Goal: Task Accomplishment & Management: Manage account settings

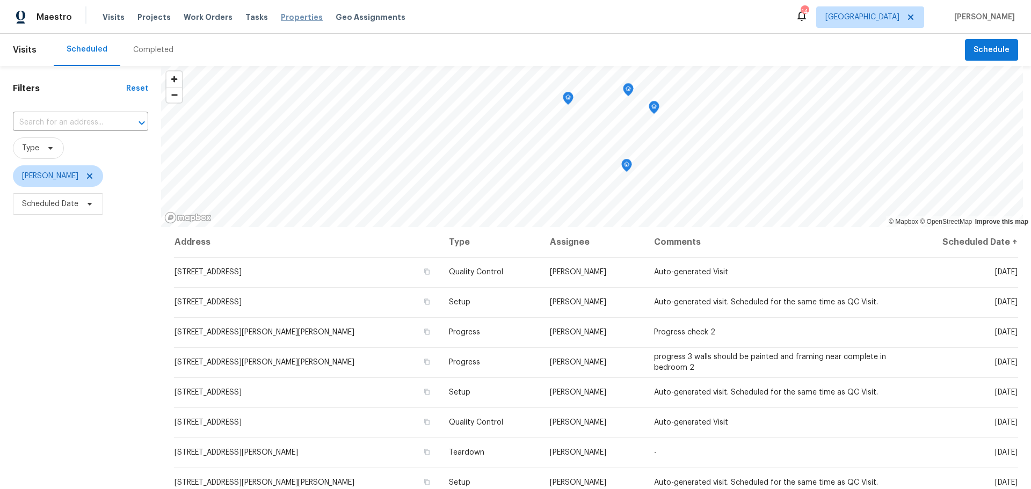
click at [281, 20] on span "Properties" at bounding box center [302, 17] width 42 height 11
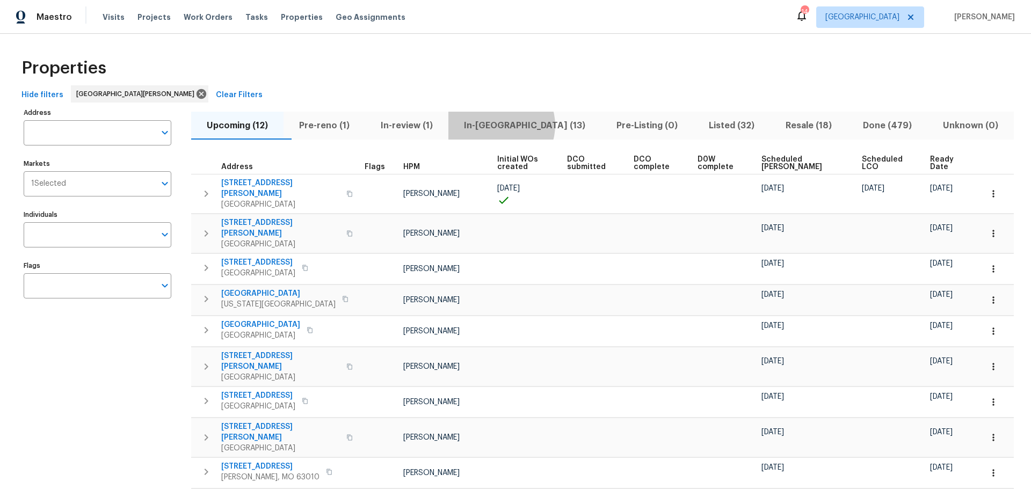
click at [523, 125] on span "In-reno (13)" at bounding box center [525, 125] width 140 height 15
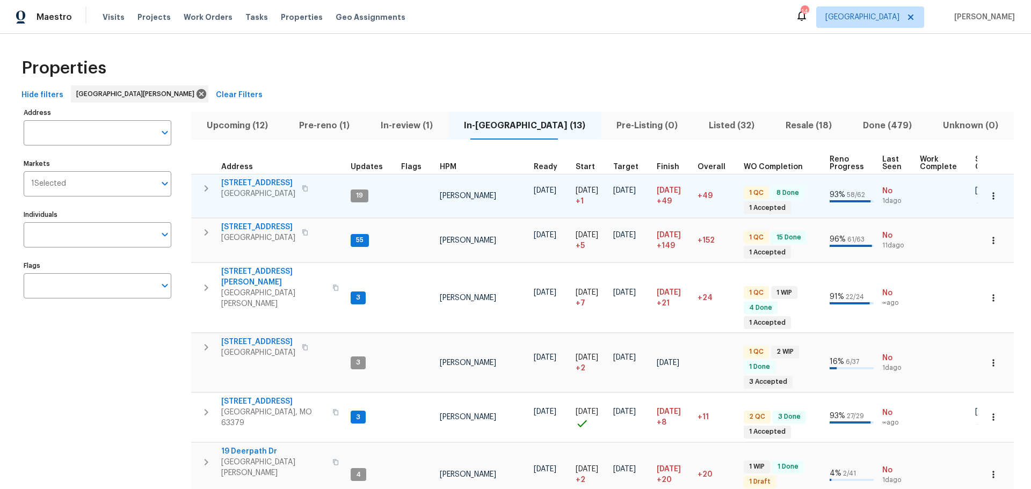
click at [276, 184] on span "2132 Ridgedale Dr" at bounding box center [258, 183] width 74 height 11
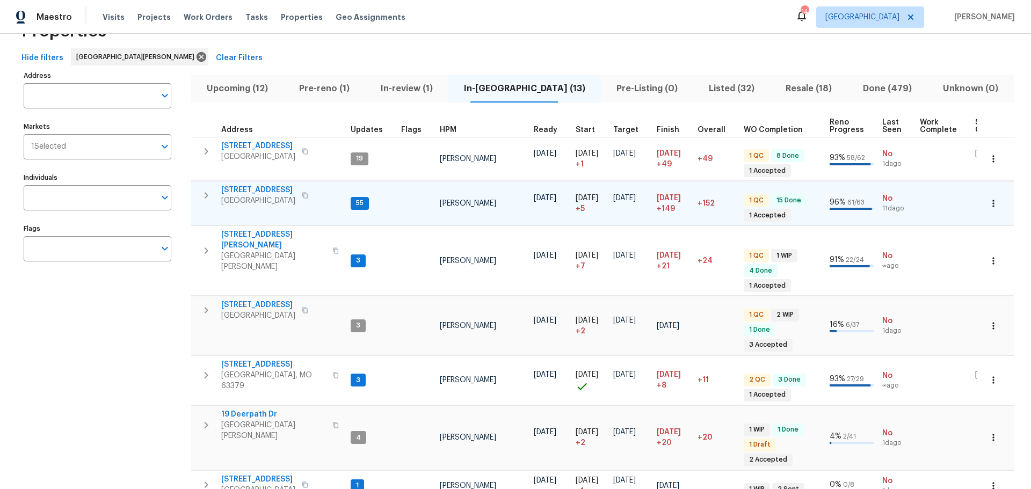
scroll to position [54, 0]
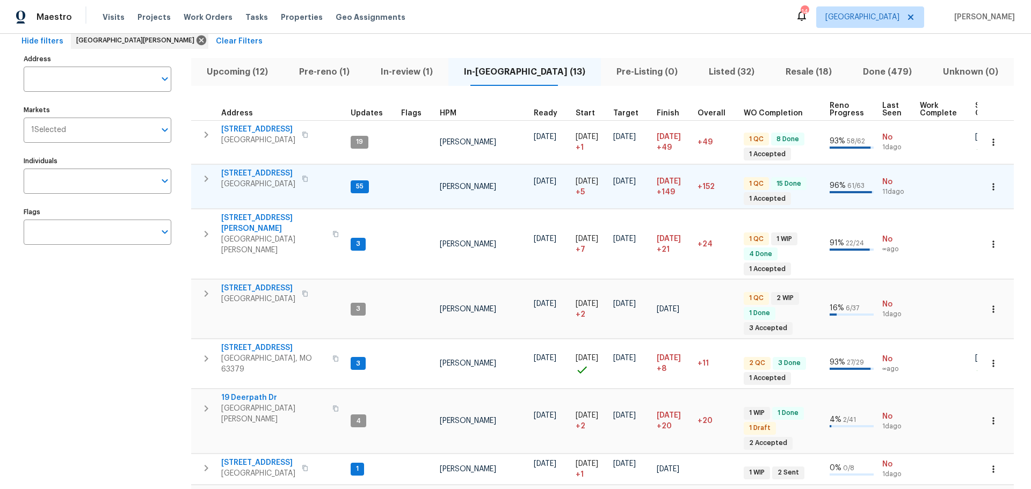
click at [268, 176] on span "120 Birchwood Dr" at bounding box center [258, 173] width 74 height 11
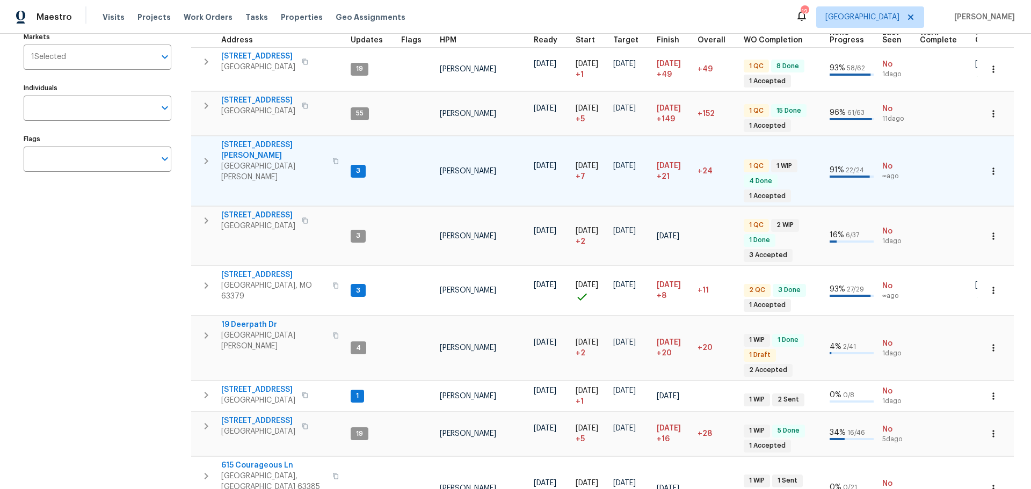
scroll to position [161, 0]
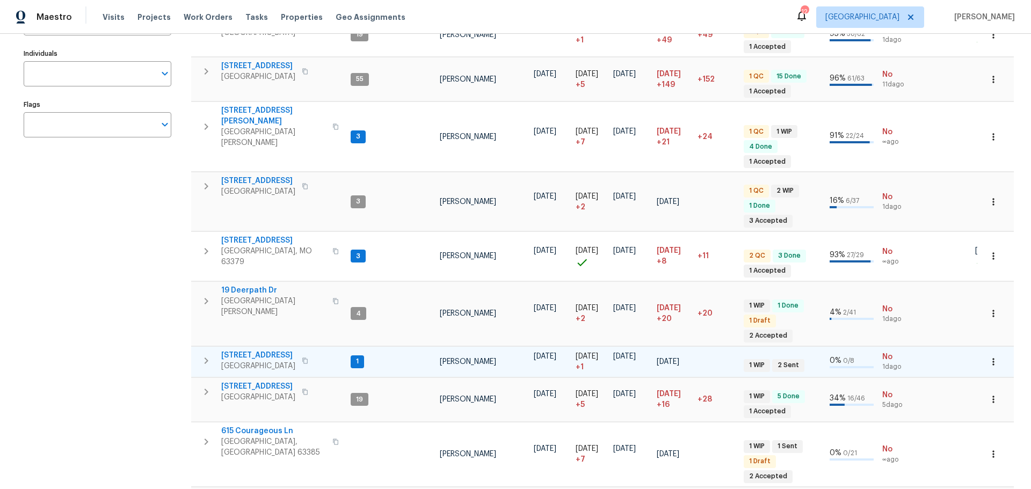
click at [255, 350] on span "[STREET_ADDRESS]" at bounding box center [258, 355] width 74 height 11
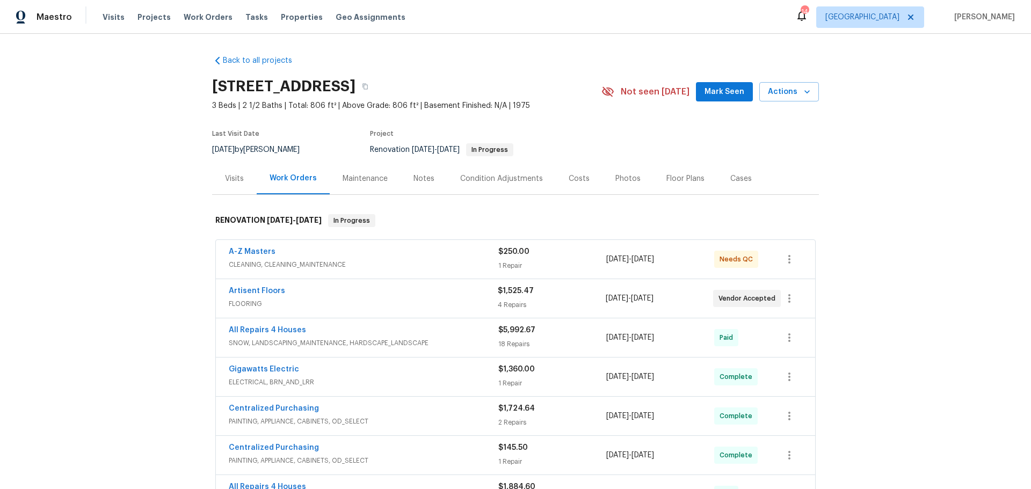
click at [418, 183] on div "Notes" at bounding box center [424, 178] width 21 height 11
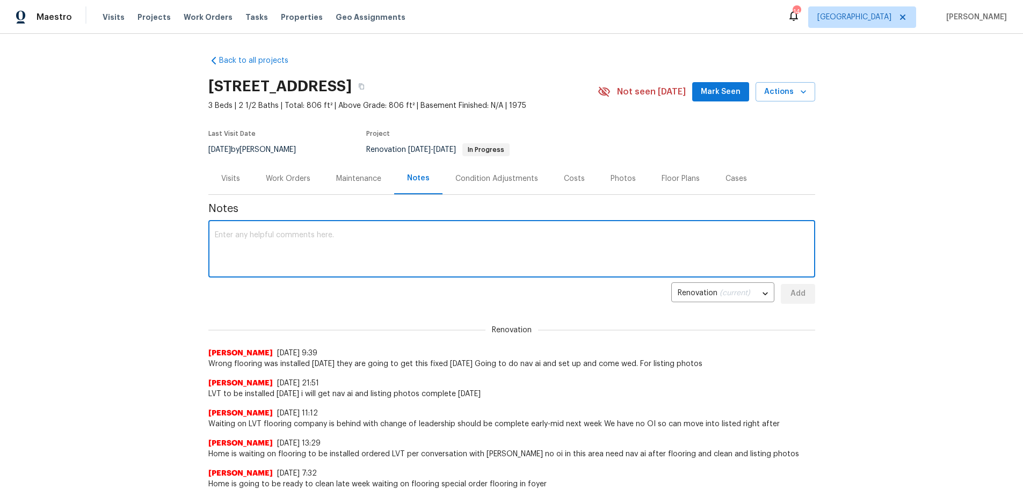
click at [371, 266] on textarea at bounding box center [512, 250] width 594 height 38
type textarea "flooring was being installed today will verify in the am listing photos and nav…"
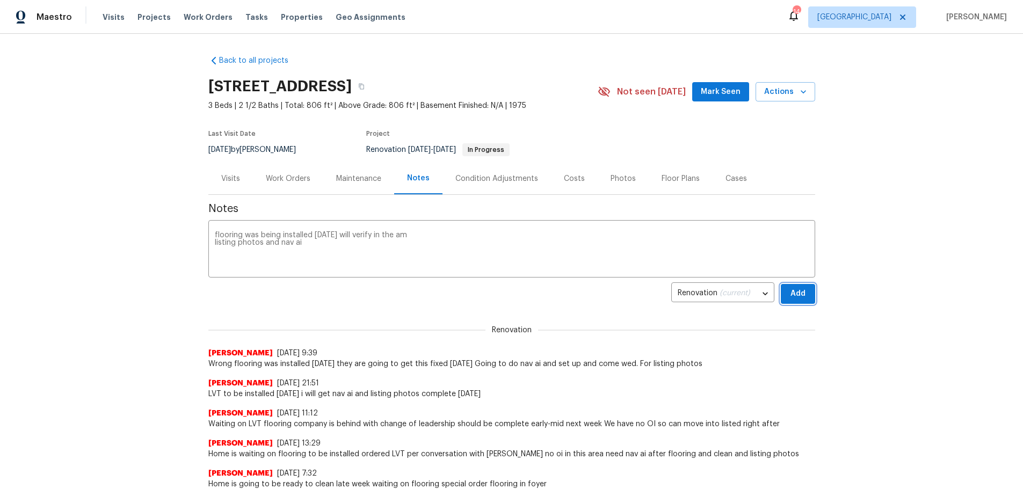
click at [790, 294] on span "Add" at bounding box center [798, 293] width 17 height 13
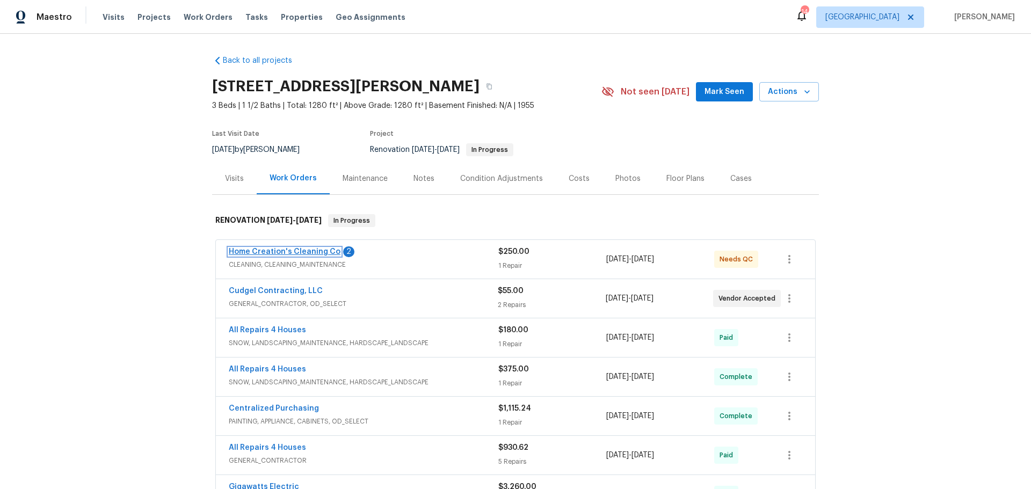
click at [314, 251] on link "Home Creation's Cleaning Co" at bounding box center [285, 252] width 112 height 8
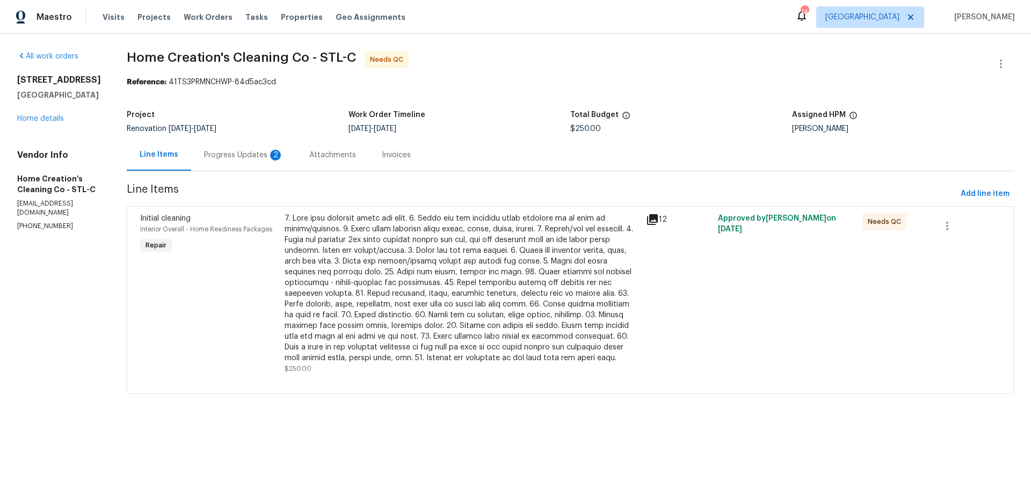
click at [238, 166] on div "Progress Updates 2" at bounding box center [243, 155] width 105 height 32
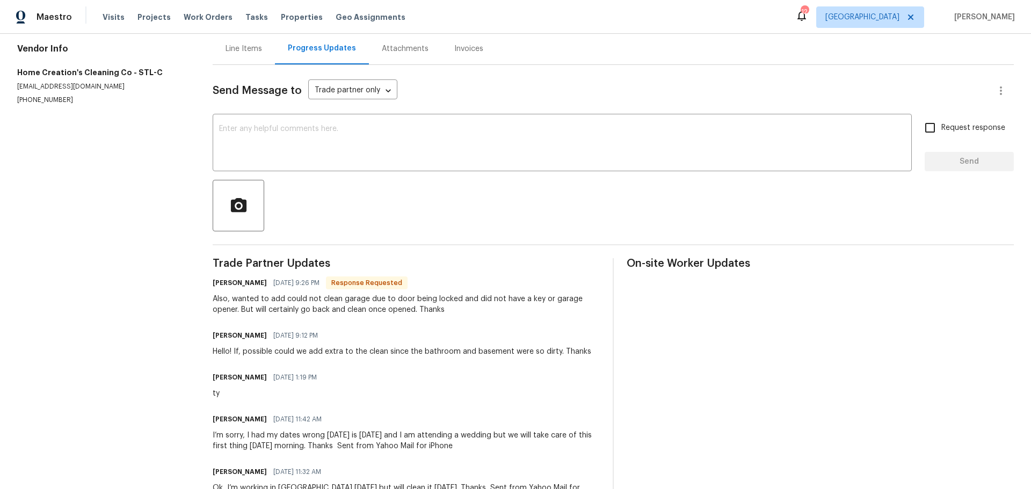
scroll to position [107, 0]
click at [244, 55] on div "Line Items" at bounding box center [244, 48] width 62 height 32
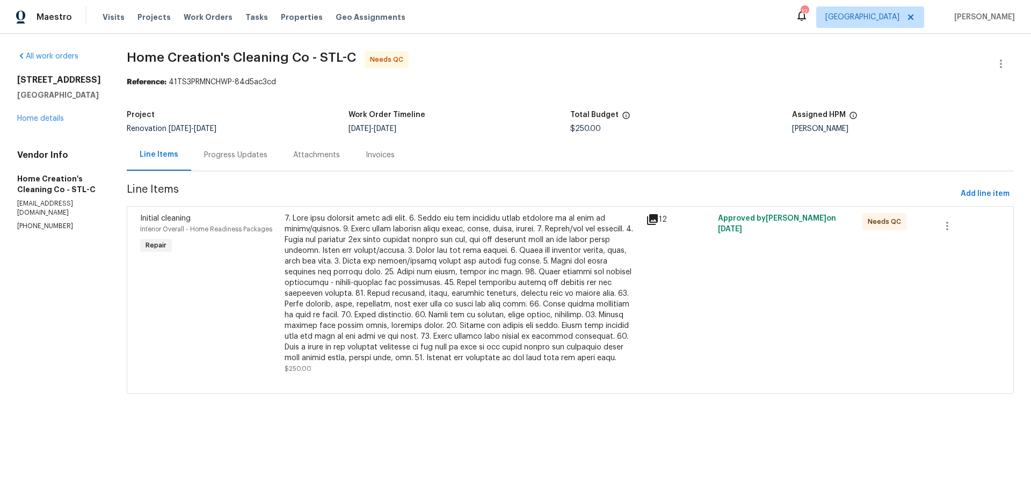
click at [446, 294] on div at bounding box center [462, 288] width 355 height 150
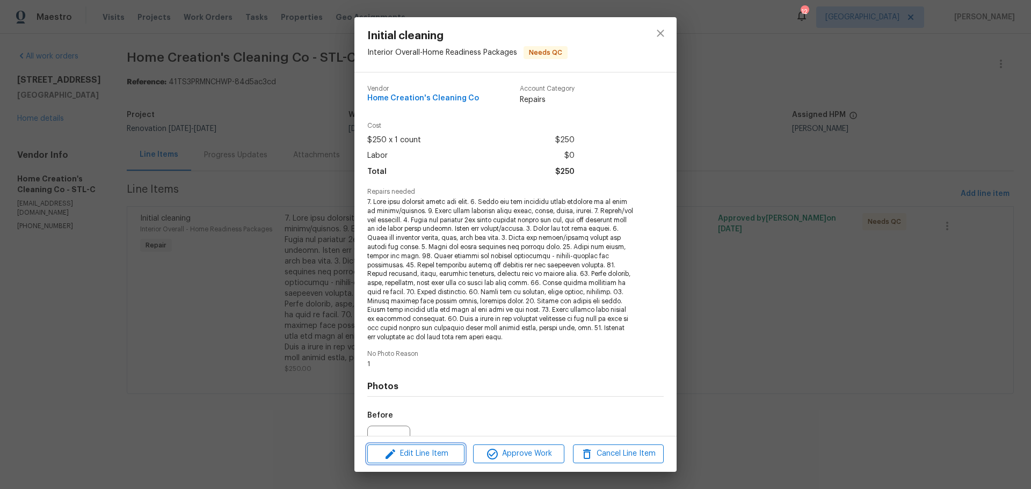
click at [445, 451] on span "Edit Line Item" at bounding box center [416, 453] width 91 height 13
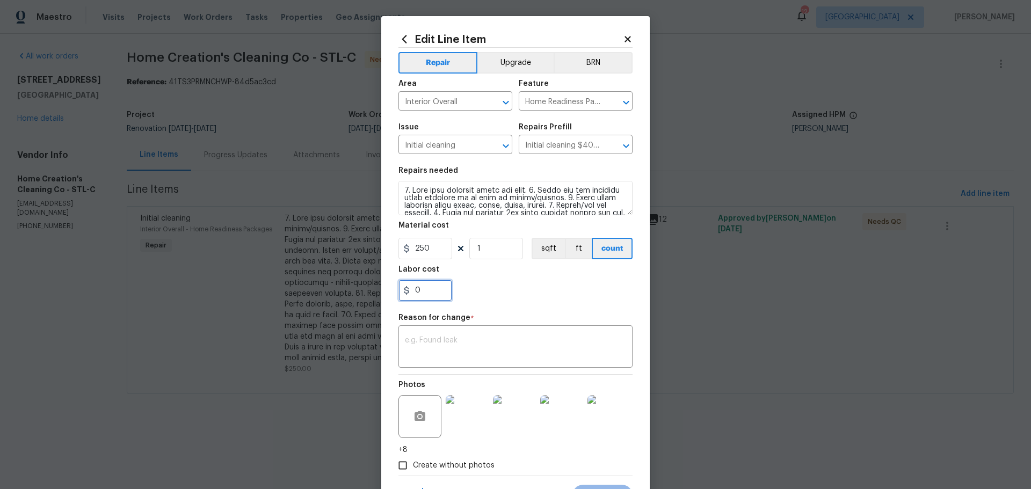
click at [438, 288] on input "0" at bounding box center [426, 290] width 54 height 21
type input "100"
click at [465, 289] on div "100" at bounding box center [516, 290] width 234 height 21
click at [452, 350] on textarea at bounding box center [515, 348] width 221 height 23
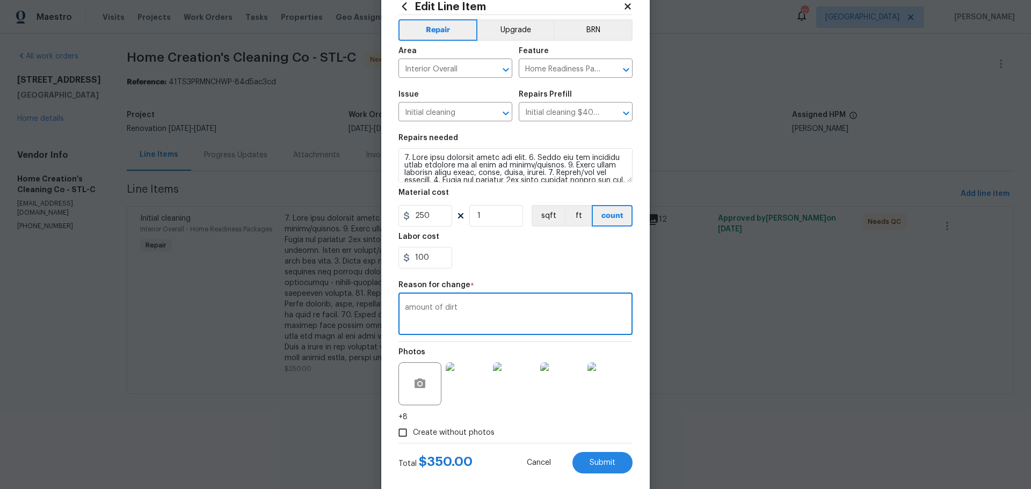
scroll to position [50, 0]
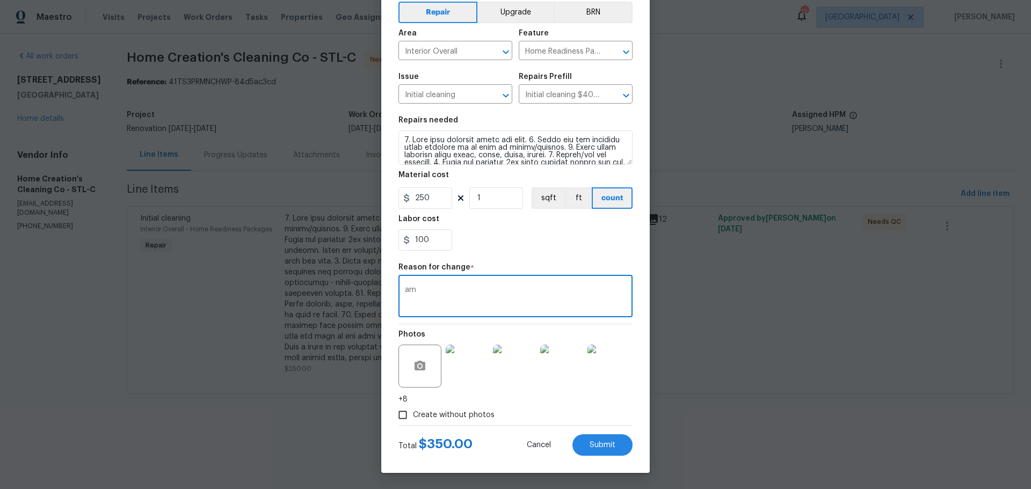
type textarea "a"
type textarea "time spent"
click at [605, 442] on span "Submit" at bounding box center [603, 446] width 26 height 8
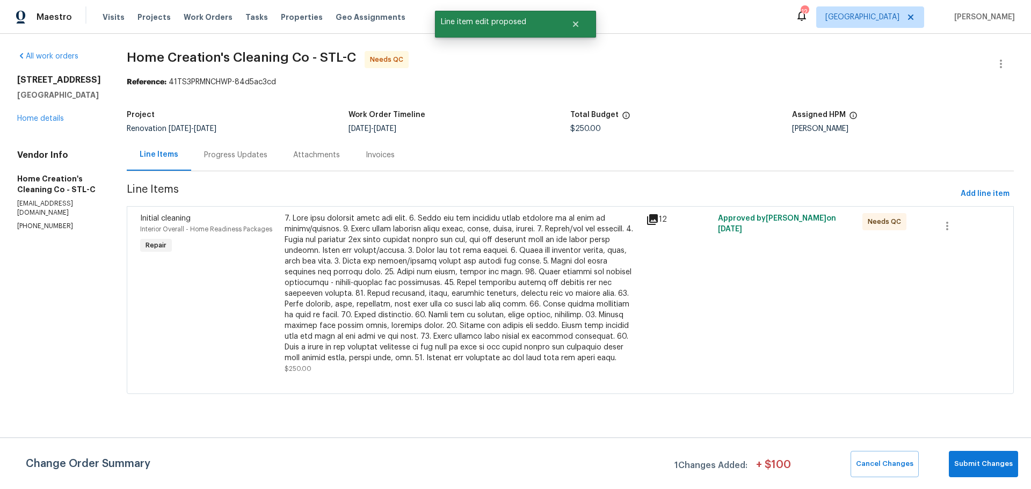
scroll to position [0, 0]
click at [974, 458] on button "Submit Changes" at bounding box center [983, 464] width 69 height 26
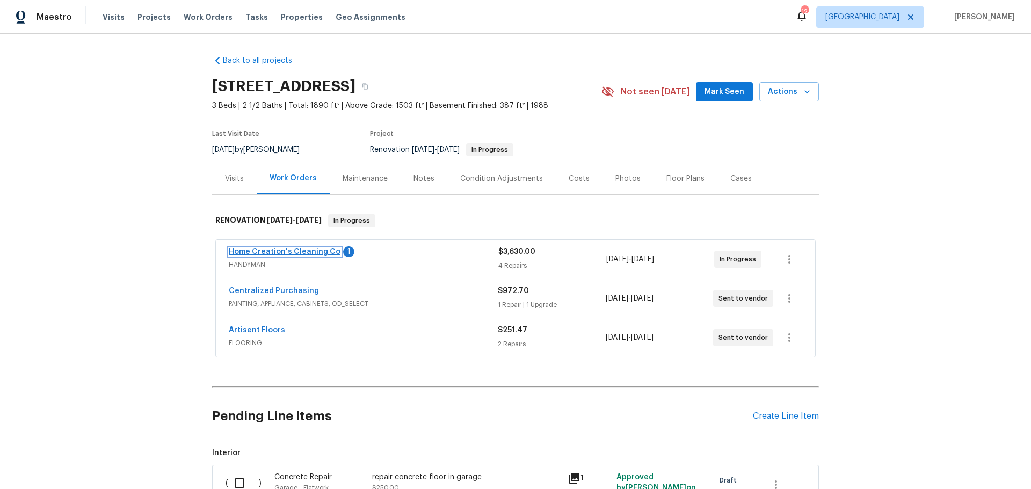
click at [304, 251] on link "Home Creation's Cleaning Co" at bounding box center [285, 252] width 112 height 8
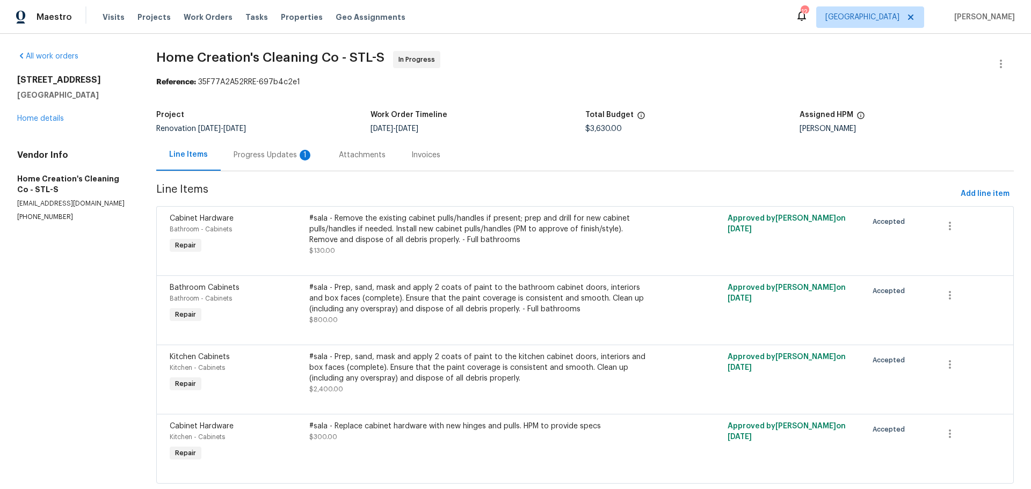
click at [286, 149] on div "Progress Updates 1" at bounding box center [273, 155] width 105 height 32
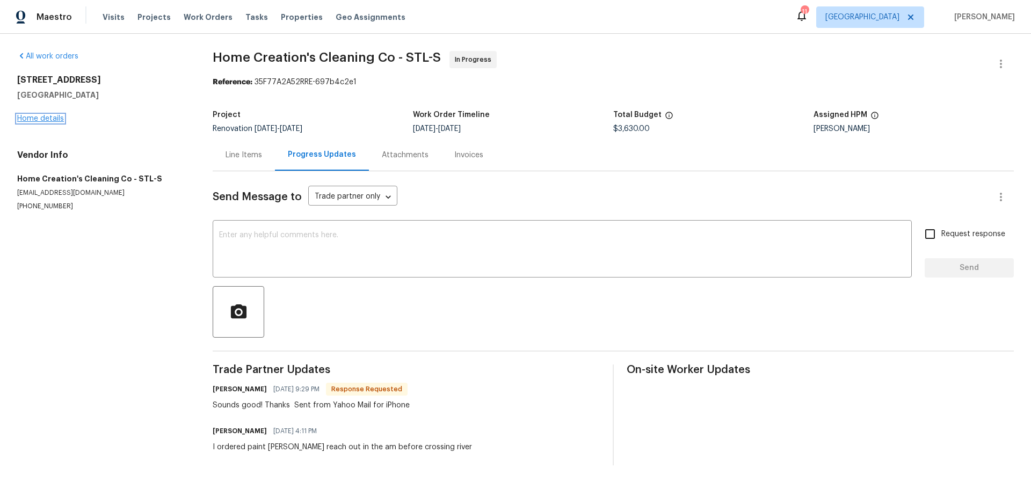
click at [59, 116] on link "Home details" at bounding box center [40, 119] width 47 height 8
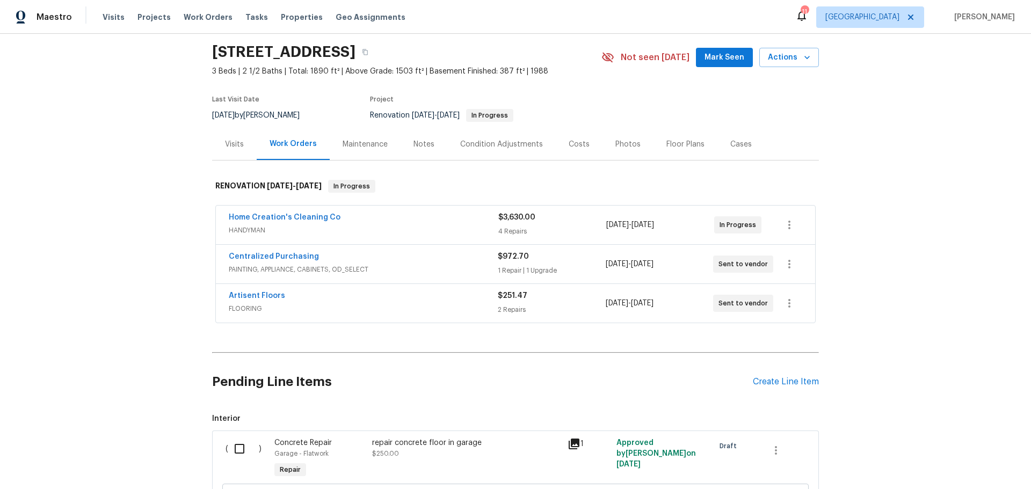
scroll to position [54, 0]
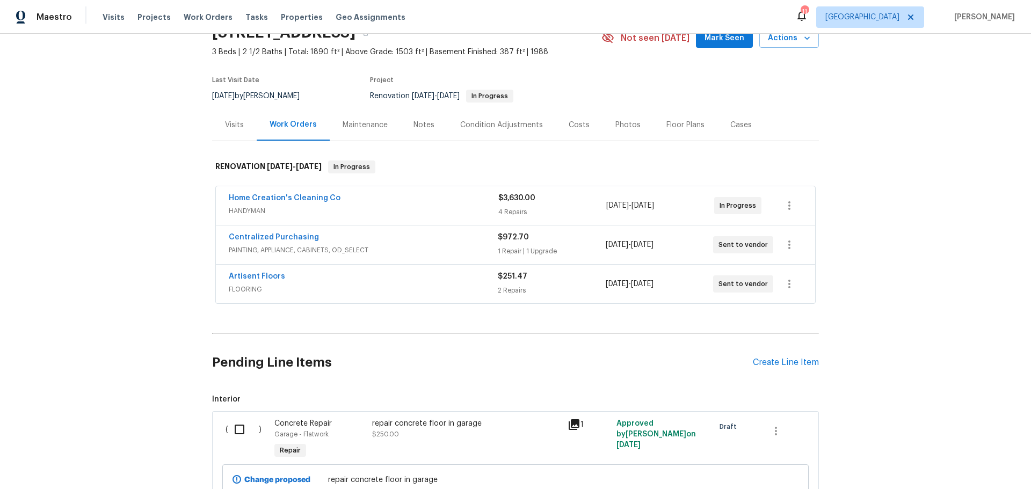
click at [424, 126] on div "Notes" at bounding box center [424, 125] width 21 height 11
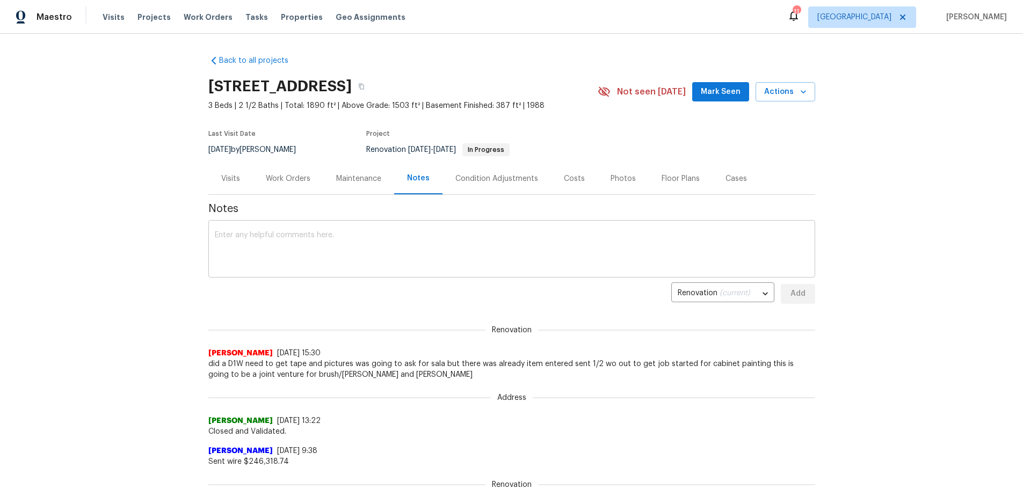
click at [331, 249] on textarea at bounding box center [512, 250] width 594 height 38
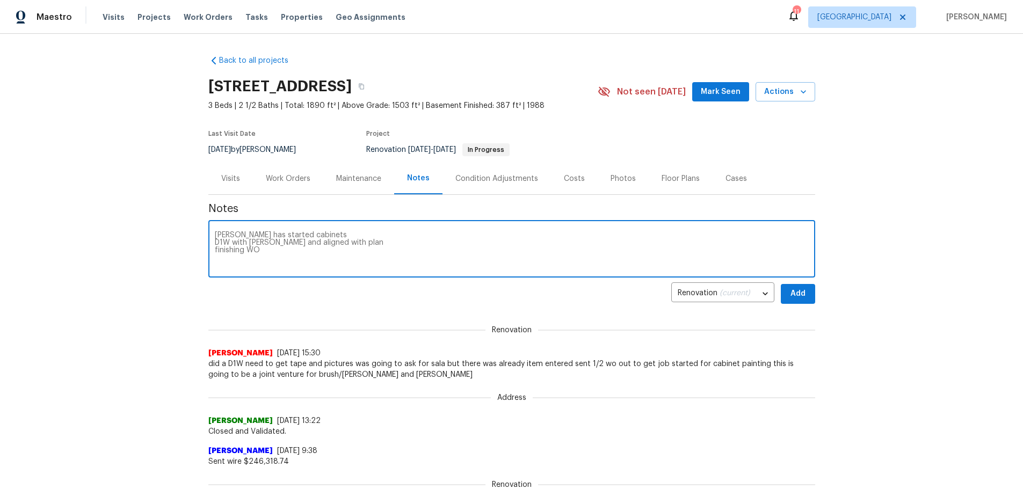
type textarea "scott has started cabinets D1W with matt and aligned with plan finishing WO"
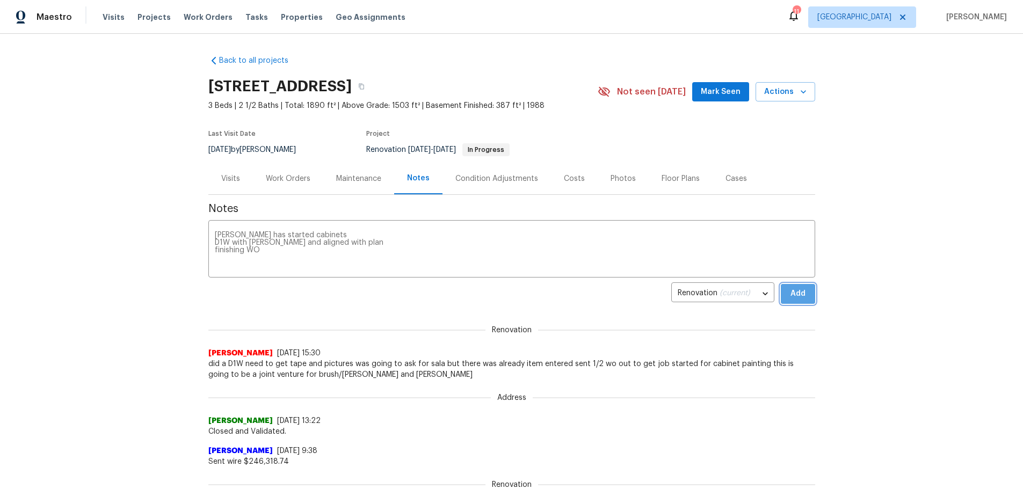
click at [790, 301] on button "Add" at bounding box center [798, 294] width 34 height 20
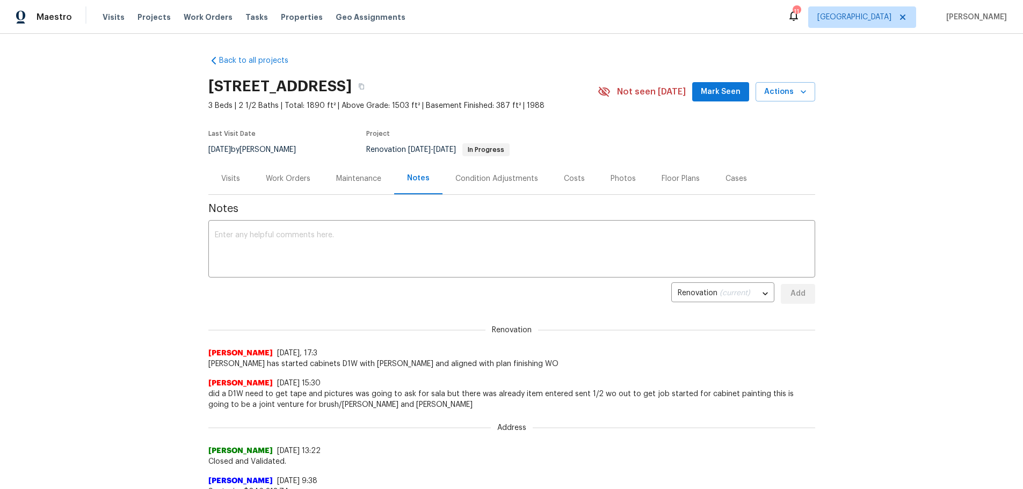
click at [317, 170] on div "Work Orders" at bounding box center [288, 179] width 70 height 32
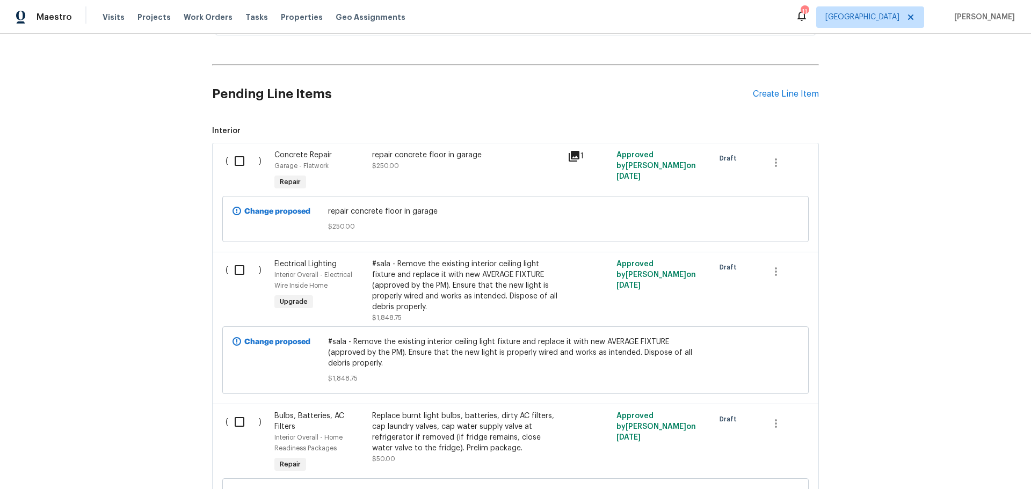
scroll to position [376, 0]
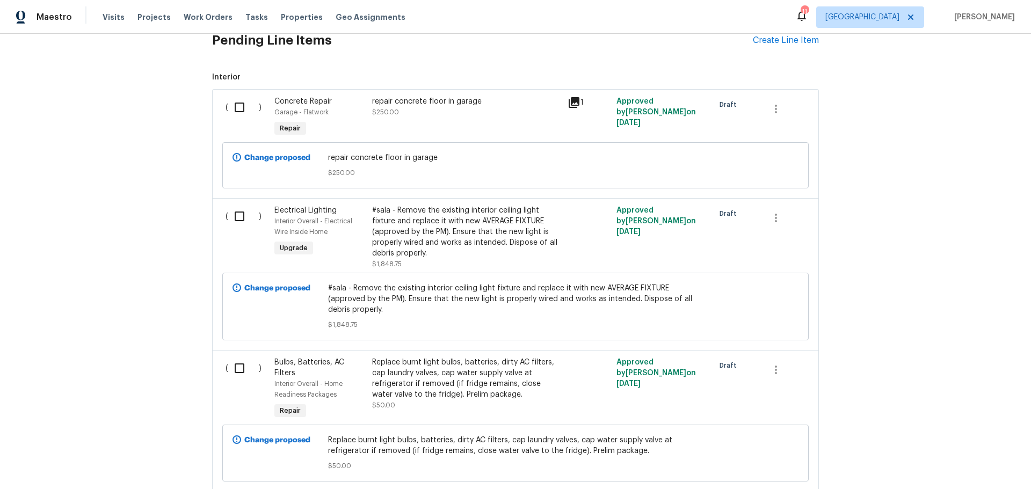
click at [473, 262] on div "#sala - Remove the existing interior ceiling light fixture and replace it with …" at bounding box center [466, 237] width 189 height 64
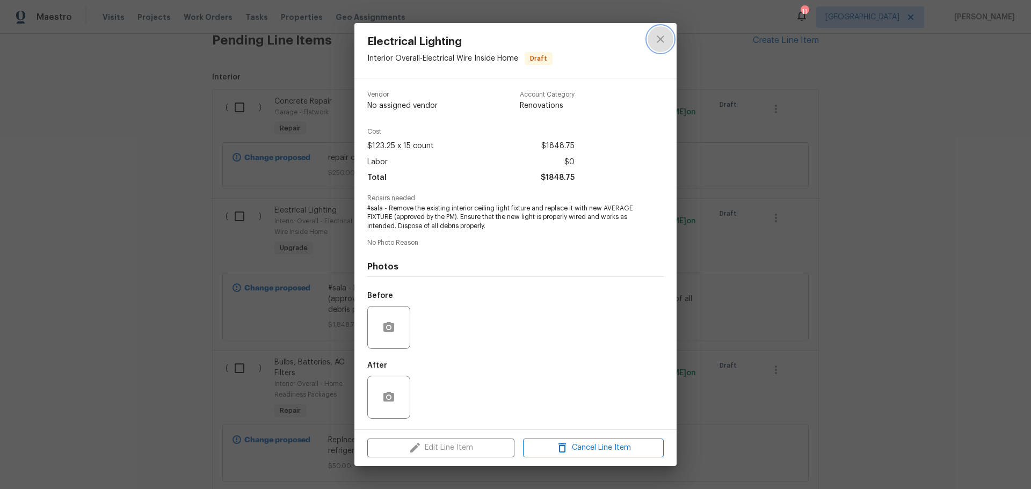
click at [659, 47] on button "close" at bounding box center [661, 39] width 26 height 26
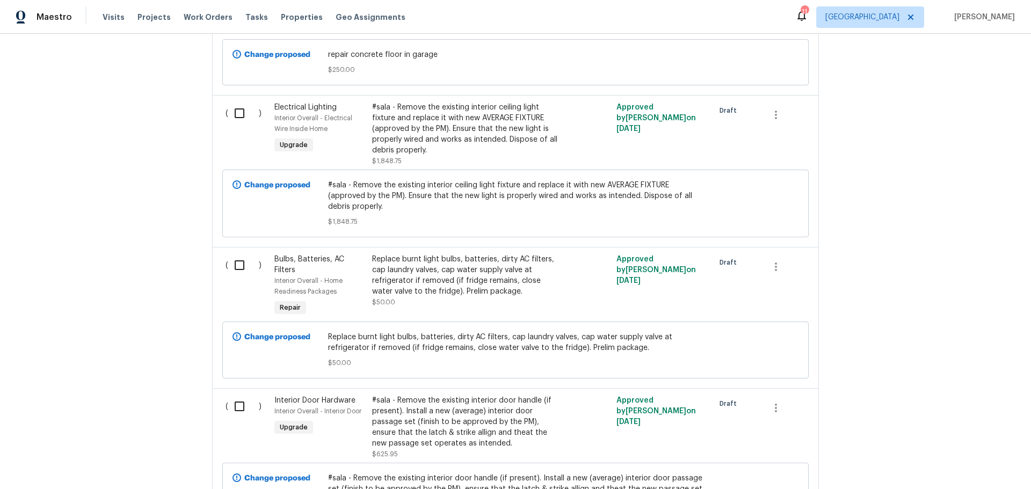
scroll to position [483, 0]
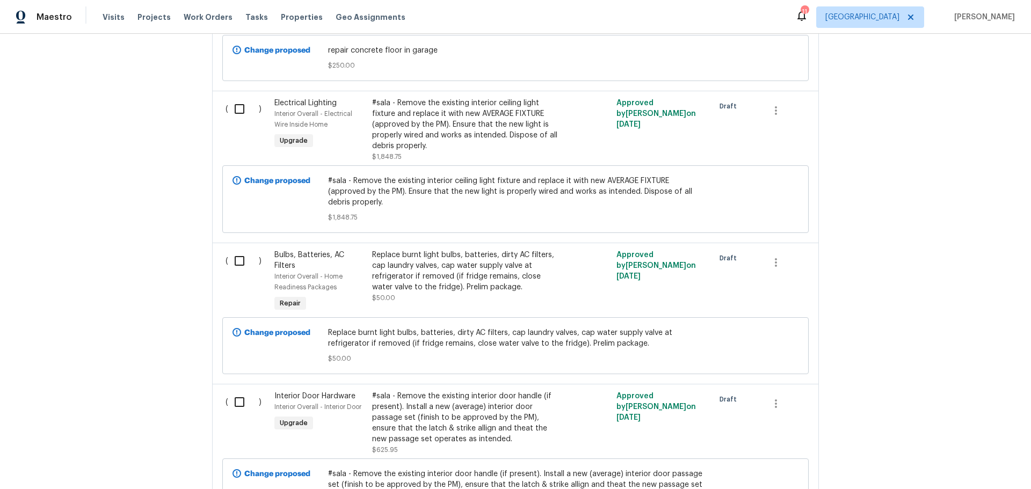
click at [414, 275] on div "Replace burnt light bulbs, batteries, dirty AC filters, cap laundry valves, cap…" at bounding box center [466, 271] width 189 height 43
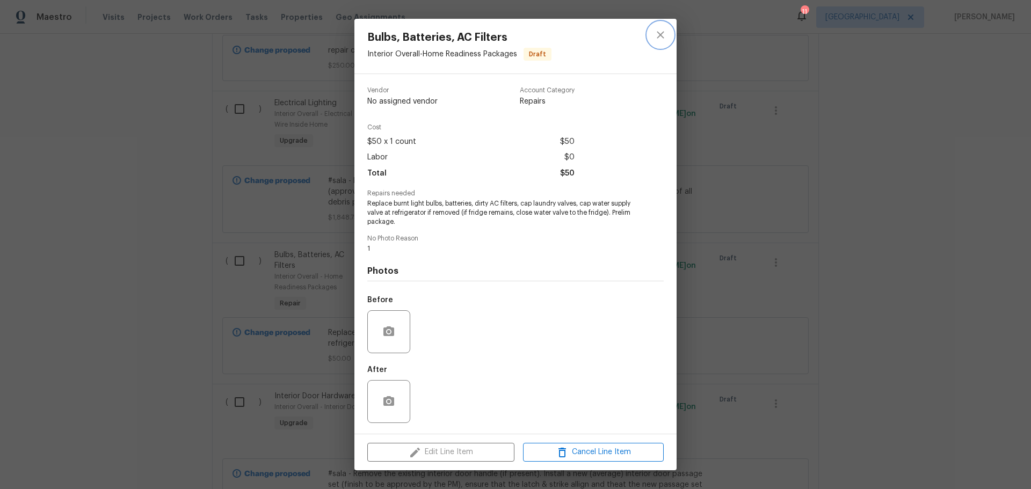
click at [667, 28] on icon "close" at bounding box center [660, 34] width 13 height 13
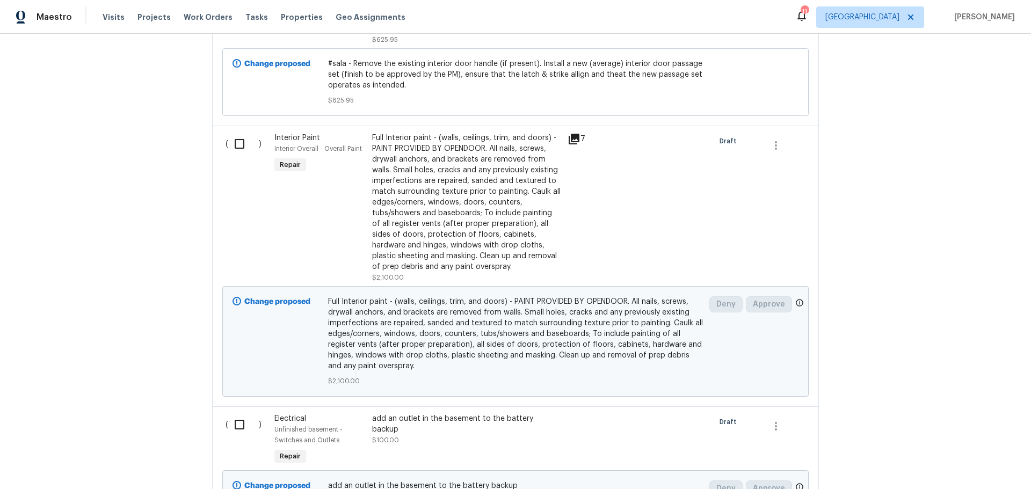
scroll to position [913, 0]
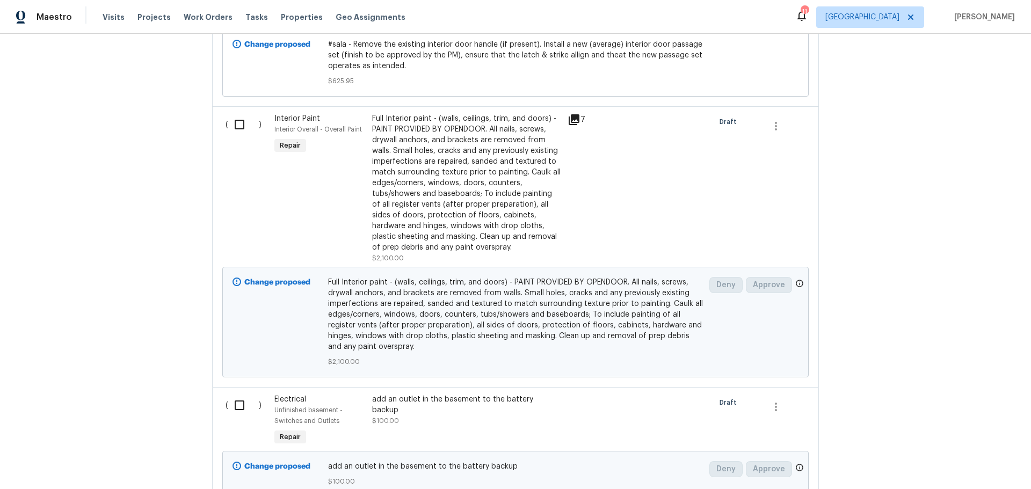
click at [461, 201] on div "Full Interior paint - (walls, ceilings, trim, and doors) - PAINT PROVIDED BY OP…" at bounding box center [466, 183] width 189 height 140
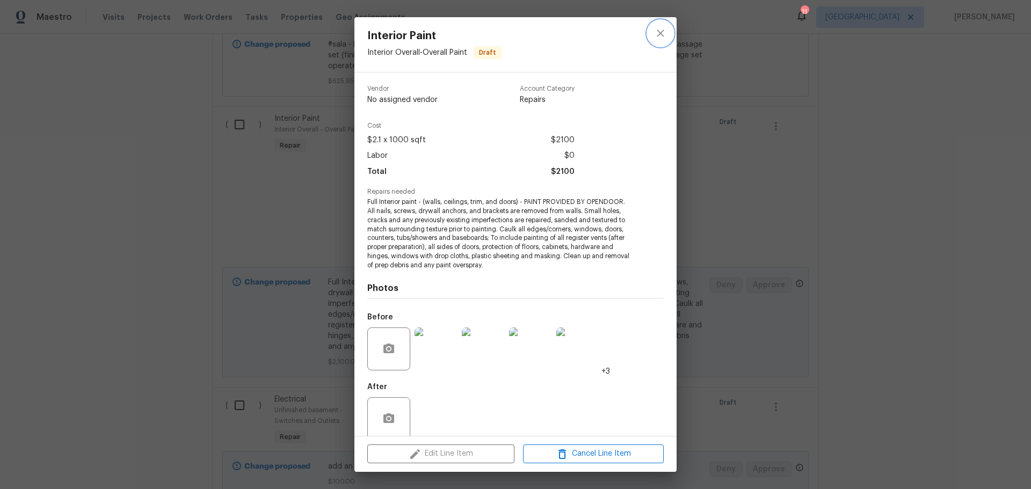
click at [661, 37] on icon "close" at bounding box center [660, 33] width 13 height 13
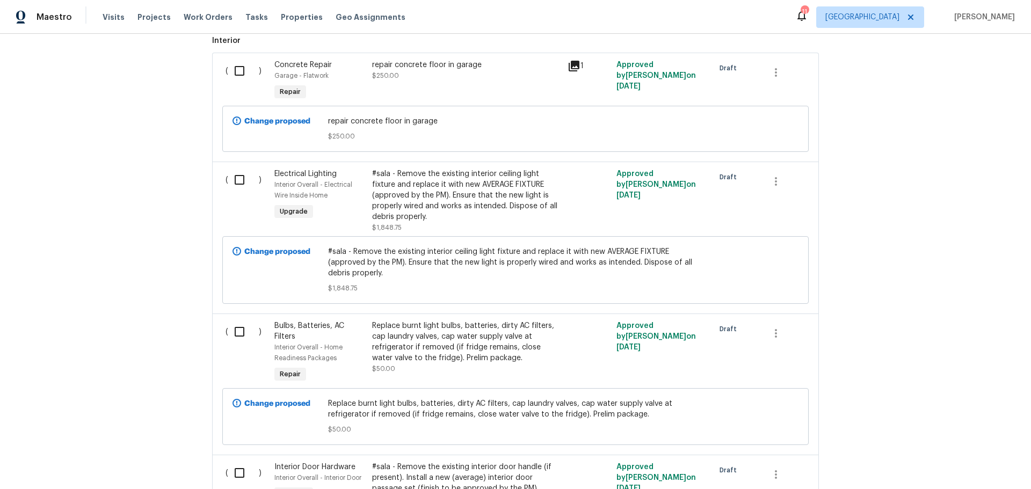
scroll to position [430, 0]
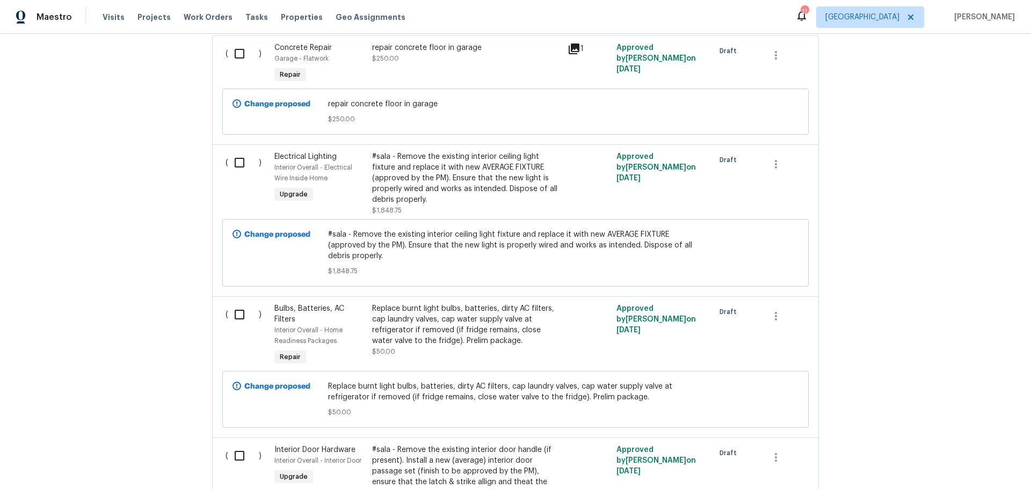
click at [475, 179] on div "#sala - Remove the existing interior ceiling light fixture and replace it with …" at bounding box center [466, 178] width 189 height 54
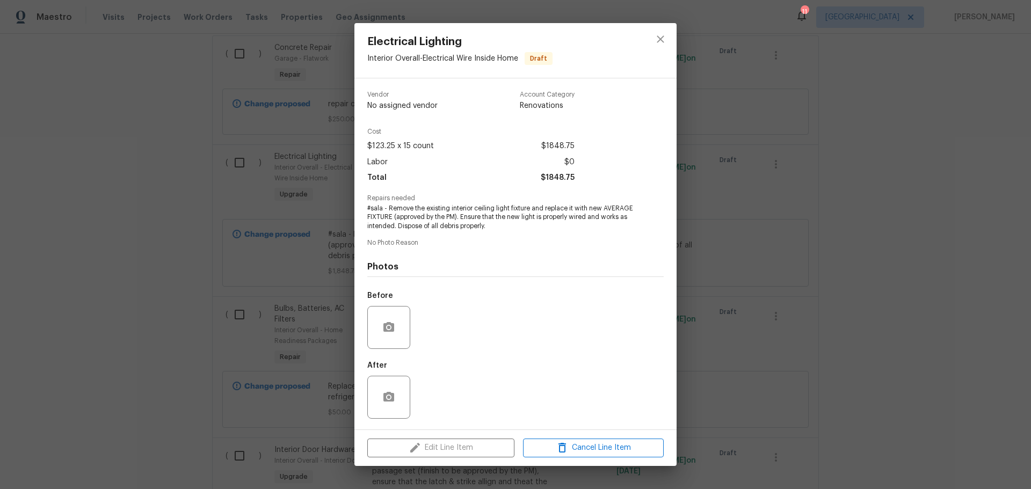
click at [436, 448] on div "Edit Line Item Cancel Line Item" at bounding box center [515, 448] width 322 height 36
click at [663, 35] on icon "close" at bounding box center [660, 39] width 13 height 13
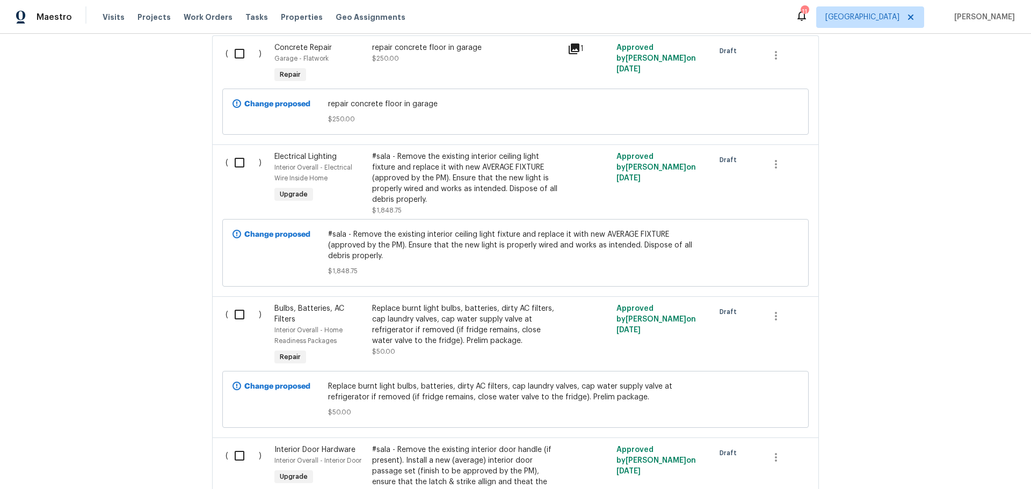
click at [492, 182] on div "#sala - Remove the existing interior ceiling light fixture and replace it with …" at bounding box center [466, 178] width 189 height 54
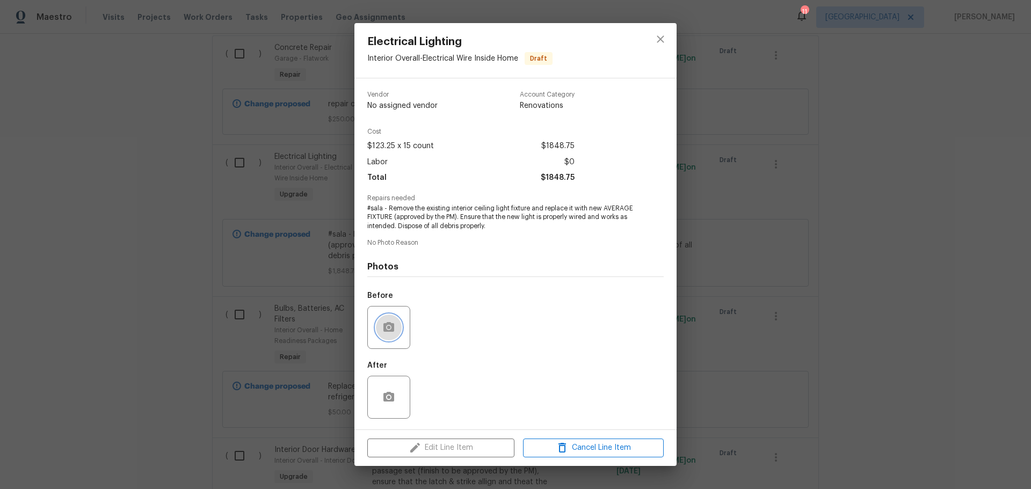
click at [395, 322] on icon "button" at bounding box center [388, 327] width 13 height 13
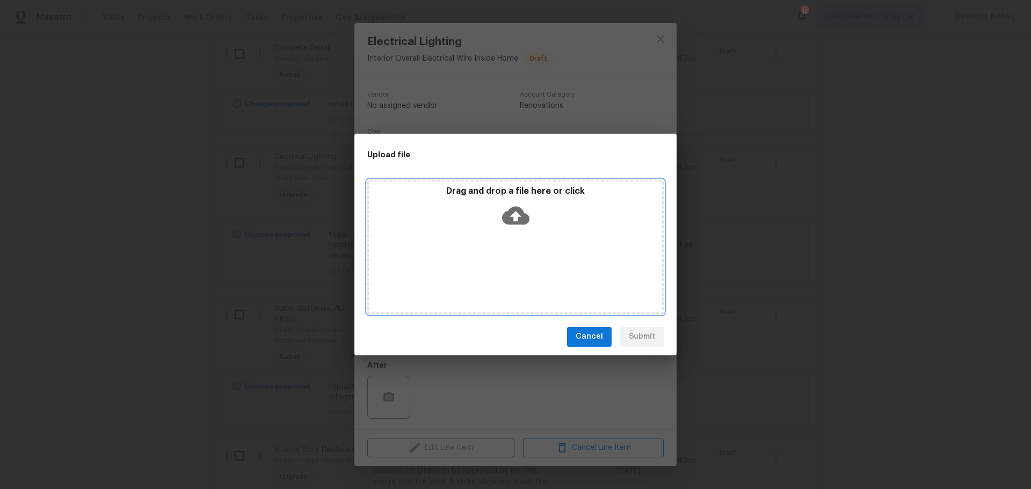
click at [502, 240] on div "Drag and drop a file here or click" at bounding box center [515, 247] width 296 height 134
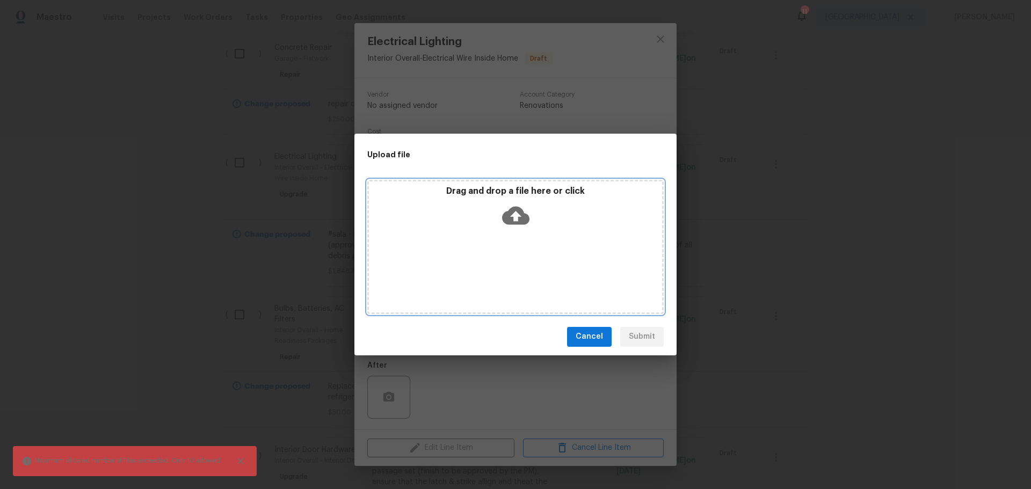
click at [474, 245] on div "Drag and drop a file here or click" at bounding box center [515, 247] width 296 height 134
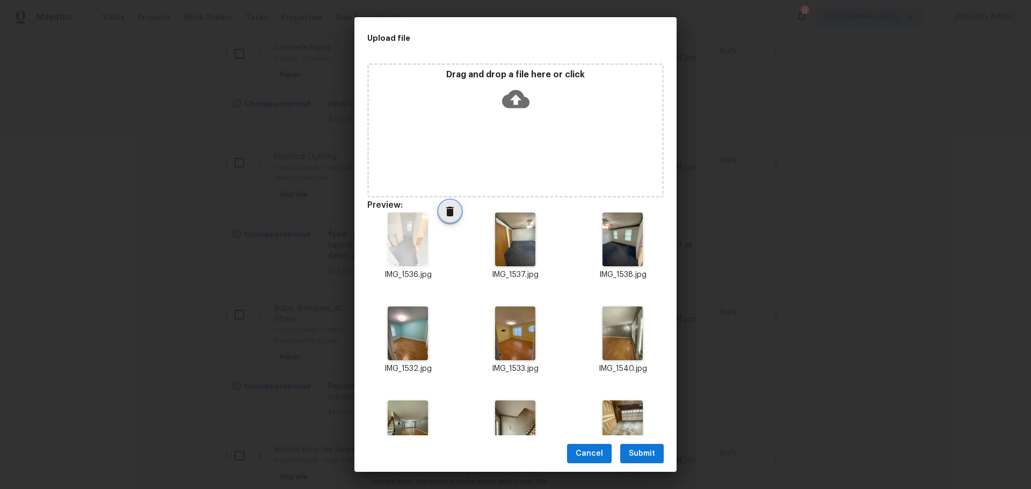
click at [444, 216] on icon "Delete" at bounding box center [450, 211] width 13 height 13
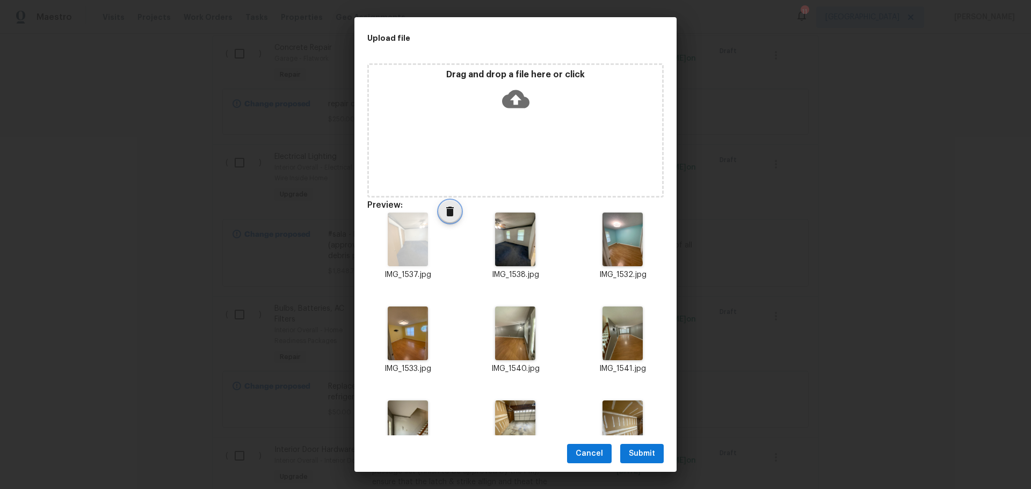
click at [451, 215] on icon "Delete" at bounding box center [450, 212] width 8 height 10
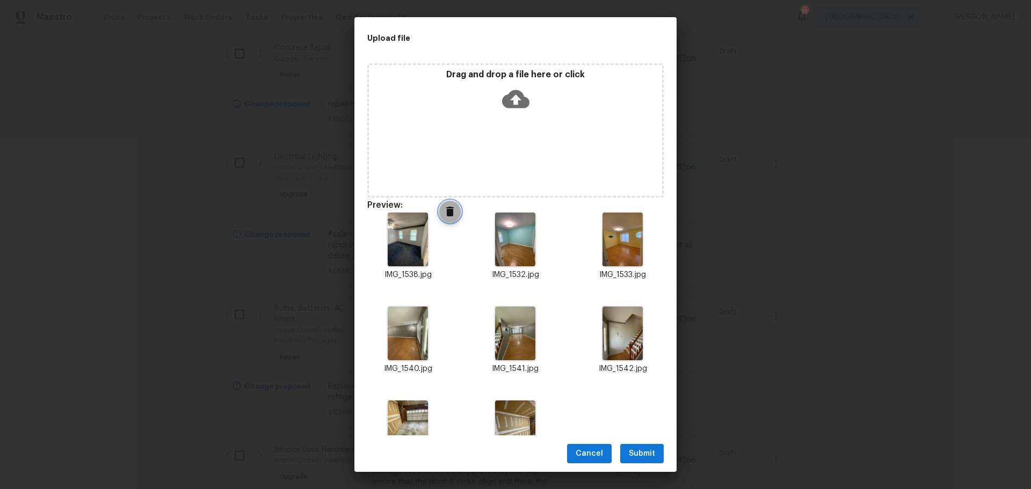
click at [451, 215] on icon "Delete" at bounding box center [450, 212] width 8 height 10
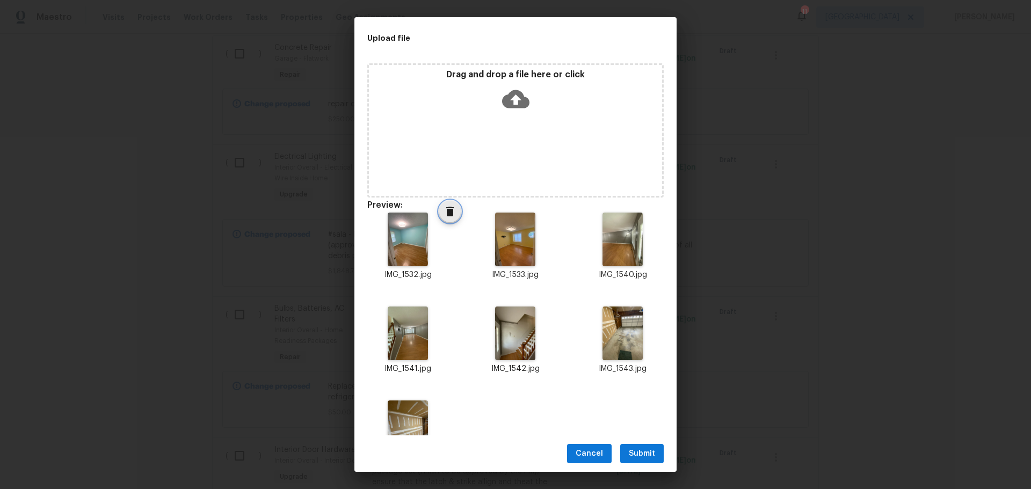
click at [451, 215] on icon "Delete" at bounding box center [450, 212] width 8 height 10
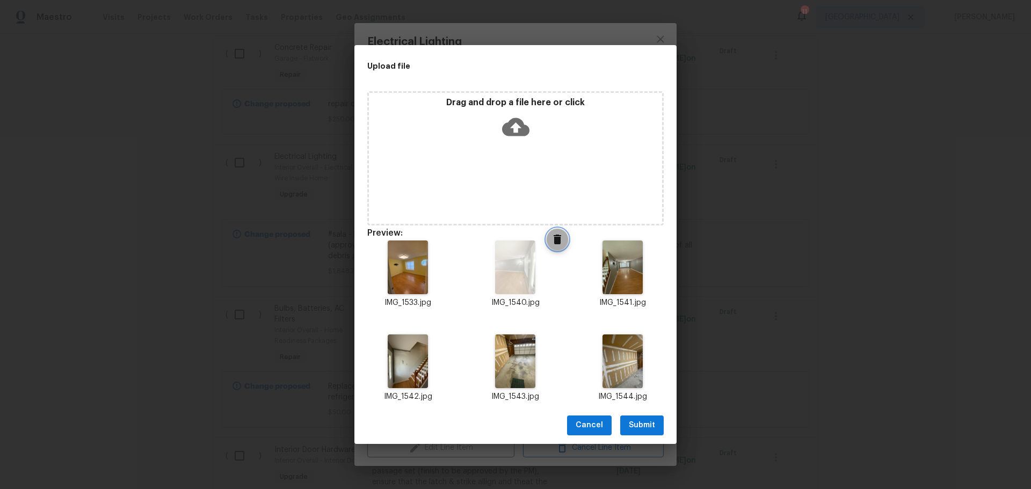
click at [555, 243] on icon "Delete" at bounding box center [558, 240] width 8 height 10
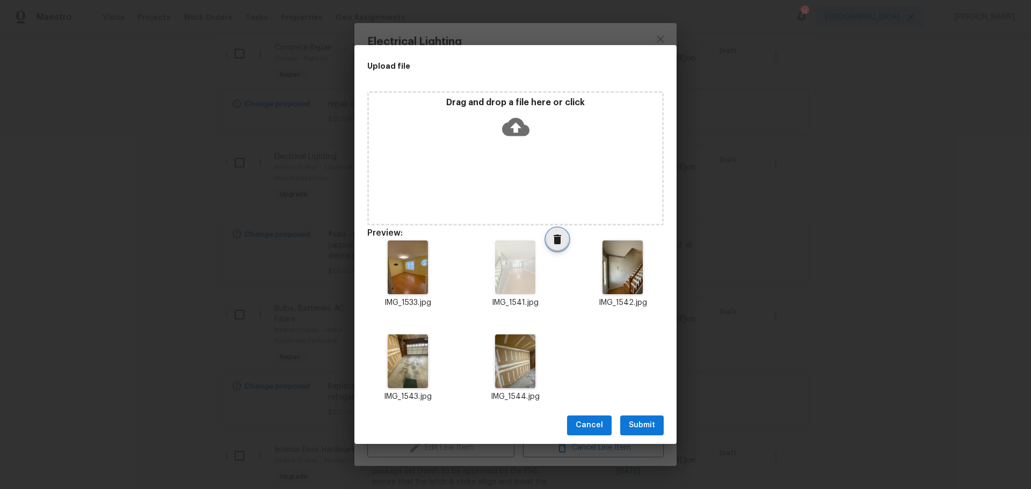
click at [554, 241] on icon "Delete" at bounding box center [558, 240] width 8 height 10
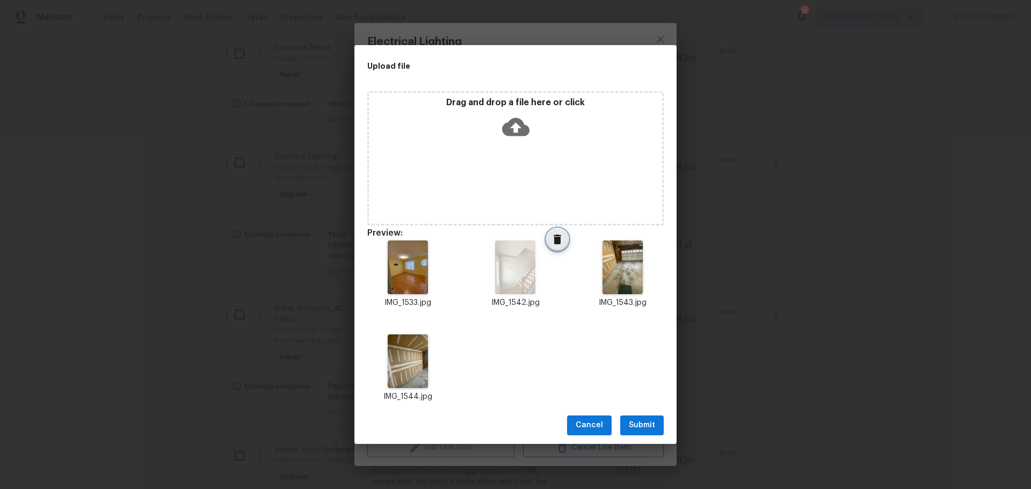
click at [554, 242] on icon "Delete" at bounding box center [558, 240] width 8 height 10
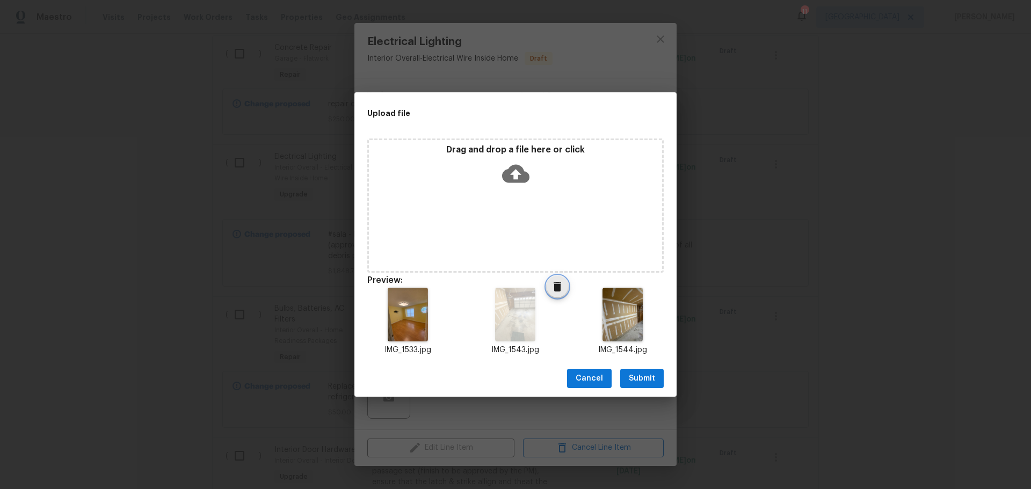
click at [554, 287] on icon "Delete" at bounding box center [558, 287] width 8 height 10
click at [554, 289] on icon "Delete" at bounding box center [558, 287] width 8 height 10
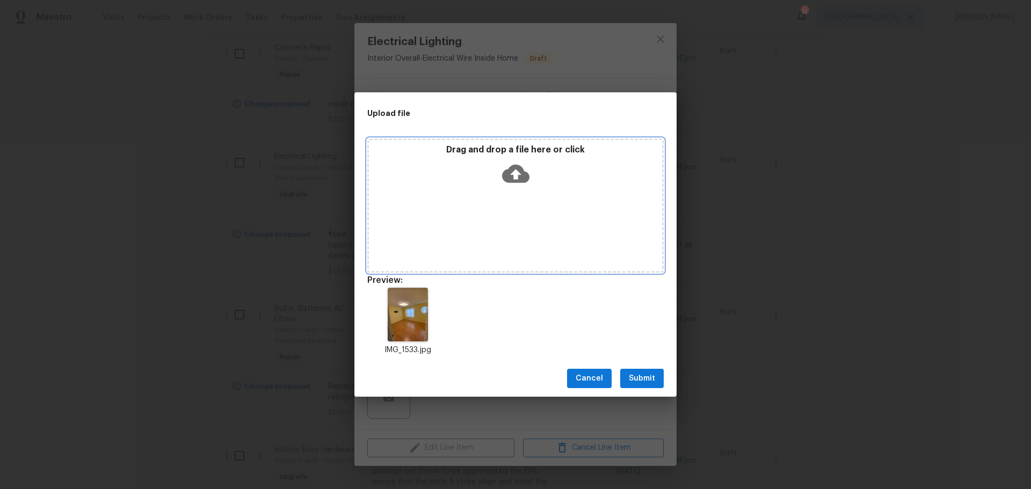
click at [525, 213] on div "Drag and drop a file here or click" at bounding box center [515, 206] width 296 height 134
click at [463, 175] on div "Drag and drop a file here or click" at bounding box center [515, 167] width 293 height 46
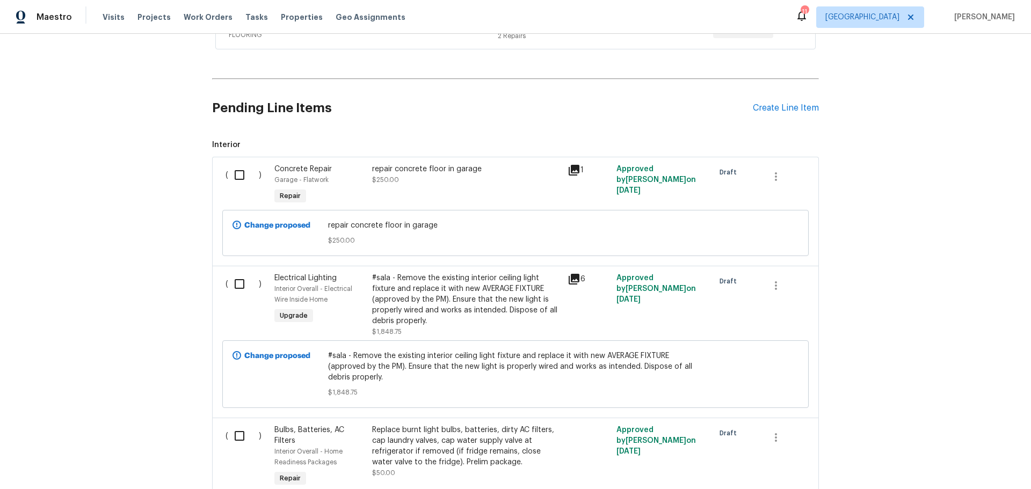
scroll to position [260, 0]
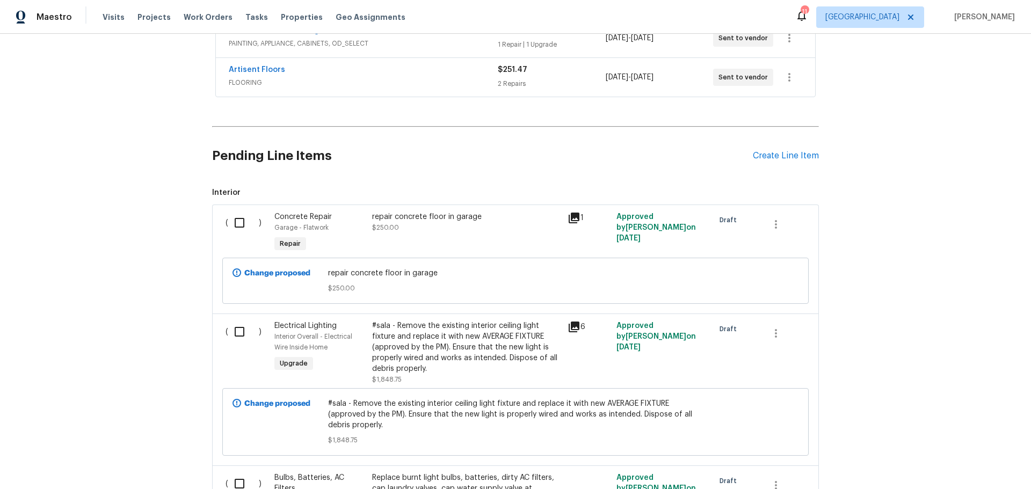
click at [761, 162] on div "Pending Line Items Create Line Item" at bounding box center [515, 156] width 607 height 50
click at [760, 157] on div "Create Line Item" at bounding box center [786, 156] width 66 height 10
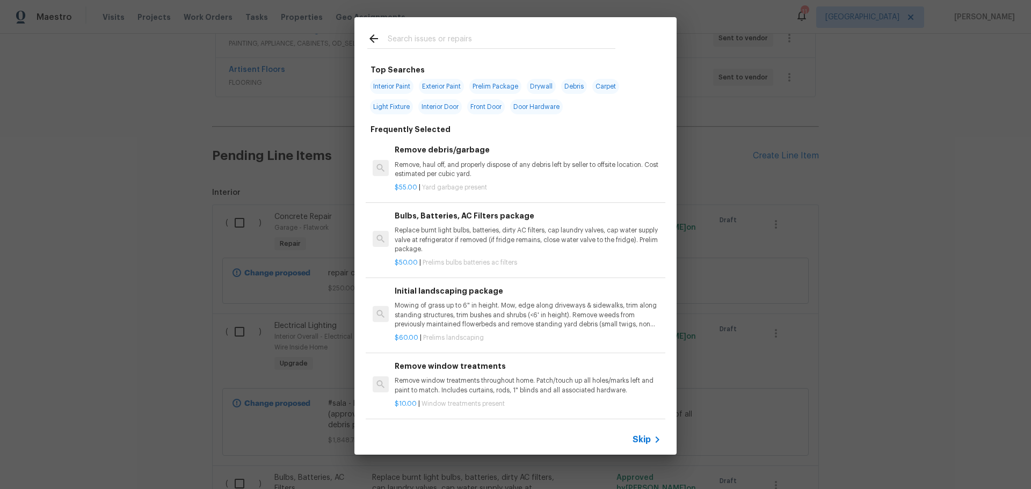
click at [421, 47] on input "text" at bounding box center [502, 40] width 228 height 16
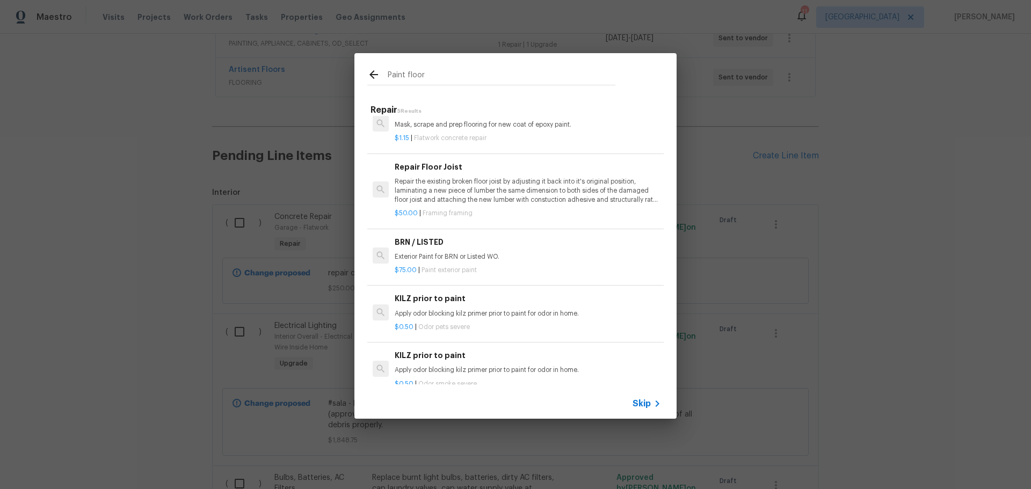
scroll to position [0, 0]
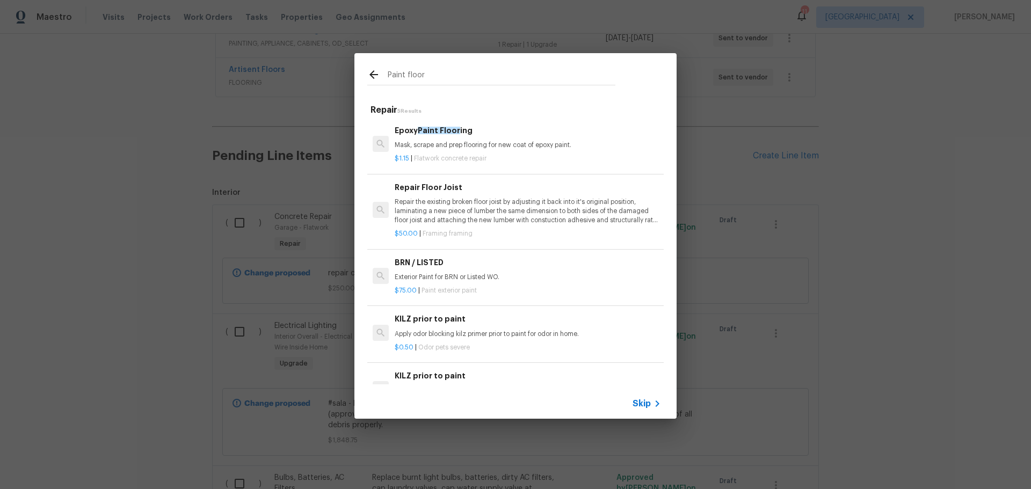
type input "Paint floor"
click at [511, 150] on div "$1.15 | Flatwork concrete repair" at bounding box center [528, 156] width 266 height 13
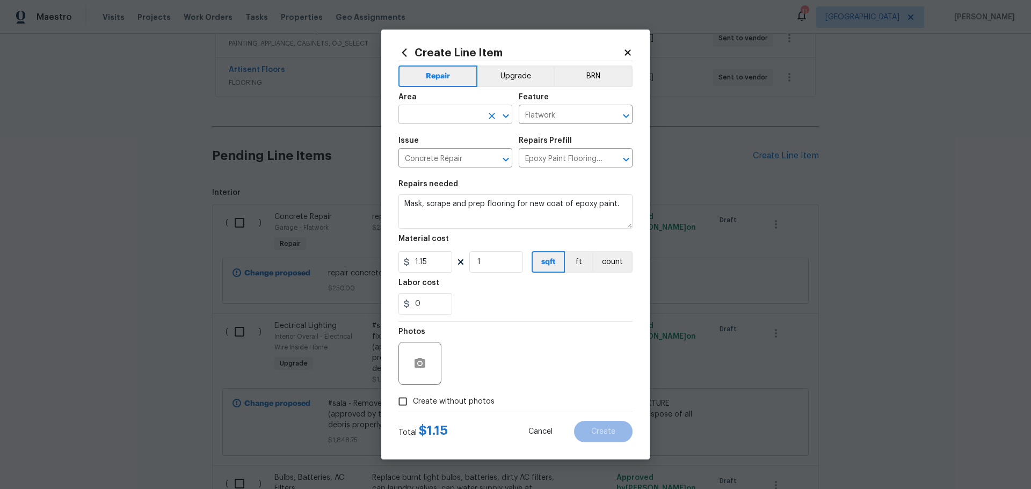
click at [506, 111] on icon "Open" at bounding box center [506, 116] width 13 height 13
click at [486, 142] on li "Garage" at bounding box center [456, 140] width 114 height 18
type input "Garage"
drag, startPoint x: 621, startPoint y: 206, endPoint x: 504, endPoint y: 209, distance: 117.1
click at [504, 209] on textarea "Mask, scrape and prep flooring for new coat of epoxy paint." at bounding box center [516, 211] width 234 height 34
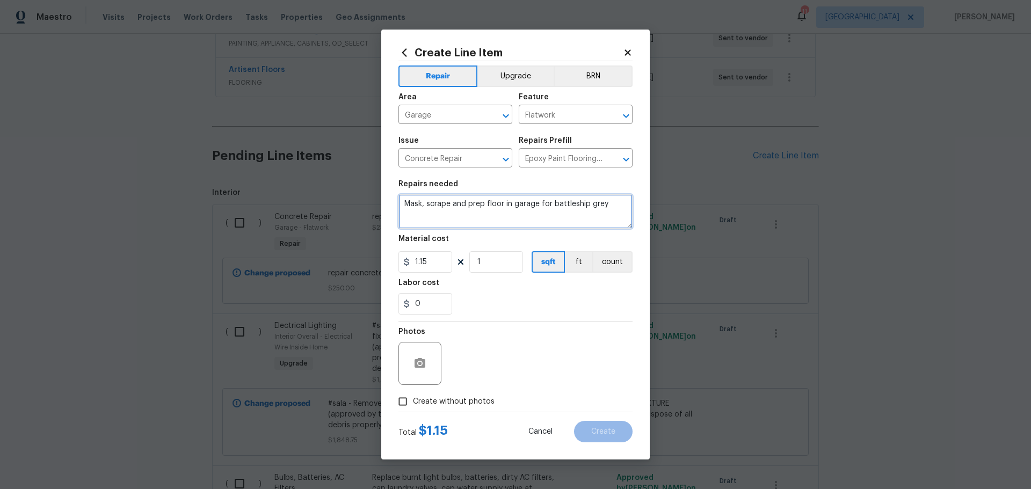
type textarea "Mask, scrape and prep floor in garage for battleship grey"
click at [501, 270] on input "1" at bounding box center [496, 261] width 54 height 21
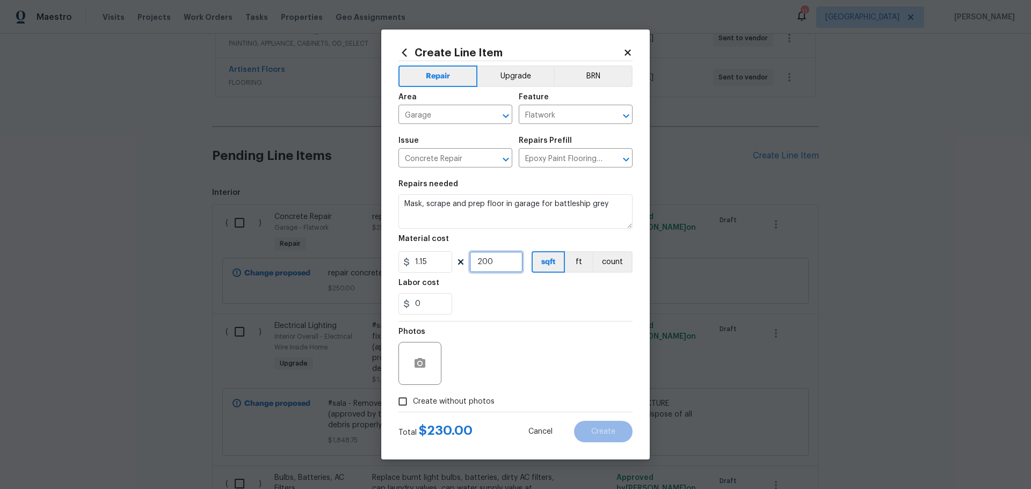
type input "200"
click at [476, 295] on div "0" at bounding box center [516, 303] width 234 height 21
click at [431, 370] on button "button" at bounding box center [420, 364] width 26 height 26
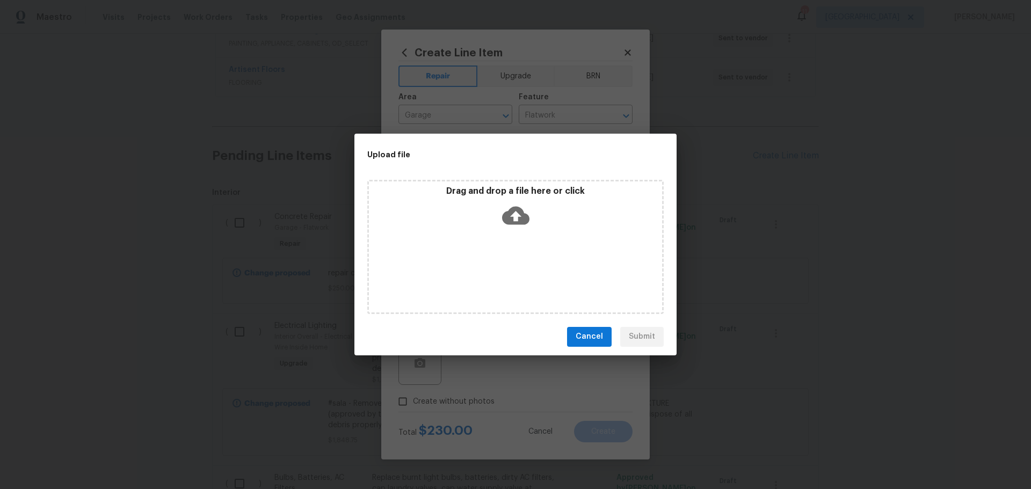
click at [506, 268] on div "Drag and drop a file here or click" at bounding box center [515, 247] width 296 height 134
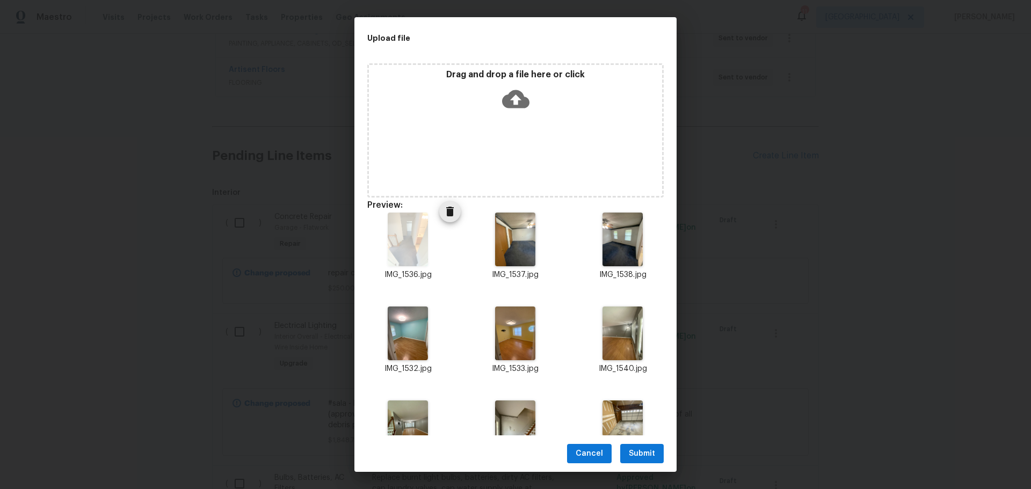
click at [450, 212] on icon "Delete" at bounding box center [450, 212] width 8 height 10
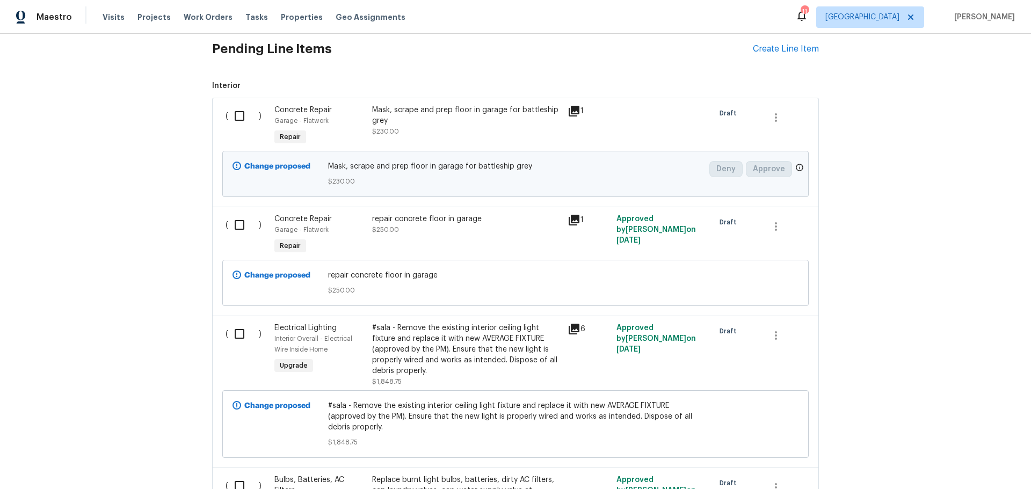
scroll to position [376, 0]
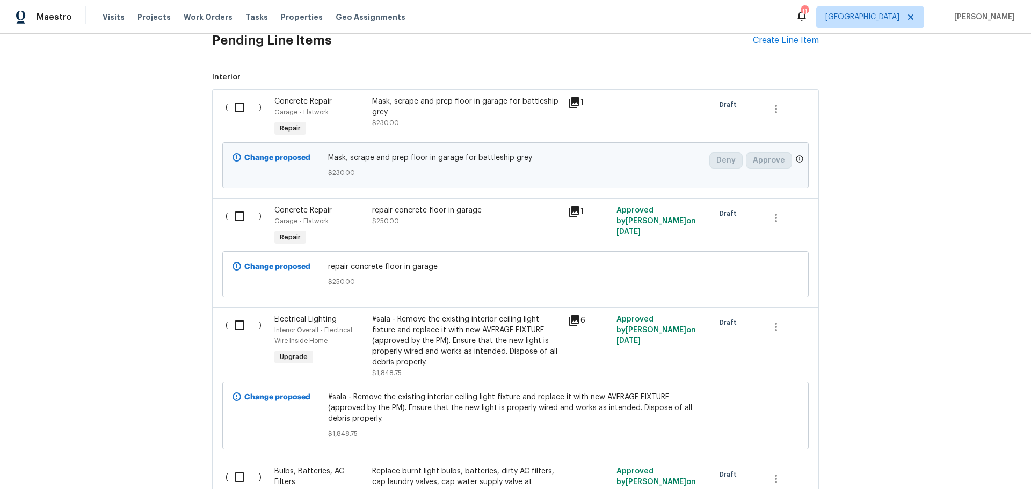
click at [229, 110] on input "checkbox" at bounding box center [243, 107] width 31 height 23
checkbox input "true"
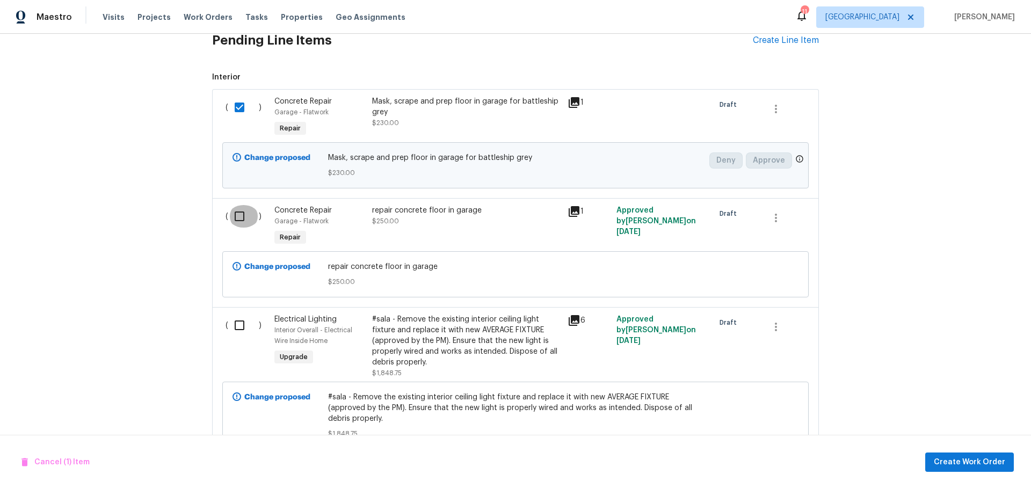
click at [229, 217] on input "checkbox" at bounding box center [243, 216] width 31 height 23
checkbox input "true"
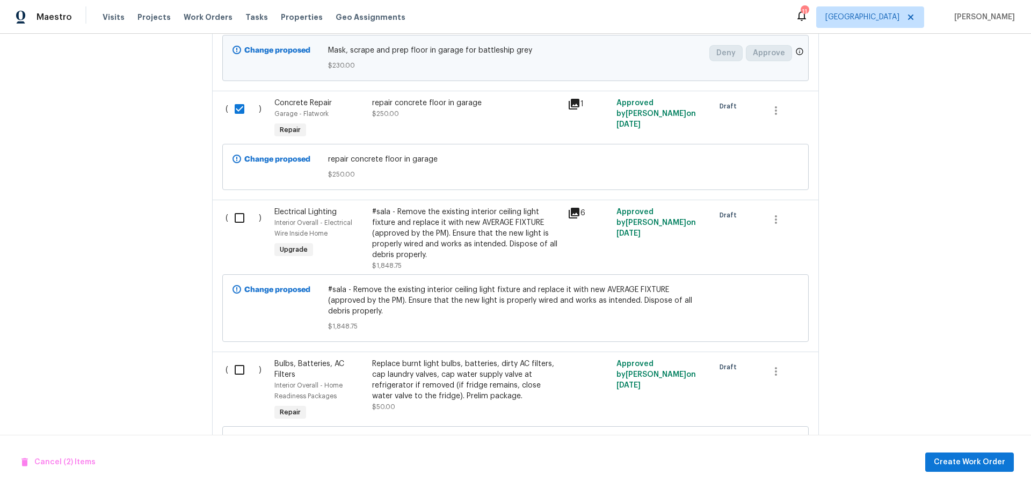
click at [229, 217] on input "checkbox" at bounding box center [243, 218] width 31 height 23
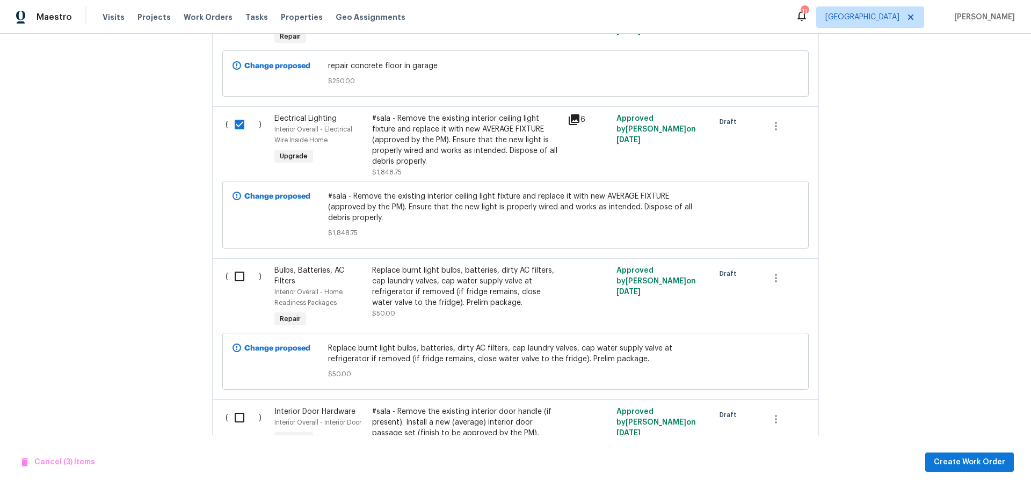
scroll to position [591, 0]
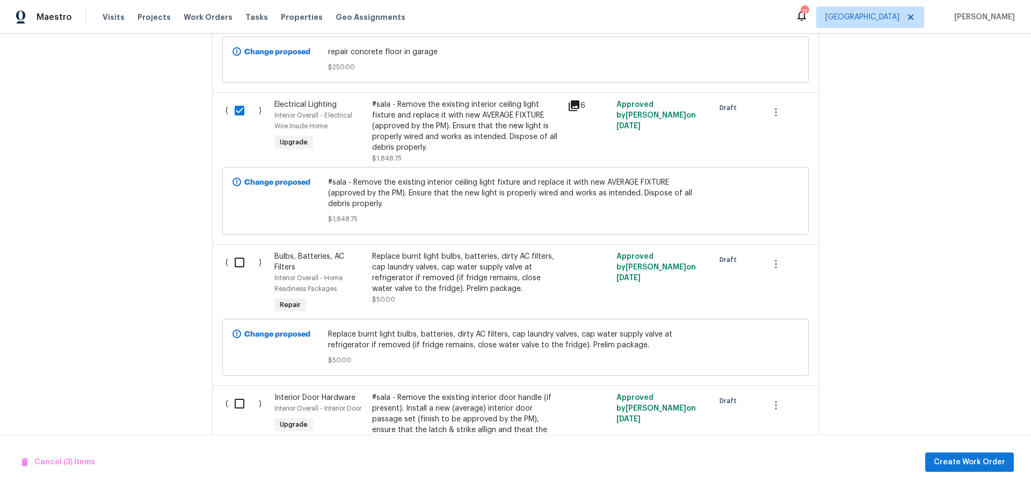
click at [229, 112] on input "checkbox" at bounding box center [243, 110] width 31 height 23
checkbox input "false"
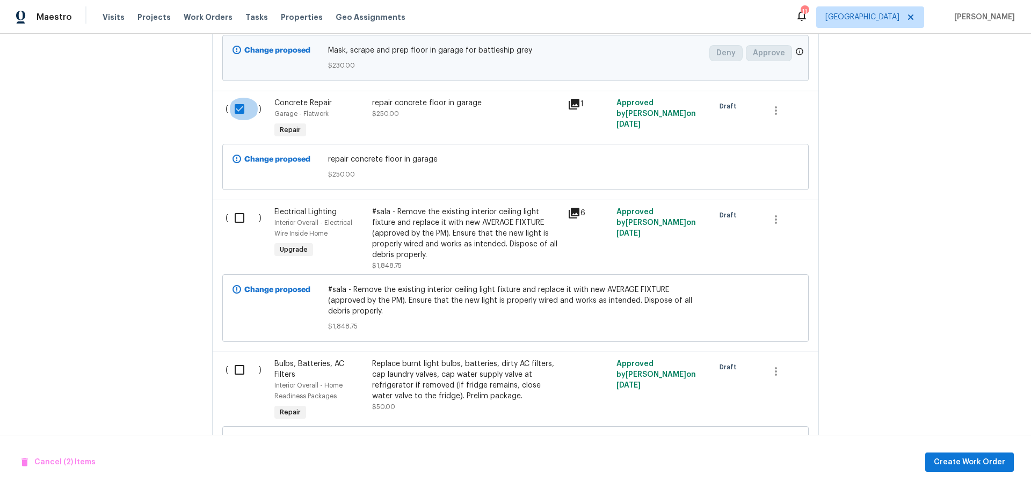
click at [236, 112] on input "checkbox" at bounding box center [243, 109] width 31 height 23
checkbox input "false"
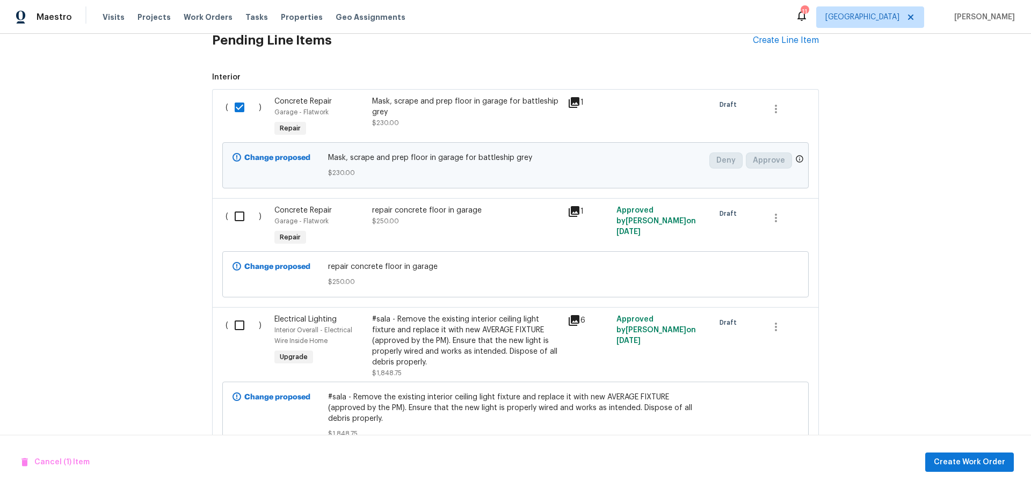
click at [236, 112] on input "checkbox" at bounding box center [243, 107] width 31 height 23
checkbox input "false"
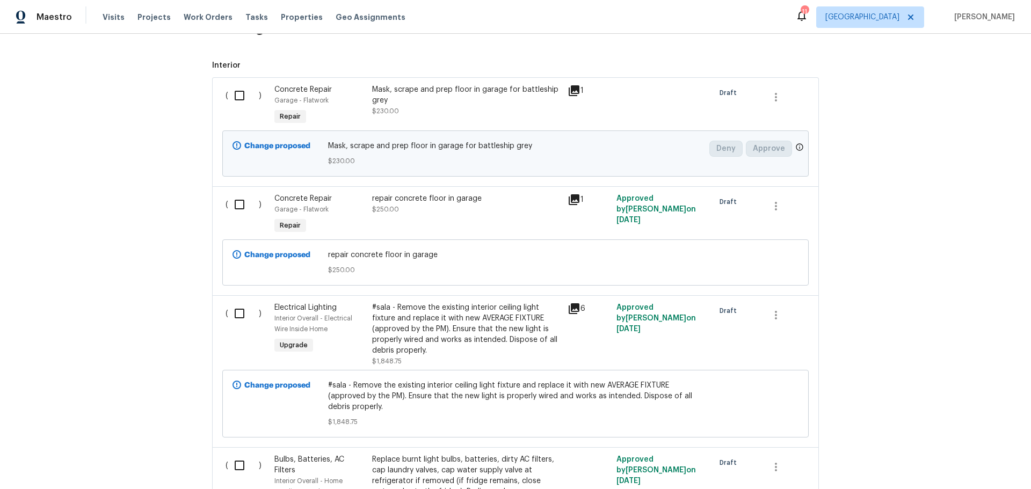
scroll to position [316, 0]
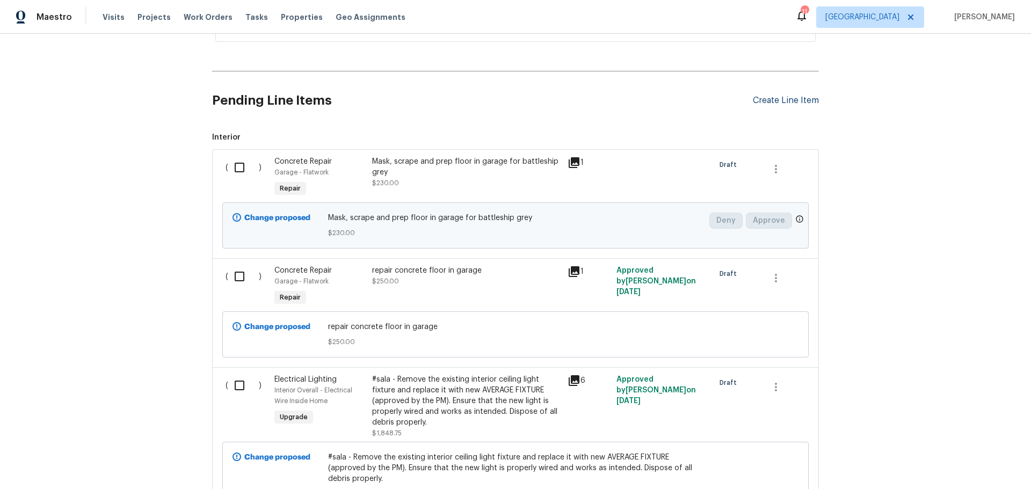
click at [763, 98] on div "Create Line Item" at bounding box center [786, 101] width 66 height 10
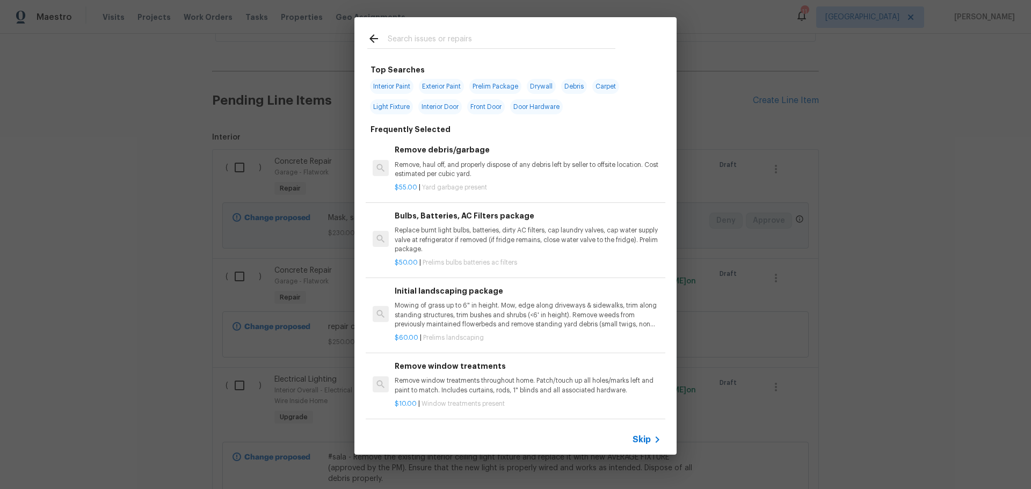
click at [404, 46] on input "text" at bounding box center [502, 40] width 228 height 16
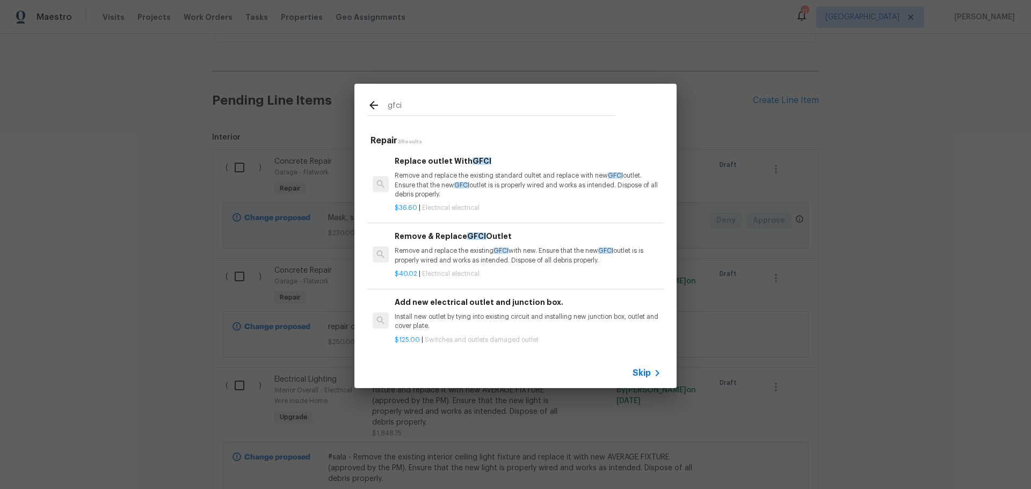
type input "gfci"
click at [440, 183] on p "Remove and replace the existing standard oultet and replace with new GFCI outle…" at bounding box center [528, 184] width 266 height 27
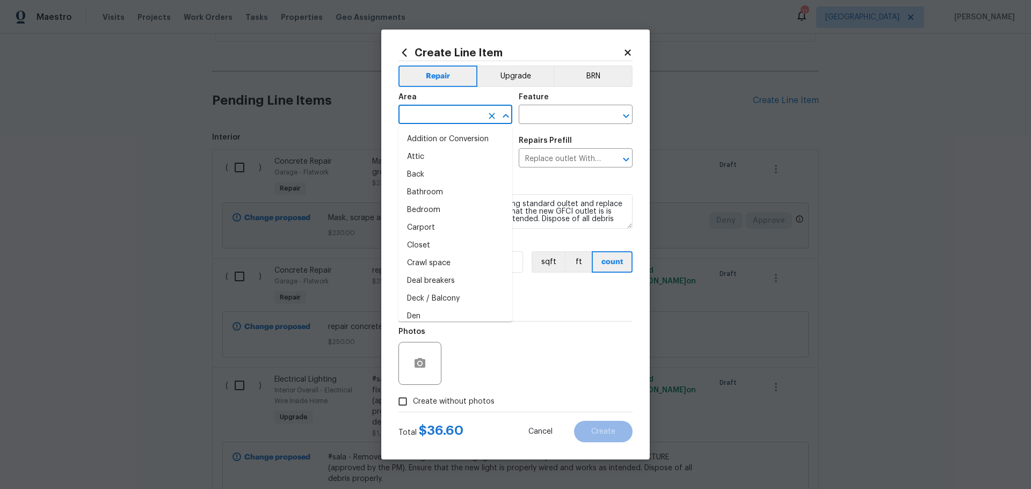
click at [467, 117] on input "text" at bounding box center [441, 115] width 84 height 17
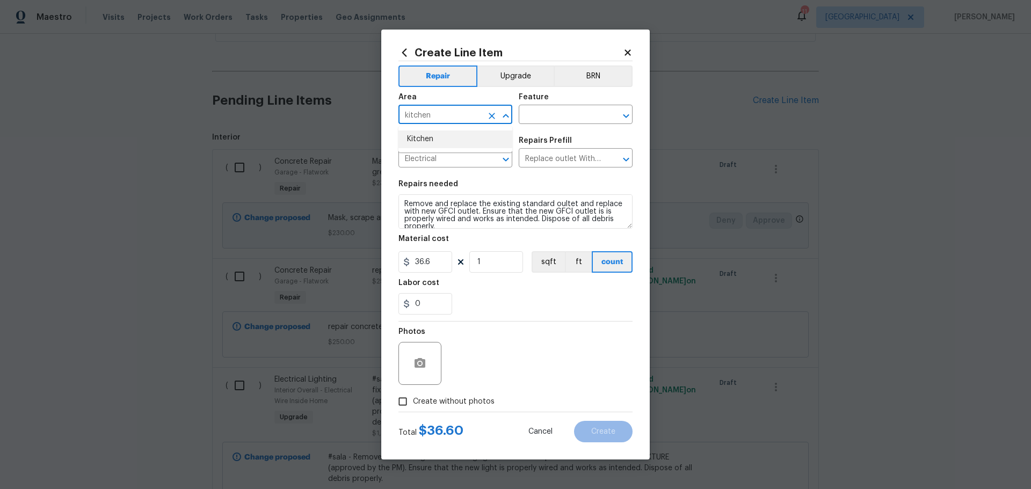
click at [467, 136] on li "Kitchen" at bounding box center [456, 140] width 114 height 18
type input "Kitchen"
click at [534, 122] on input "text" at bounding box center [561, 115] width 84 height 17
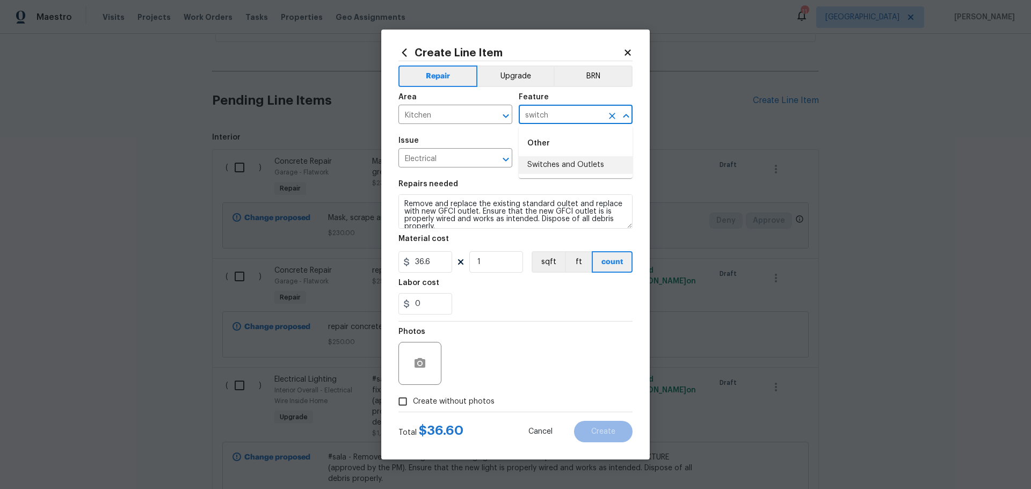
click at [566, 159] on li "Switches and Outlets" at bounding box center [576, 165] width 114 height 18
type input "Switches and Outlets"
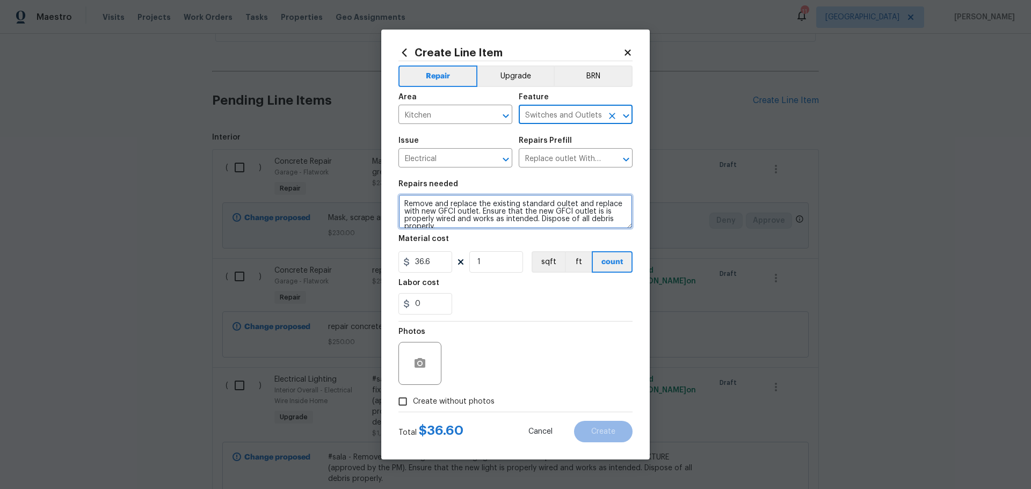
click at [480, 210] on textarea "Remove and replace the existing standard oultet and replace with new GFCI outle…" at bounding box center [516, 211] width 234 height 34
type textarea "Remove and replace the existing standard oultet and replace with new GFCI outle…"
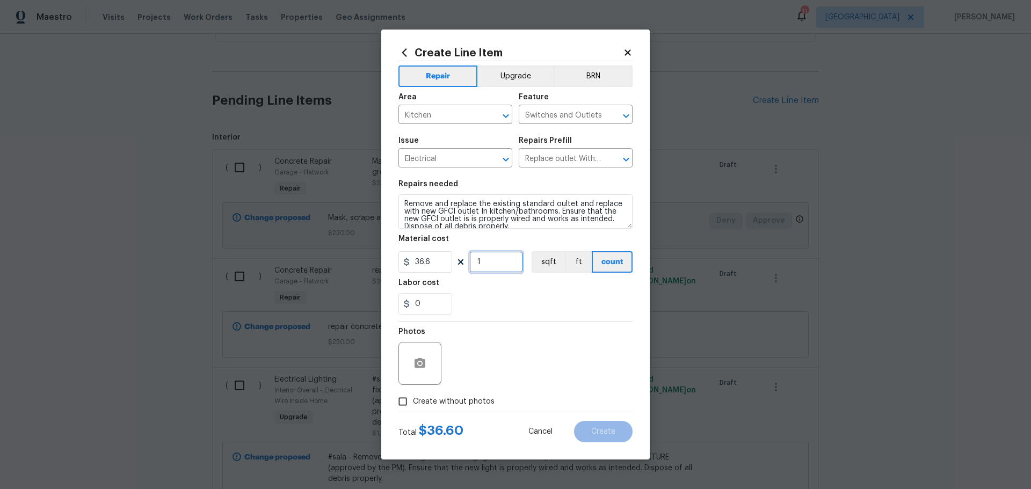
click at [482, 267] on input "1" at bounding box center [496, 261] width 54 height 21
type input "8"
click at [554, 210] on textarea "Remove and replace the existing standard oultet and replace with new GFCI outle…" at bounding box center [516, 211] width 234 height 34
type textarea "Remove and replace the existing standard oultet and replace with new GFCI outle…"
click at [488, 272] on input "8" at bounding box center [496, 261] width 54 height 21
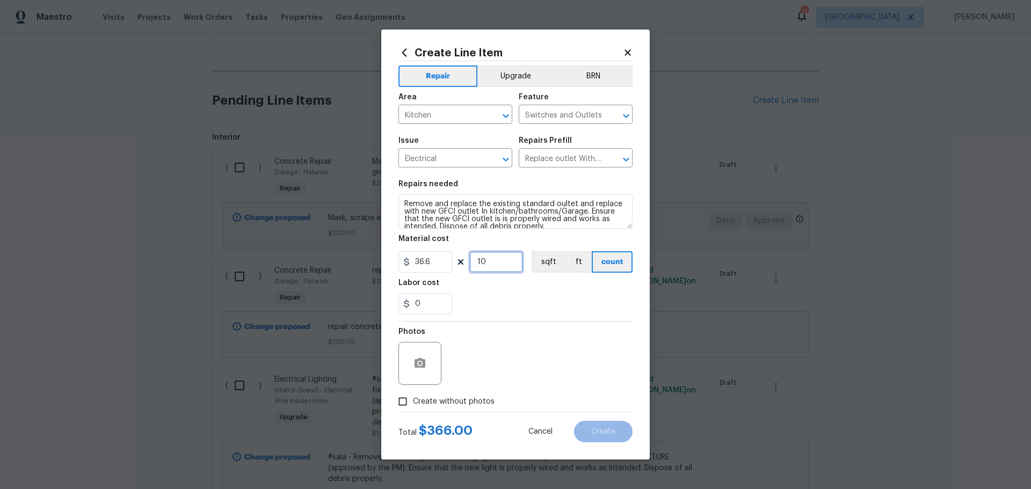
type input "10"
click at [435, 304] on input "0" at bounding box center [426, 303] width 54 height 21
type input "100"
click at [465, 302] on div "100" at bounding box center [516, 303] width 234 height 21
click at [425, 366] on icon "button" at bounding box center [420, 363] width 11 height 10
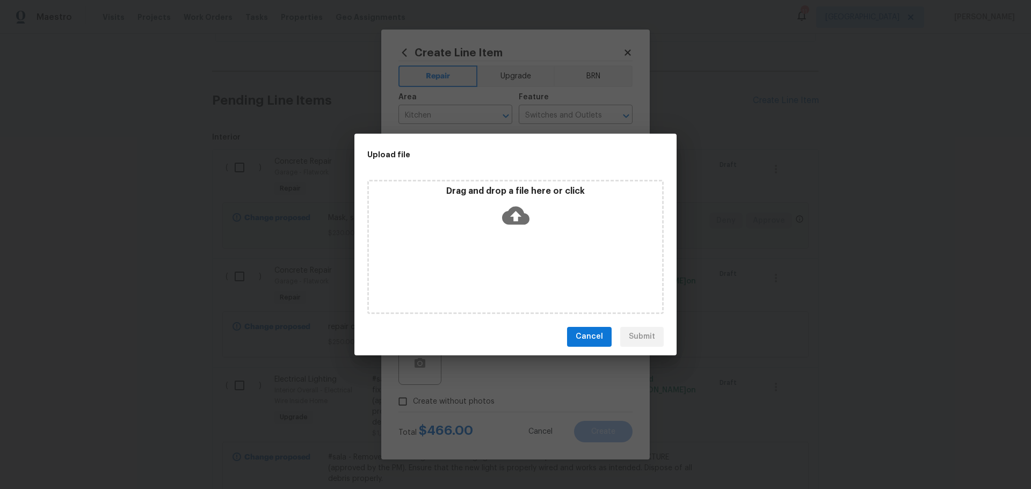
click at [534, 251] on div "Drag and drop a file here or click" at bounding box center [515, 247] width 296 height 134
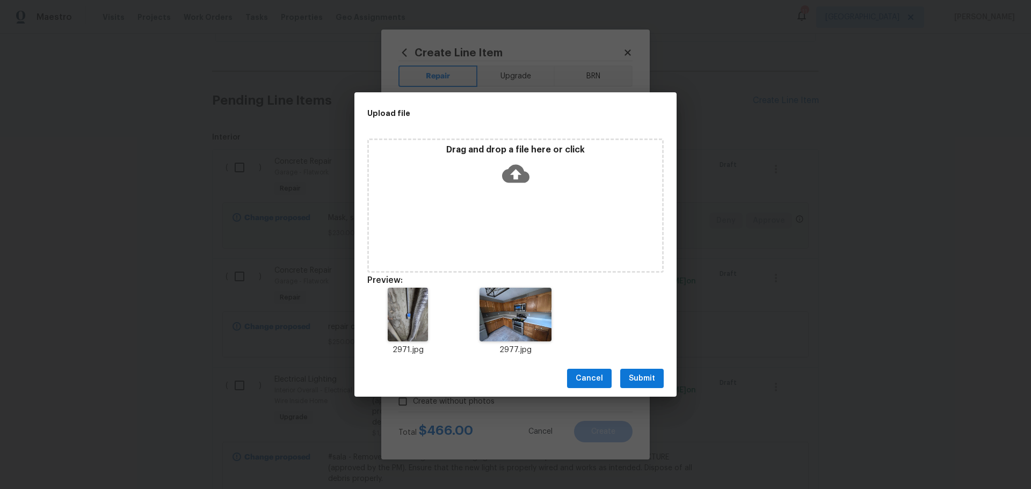
click at [496, 203] on div "Drag and drop a file here or click" at bounding box center [515, 206] width 296 height 134
click at [658, 290] on icon "Delete" at bounding box center [664, 286] width 13 height 13
click at [632, 376] on span "Submit" at bounding box center [642, 378] width 26 height 13
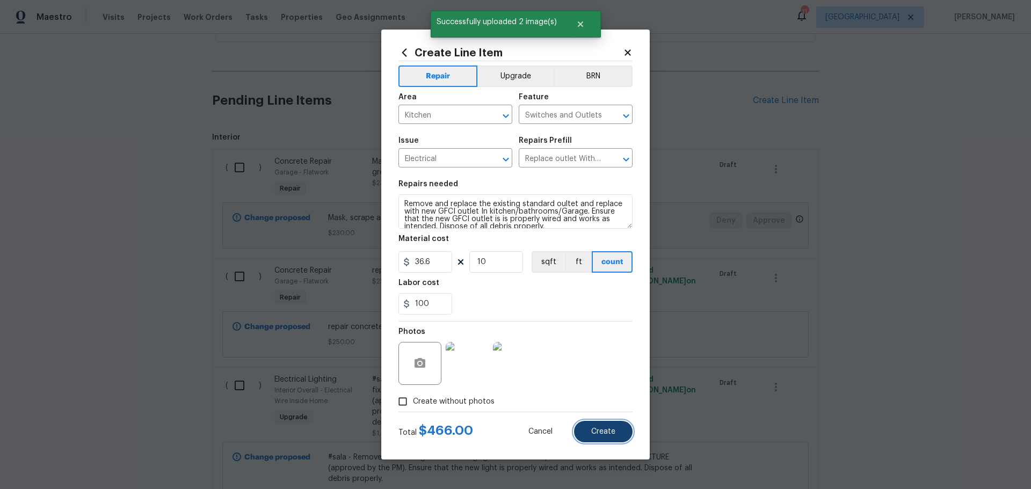
click at [592, 434] on span "Create" at bounding box center [603, 432] width 24 height 8
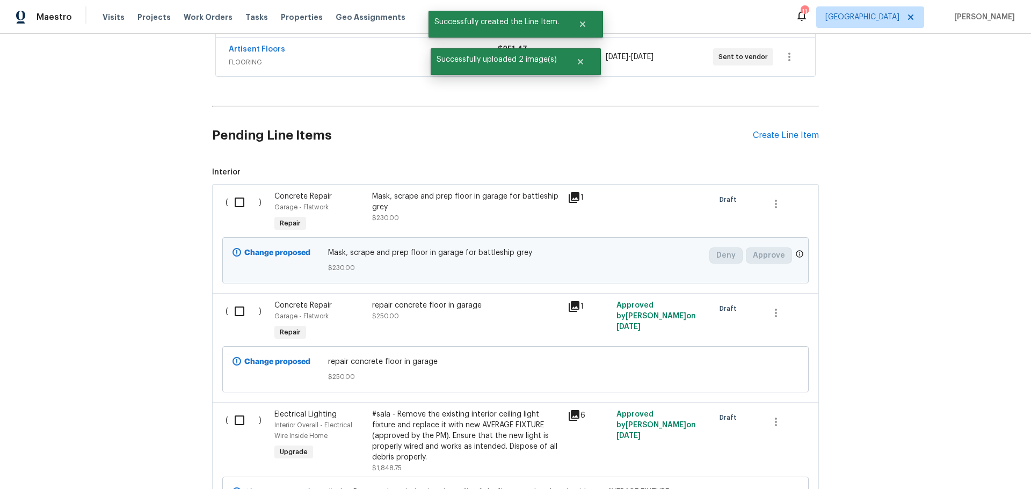
scroll to position [262, 0]
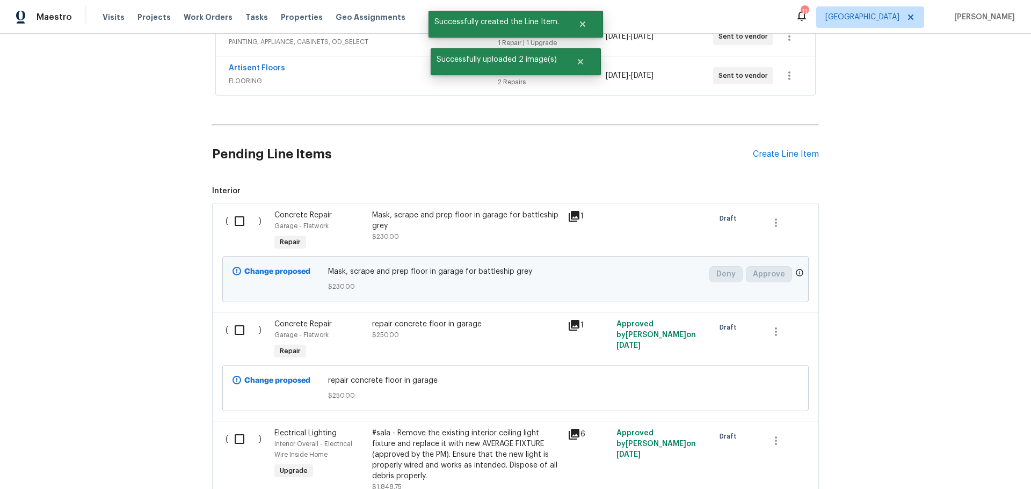
click at [775, 160] on div "Pending Line Items Create Line Item" at bounding box center [515, 154] width 607 height 50
click at [775, 151] on div "Create Line Item" at bounding box center [786, 154] width 66 height 10
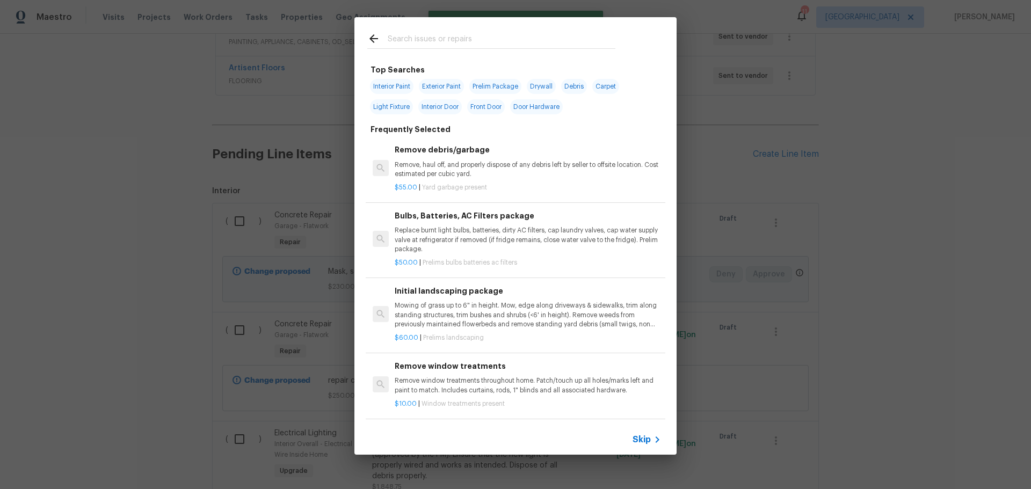
click at [448, 39] on input "text" at bounding box center [502, 40] width 228 height 16
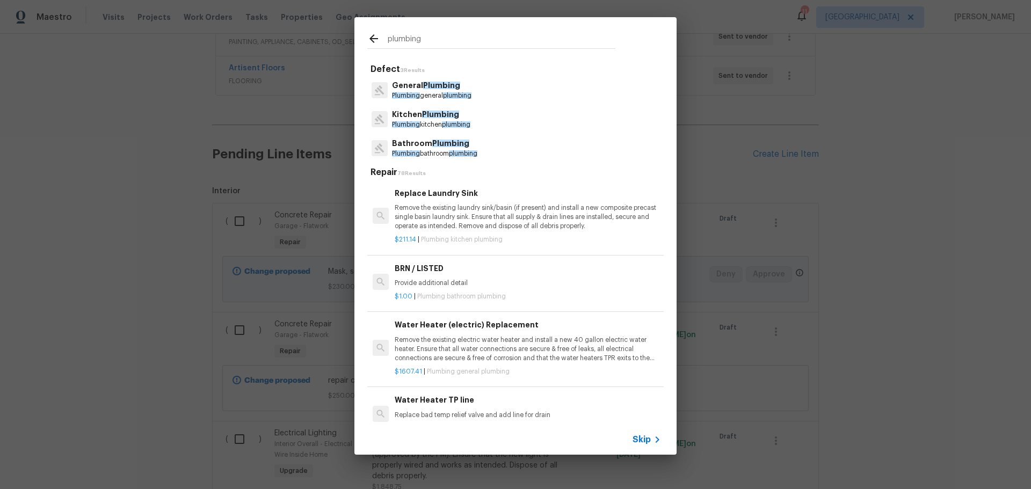
type input "plumbing"
click at [452, 93] on span "plumbing" at bounding box center [457, 95] width 28 height 6
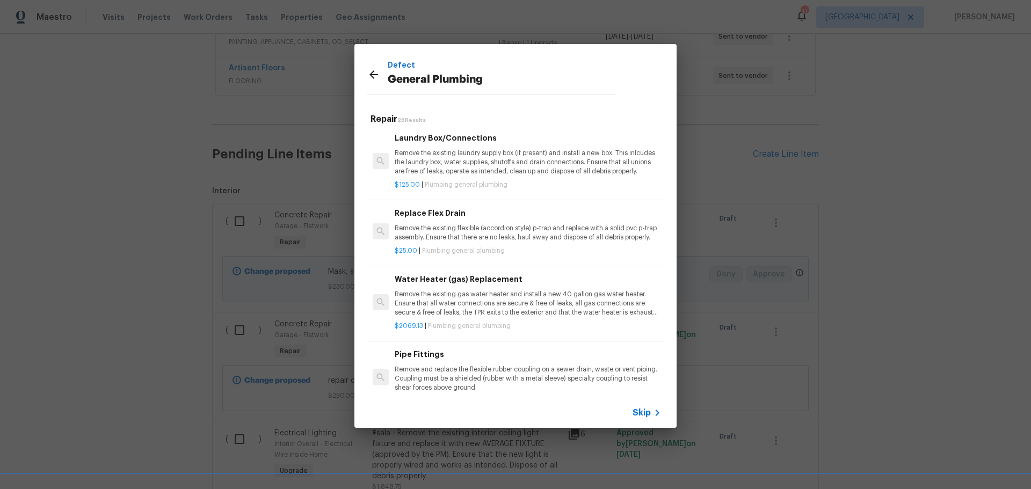
scroll to position [537, 0]
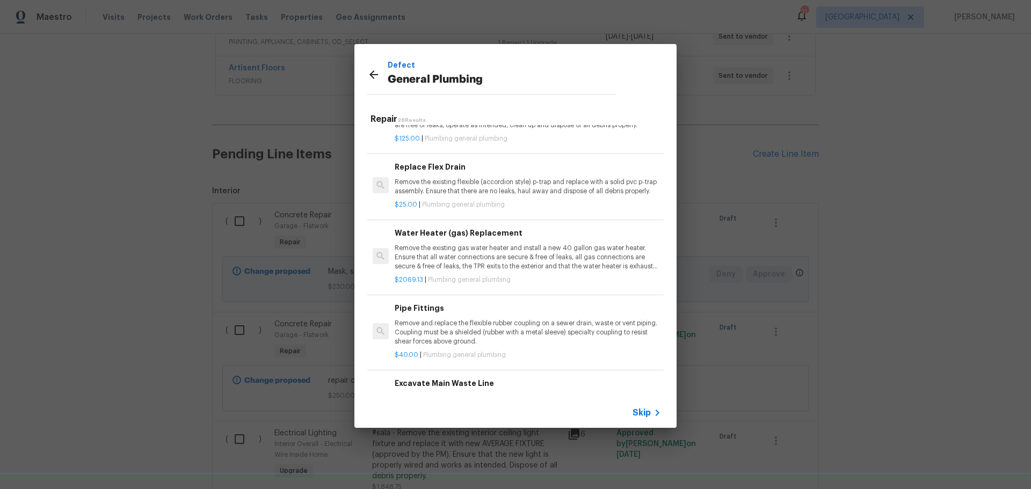
click at [494, 185] on p "Remove the existing flexible (accordion style) p-trap and replace with a solid …" at bounding box center [528, 187] width 266 height 18
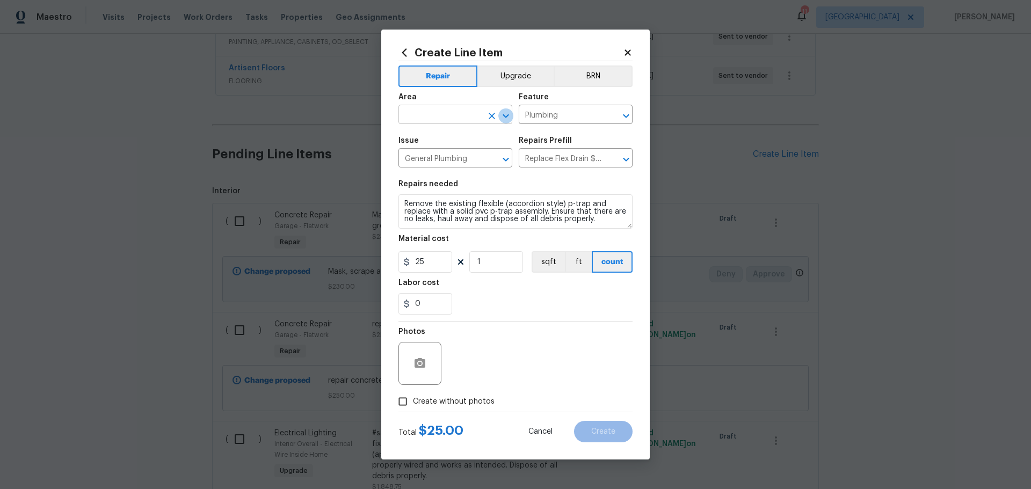
click at [501, 120] on icon "Open" at bounding box center [506, 116] width 13 height 13
click at [462, 131] on li "Bathroom" at bounding box center [456, 140] width 114 height 18
type input "Bathroom"
click at [597, 218] on textarea "Remove the existing flexible (accordion style) p-trap and replace with a solid …" at bounding box center [516, 211] width 234 height 34
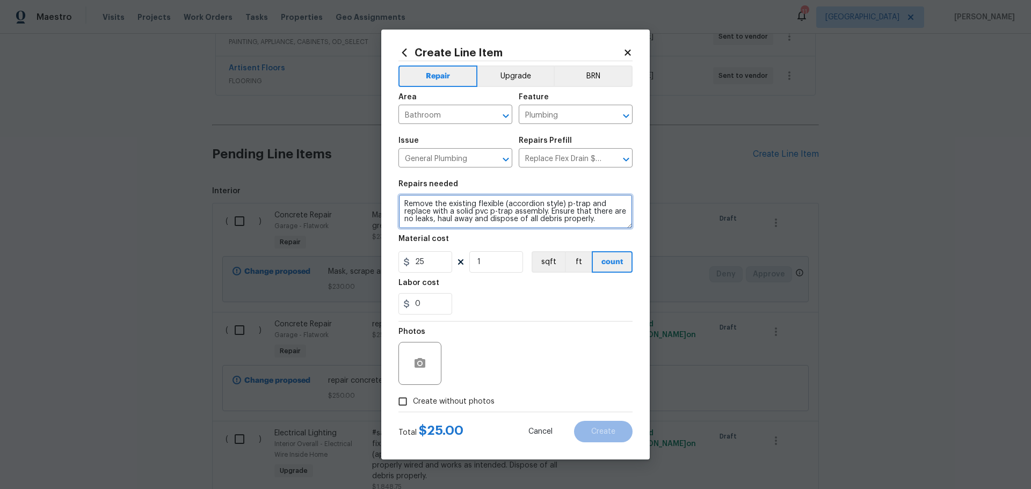
type textarea "Remove the existing flexible (accordion style) p-trap and replace with a solid …"
click at [538, 300] on div "0" at bounding box center [516, 303] width 234 height 21
click at [444, 301] on input "0" at bounding box center [426, 303] width 54 height 21
type input "50"
click at [469, 299] on div "50" at bounding box center [516, 303] width 234 height 21
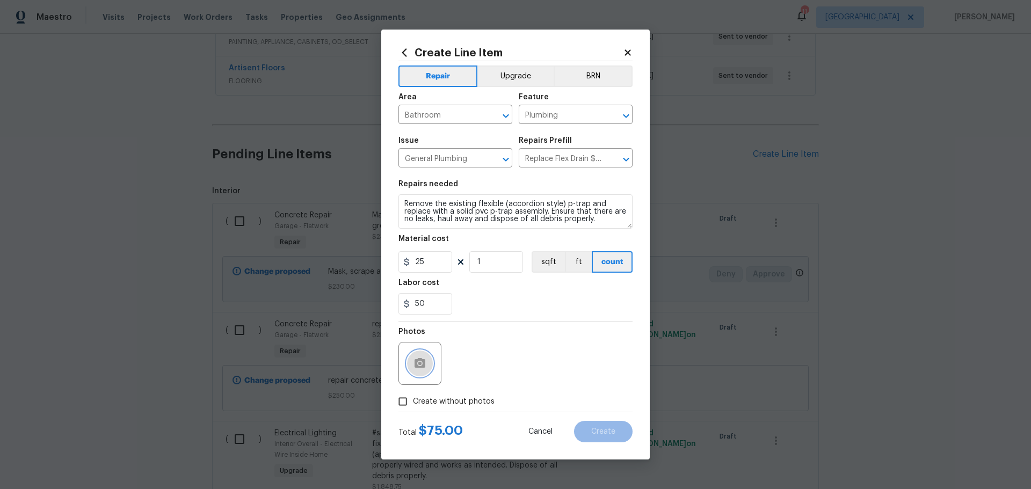
click at [424, 369] on icon "button" at bounding box center [420, 363] width 13 height 13
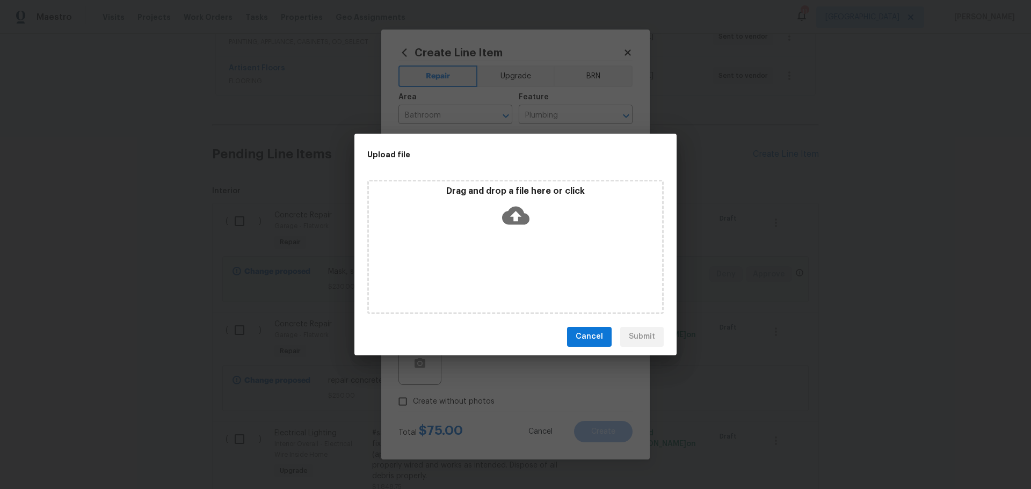
click at [491, 199] on div "Drag and drop a file here or click" at bounding box center [515, 209] width 293 height 46
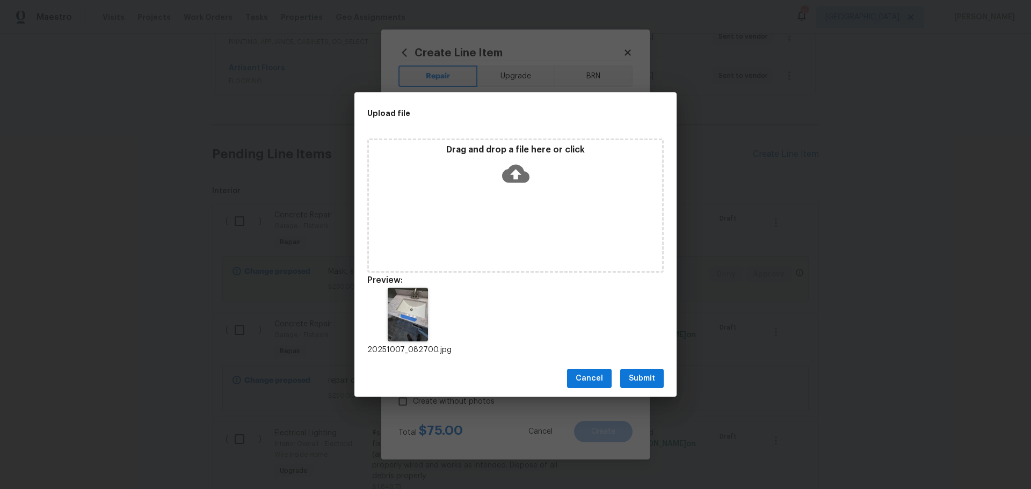
click at [636, 380] on span "Submit" at bounding box center [642, 378] width 26 height 13
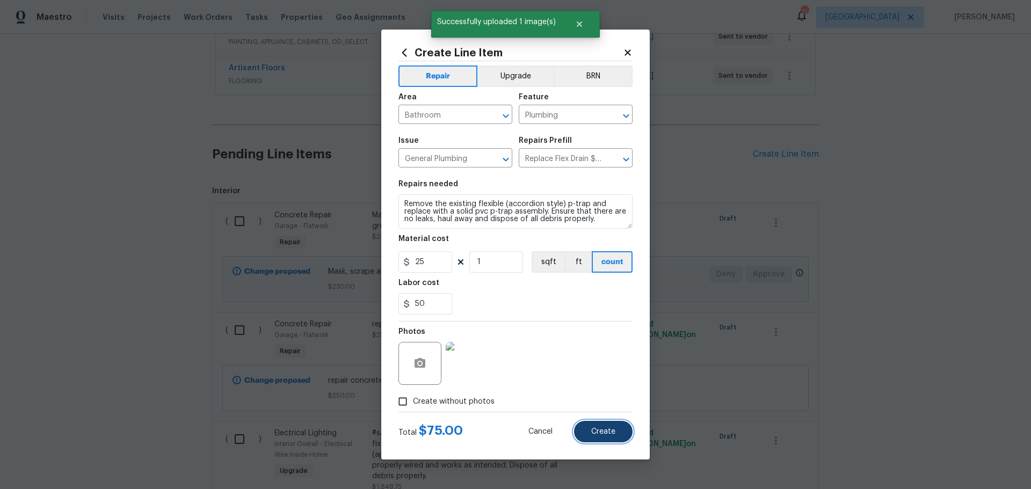
click at [596, 432] on span "Create" at bounding box center [603, 432] width 24 height 8
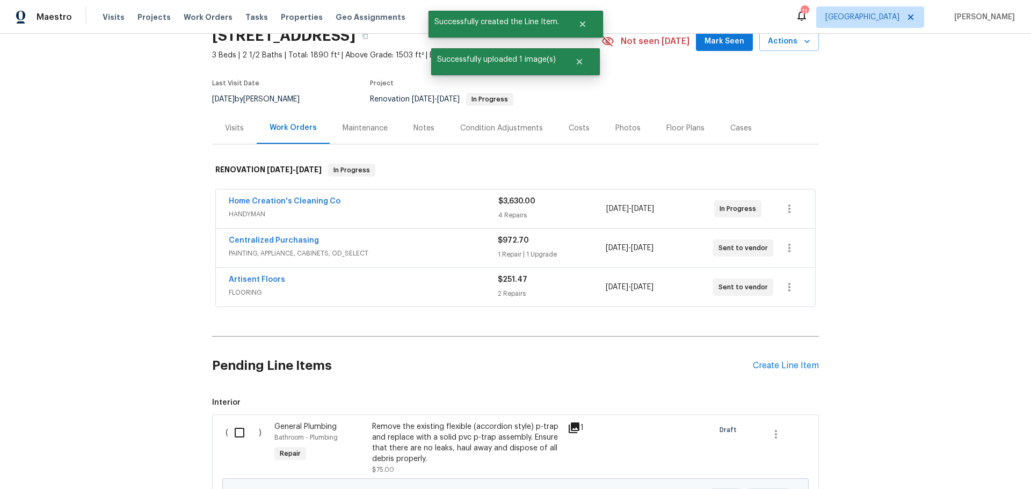
scroll to position [262, 0]
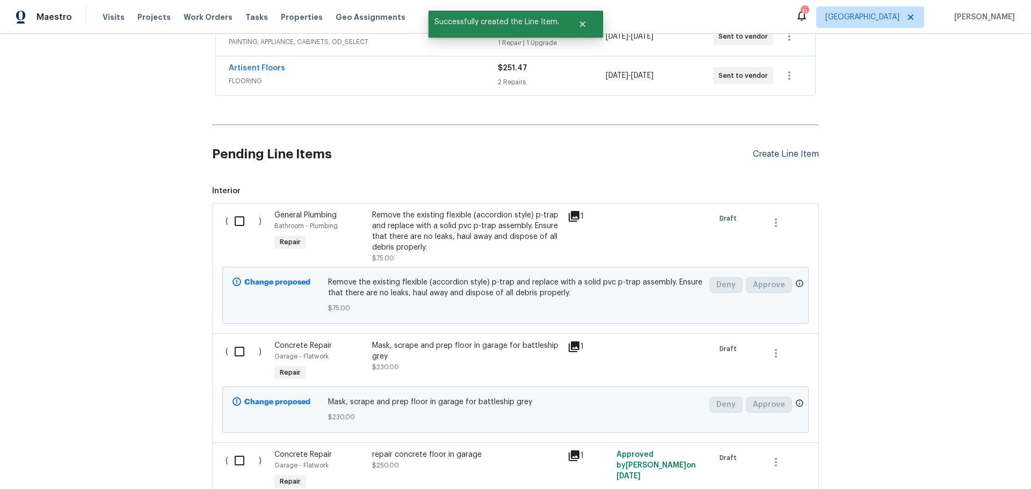
click at [775, 158] on div "Create Line Item" at bounding box center [786, 154] width 66 height 10
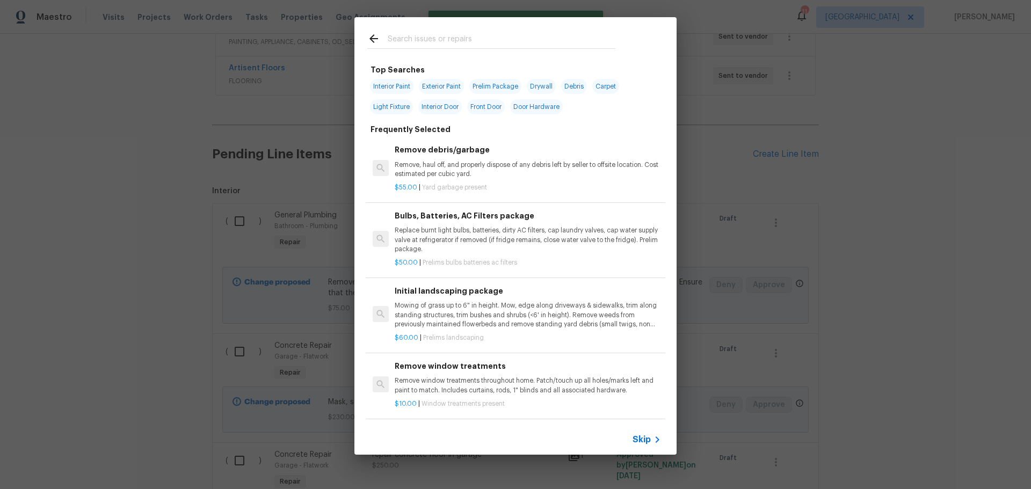
click at [482, 40] on input "text" at bounding box center [502, 40] width 228 height 16
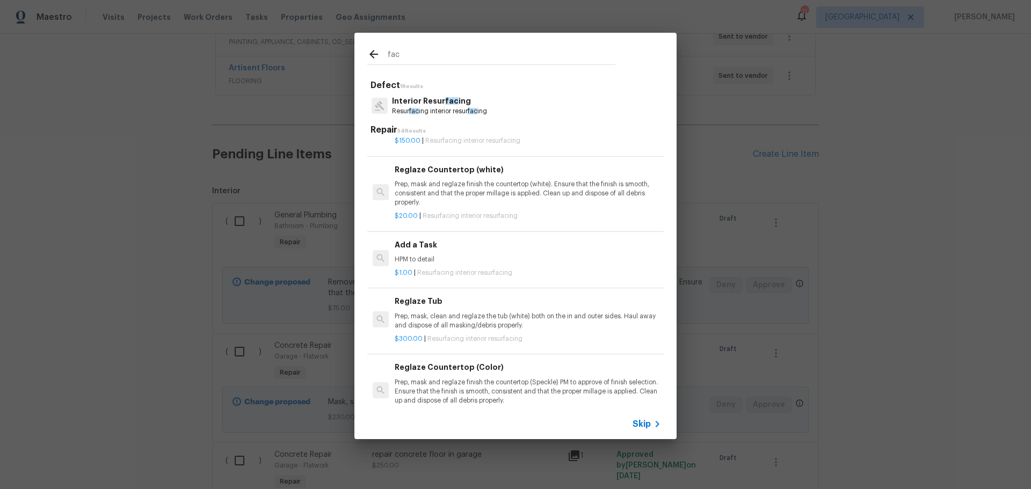
scroll to position [0, 0]
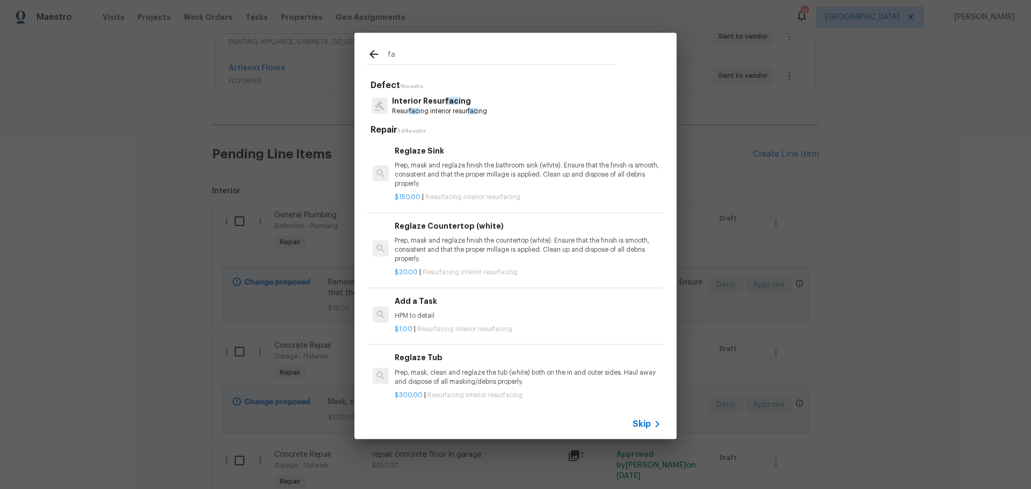
type input "f"
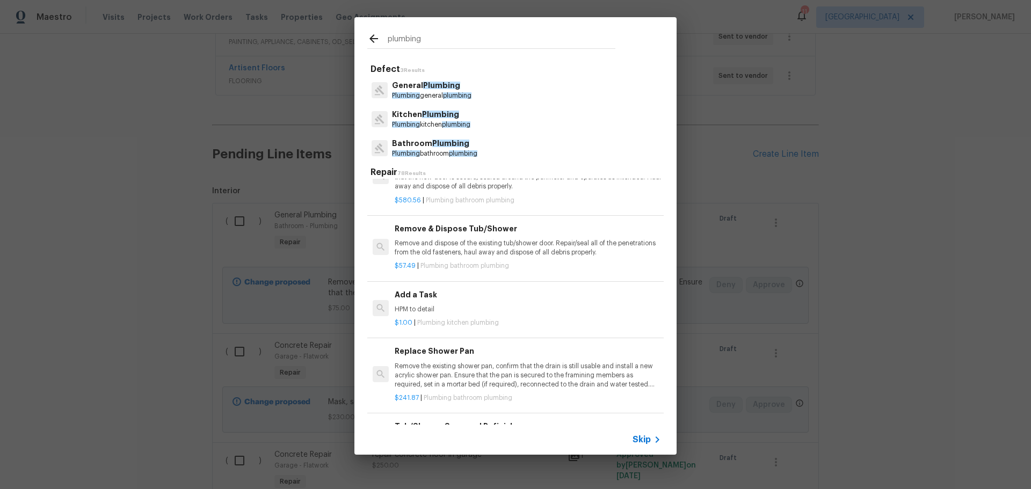
scroll to position [752, 0]
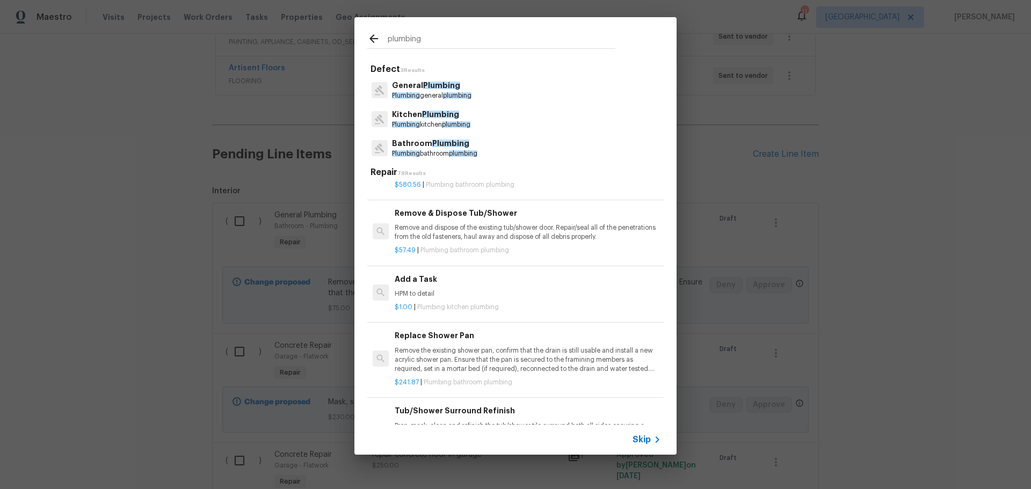
type input "plumbing"
click at [471, 292] on p "HPM to detail" at bounding box center [528, 294] width 266 height 9
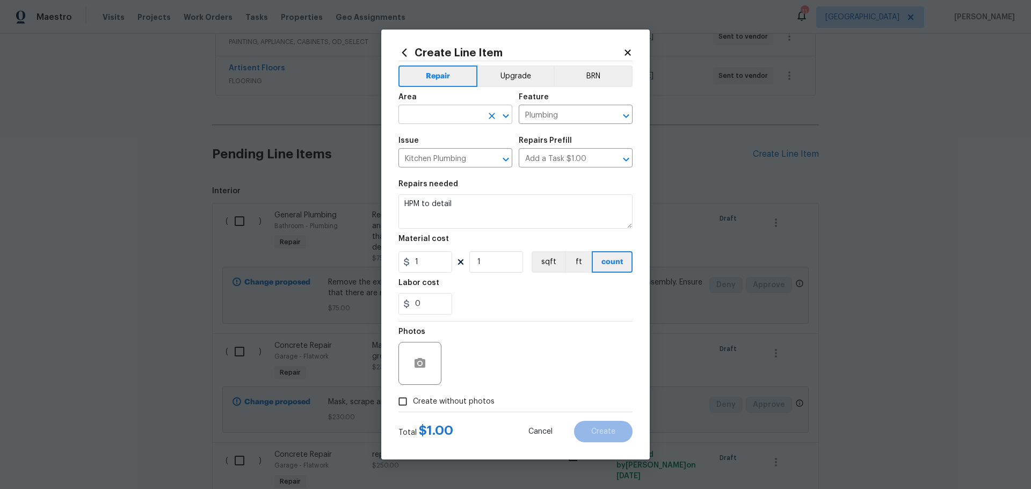
click at [498, 109] on div at bounding box center [498, 115] width 28 height 15
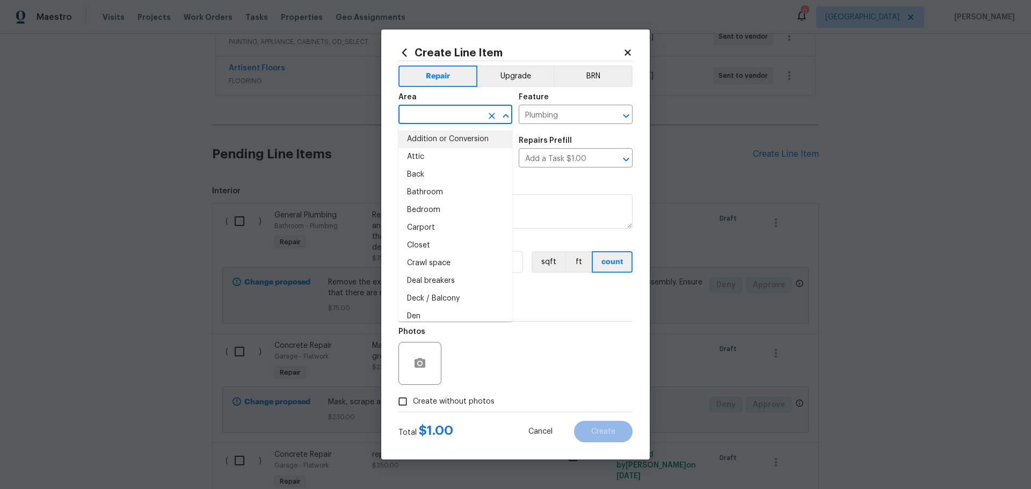
click at [505, 118] on icon "Close" at bounding box center [506, 116] width 13 height 13
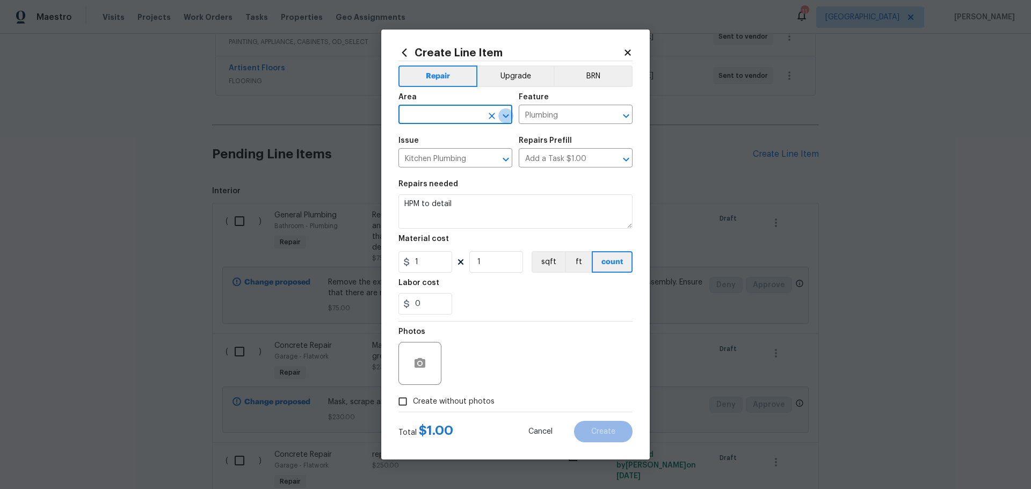
click at [505, 118] on icon "Open" at bounding box center [506, 116] width 13 height 13
click at [447, 143] on li "Plumbing" at bounding box center [456, 140] width 114 height 18
type input "Plumbing"
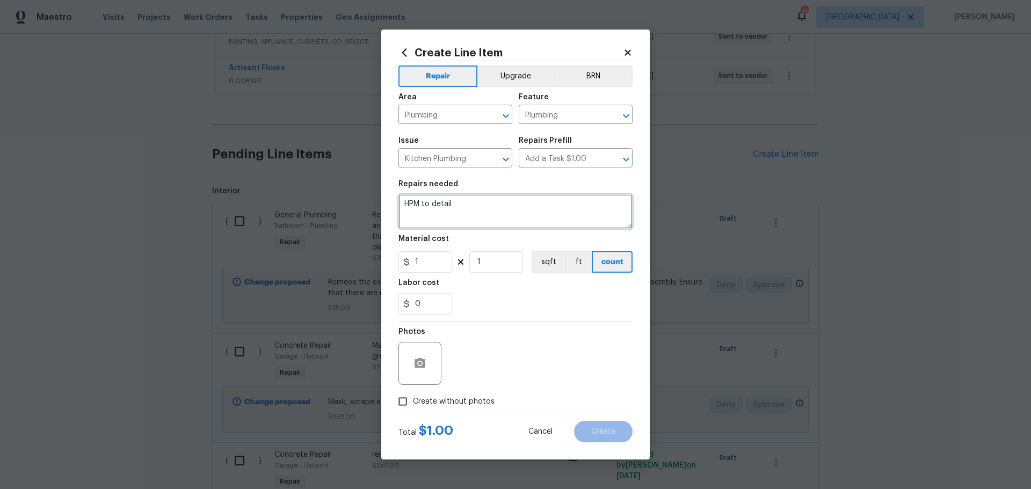
drag, startPoint x: 480, startPoint y: 199, endPoint x: 380, endPoint y: 200, distance: 99.9
click at [380, 200] on div "Create Line Item Repair Upgrade BRN Area Plumbing ​ Feature Plumbing ​ Issue Ki…" at bounding box center [515, 244] width 1031 height 489
drag, startPoint x: 439, startPoint y: 203, endPoint x: 450, endPoint y: 203, distance: 10.7
click at [444, 203] on textarea "replace 2 faucets in basement bath and hall bath and master bath" at bounding box center [516, 211] width 234 height 34
click at [439, 204] on textarea "replace 2 faucets in basement bath and hall bath and master bath" at bounding box center [516, 211] width 234 height 34
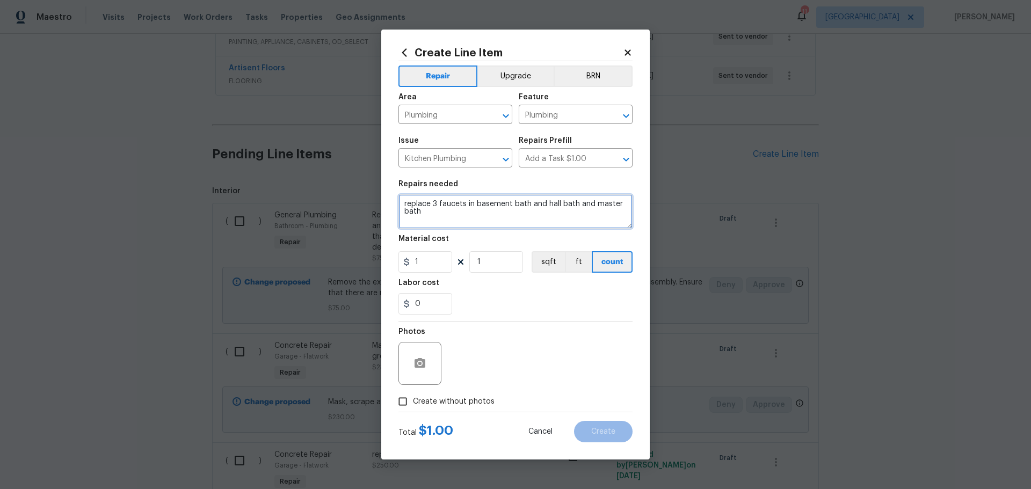
type textarea "replace 3 faucets in basement bath and hall bath and master bath"
click at [503, 272] on input "1" at bounding box center [496, 261] width 54 height 21
click at [427, 261] on input "1" at bounding box center [426, 261] width 54 height 21
type input "35"
click at [488, 269] on input "1" at bounding box center [496, 261] width 54 height 21
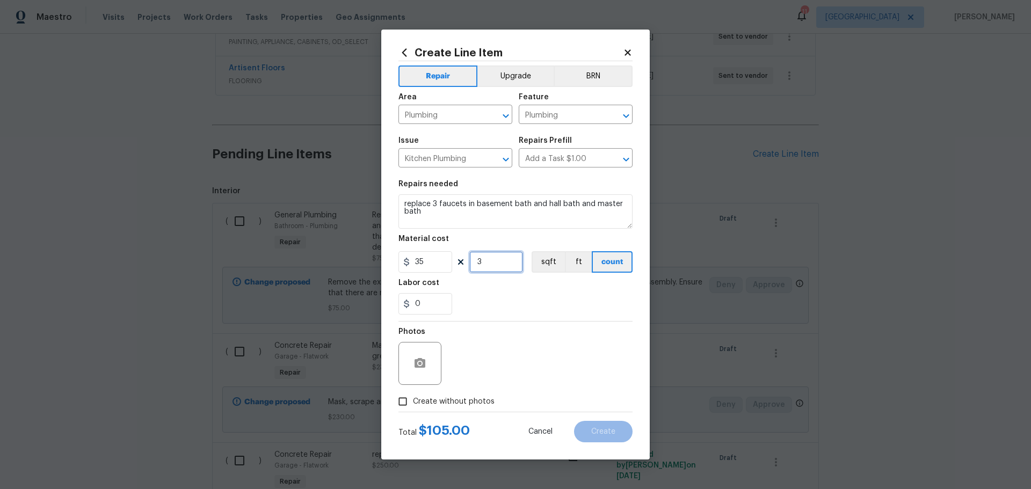
type input "3"
click at [469, 337] on div "Photos" at bounding box center [516, 357] width 234 height 70
click at [438, 300] on input "0" at bounding box center [426, 303] width 54 height 21
type input "50"
click at [519, 301] on div "50" at bounding box center [516, 303] width 234 height 21
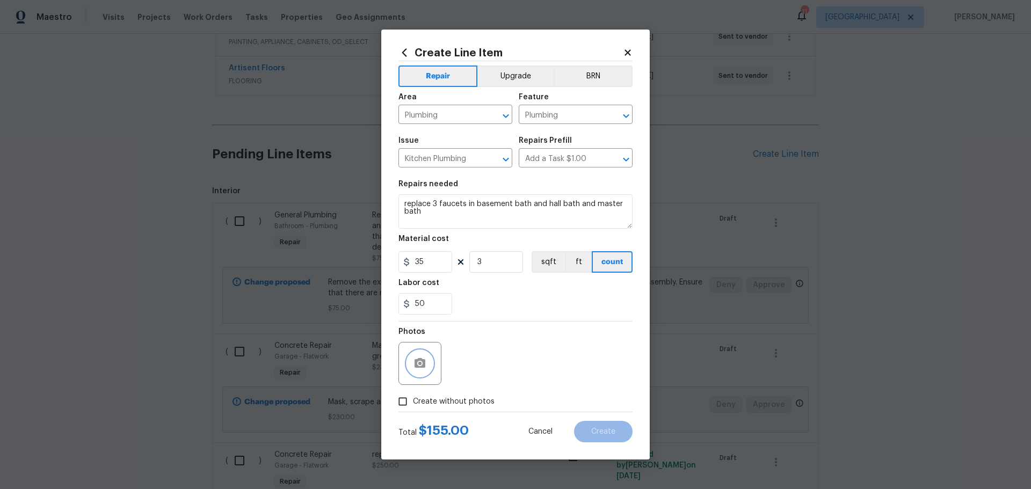
click at [419, 363] on circle "button" at bounding box center [419, 363] width 3 height 3
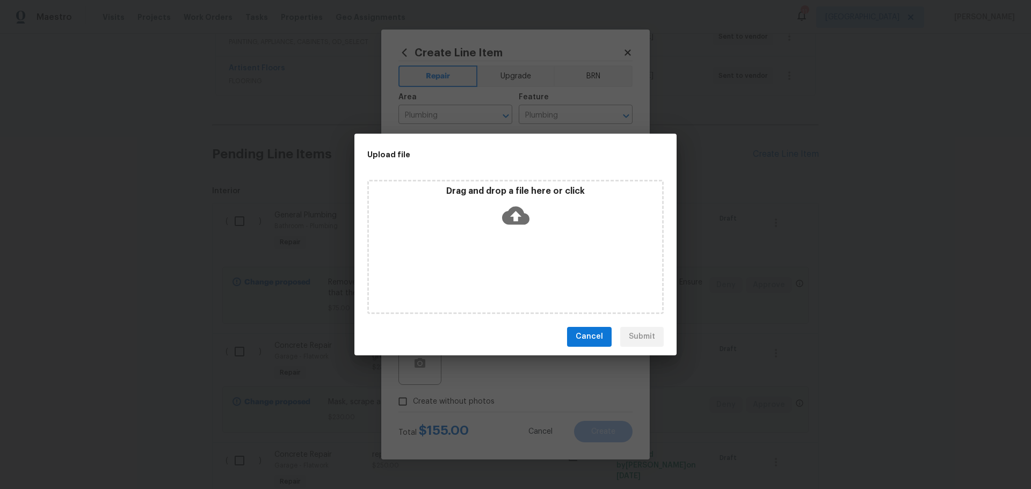
click at [453, 227] on div "Drag and drop a file here or click" at bounding box center [515, 209] width 293 height 46
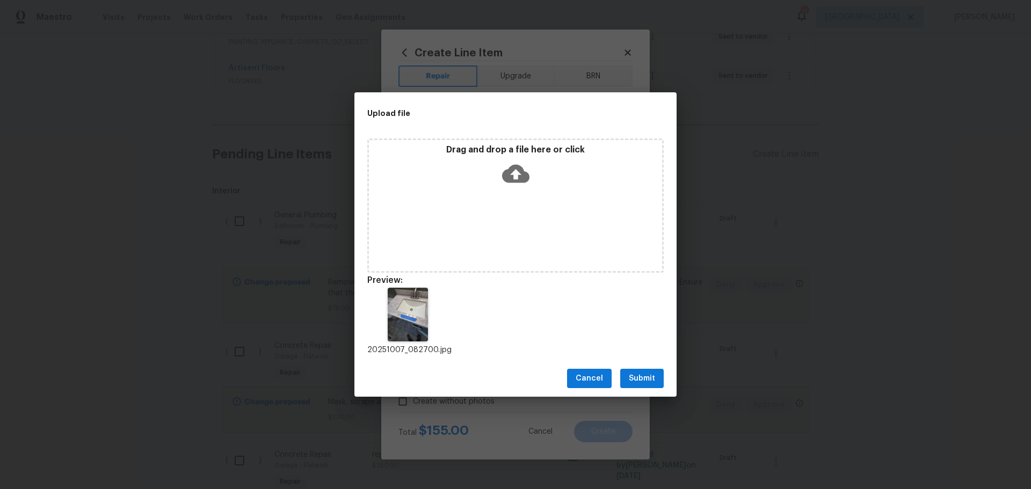
click at [640, 379] on span "Submit" at bounding box center [642, 378] width 26 height 13
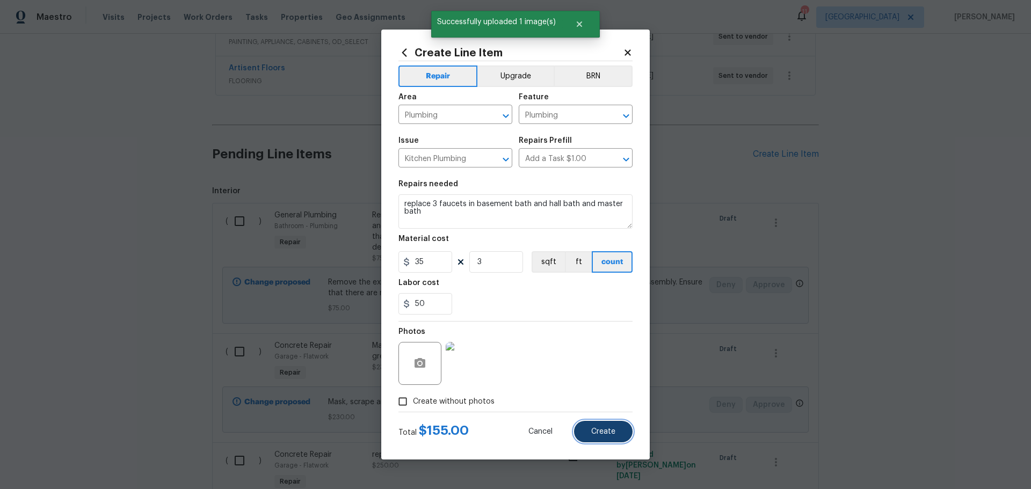
click at [594, 435] on span "Create" at bounding box center [603, 432] width 24 height 8
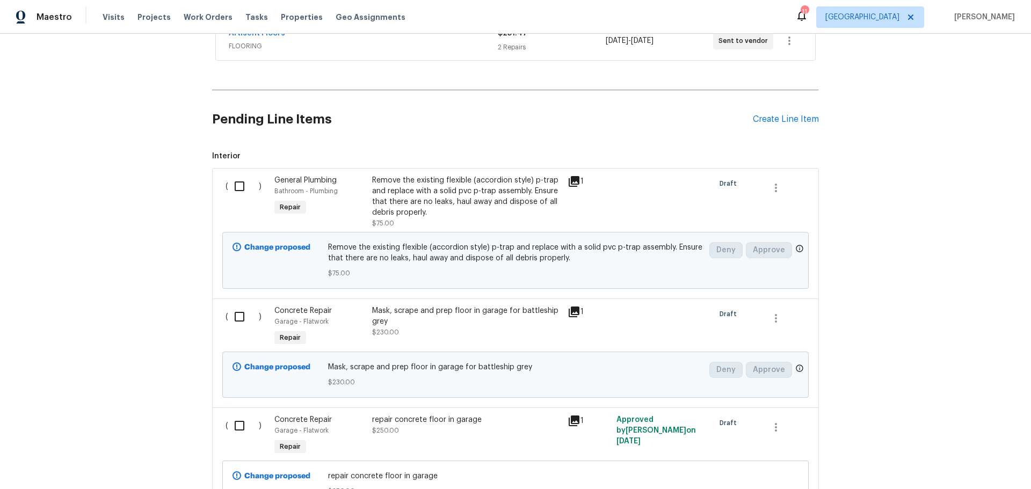
scroll to position [316, 0]
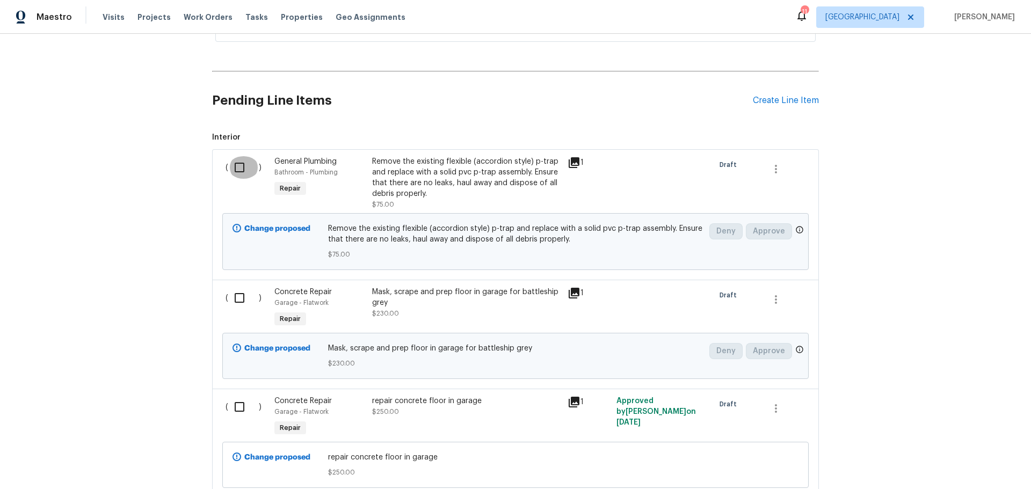
click at [239, 172] on input "checkbox" at bounding box center [243, 167] width 31 height 23
checkbox input "true"
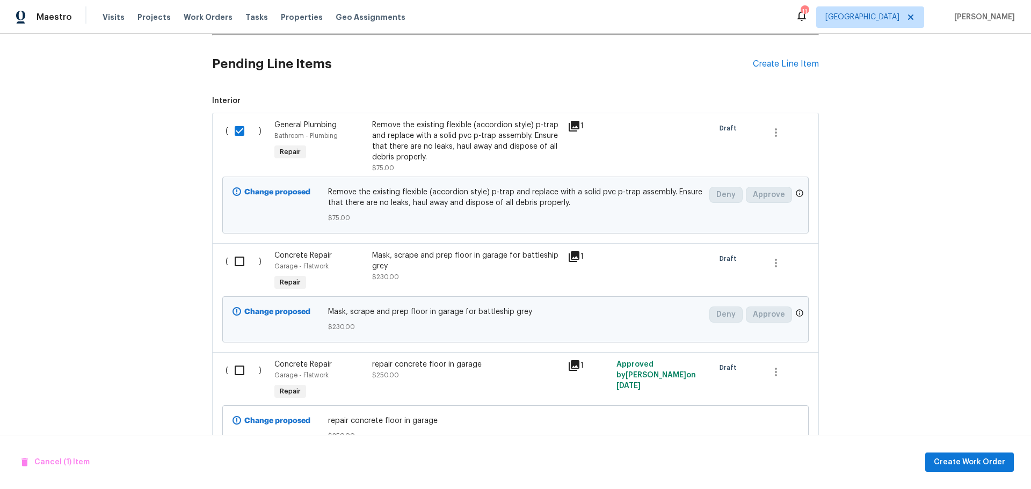
scroll to position [423, 0]
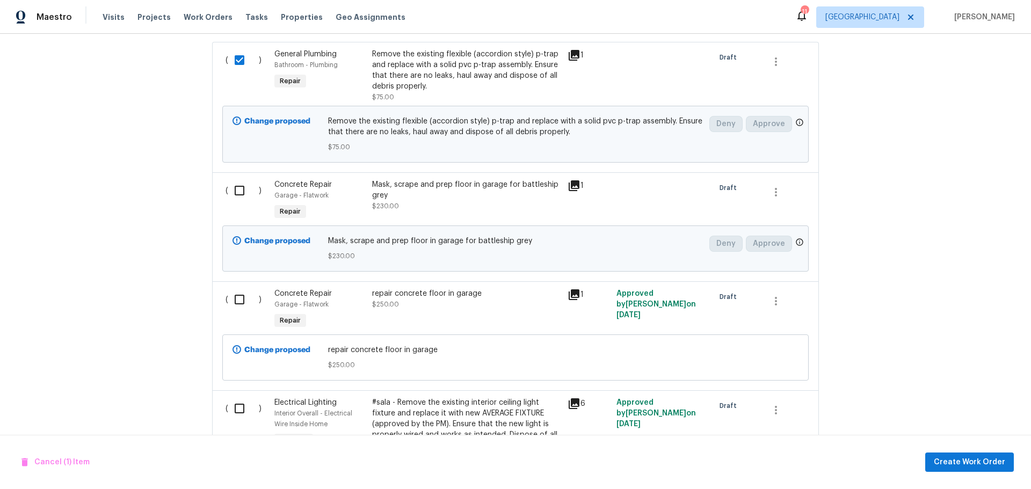
click at [238, 193] on input "checkbox" at bounding box center [243, 190] width 31 height 23
checkbox input "true"
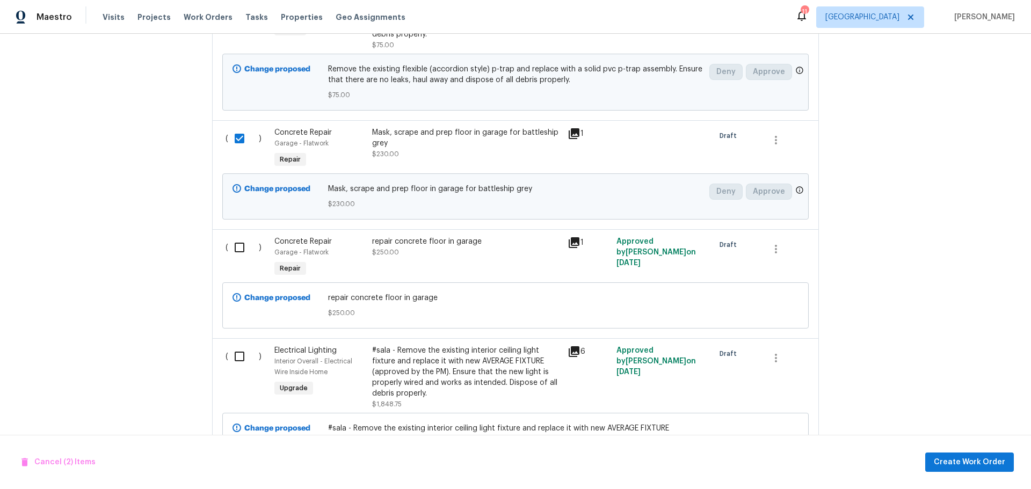
scroll to position [477, 0]
click at [237, 241] on input "checkbox" at bounding box center [243, 246] width 31 height 23
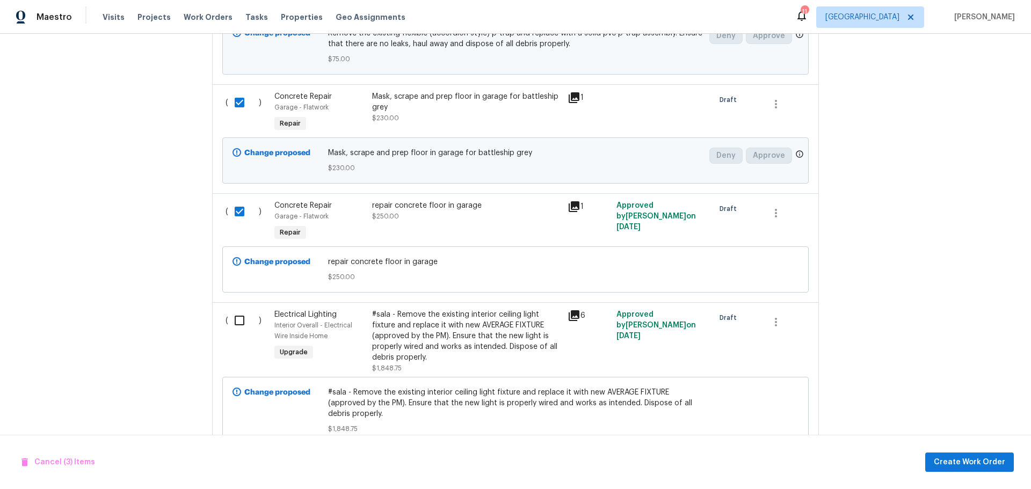
scroll to position [531, 0]
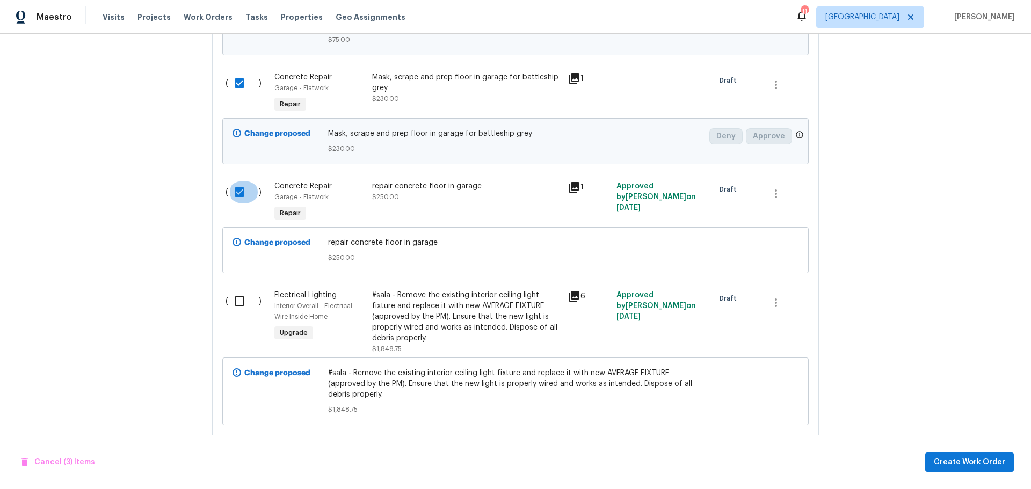
click at [230, 190] on input "checkbox" at bounding box center [243, 192] width 31 height 23
checkbox input "false"
click at [234, 80] on input "checkbox" at bounding box center [243, 83] width 31 height 23
checkbox input "false"
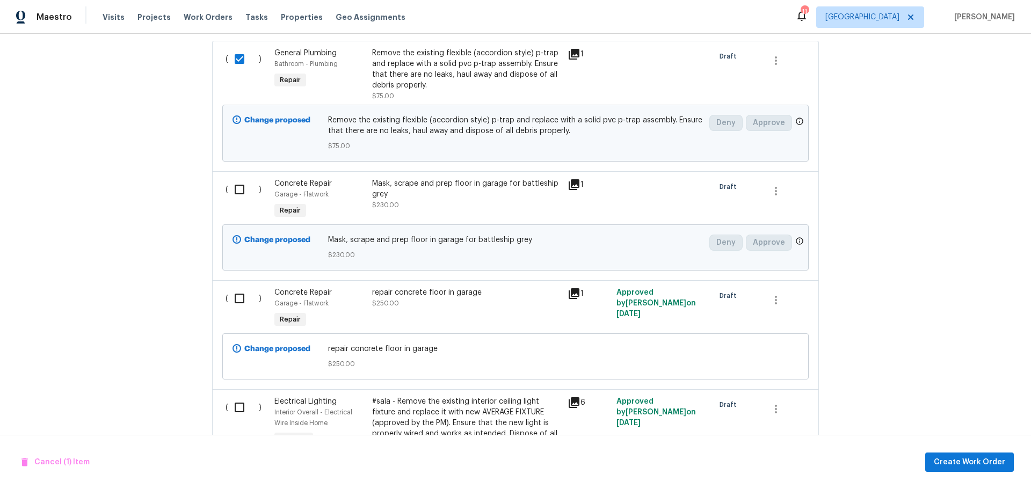
scroll to position [423, 0]
click at [235, 69] on input "checkbox" at bounding box center [243, 60] width 31 height 23
checkbox input "false"
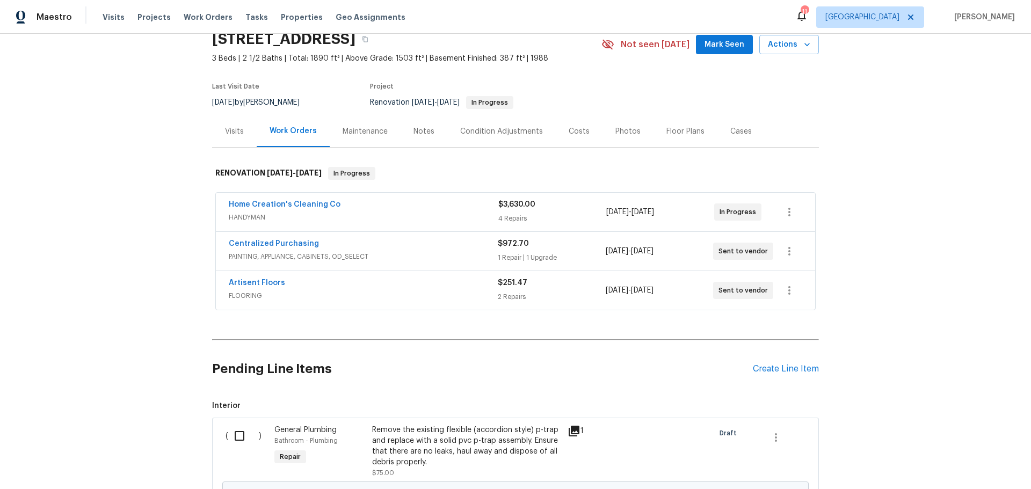
scroll to position [0, 0]
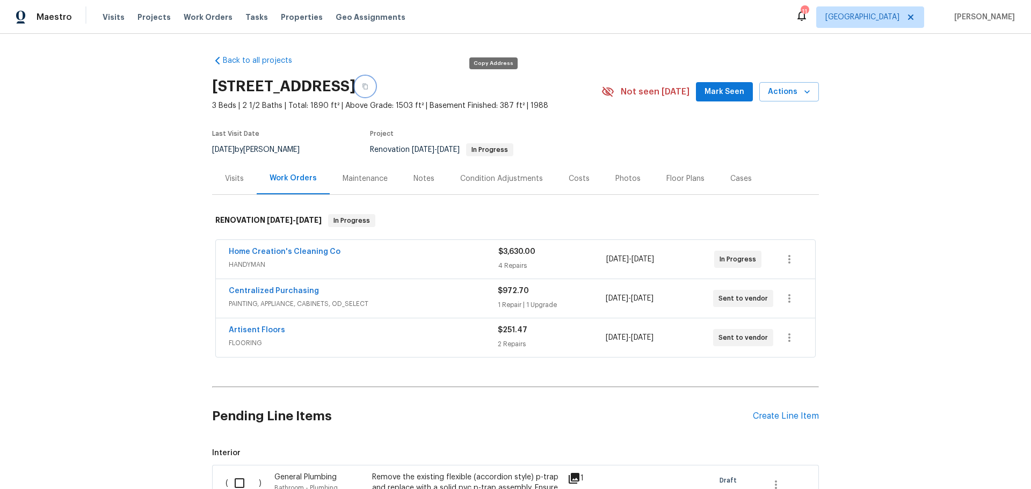
click at [375, 88] on button "button" at bounding box center [365, 86] width 19 height 19
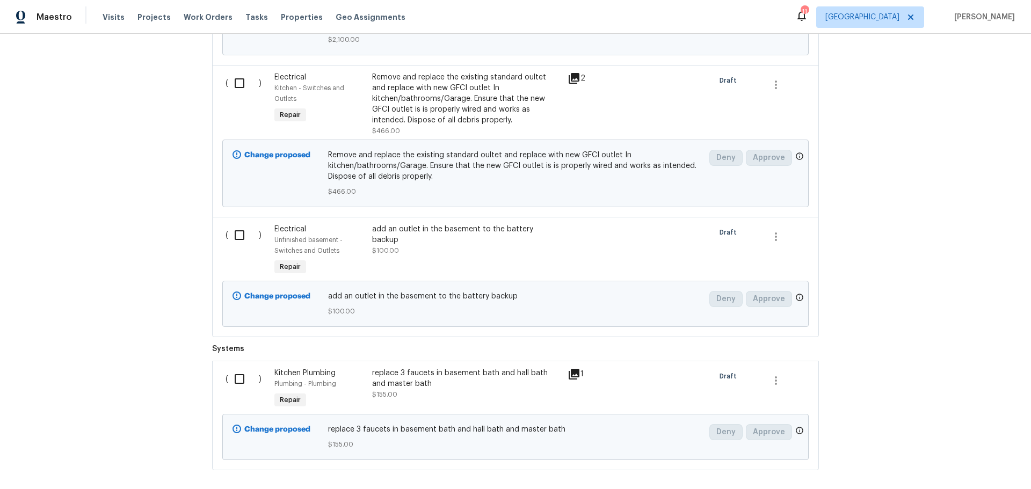
scroll to position [1450, 0]
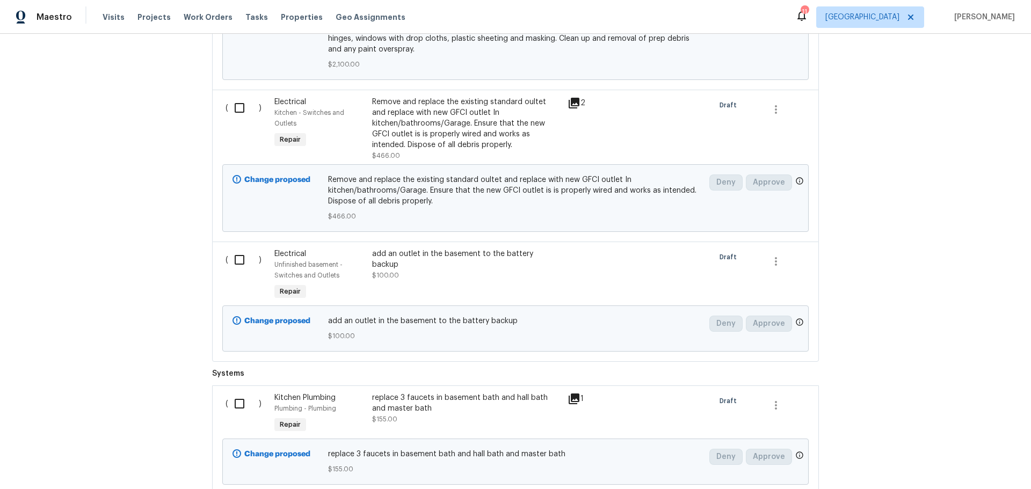
click at [477, 263] on div "add an outlet in the basement to the battery backup $100.00" at bounding box center [466, 265] width 189 height 32
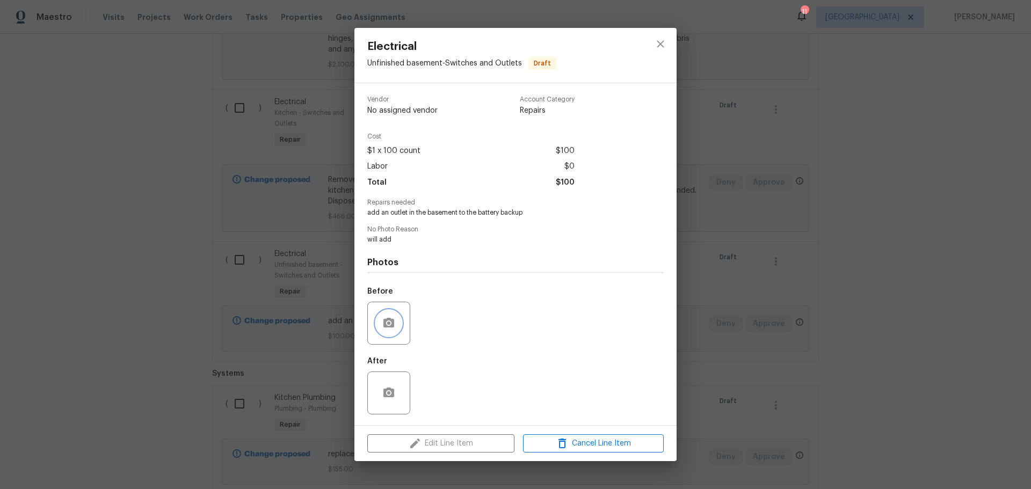
click at [387, 327] on icon "button" at bounding box center [388, 323] width 11 height 10
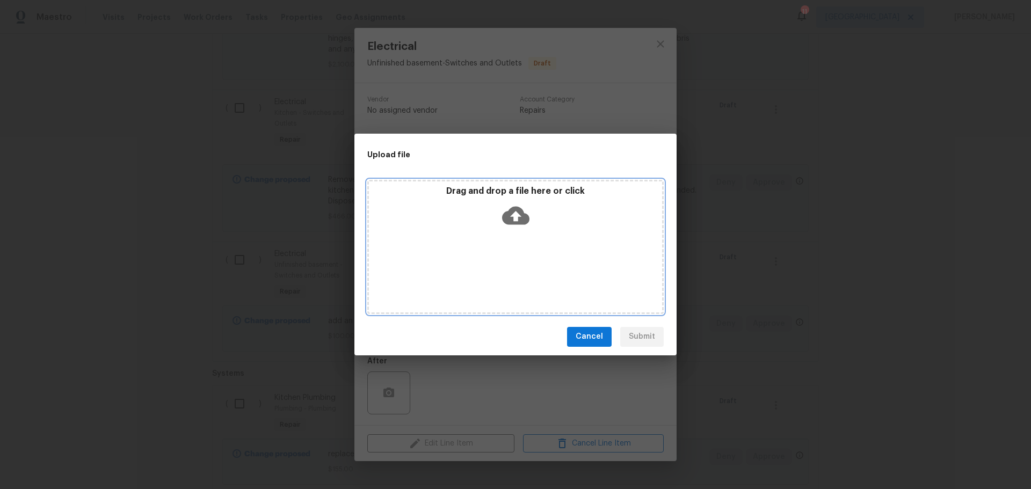
click at [474, 217] on div "Drag and drop a file here or click" at bounding box center [515, 209] width 293 height 46
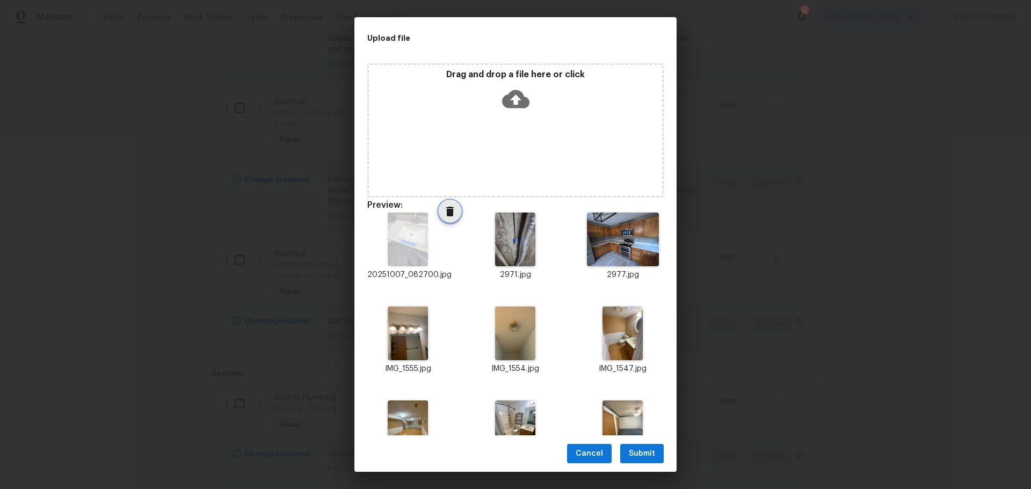
click at [451, 217] on icon "Delete" at bounding box center [450, 211] width 13 height 13
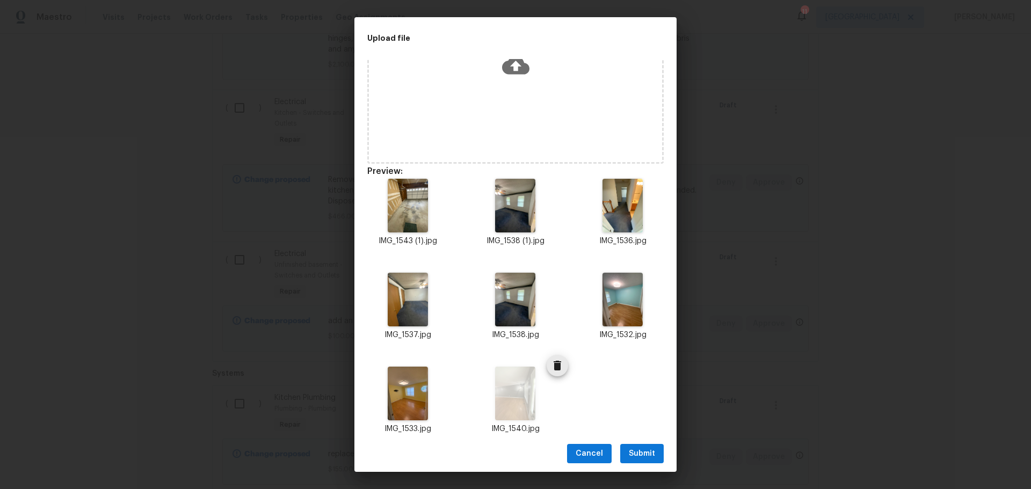
scroll to position [46, 0]
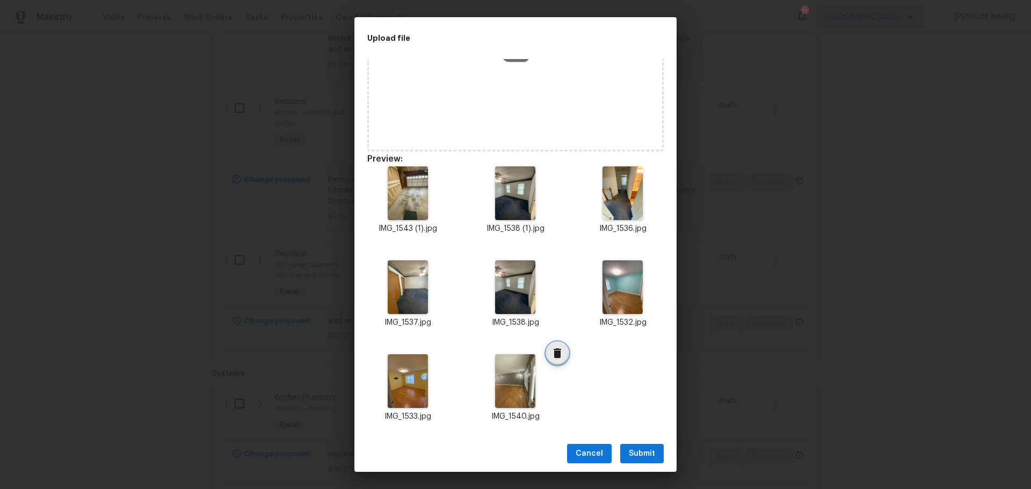
click at [551, 356] on icon "Delete" at bounding box center [557, 353] width 13 height 13
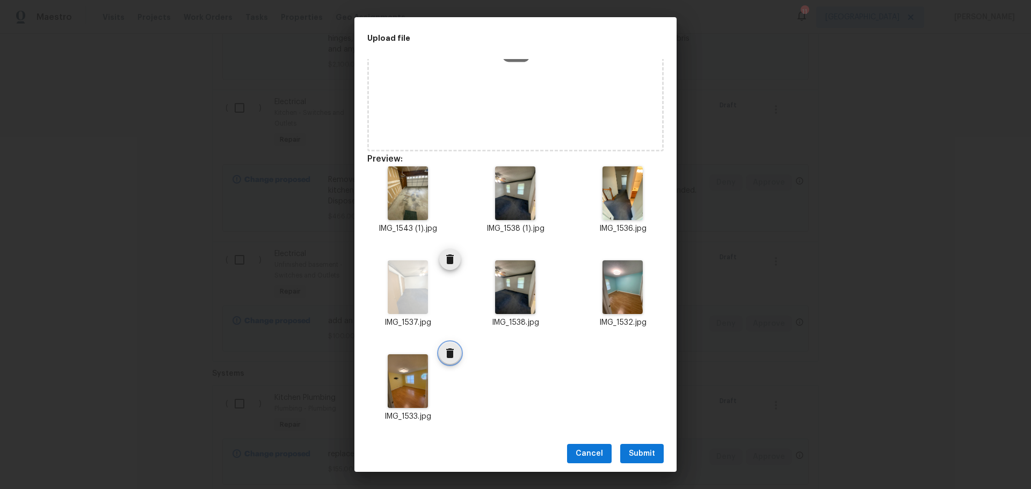
click at [452, 353] on icon "Delete" at bounding box center [450, 353] width 13 height 13
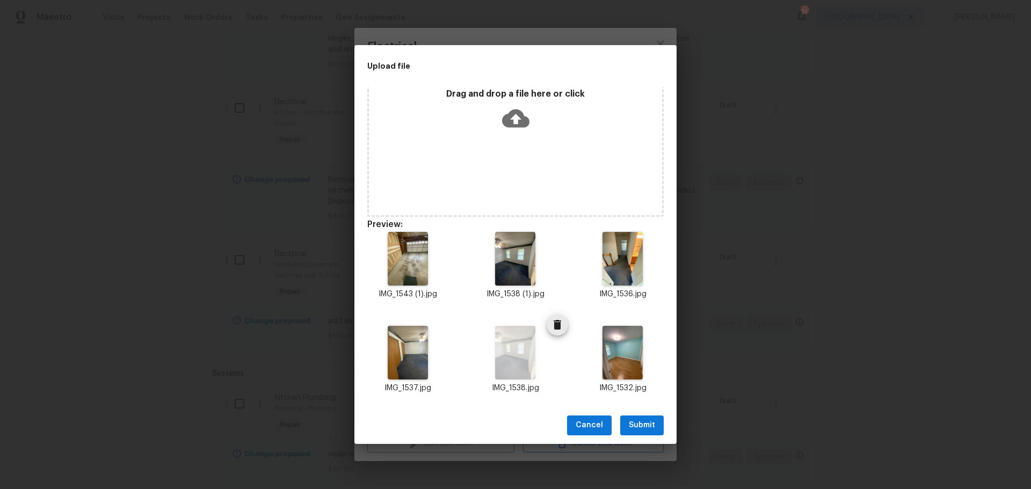
scroll to position [9, 0]
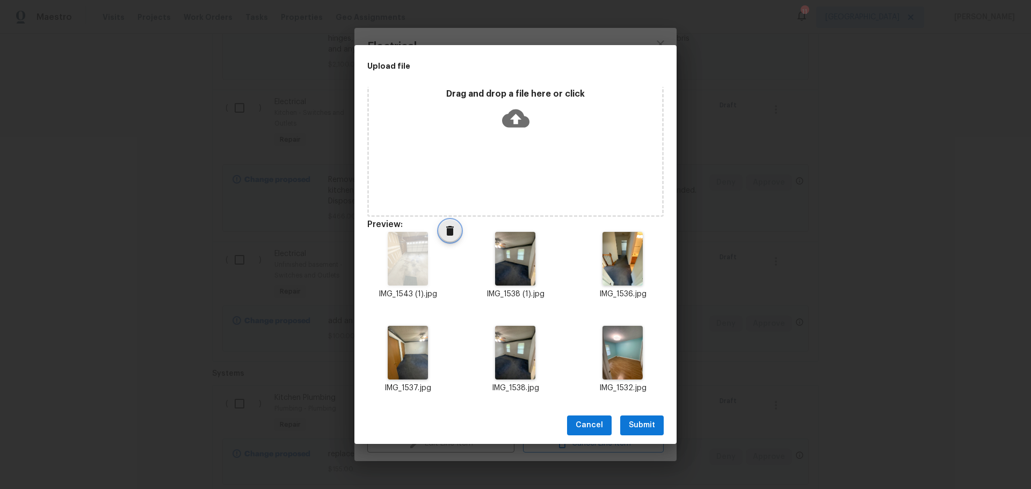
click at [448, 228] on icon "Delete" at bounding box center [450, 231] width 8 height 10
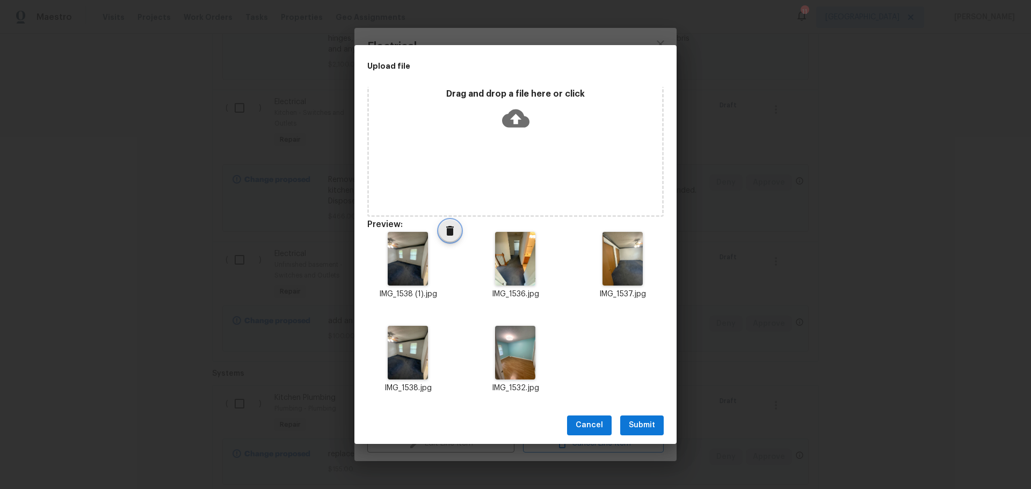
click at [448, 228] on icon "Delete" at bounding box center [450, 231] width 8 height 10
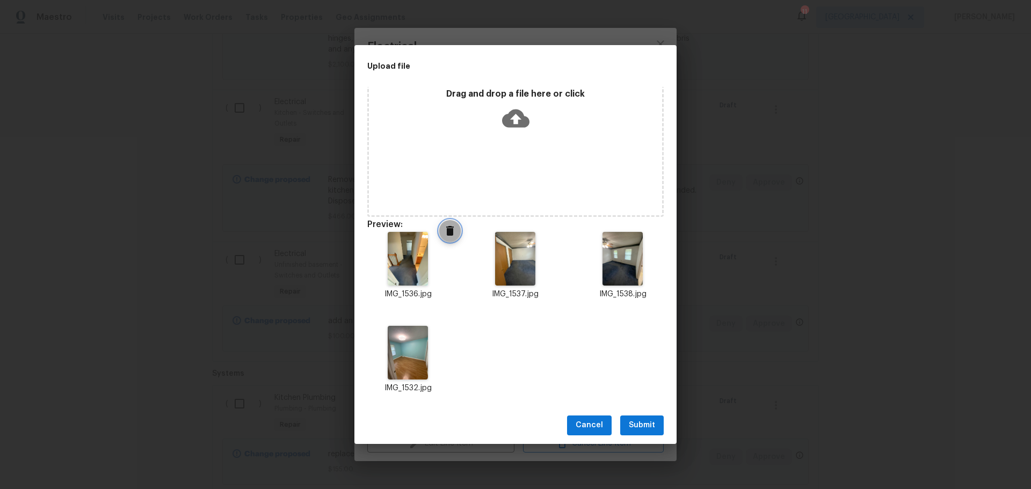
click at [448, 228] on icon "Delete" at bounding box center [450, 231] width 8 height 10
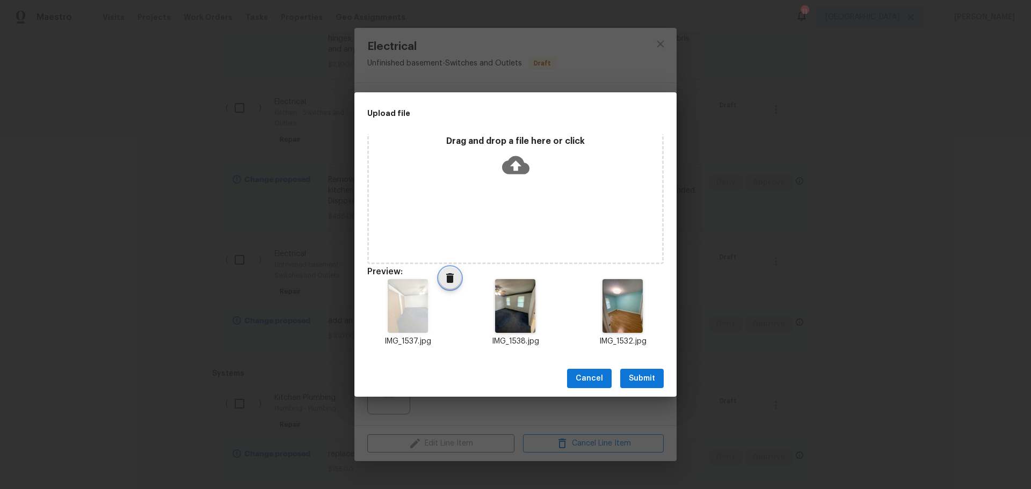
click at [446, 280] on icon "Delete" at bounding box center [450, 278] width 8 height 10
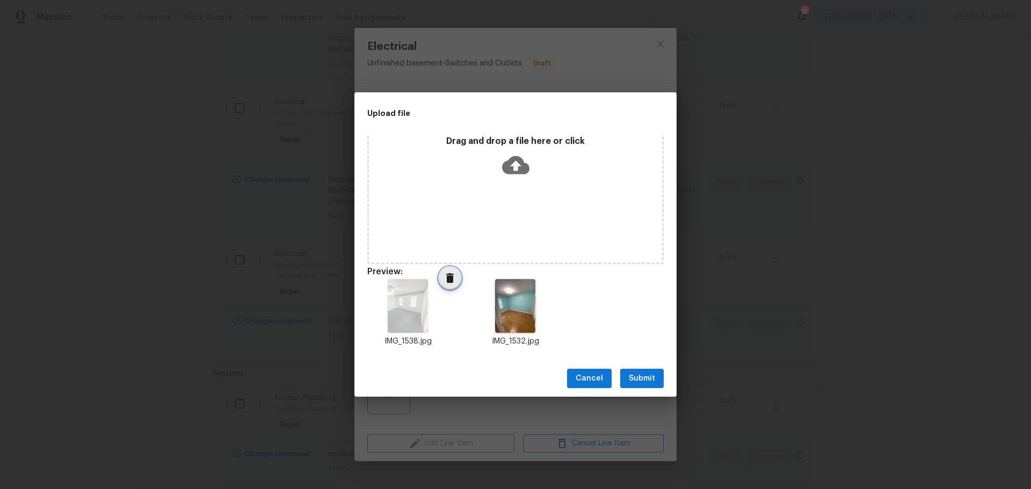
click at [450, 283] on icon "Delete" at bounding box center [450, 278] width 8 height 10
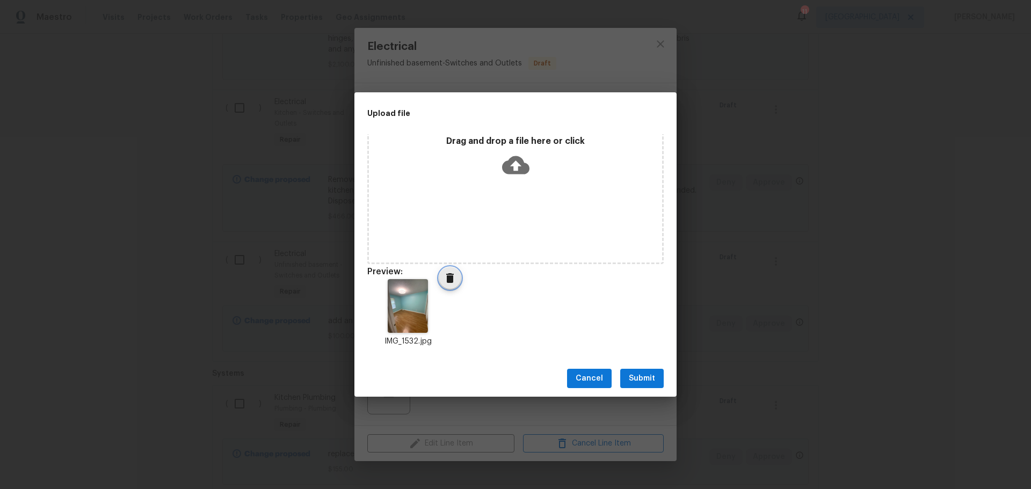
click at [451, 283] on icon "Delete" at bounding box center [450, 278] width 13 height 13
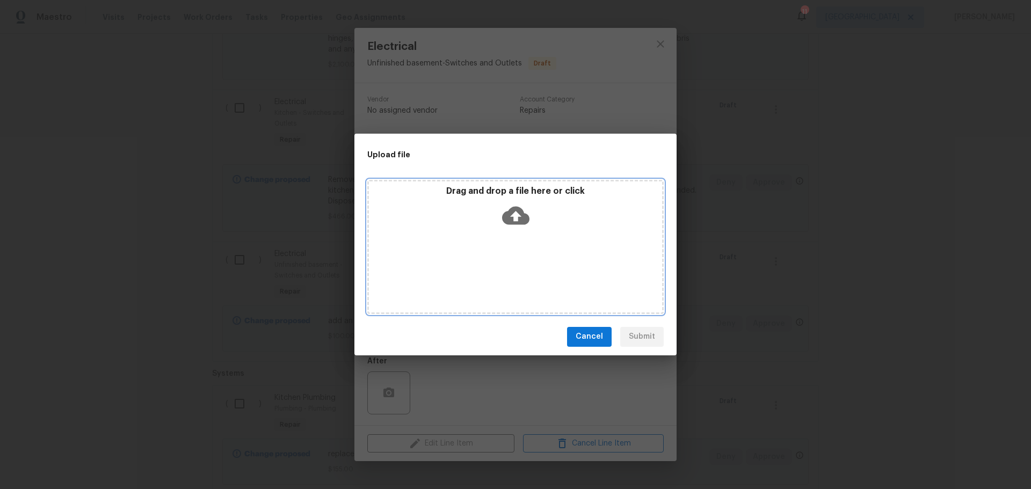
click at [511, 206] on icon at bounding box center [515, 215] width 27 height 27
click at [482, 237] on div "Drag and drop a file here or click" at bounding box center [515, 247] width 296 height 134
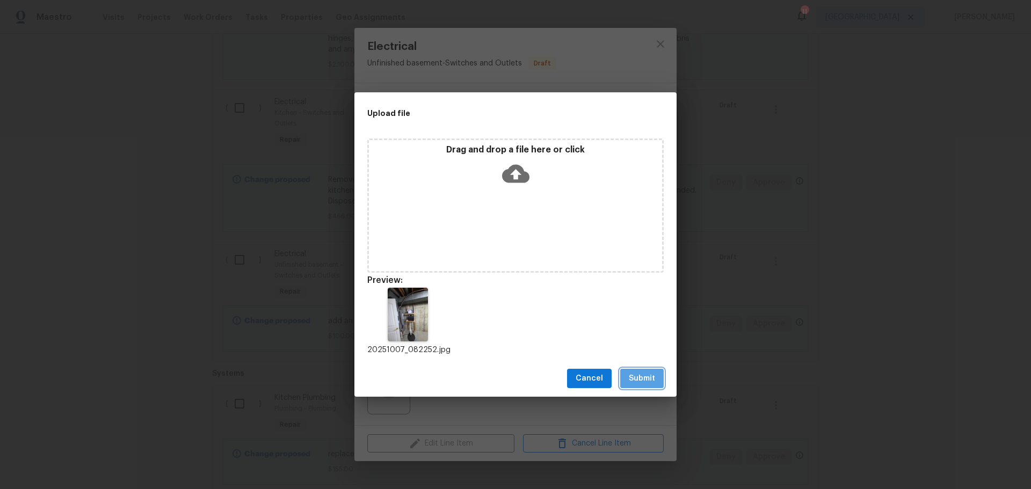
click at [643, 386] on button "Submit" at bounding box center [642, 379] width 44 height 20
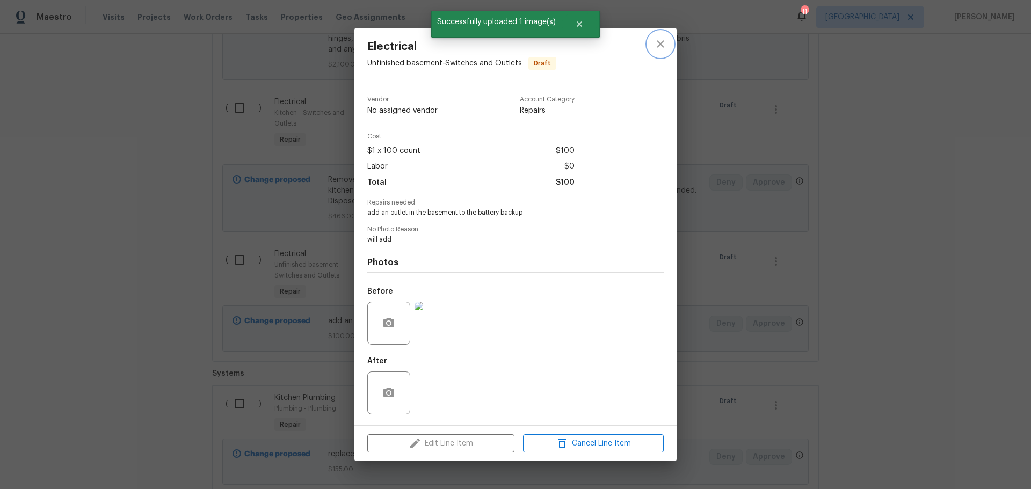
click at [663, 44] on icon "close" at bounding box center [660, 44] width 13 height 13
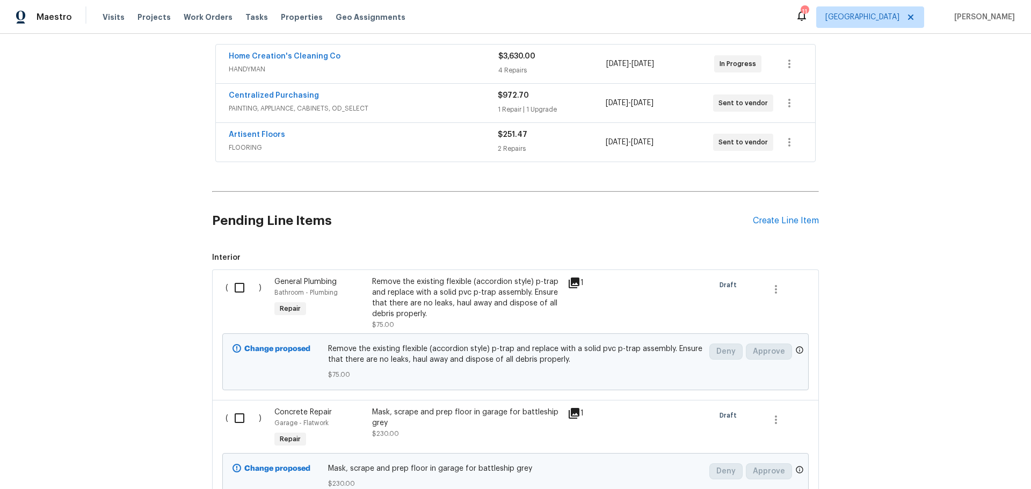
scroll to position [161, 0]
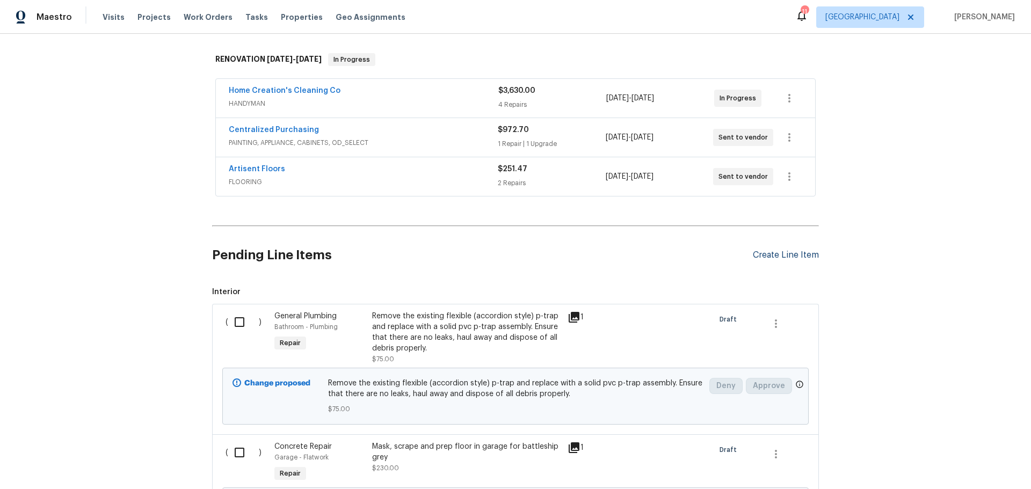
click at [756, 256] on div "Create Line Item" at bounding box center [786, 255] width 66 height 10
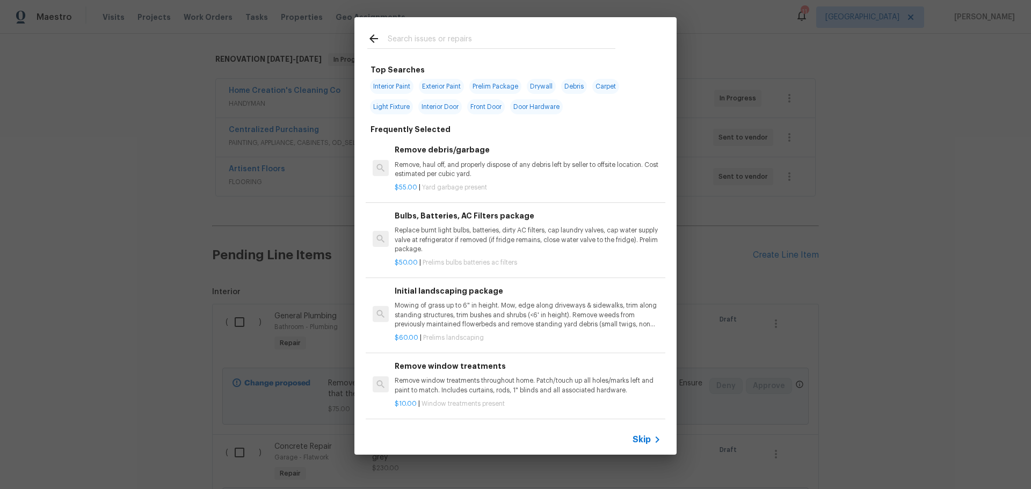
click at [459, 37] on input "text" at bounding box center [502, 40] width 228 height 16
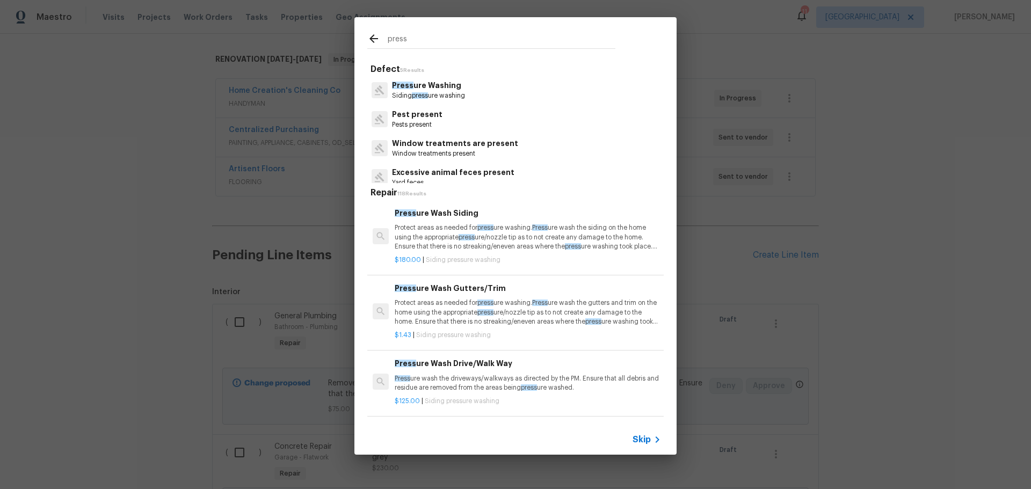
type input "press"
click at [461, 89] on p "Press ure Washing" at bounding box center [428, 85] width 73 height 11
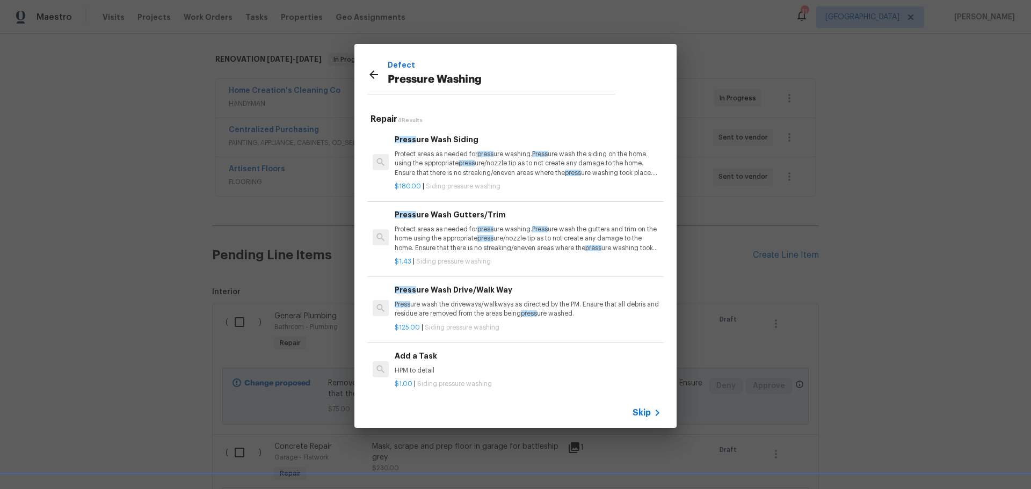
click at [457, 162] on p "Protect areas as needed for press ure washing. Press ure wash the siding on the…" at bounding box center [528, 163] width 266 height 27
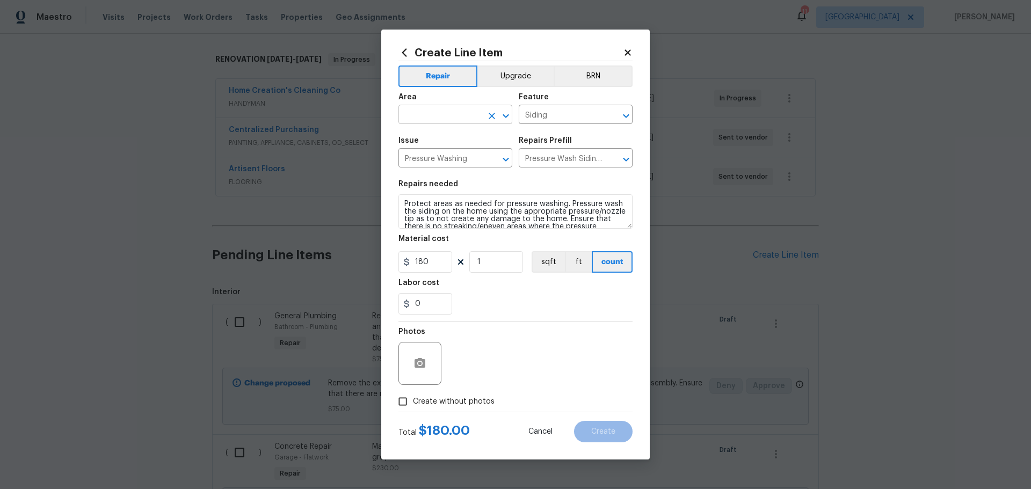
click at [508, 117] on icon "Open" at bounding box center [506, 116] width 13 height 13
click at [440, 164] on li "Exterior Overall" at bounding box center [456, 157] width 114 height 18
type input "Exterior Overall"
click at [474, 179] on section "Repairs needed Protect areas as needed for pressure washing. Pressure wash the …" at bounding box center [516, 247] width 234 height 147
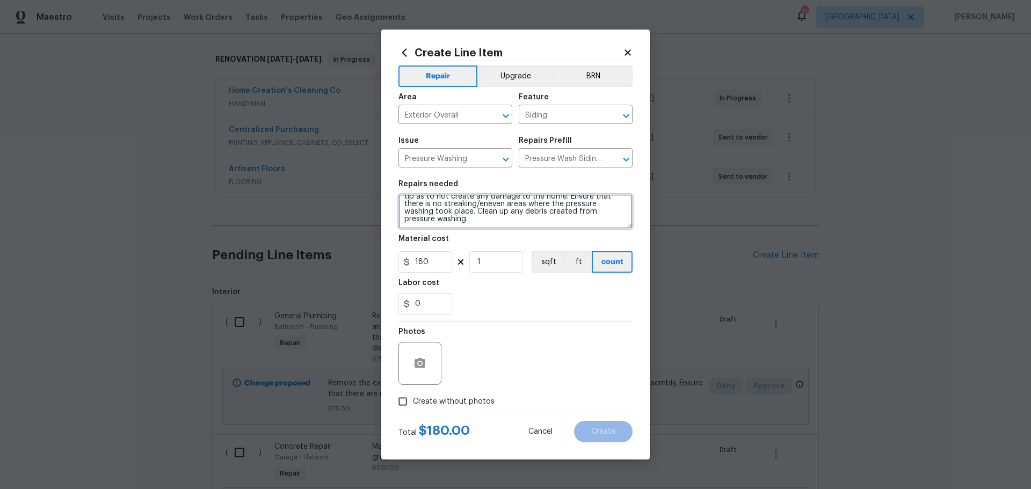
click at [531, 224] on textarea "Protect areas as needed for pressure washing. Pressure wash the siding on the h…" at bounding box center [516, 211] width 234 height 34
type textarea "Protect areas as needed for pressure washing. Pressure wash the siding on the h…"
drag, startPoint x: 468, startPoint y: 295, endPoint x: 479, endPoint y: 273, distance: 24.3
click at [469, 295] on div "0" at bounding box center [516, 303] width 234 height 21
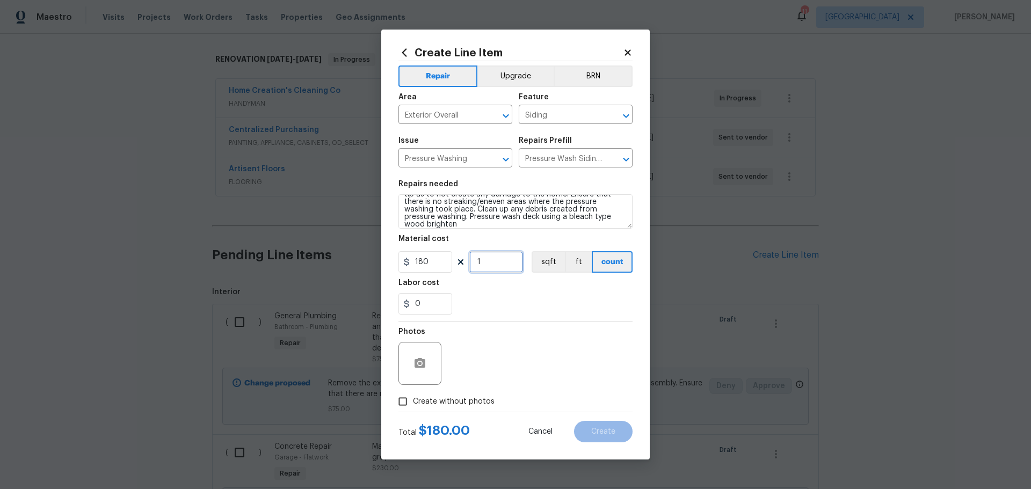
click at [480, 269] on input "1" at bounding box center [496, 261] width 54 height 21
type input "2"
click at [475, 291] on div "Labor cost" at bounding box center [516, 286] width 234 height 14
click at [426, 380] on div at bounding box center [420, 363] width 43 height 43
click at [424, 361] on icon "button" at bounding box center [420, 363] width 11 height 10
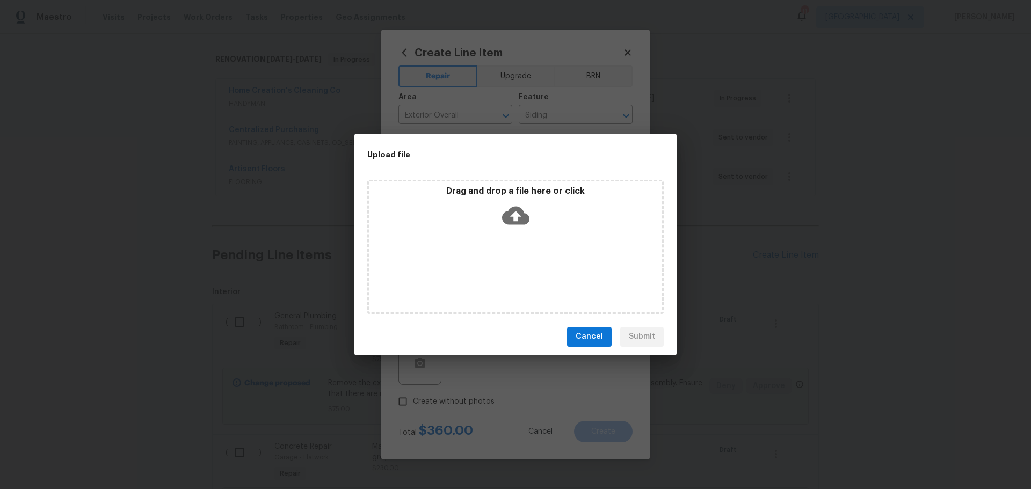
click at [490, 260] on div "Drag and drop a file here or click" at bounding box center [515, 247] width 296 height 134
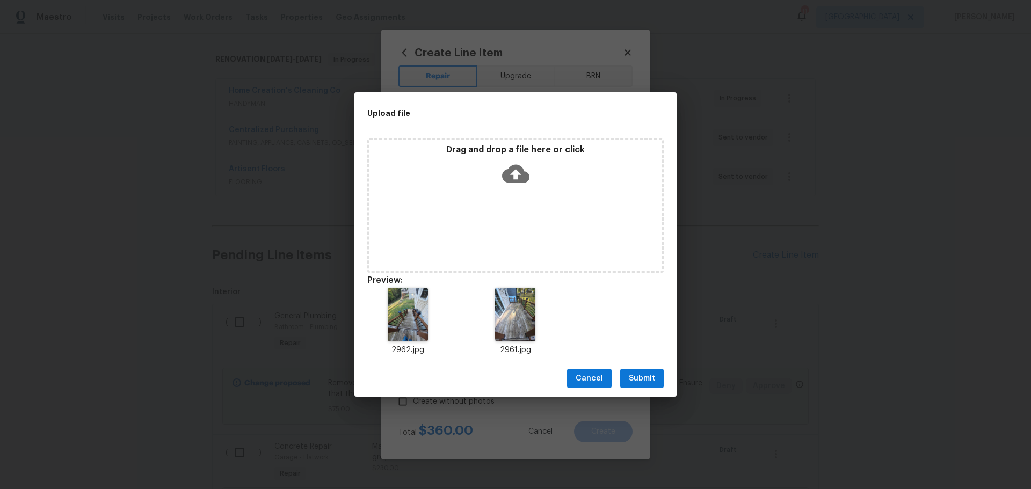
click at [633, 372] on span "Submit" at bounding box center [642, 378] width 26 height 13
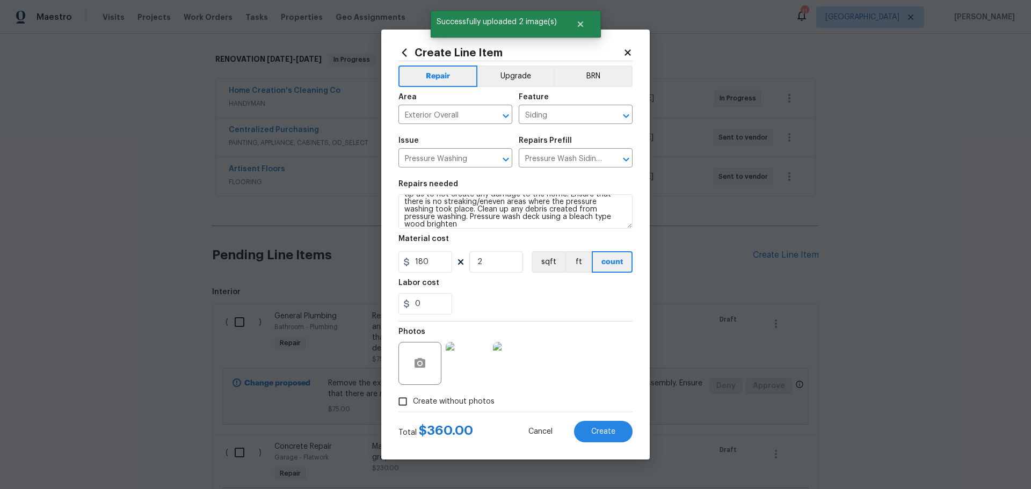
click at [628, 50] on icon at bounding box center [628, 53] width 10 height 10
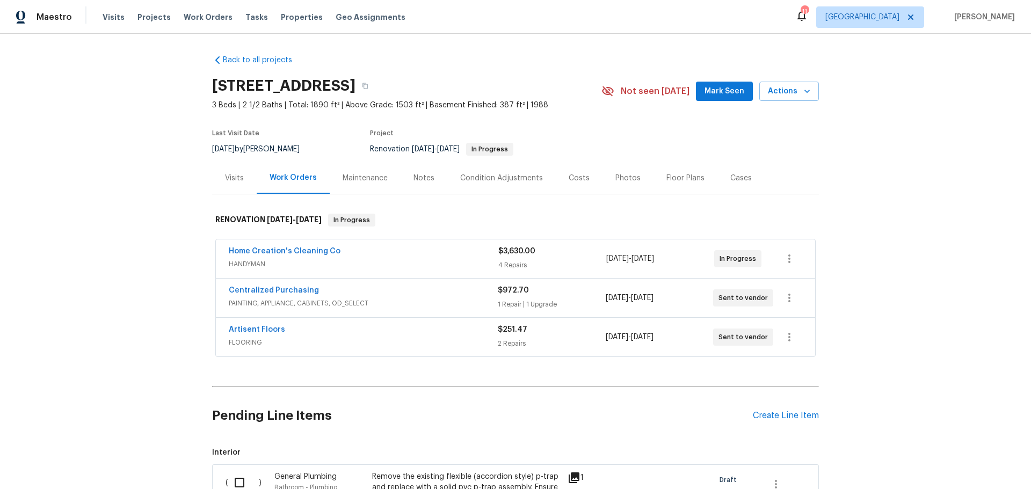
scroll to position [0, 0]
click at [368, 83] on icon "button" at bounding box center [365, 86] width 6 height 6
click at [726, 95] on span "Mark Seen" at bounding box center [725, 91] width 40 height 13
click at [284, 19] on span "Properties" at bounding box center [302, 17] width 42 height 11
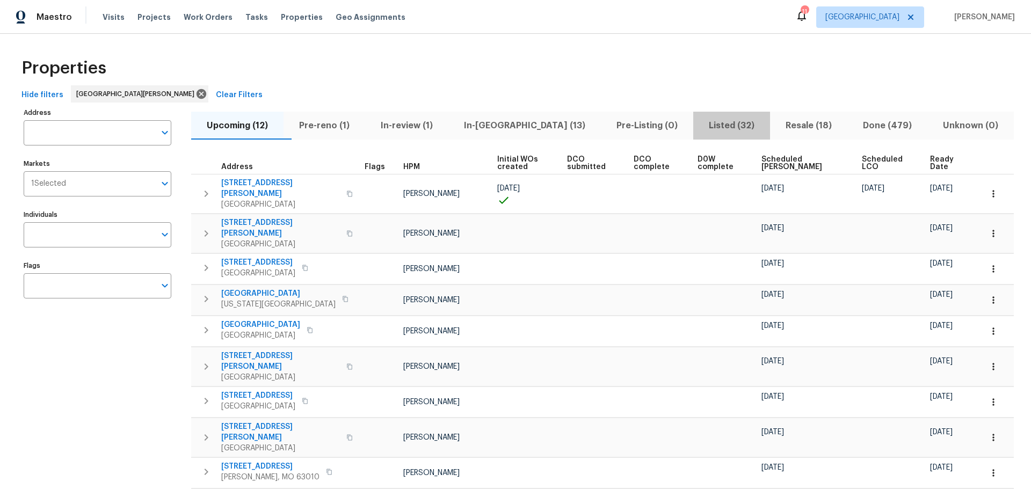
click at [700, 122] on span "Listed (32)" at bounding box center [732, 125] width 64 height 15
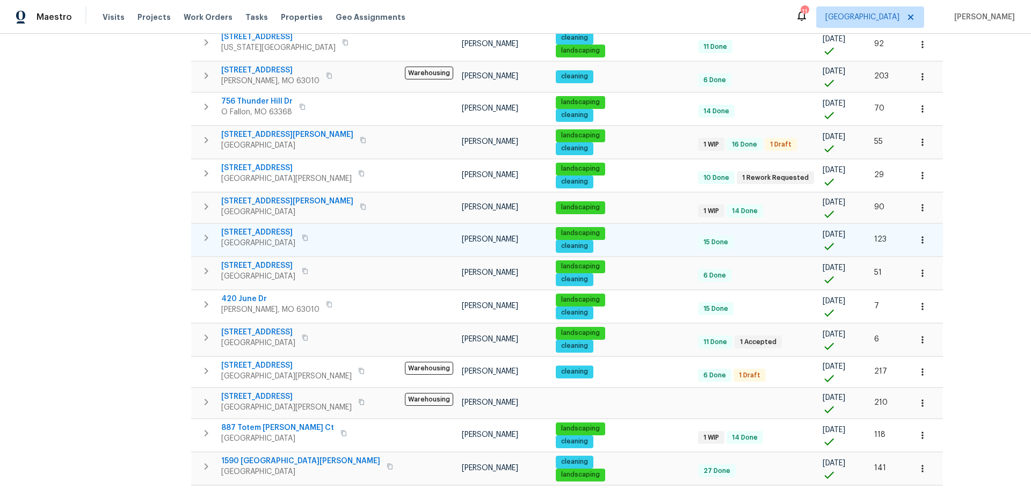
scroll to position [483, 0]
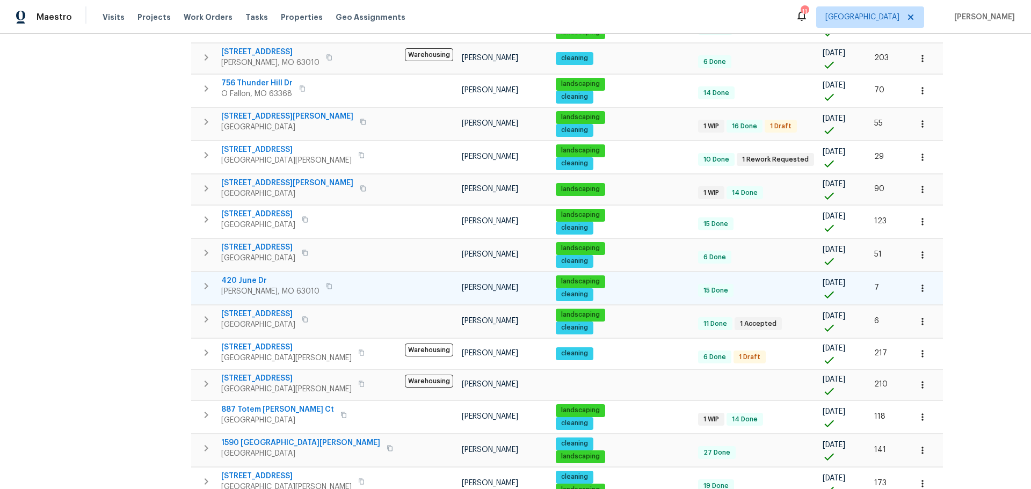
click at [256, 282] on span "420 June Dr" at bounding box center [270, 281] width 98 height 11
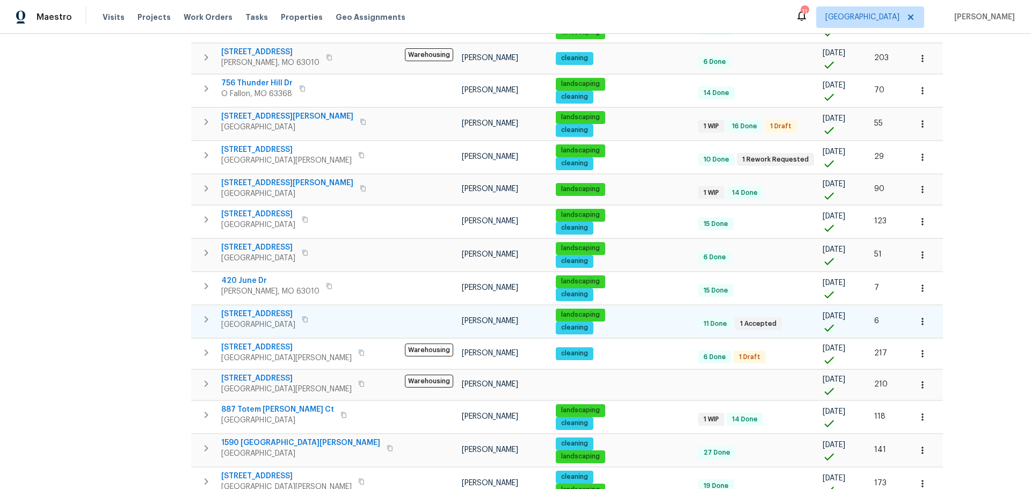
click at [290, 312] on span "3049 Summerfield Manor Dr" at bounding box center [258, 314] width 74 height 11
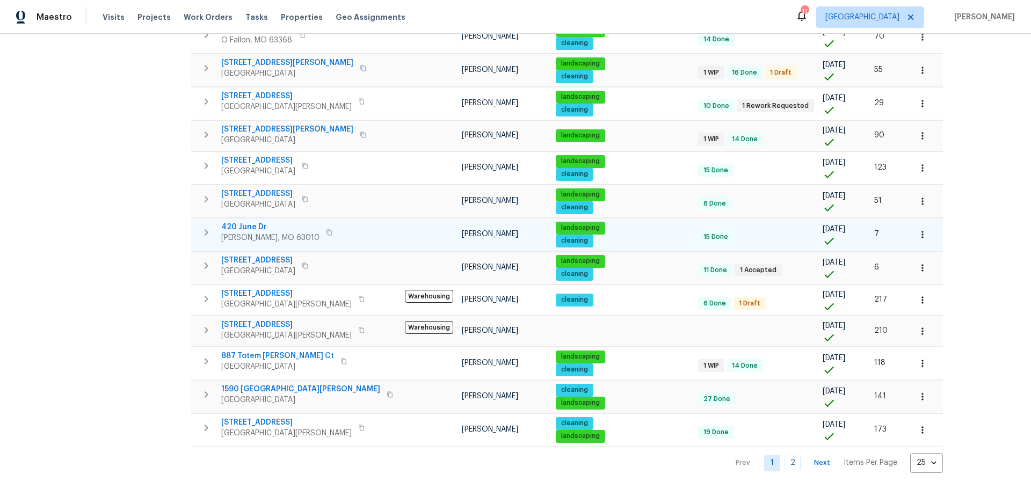
scroll to position [546, 0]
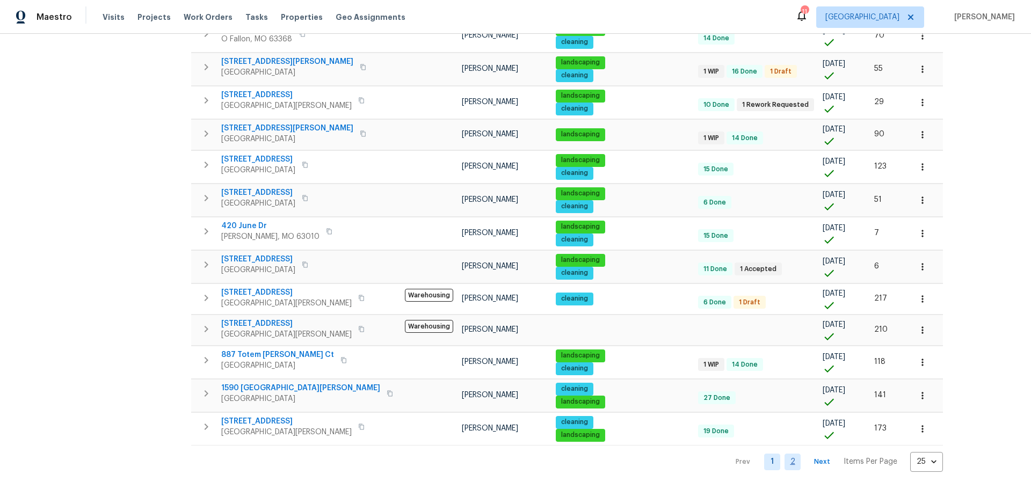
click at [785, 456] on link "2" at bounding box center [793, 462] width 16 height 17
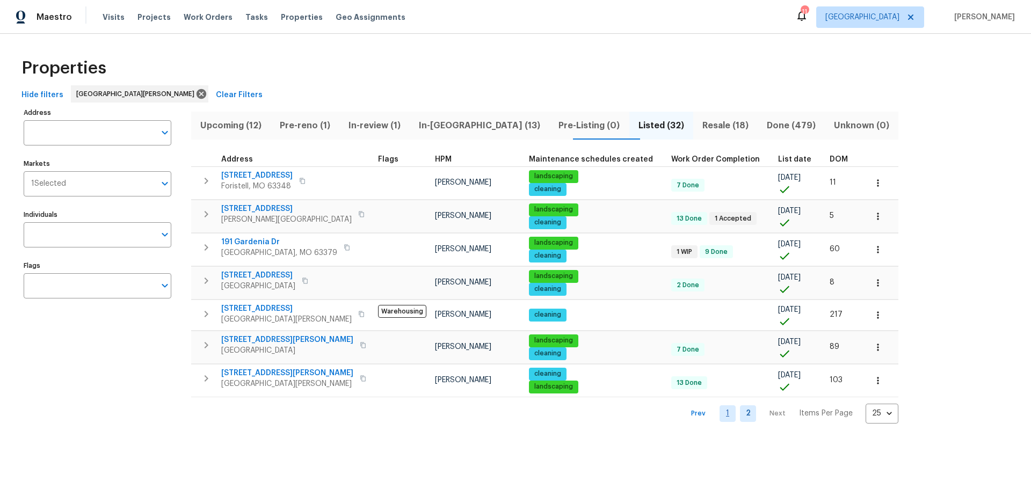
click at [720, 418] on link "1" at bounding box center [728, 414] width 16 height 17
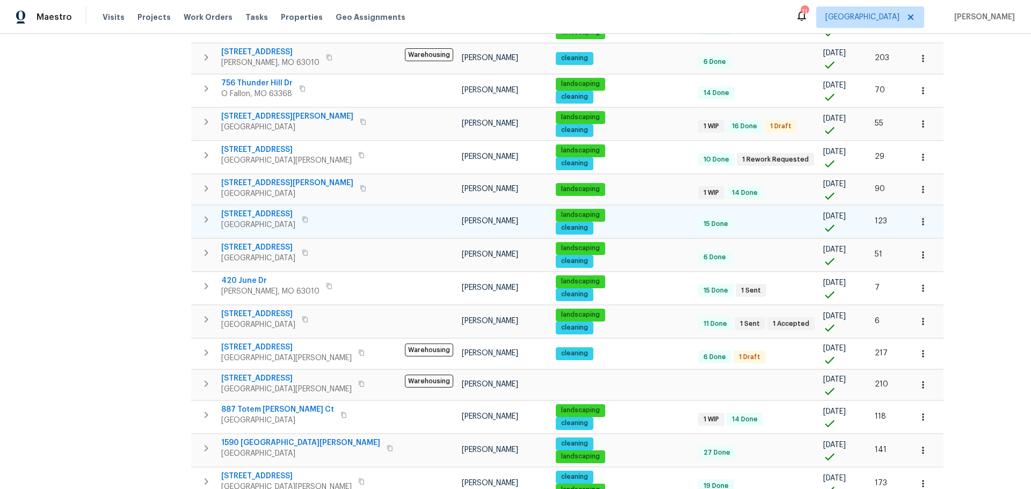
scroll to position [537, 0]
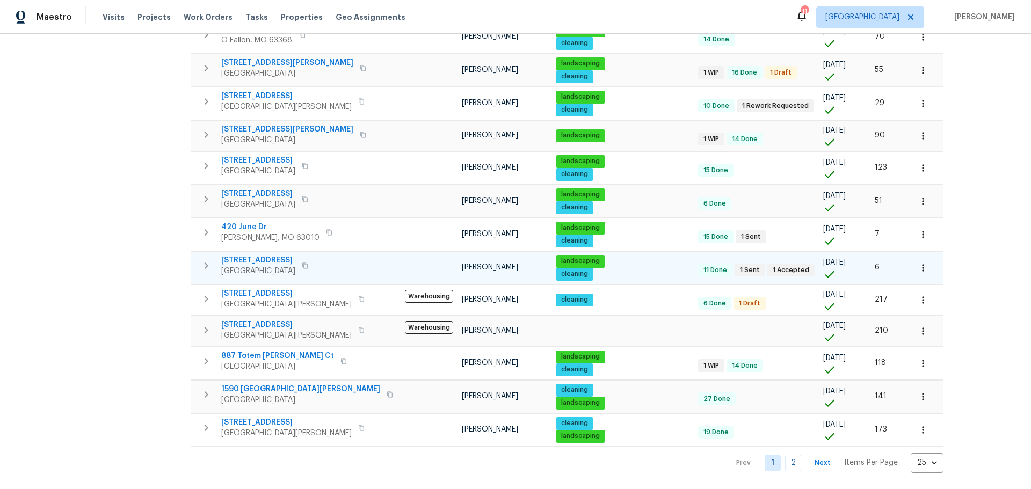
click at [918, 266] on icon "button" at bounding box center [923, 268] width 11 height 11
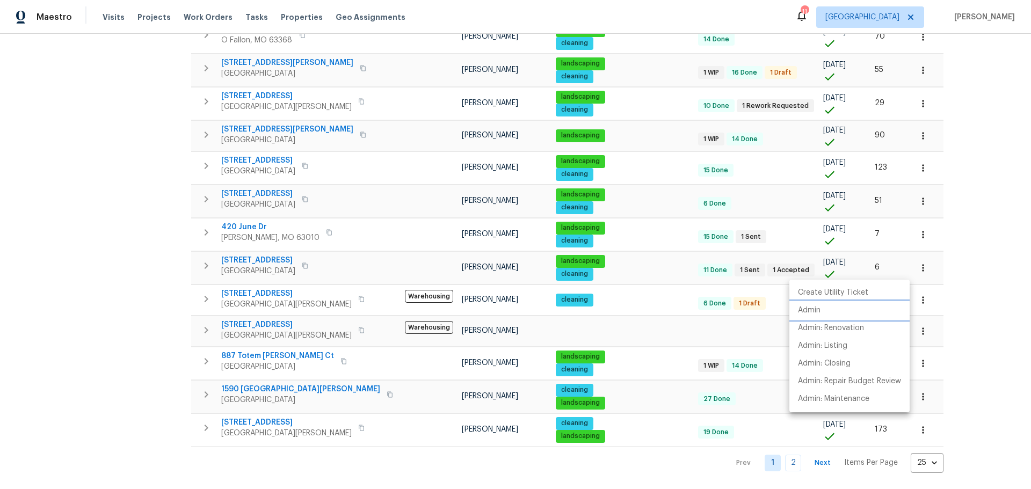
click at [835, 310] on li "Admin" at bounding box center [850, 311] width 120 height 18
click at [847, 231] on div at bounding box center [515, 244] width 1031 height 489
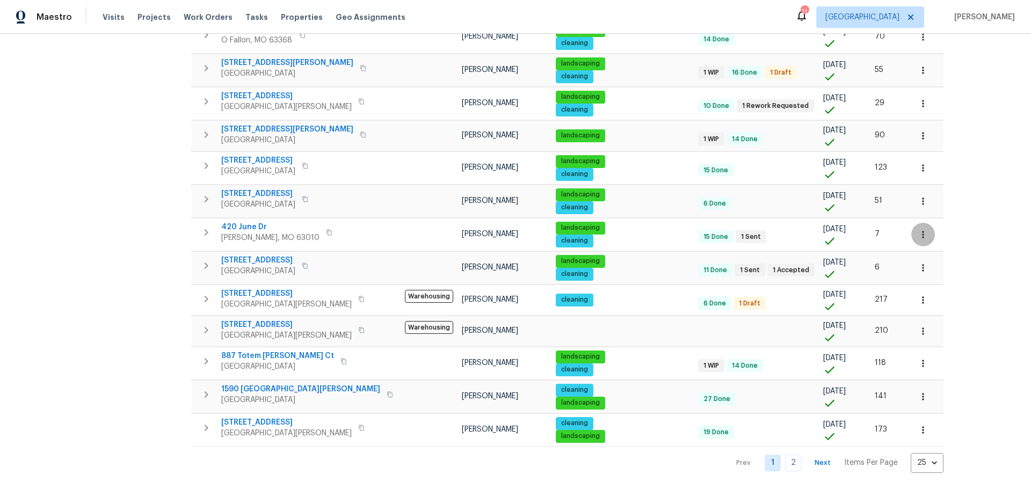
click at [918, 231] on icon "button" at bounding box center [923, 234] width 11 height 11
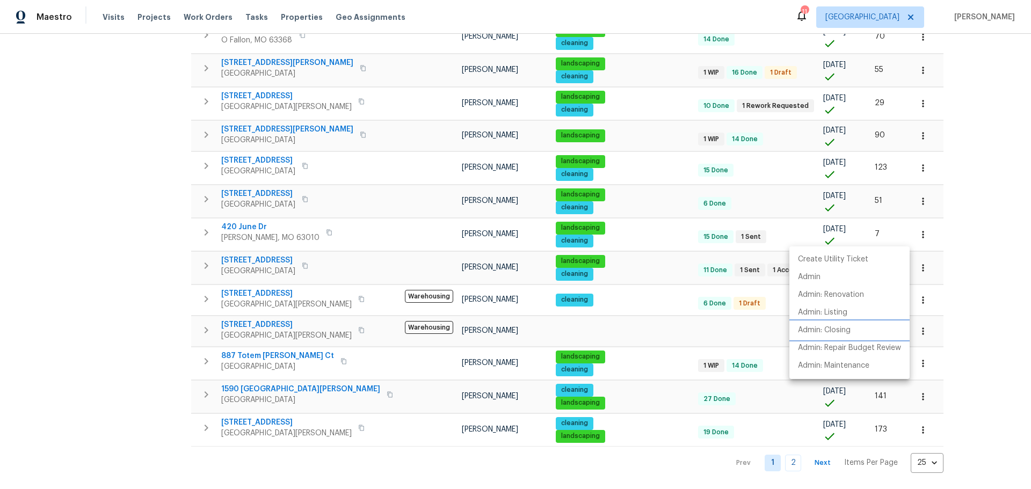
click at [847, 325] on p "Admin: Closing" at bounding box center [824, 330] width 53 height 11
click at [134, 287] on div at bounding box center [515, 244] width 1031 height 489
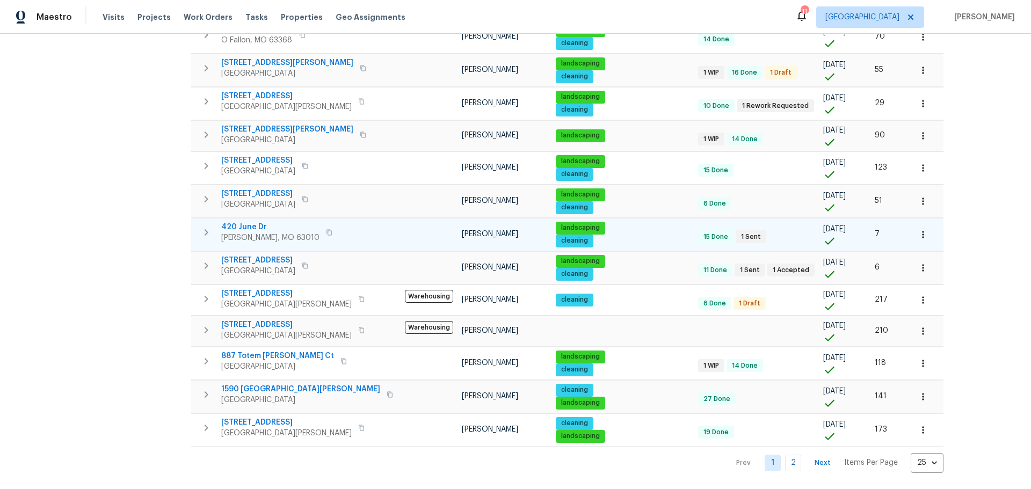
click at [226, 226] on span "420 June Dr" at bounding box center [270, 227] width 98 height 11
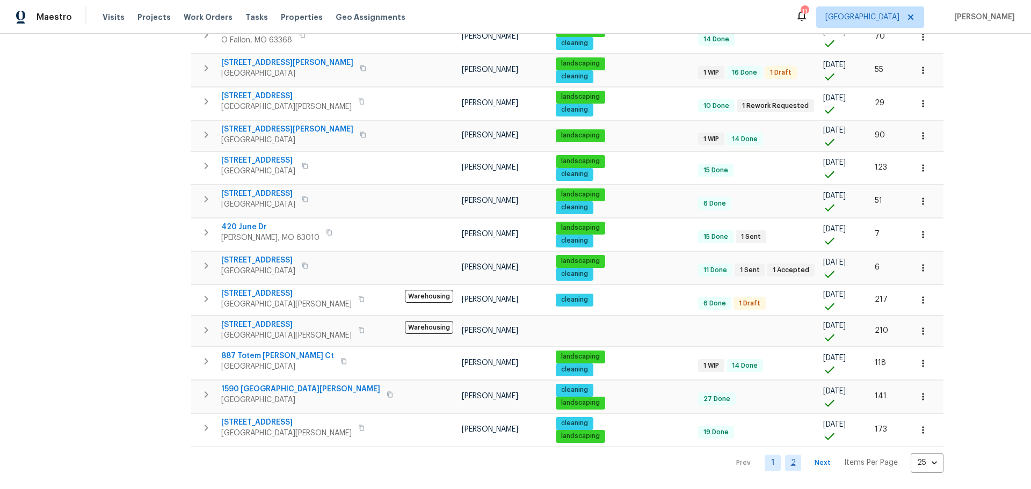
click at [785, 468] on link "2" at bounding box center [793, 463] width 16 height 17
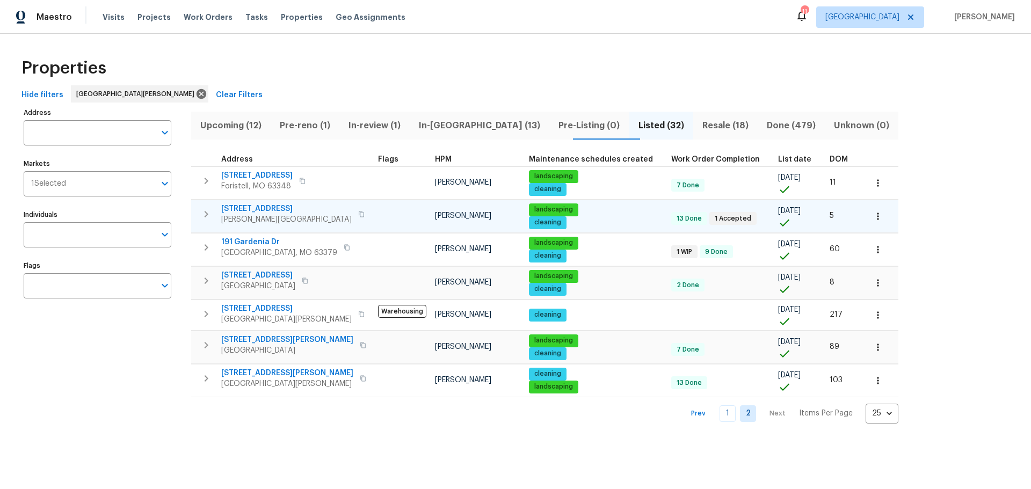
click at [873, 213] on icon "button" at bounding box center [878, 216] width 11 height 11
click at [830, 263] on li "Admin" at bounding box center [833, 259] width 120 height 18
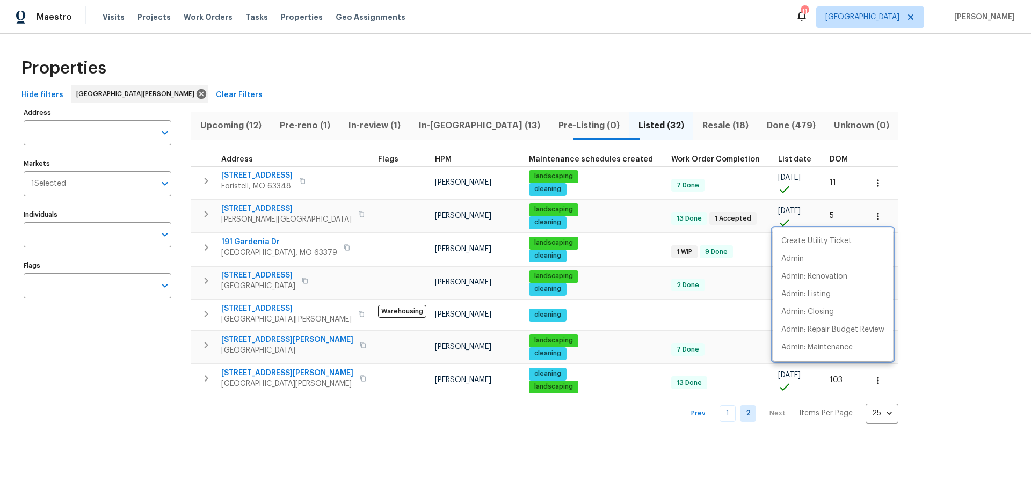
drag, startPoint x: 248, startPoint y: 439, endPoint x: 341, endPoint y: 421, distance: 94.1
click at [257, 439] on div at bounding box center [515, 244] width 1031 height 489
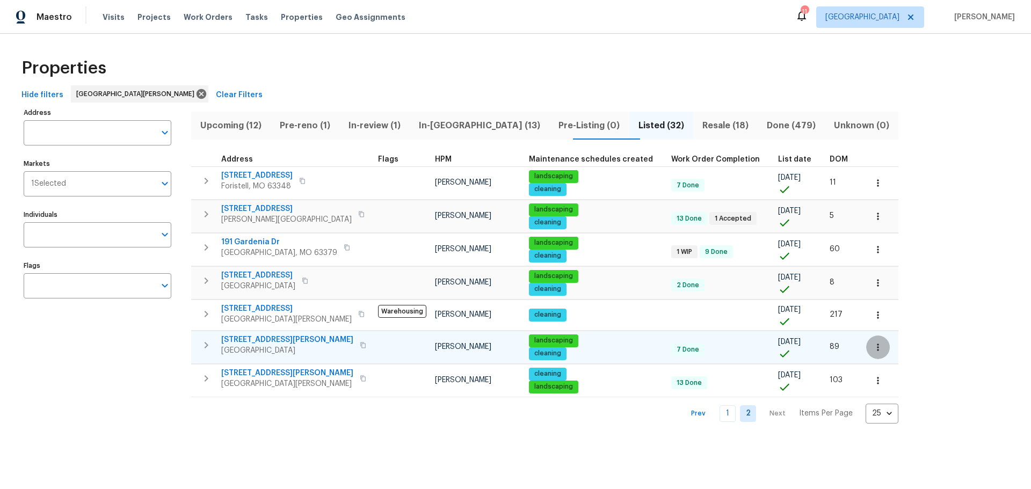
click at [873, 348] on icon "button" at bounding box center [878, 347] width 11 height 11
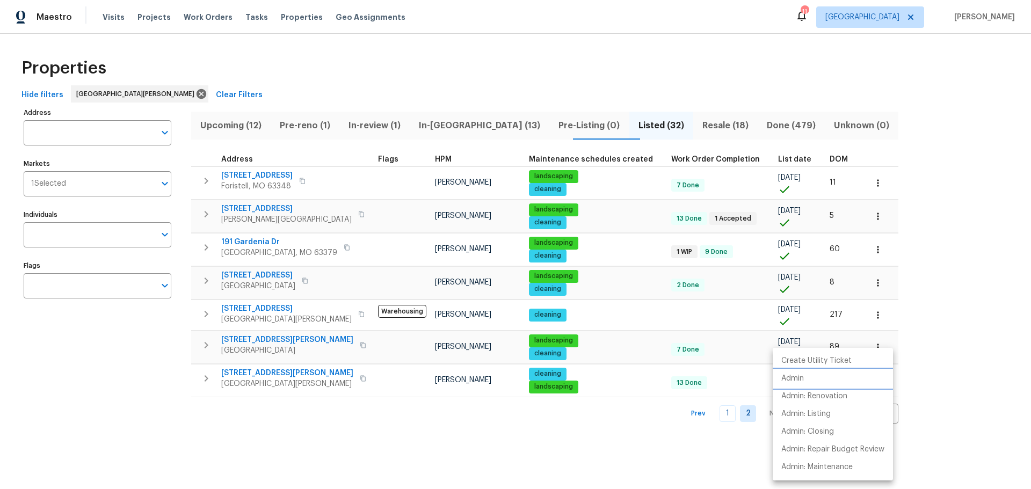
click at [826, 380] on li "Admin" at bounding box center [833, 379] width 120 height 18
click at [370, 393] on div at bounding box center [515, 244] width 1031 height 489
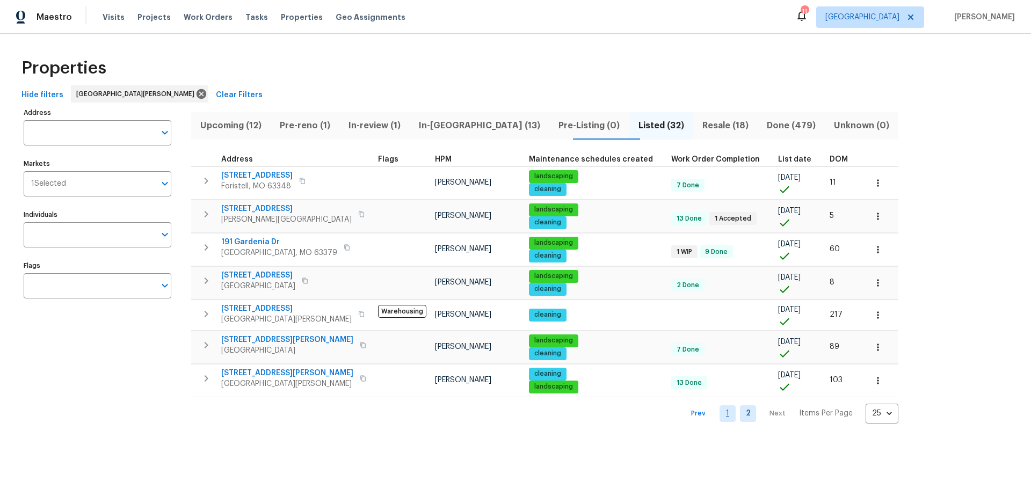
click at [720, 412] on link "1" at bounding box center [728, 414] width 16 height 17
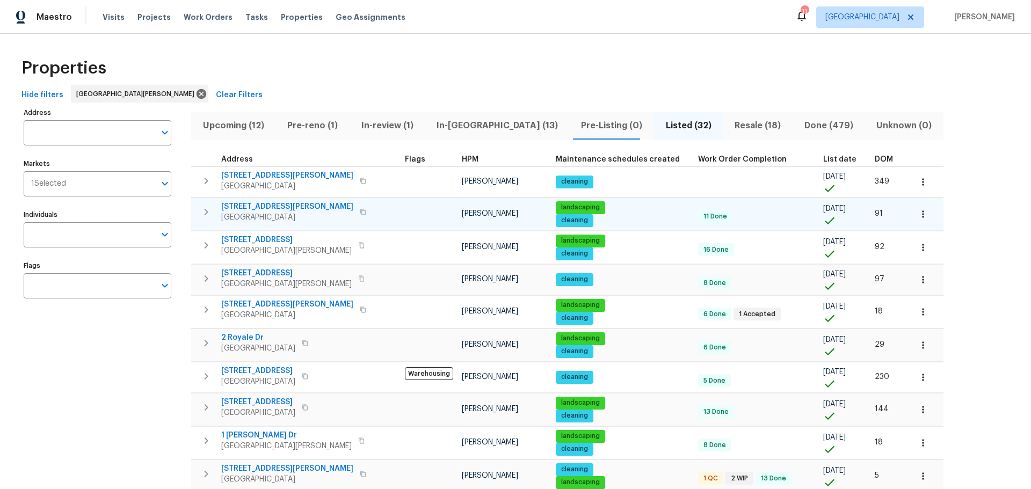
click at [918, 213] on icon "button" at bounding box center [923, 214] width 11 height 11
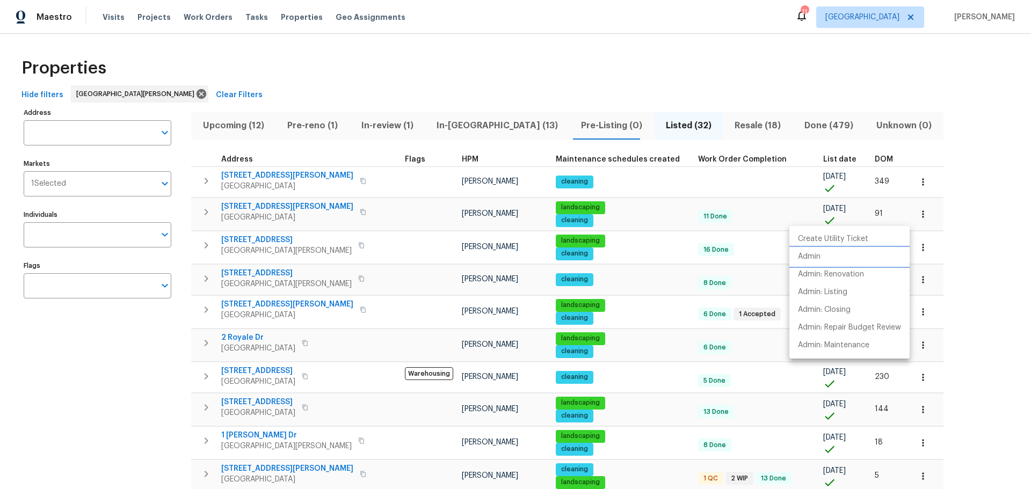
click at [836, 257] on li "Admin" at bounding box center [850, 257] width 120 height 18
click at [113, 346] on div at bounding box center [515, 244] width 1031 height 489
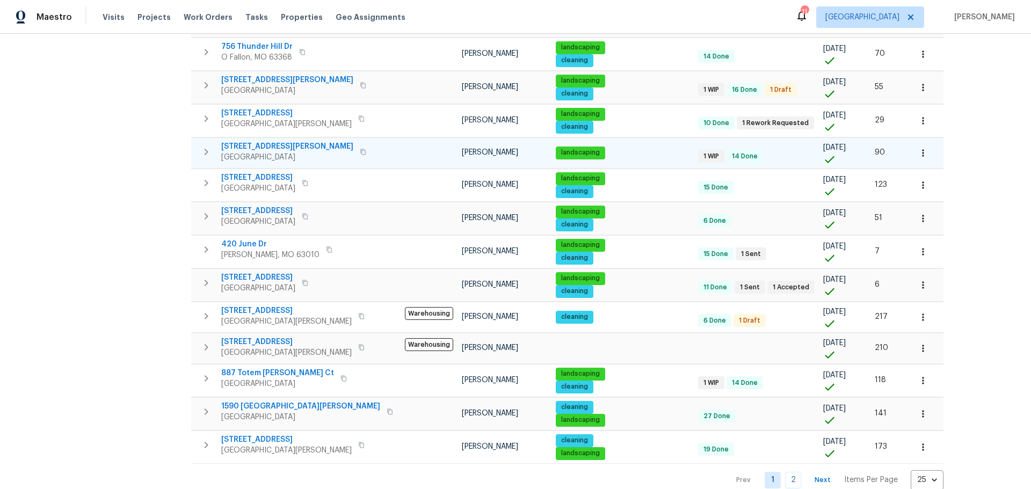
scroll to position [537, 0]
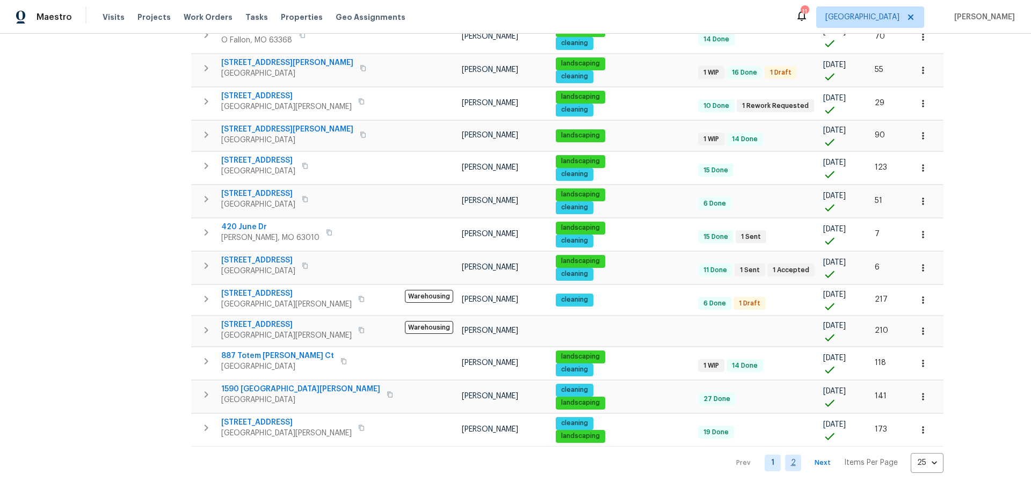
click at [785, 464] on link "2" at bounding box center [793, 463] width 16 height 17
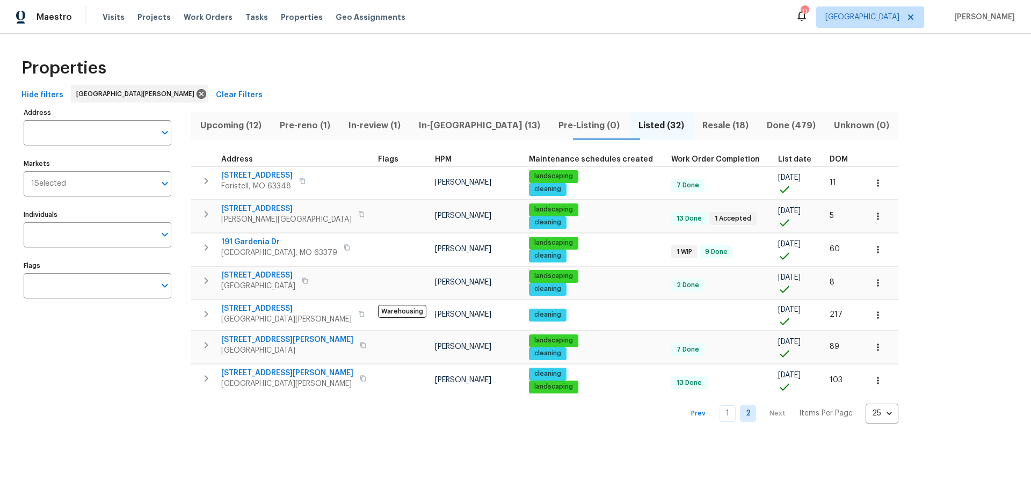
click at [700, 128] on span "Resale (18)" at bounding box center [726, 125] width 52 height 15
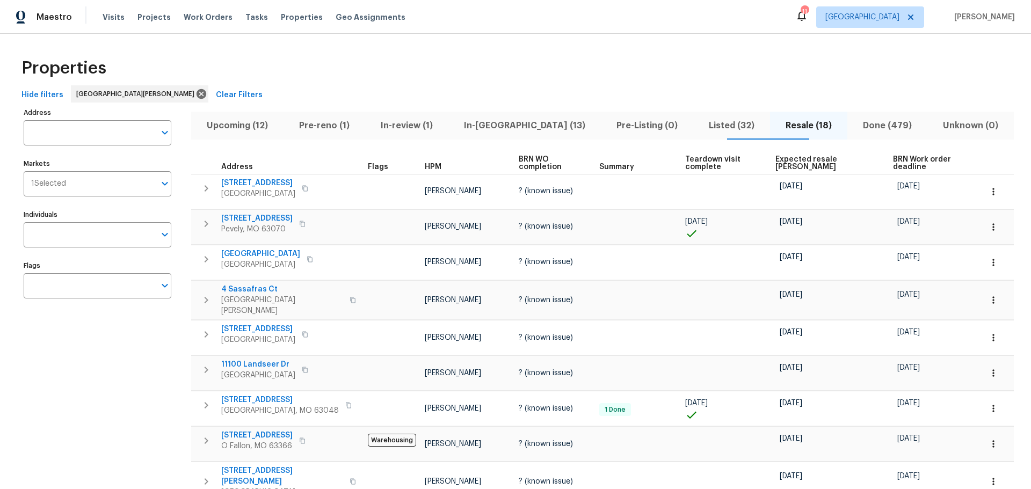
click at [260, 125] on span "Upcoming (12)" at bounding box center [237, 125] width 79 height 15
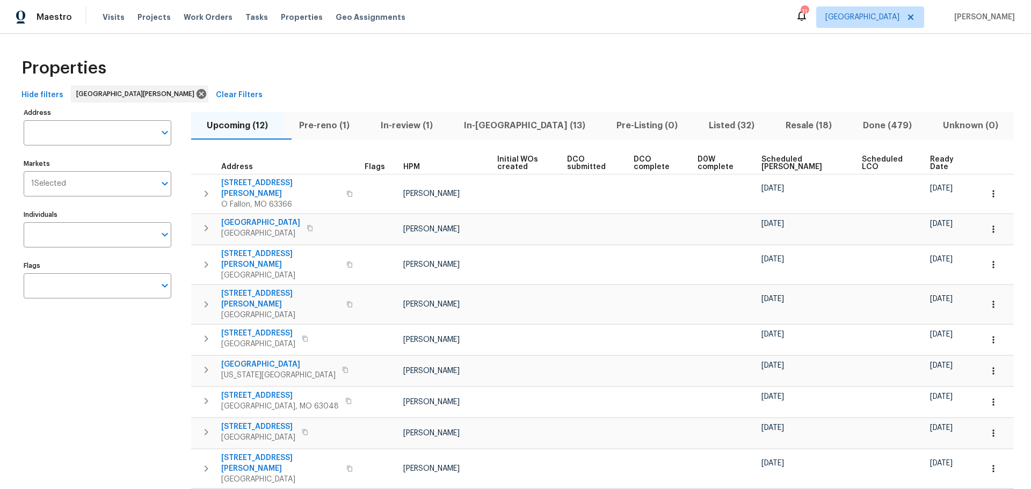
click at [403, 164] on span "HPM" at bounding box center [411, 167] width 17 height 8
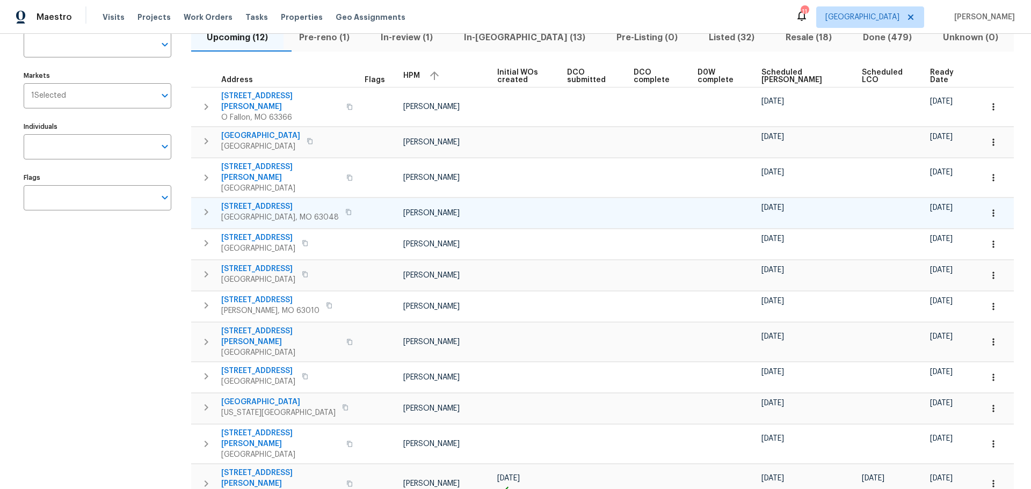
scroll to position [107, 0]
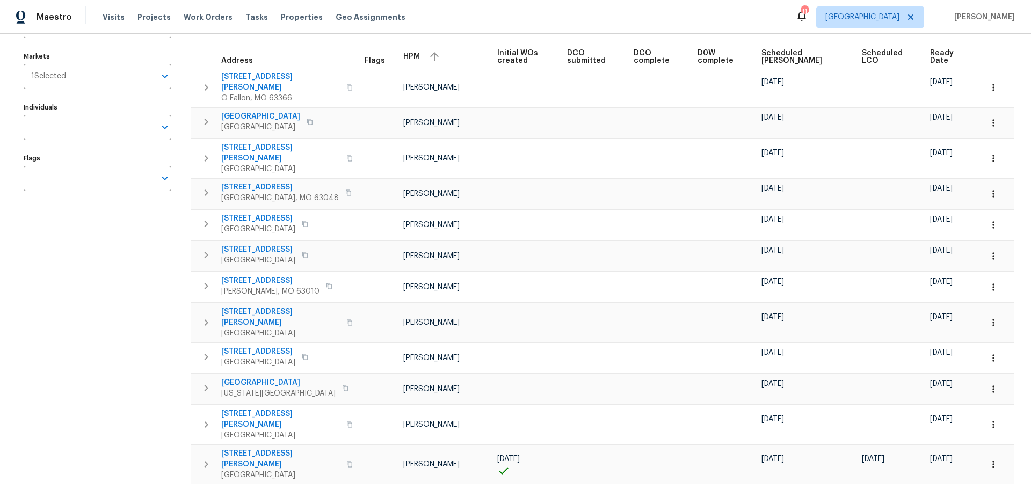
click at [788, 58] on span "Scheduled COE" at bounding box center [803, 56] width 82 height 15
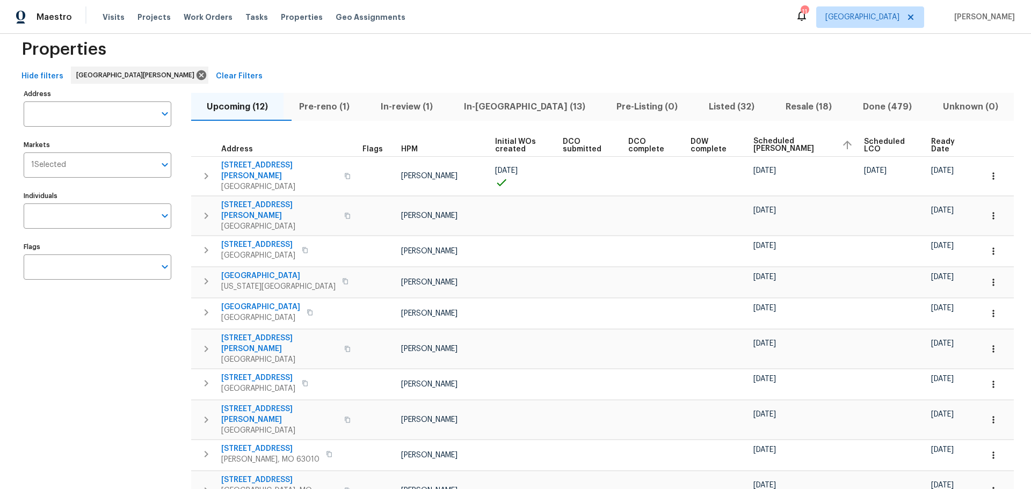
scroll to position [12, 0]
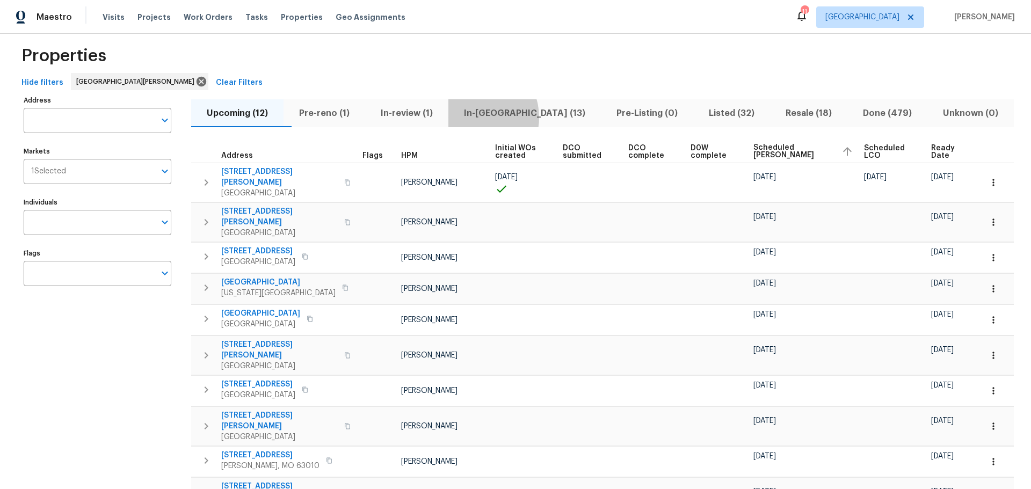
click at [497, 117] on span "In-reno (13)" at bounding box center [525, 113] width 140 height 15
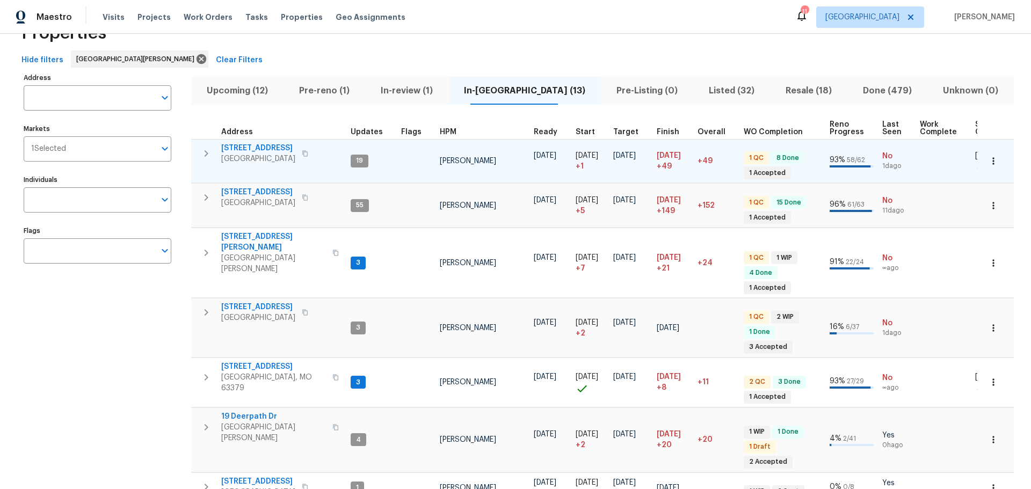
scroll to position [54, 0]
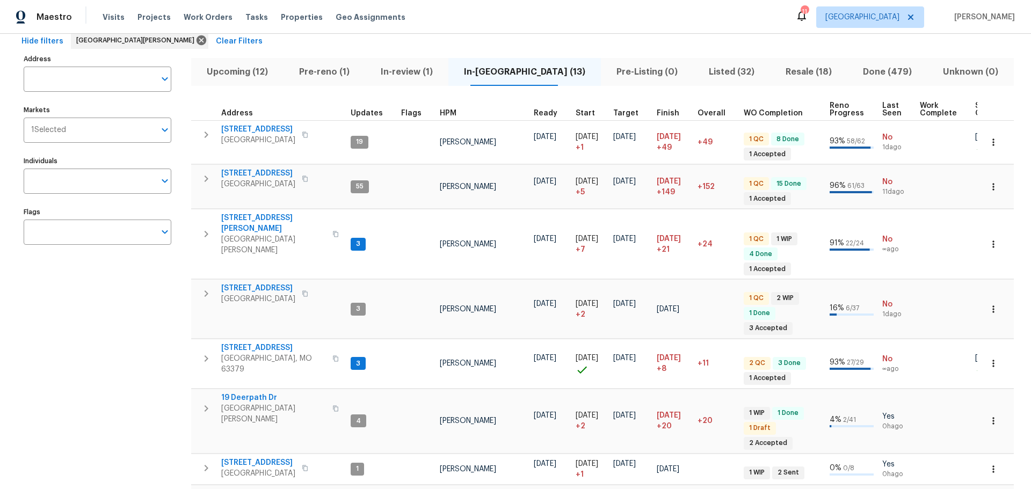
click at [446, 112] on span "HPM" at bounding box center [448, 114] width 17 height 8
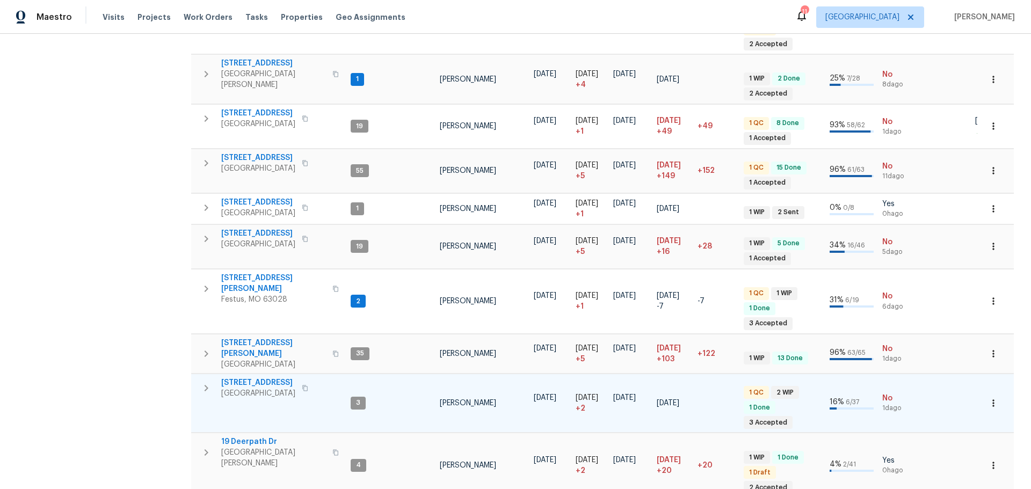
scroll to position [305, 0]
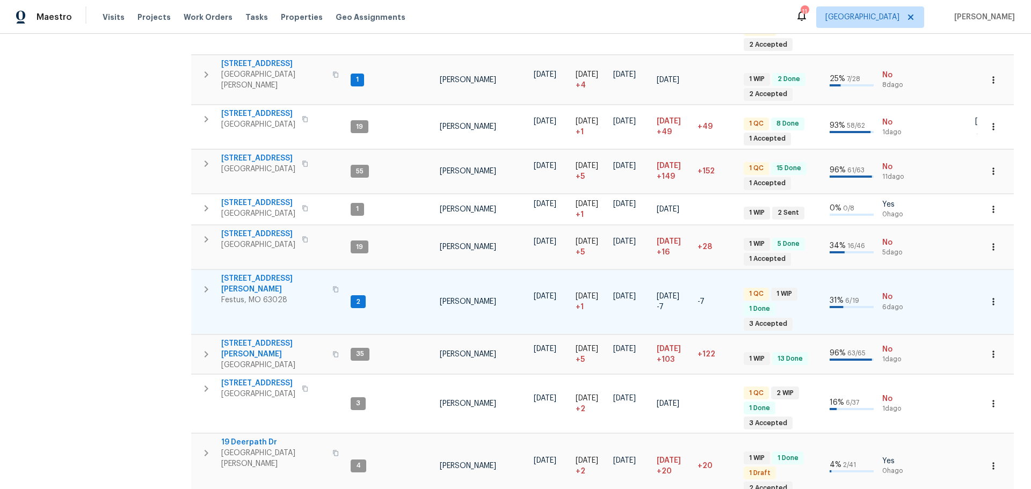
click at [249, 273] on span "807 Huber St" at bounding box center [273, 283] width 105 height 21
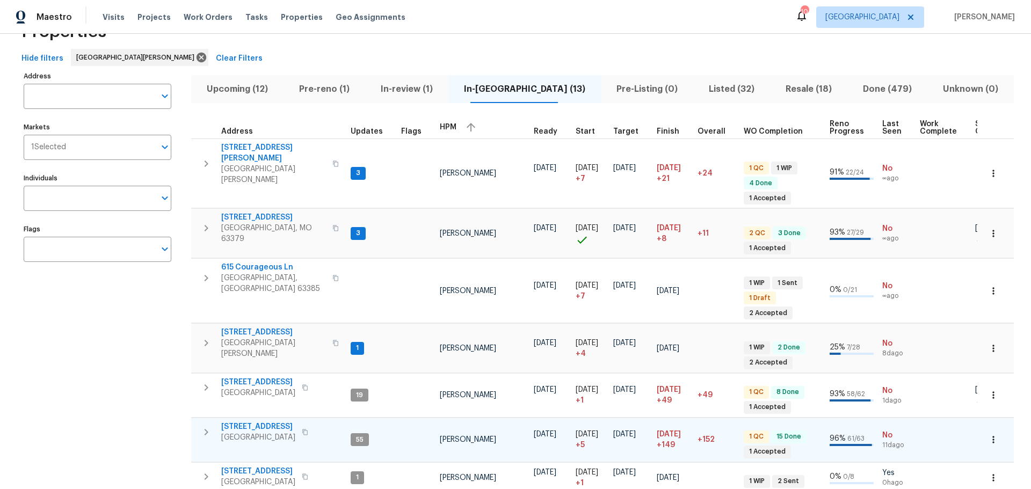
scroll to position [0, 0]
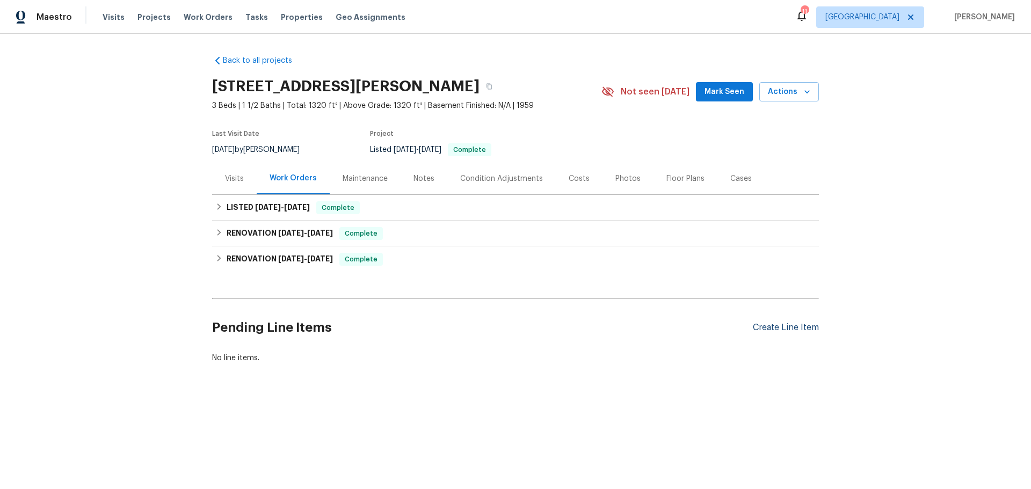
click at [760, 324] on div "Create Line Item" at bounding box center [786, 328] width 66 height 10
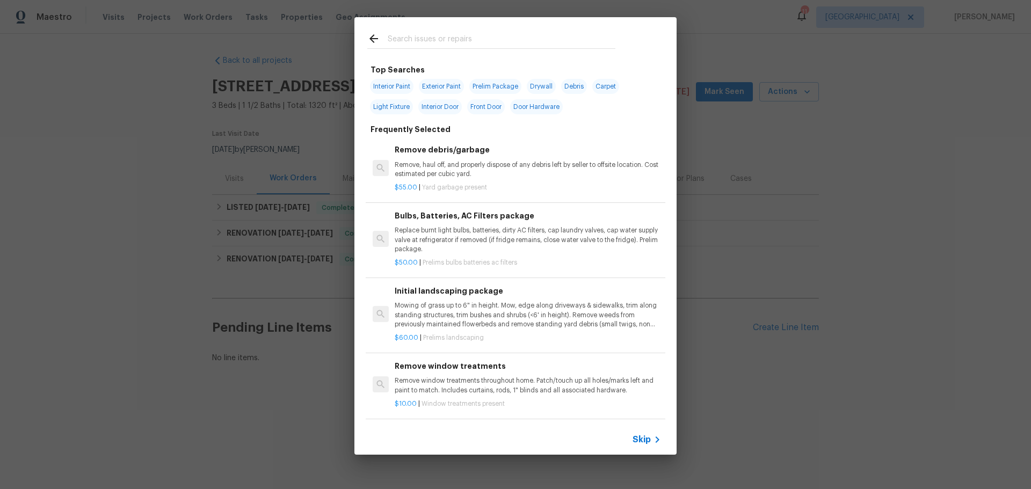
click at [440, 46] on input "text" at bounding box center [502, 40] width 228 height 16
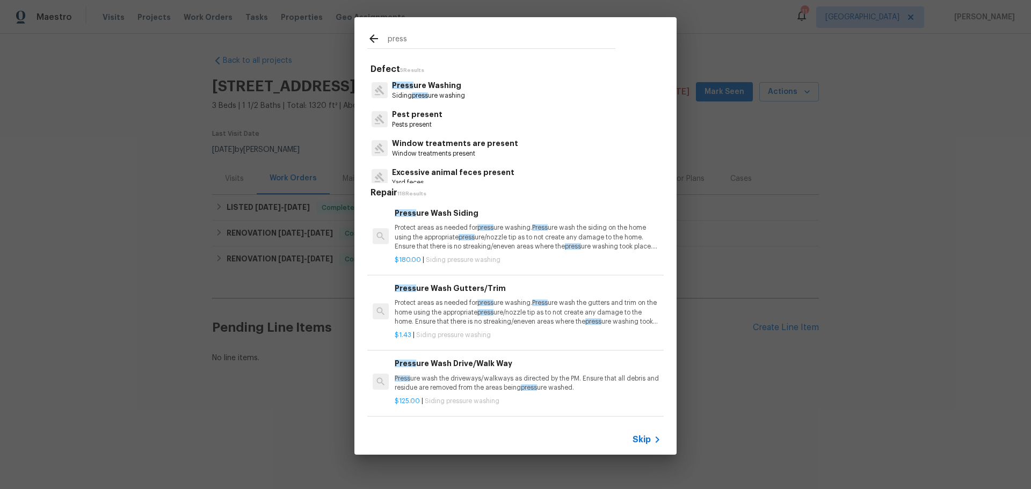
type input "press"
click at [434, 237] on p "Protect areas as needed for press ure washing. Press ure wash the siding on the…" at bounding box center [528, 236] width 266 height 27
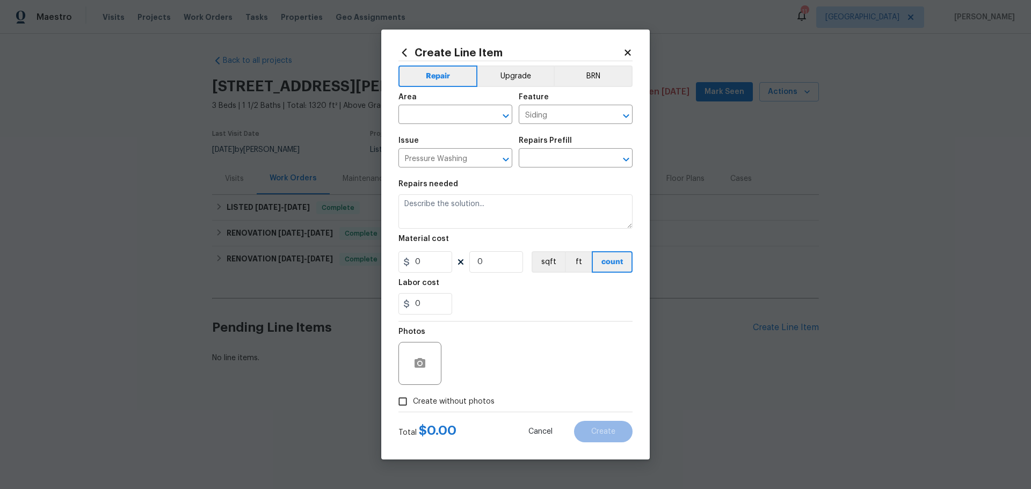
type input "Pressure Wash Siding $180.00"
type textarea "Protect areas as needed for pressure washing. Pressure wash the siding on the h…"
type input "180"
type input "1"
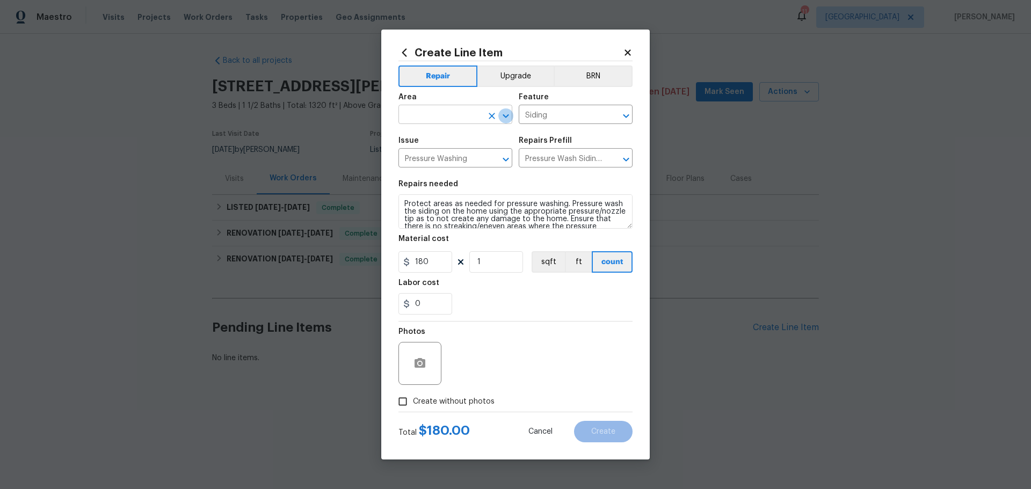
click at [502, 120] on icon "Open" at bounding box center [506, 116] width 13 height 13
type input "f"
click at [415, 160] on li "Exterior Overall" at bounding box center [456, 157] width 114 height 18
type input "Exterior Overall"
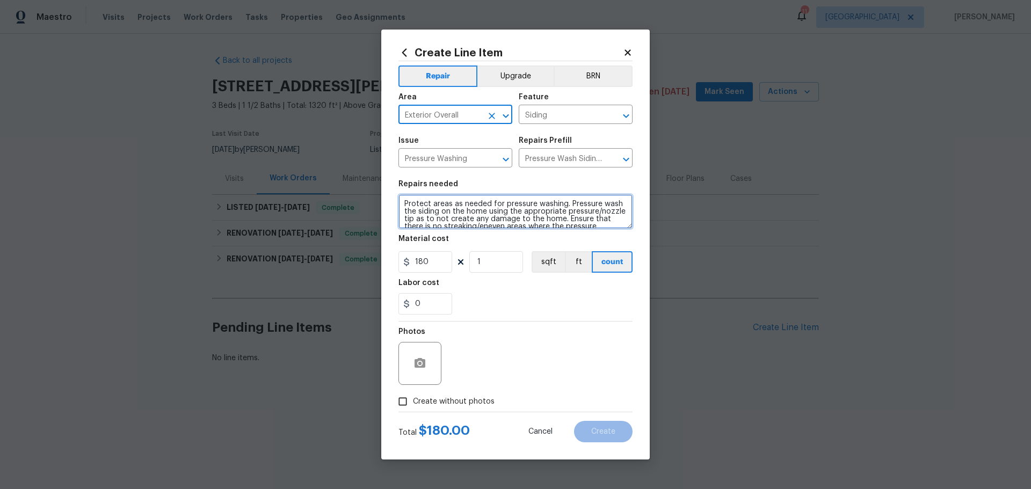
click at [437, 213] on textarea "Protect areas as needed for pressure washing. Pressure wash the siding on the h…" at bounding box center [516, 211] width 234 height 34
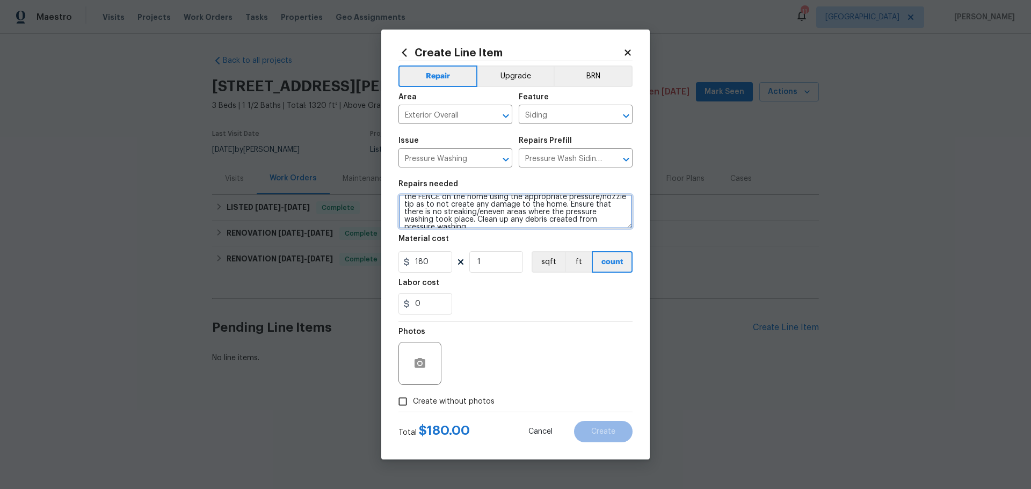
scroll to position [23, 0]
click at [519, 219] on textarea "Protect areas as needed for pressure washing. Pressure wash the FENCE on the ho…" at bounding box center [516, 211] width 234 height 34
type textarea "Protect areas as needed for pressure washing. Pressure wash the FENCE on the ho…"
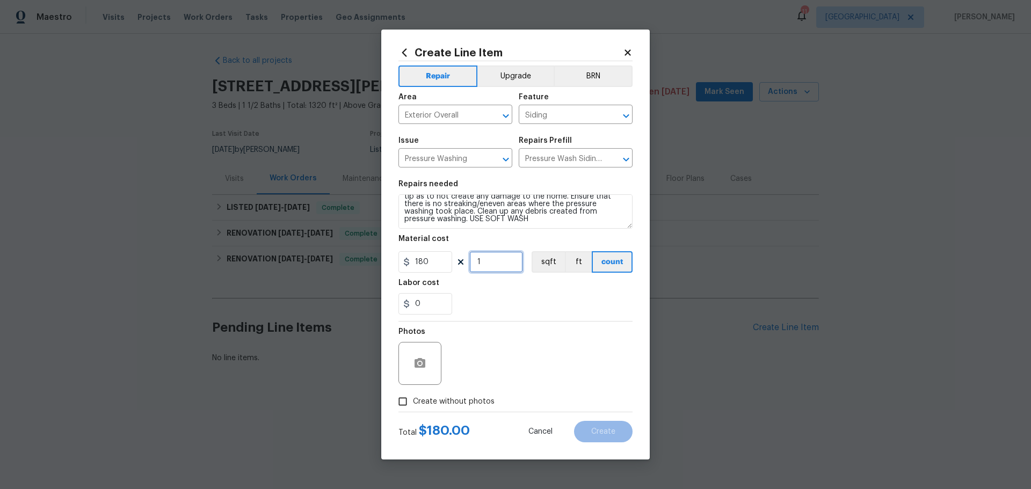
click at [509, 262] on input "1" at bounding box center [496, 261] width 54 height 21
type input "2"
click at [531, 310] on div "0" at bounding box center [516, 303] width 234 height 21
click at [395, 397] on input "Create without photos" at bounding box center [403, 402] width 20 height 20
checkbox input "true"
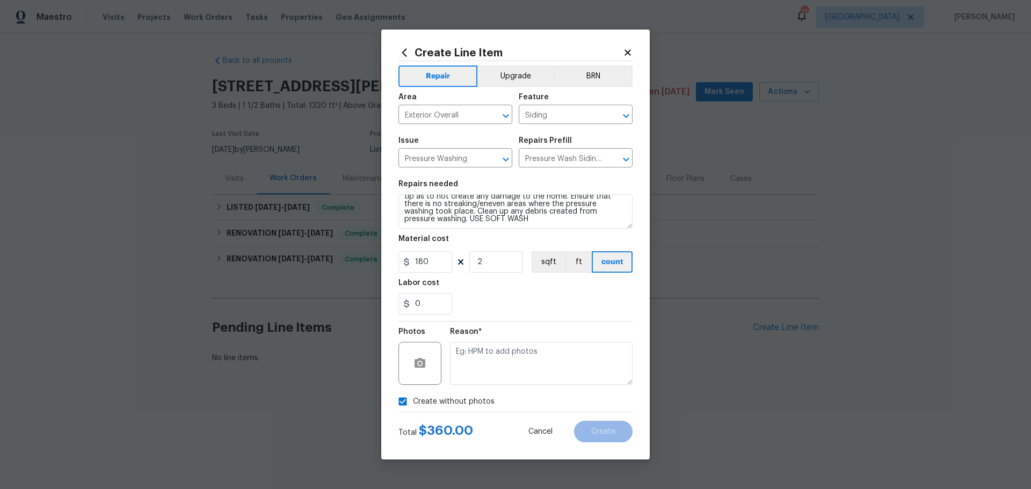
click at [446, 379] on div "Photos Reason*" at bounding box center [516, 357] width 234 height 70
click at [483, 364] on textarea at bounding box center [541, 363] width 183 height 43
type textarea "1"
click at [511, 404] on div "Create without photos" at bounding box center [516, 402] width 234 height 20
click at [611, 436] on button "Create" at bounding box center [603, 431] width 59 height 21
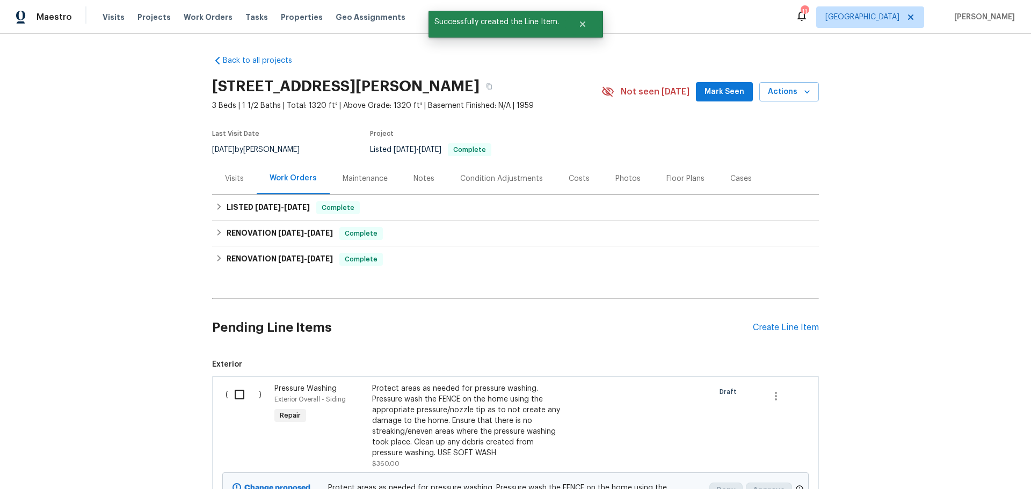
click at [236, 396] on input "checkbox" at bounding box center [243, 394] width 31 height 23
checkbox input "true"
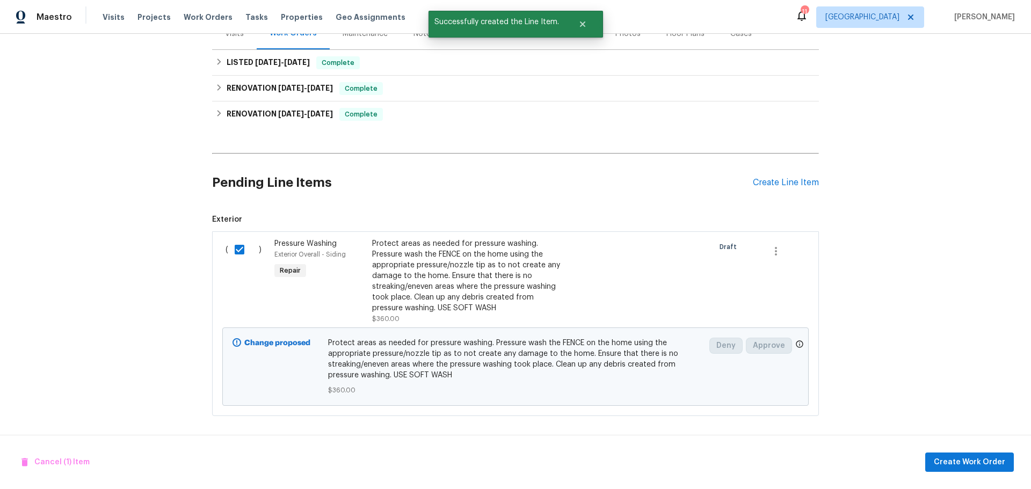
scroll to position [153, 0]
click at [946, 473] on div "Cancel (1) Item Create Work Order" at bounding box center [515, 462] width 1031 height 55
click at [943, 463] on span "Create Work Order" at bounding box center [969, 462] width 71 height 13
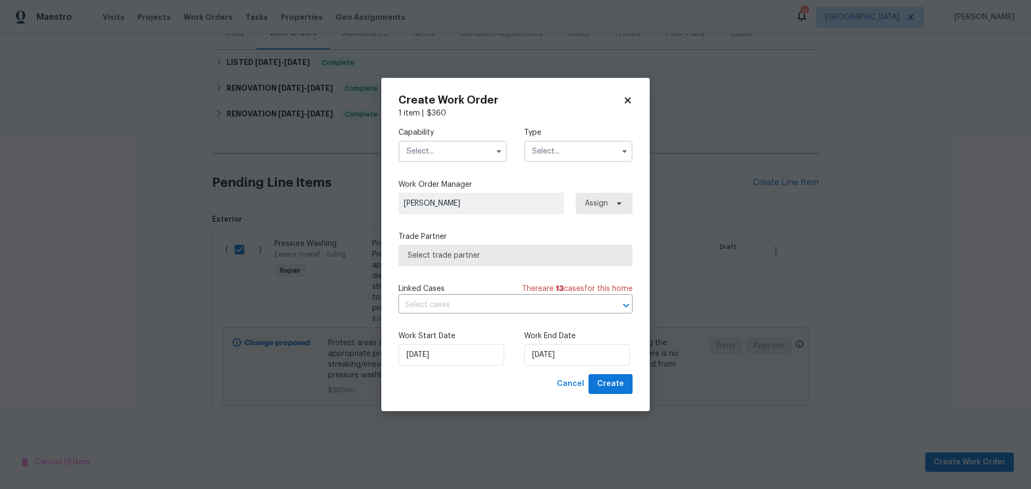
click at [482, 160] on input "text" at bounding box center [453, 151] width 108 height 21
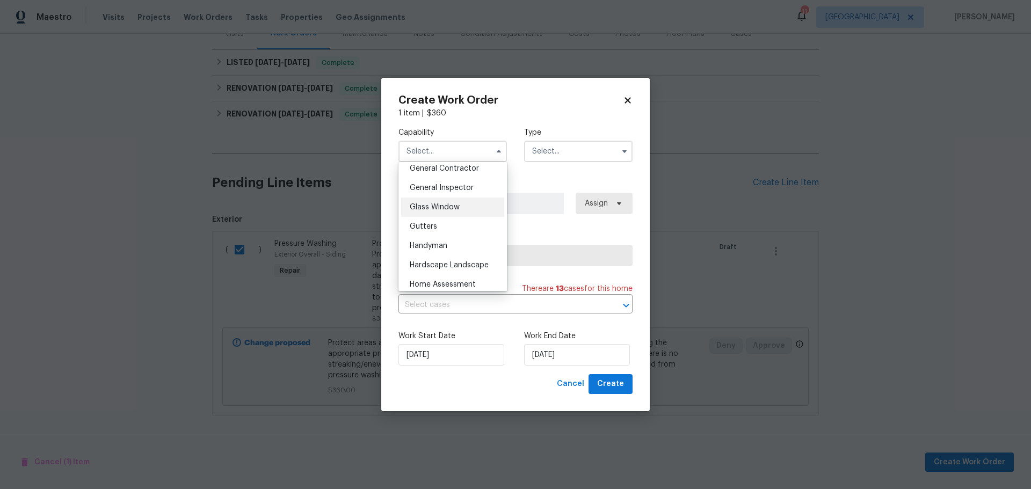
scroll to position [537, 0]
click at [450, 238] on div "Handyman" at bounding box center [452, 228] width 103 height 19
type input "Handyman"
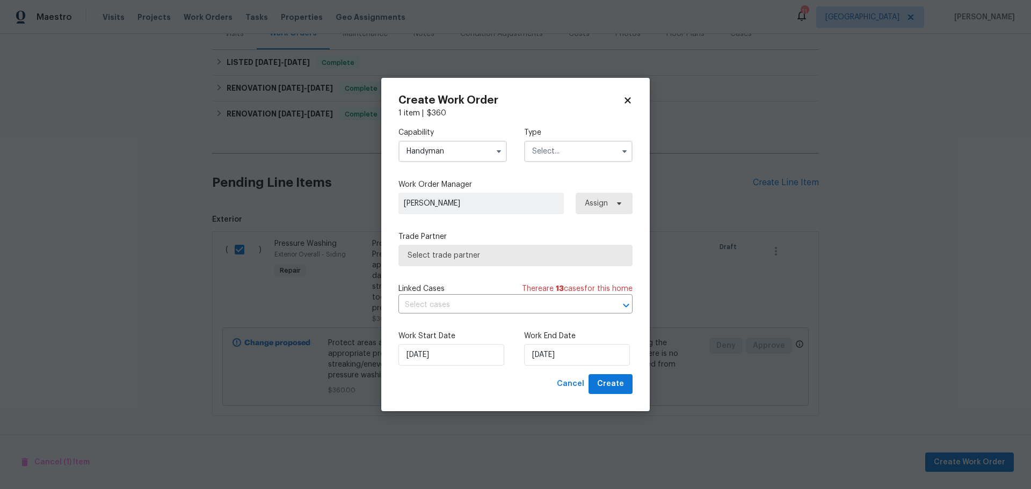
click at [549, 150] on input "text" at bounding box center [578, 151] width 108 height 21
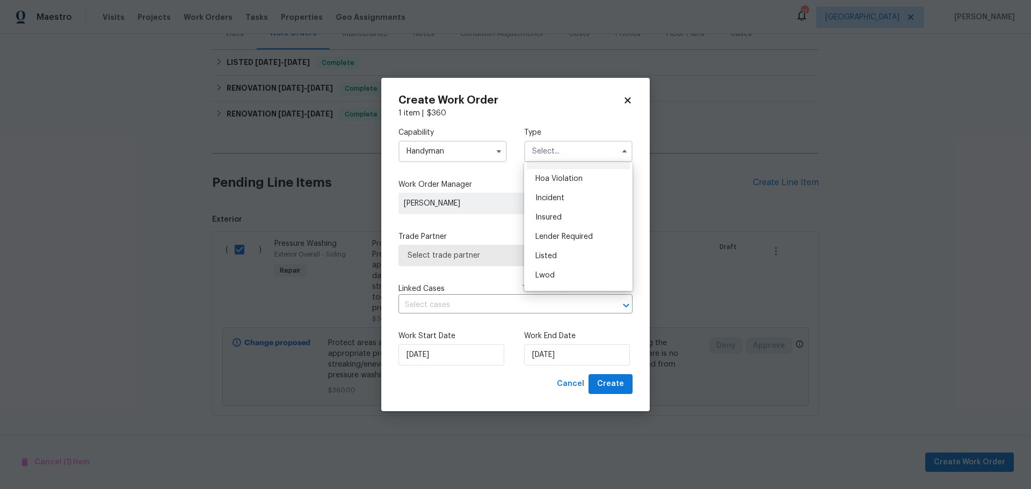
scroll to position [0, 0]
click at [556, 266] on div "Listed" at bounding box center [578, 271] width 103 height 19
type input "Listed"
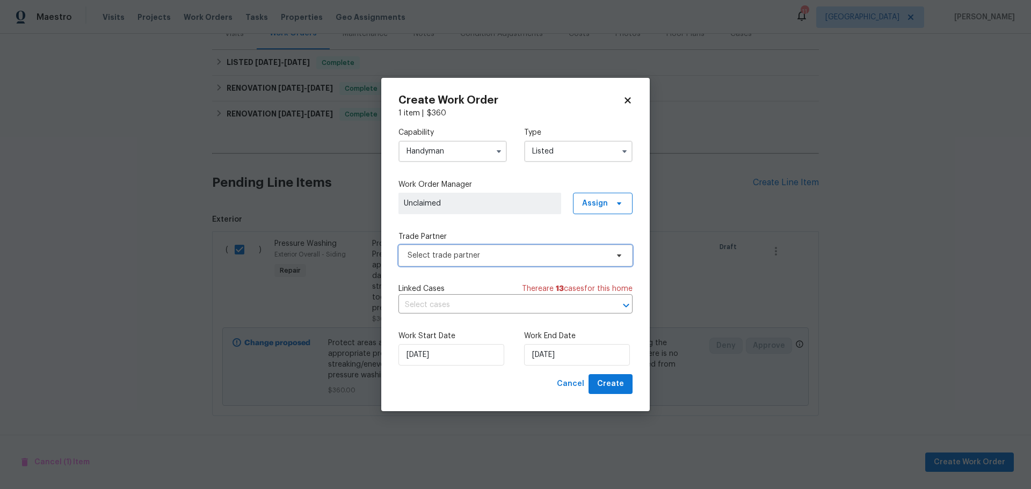
click at [537, 263] on span "Select trade partner" at bounding box center [516, 255] width 234 height 21
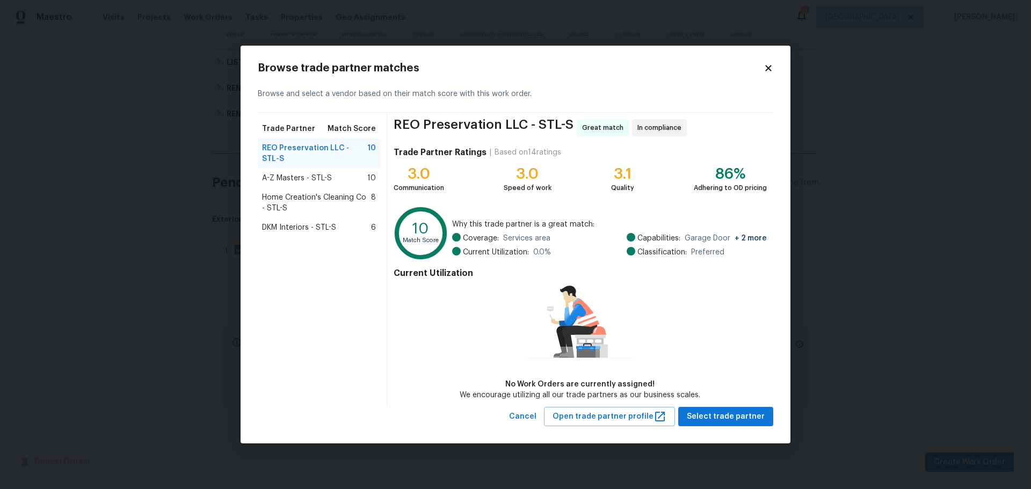
click at [766, 68] on icon at bounding box center [769, 68] width 10 height 10
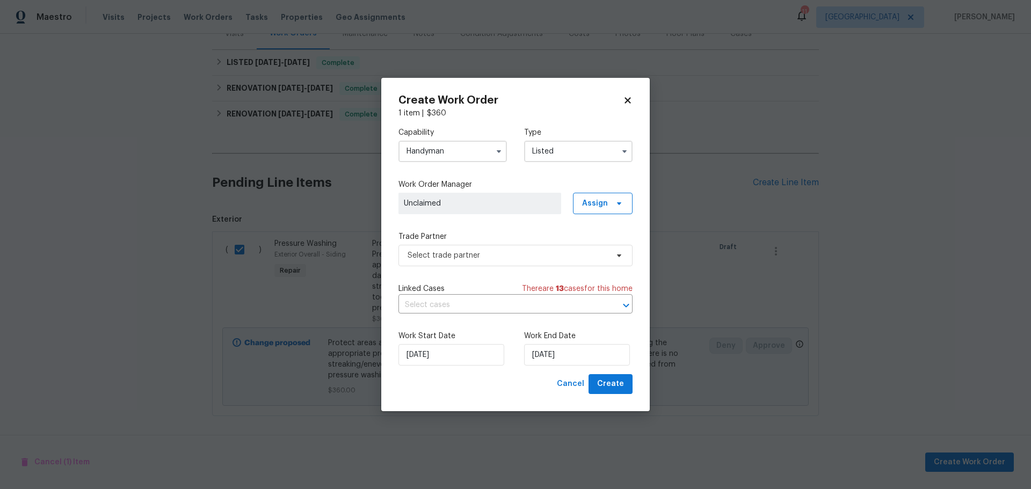
click at [452, 151] on input "Handyman" at bounding box center [453, 151] width 108 height 21
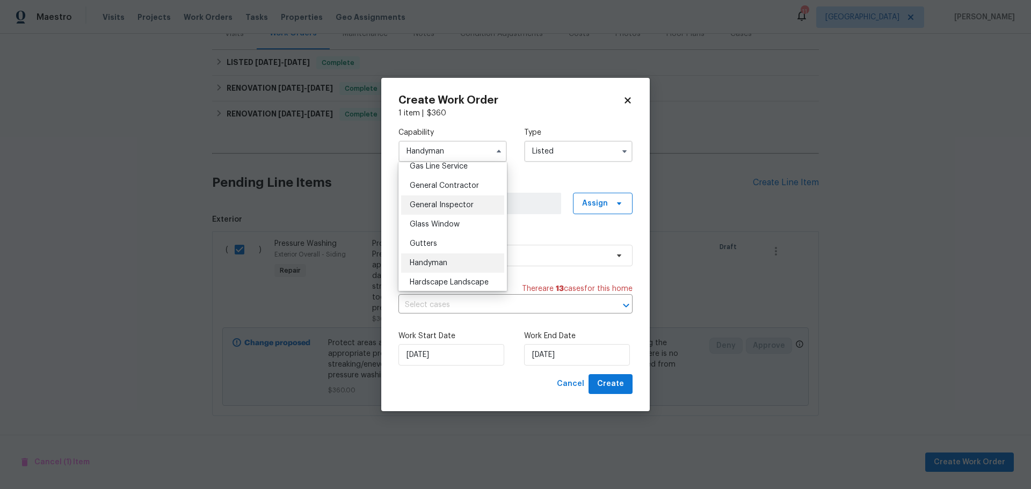
scroll to position [483, 0]
click at [459, 208] on span "General Contractor" at bounding box center [444, 205] width 69 height 8
type input "General Contractor"
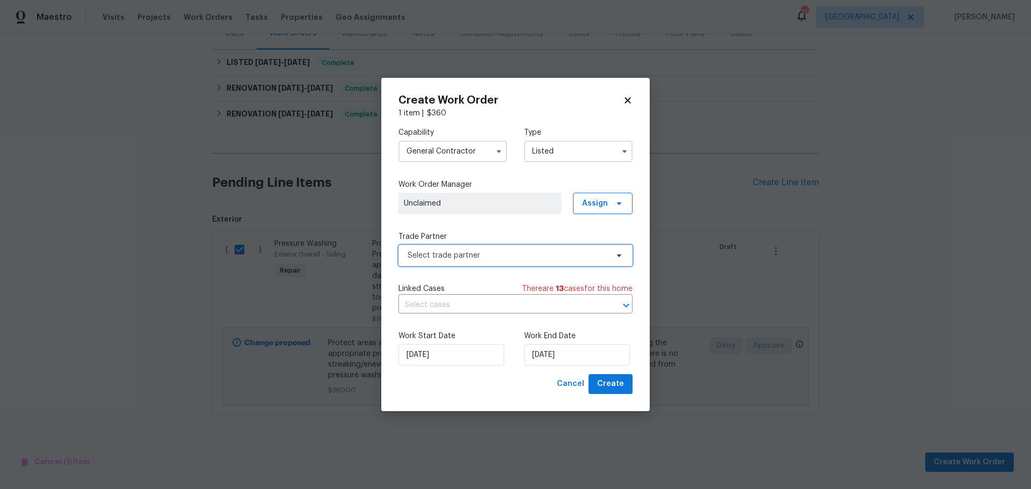
click at [518, 251] on span "Select trade partner" at bounding box center [508, 255] width 200 height 11
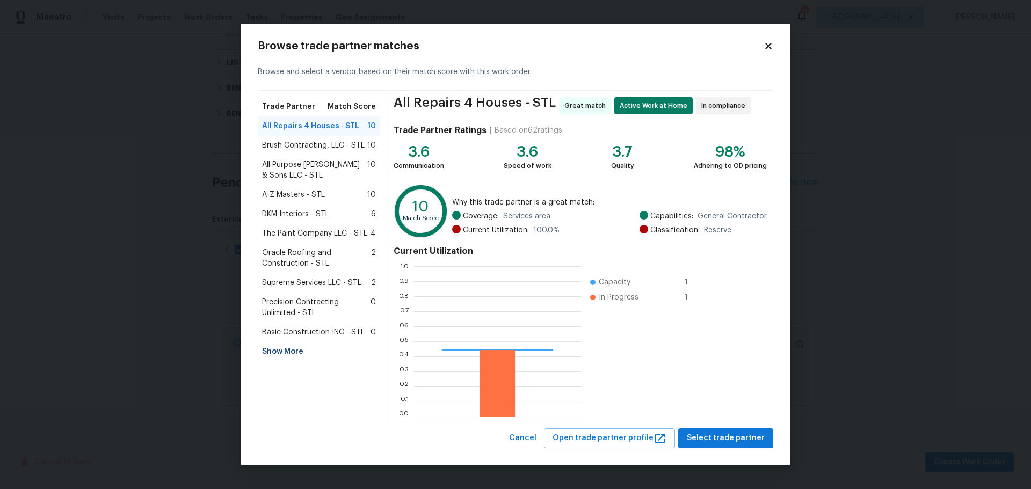
scroll to position [142, 160]
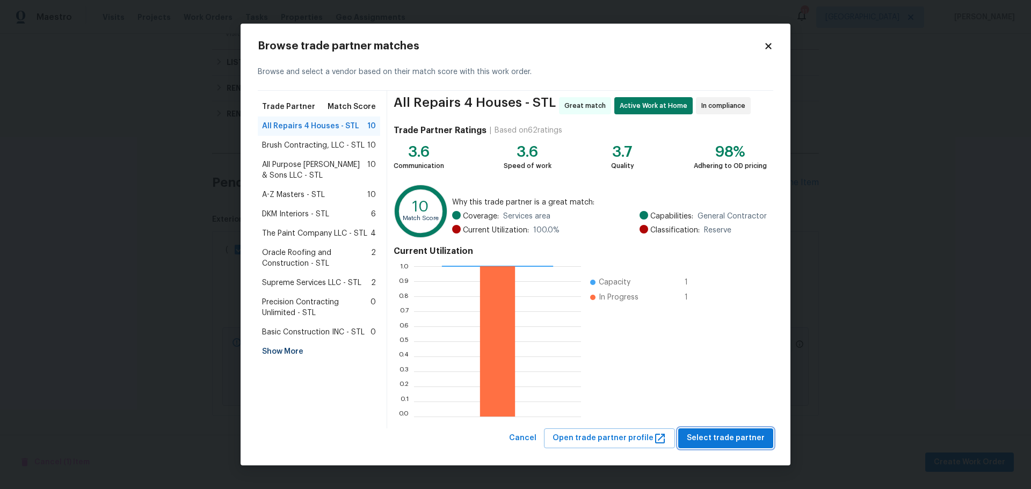
click at [707, 431] on button "Select trade partner" at bounding box center [725, 439] width 95 height 20
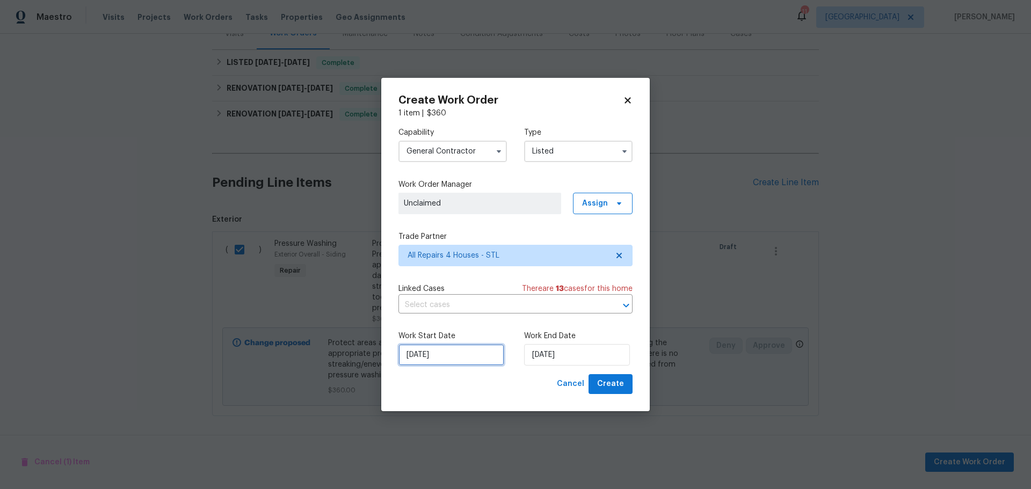
click at [455, 344] on input "[DATE]" at bounding box center [452, 354] width 106 height 21
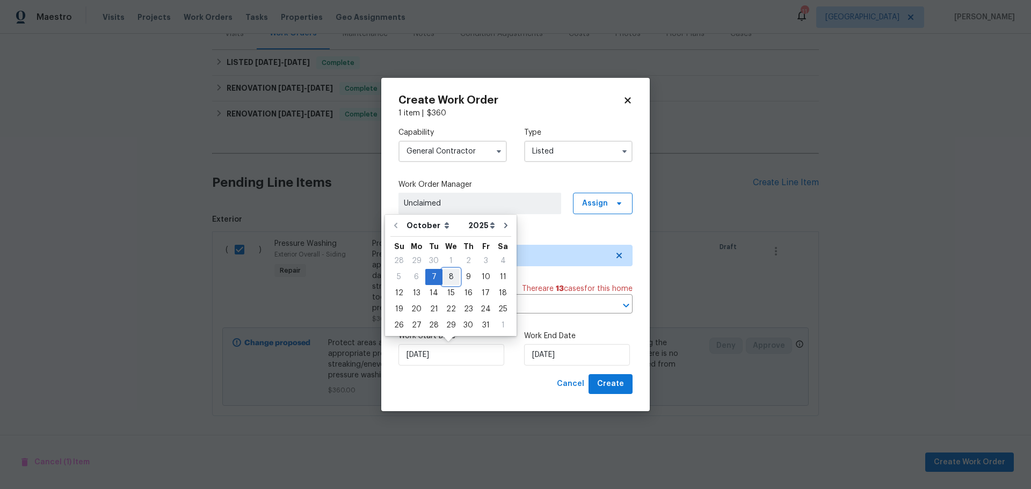
click at [451, 282] on div "8" at bounding box center [451, 277] width 17 height 15
type input "[DATE]"
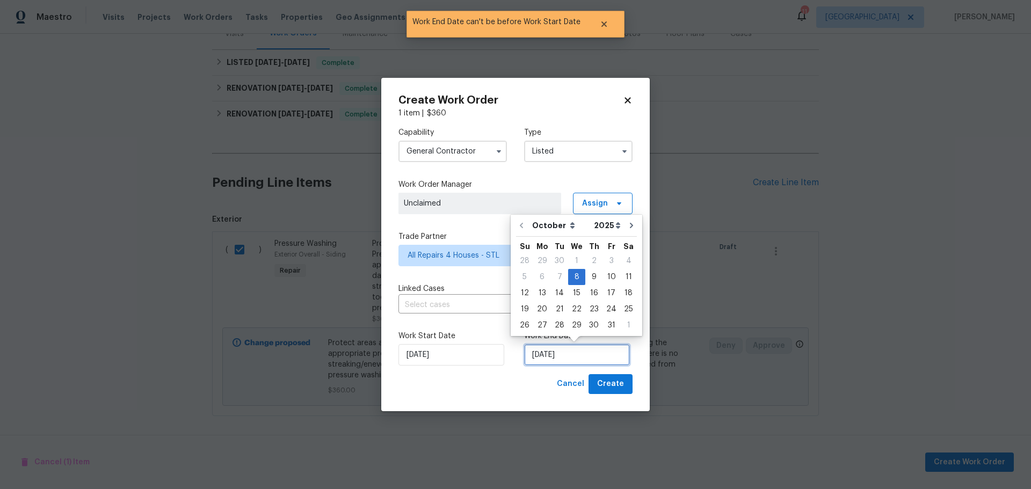
click at [575, 357] on input "[DATE]" at bounding box center [577, 354] width 106 height 21
click at [606, 276] on div "10" at bounding box center [612, 277] width 18 height 15
type input "[DATE]"
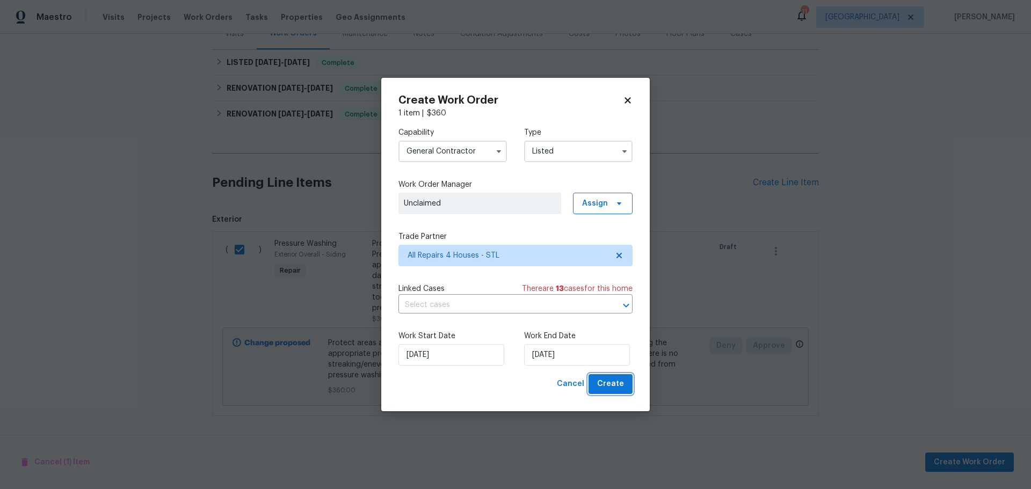
click at [600, 382] on span "Create" at bounding box center [610, 384] width 27 height 13
checkbox input "false"
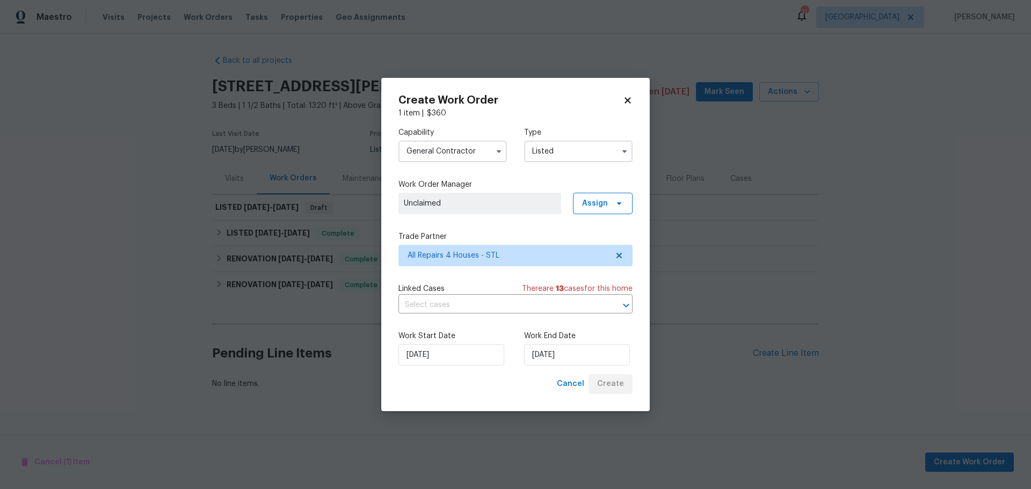
scroll to position [0, 0]
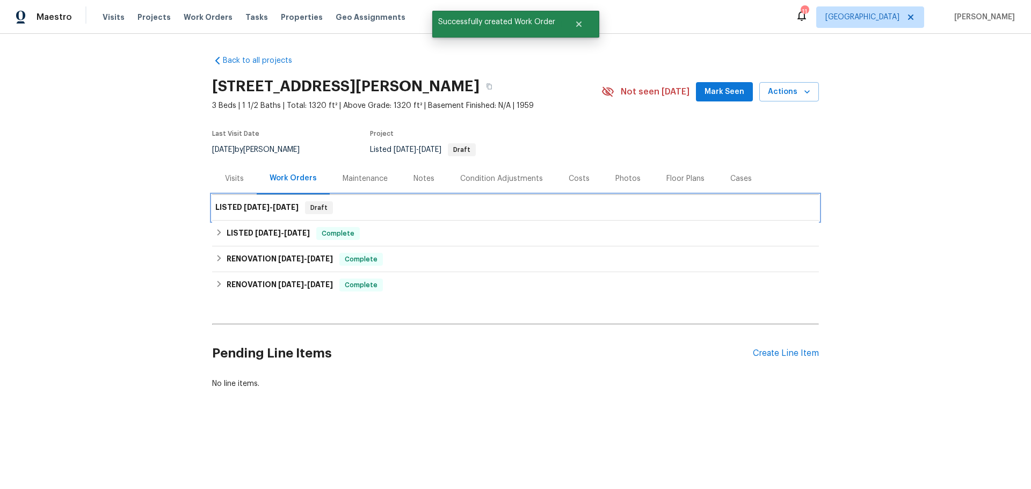
click at [319, 212] on span "Draft" at bounding box center [319, 207] width 26 height 11
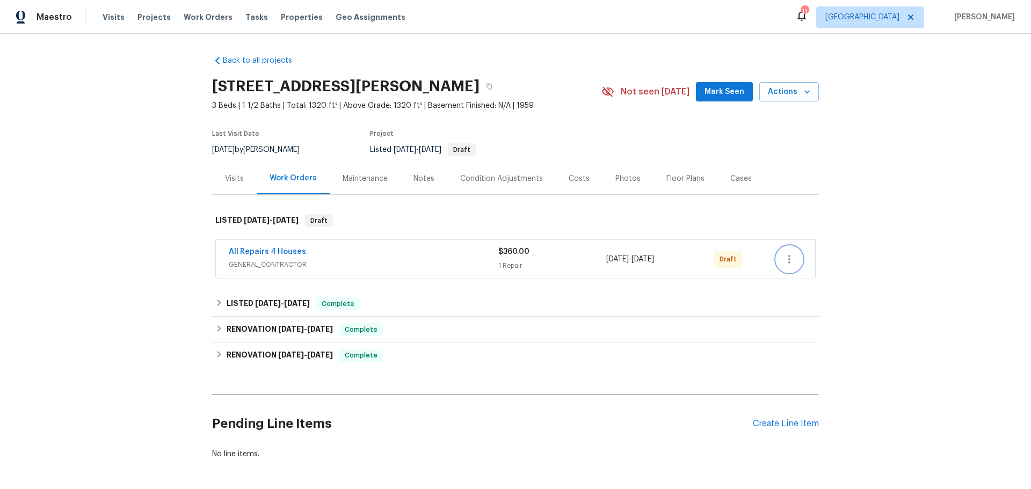
click at [789, 264] on icon "button" at bounding box center [789, 259] width 13 height 13
click at [816, 260] on li "Send to Vendor" at bounding box center [831, 260] width 116 height 18
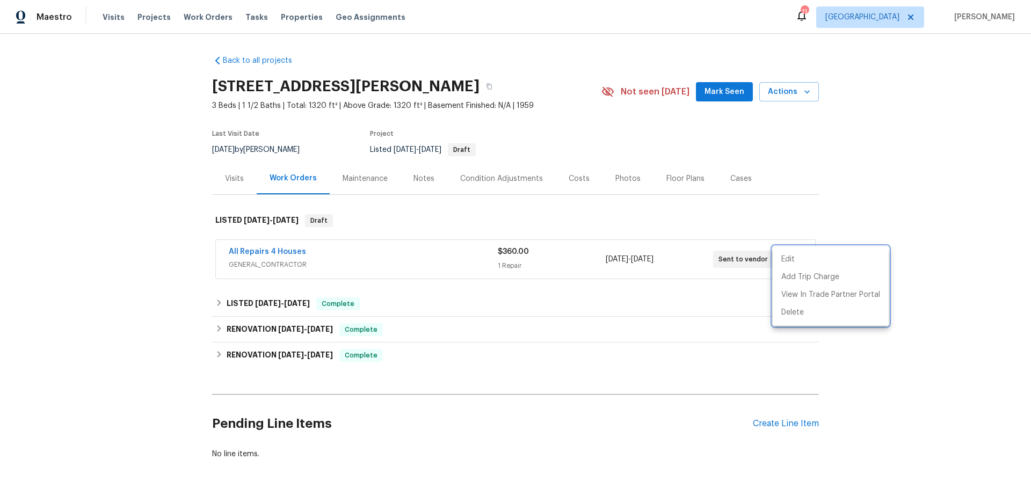
click at [775, 218] on div at bounding box center [515, 244] width 1031 height 489
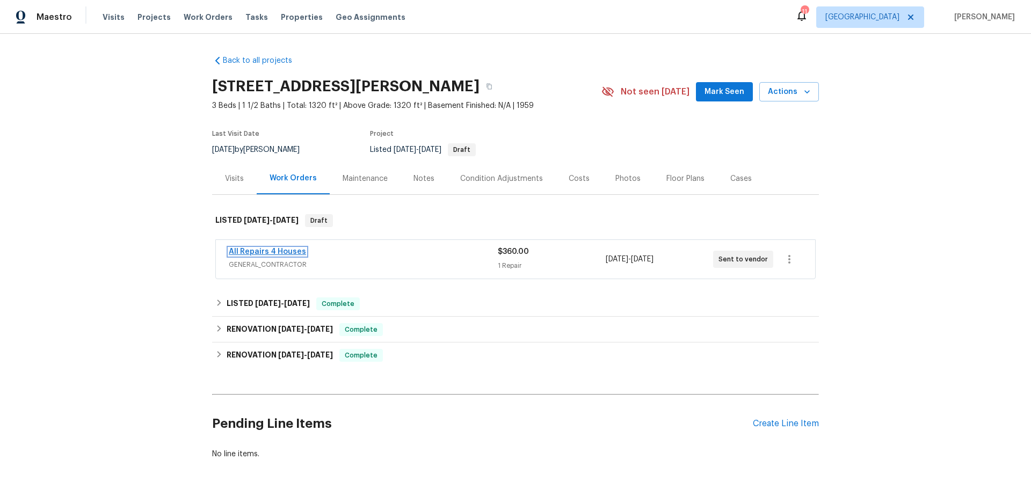
click at [283, 250] on link "All Repairs 4 Houses" at bounding box center [267, 252] width 77 height 8
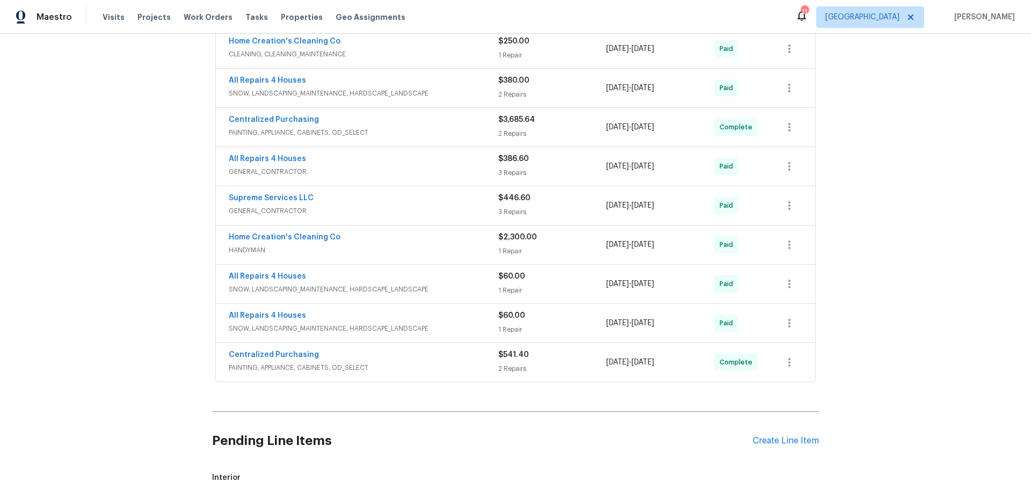
scroll to position [480, 0]
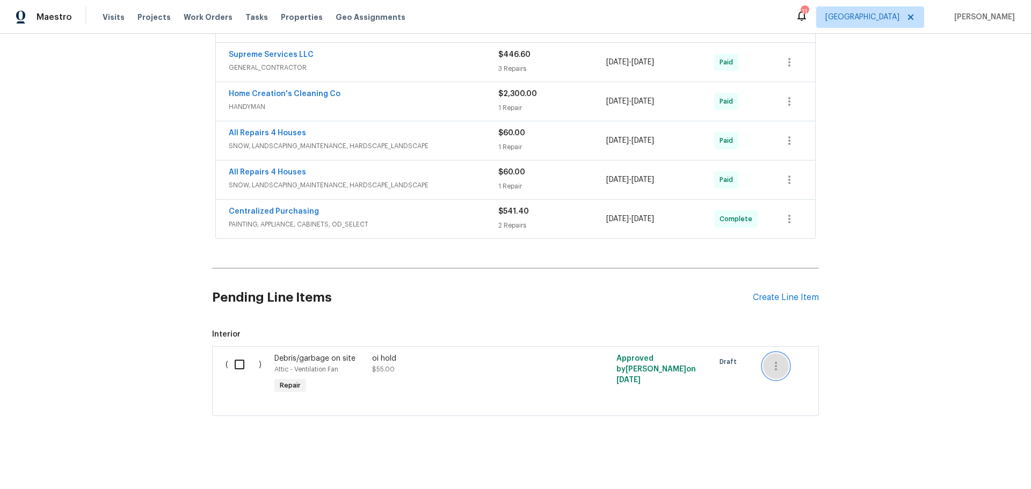
click at [775, 360] on icon "button" at bounding box center [776, 366] width 13 height 13
click at [776, 361] on li "Cancel" at bounding box center [779, 358] width 41 height 18
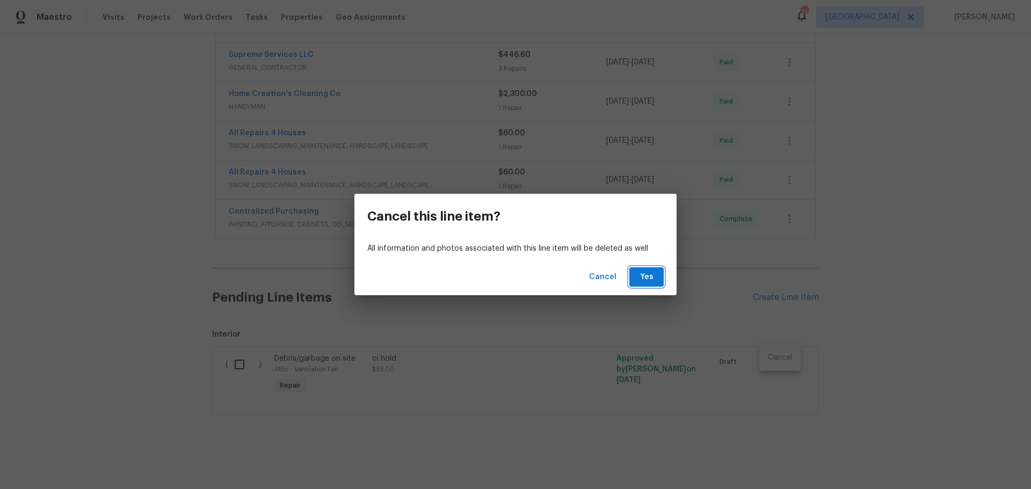
click at [639, 279] on span "Yes" at bounding box center [646, 277] width 17 height 13
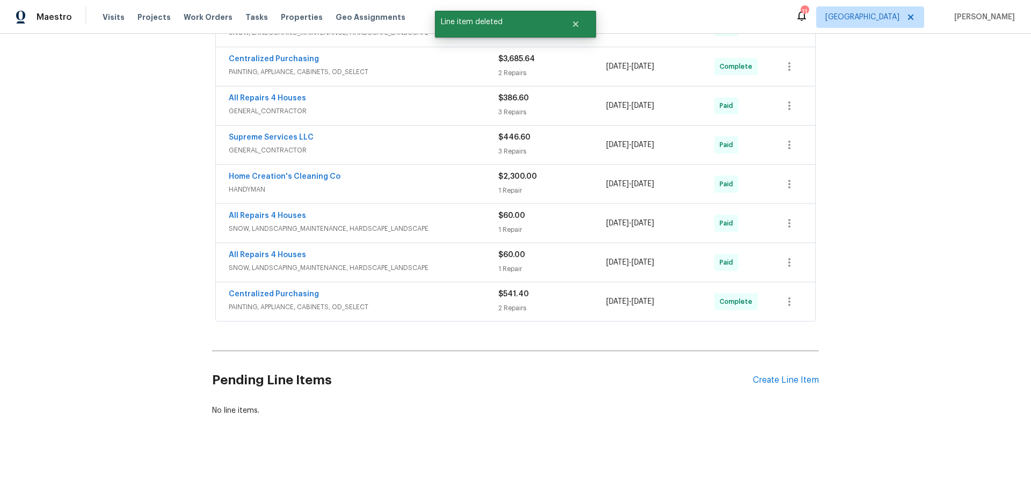
scroll to position [397, 0]
click at [766, 375] on div "Create Line Item" at bounding box center [786, 380] width 66 height 10
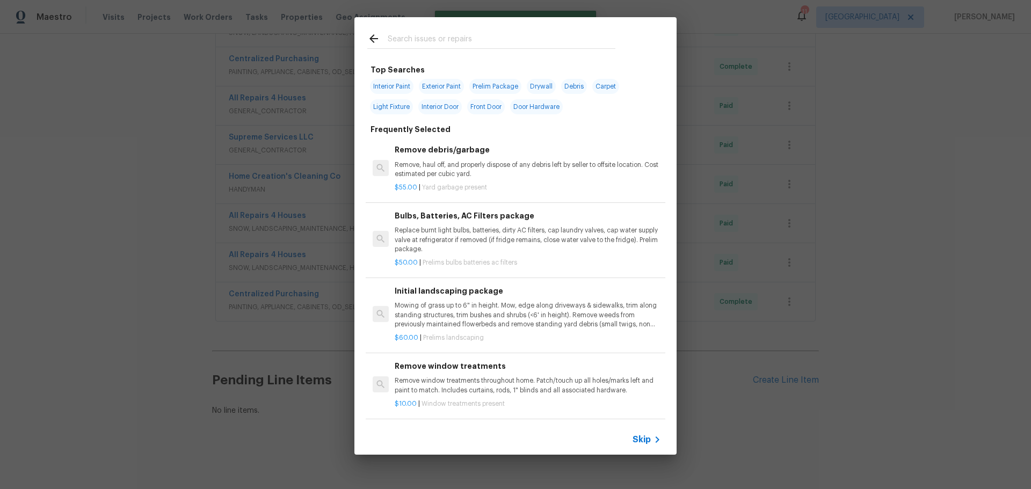
click at [393, 42] on input "text" at bounding box center [502, 40] width 228 height 16
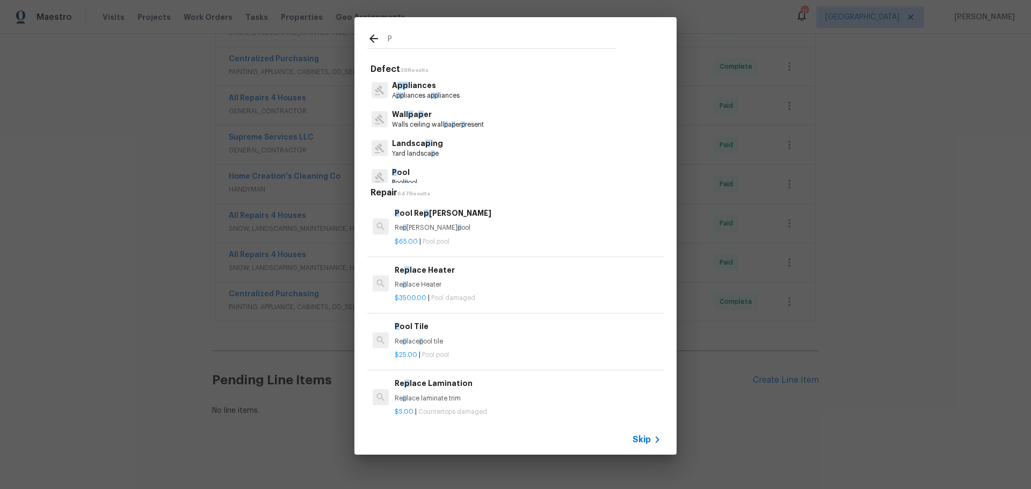
type input "P"
drag, startPoint x: 417, startPoint y: 94, endPoint x: 423, endPoint y: 95, distance: 6.5
click at [419, 95] on p "A p p liances a p p liances" at bounding box center [426, 95] width 68 height 9
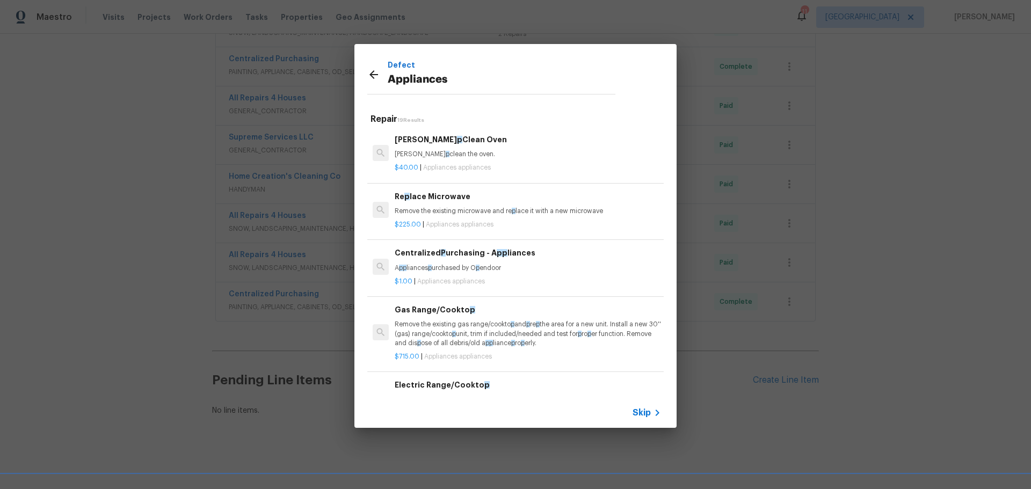
click at [370, 80] on icon at bounding box center [373, 74] width 13 height 13
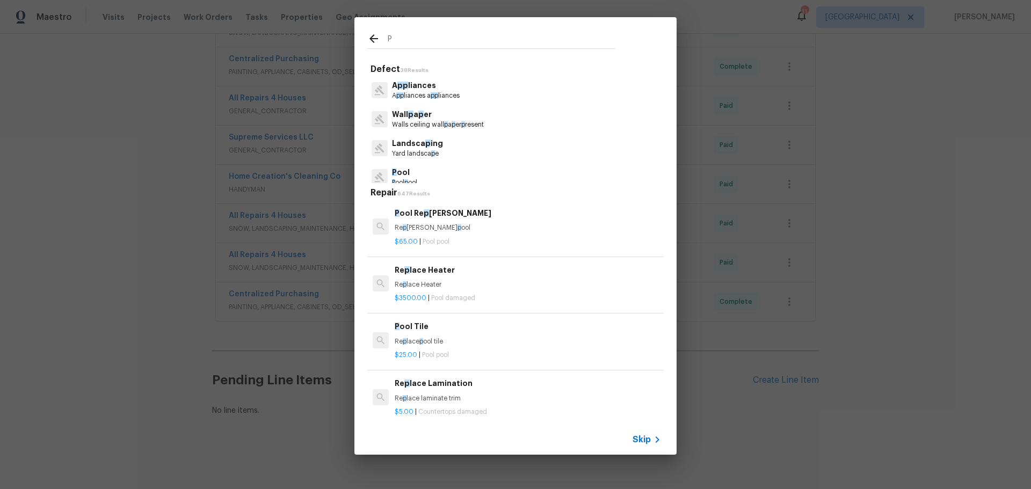
click at [436, 39] on input "P" at bounding box center [502, 40] width 228 height 16
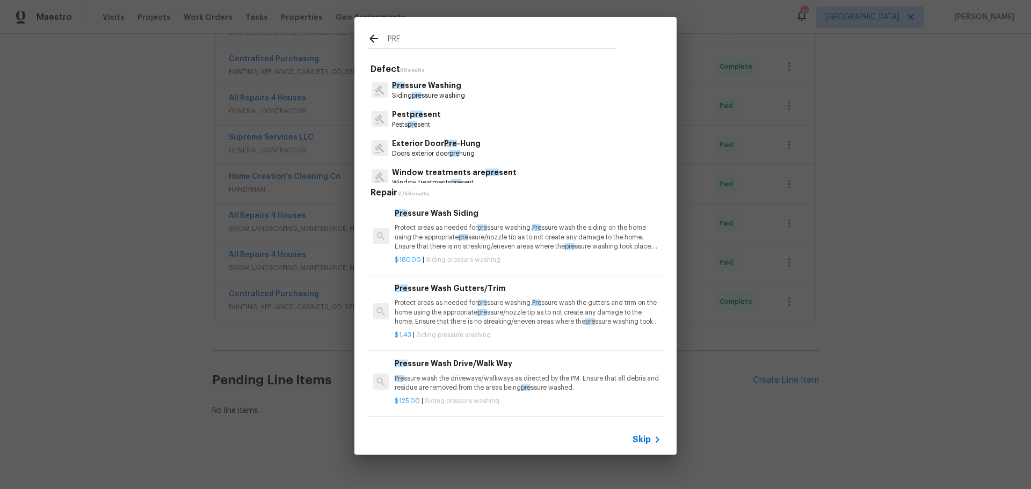
type input "PRE"
click at [424, 91] on p "Siding pre ssure washing" at bounding box center [428, 95] width 73 height 9
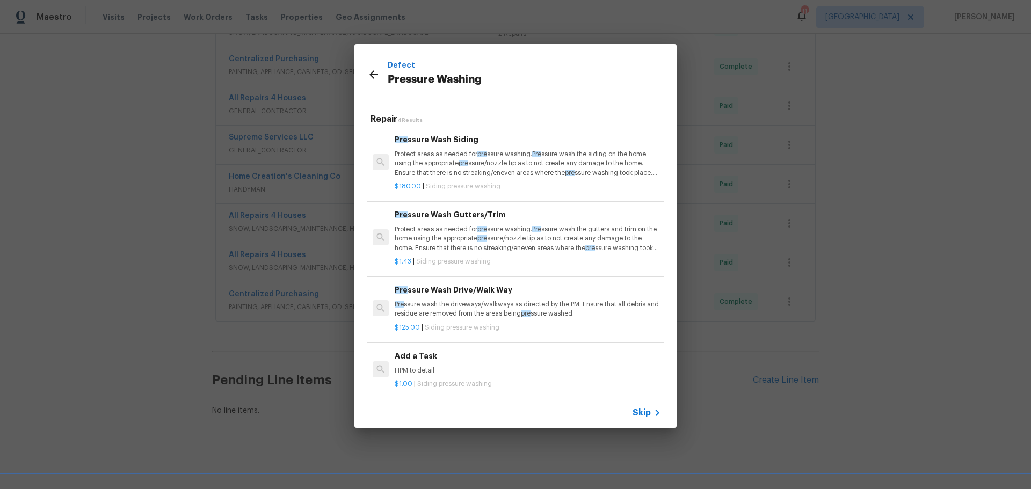
click at [474, 154] on p "Protect areas as needed for pre ssure washing. Pre ssure wash the siding on the…" at bounding box center [528, 163] width 266 height 27
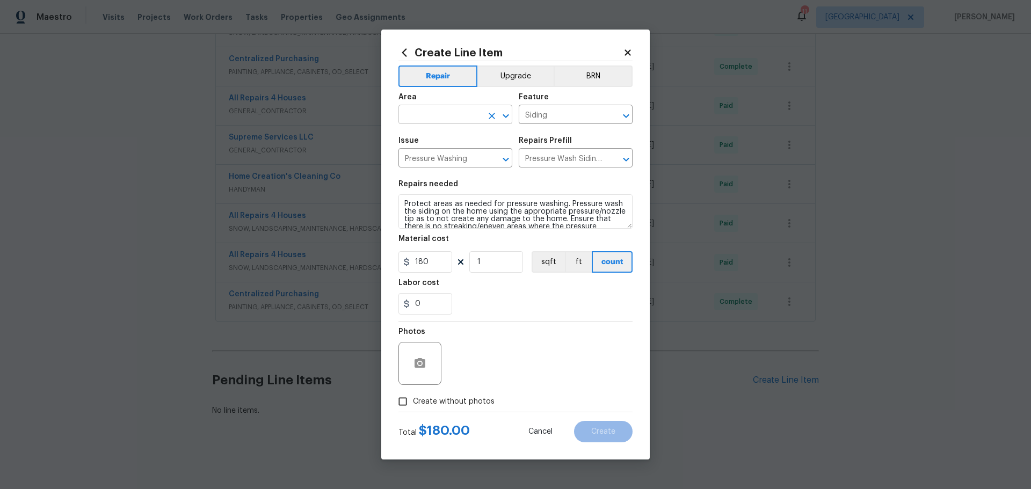
click at [508, 115] on icon "Open" at bounding box center [506, 116] width 6 height 4
click at [462, 151] on li "Exterior Overall" at bounding box center [456, 157] width 114 height 18
type input "Exterior Overall"
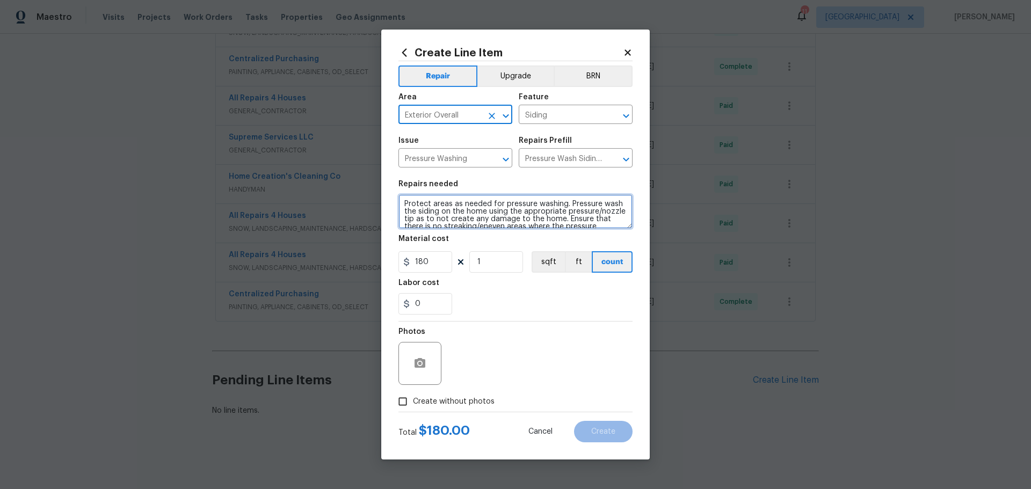
click at [443, 213] on textarea "Protect areas as needed for pressure washing. Pressure wash the siding on the h…" at bounding box center [516, 211] width 234 height 34
type textarea "Protect areas as needed for pressure washing. Pressure wash the siding / DECK/F…"
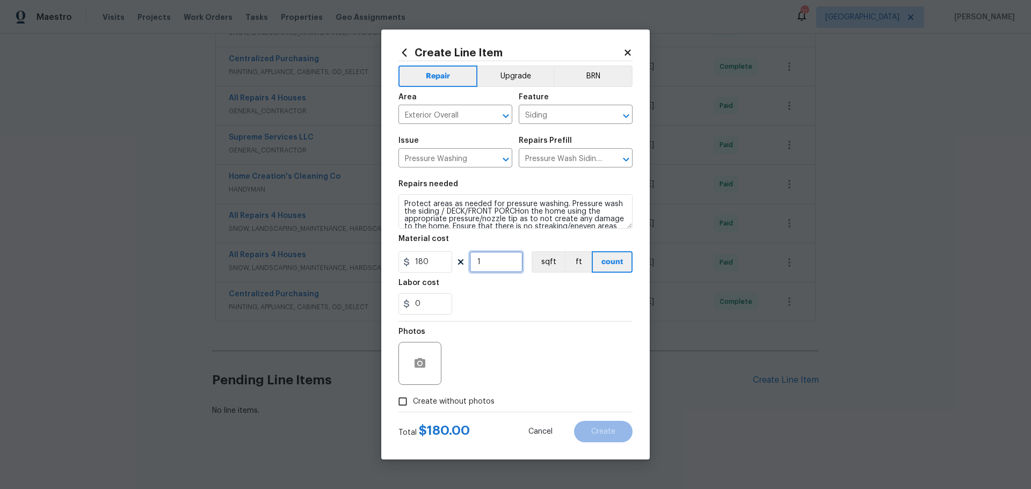
click at [500, 267] on input "1" at bounding box center [496, 261] width 54 height 21
type input "2"
click at [464, 302] on div "0" at bounding box center [516, 303] width 234 height 21
click at [445, 407] on span "Create without photos" at bounding box center [454, 401] width 82 height 11
click at [413, 407] on input "Create without photos" at bounding box center [403, 402] width 20 height 20
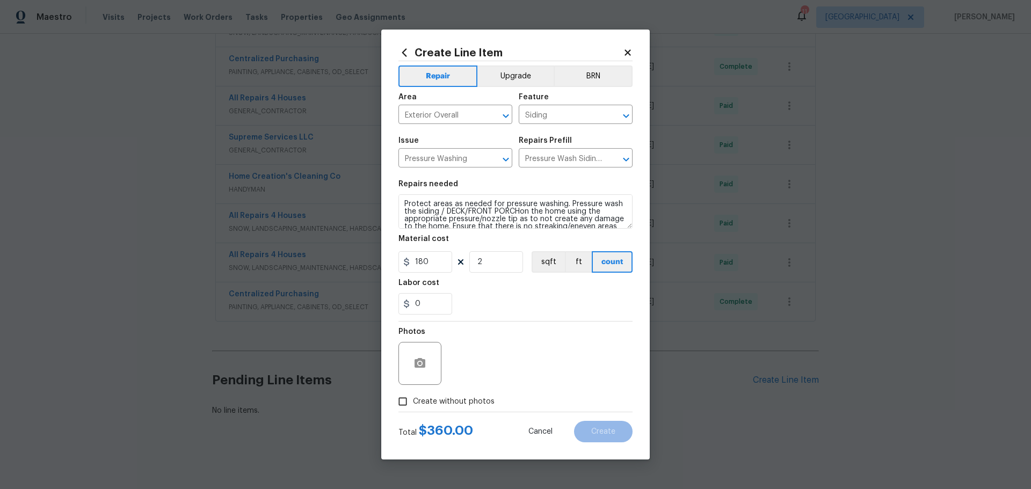
checkbox input "true"
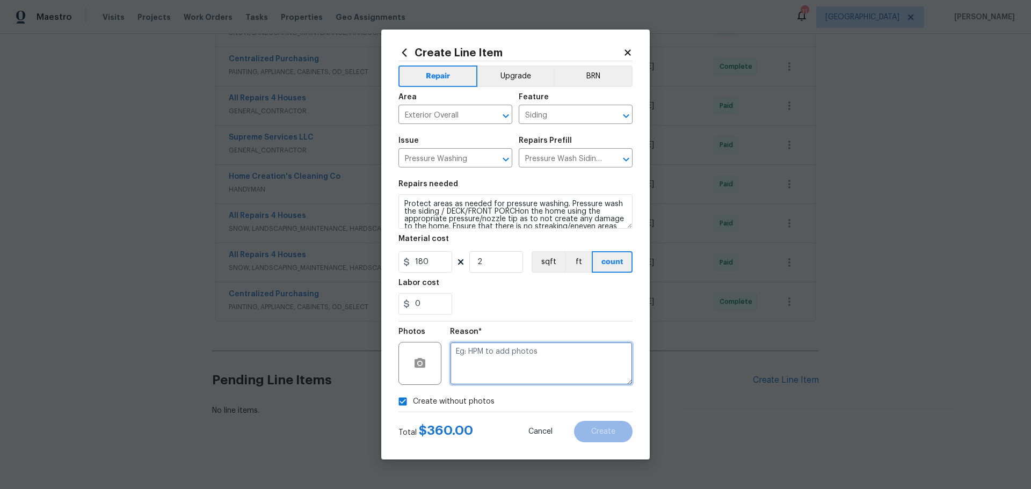
click at [457, 361] on textarea at bounding box center [541, 363] width 183 height 43
type textarea "1"
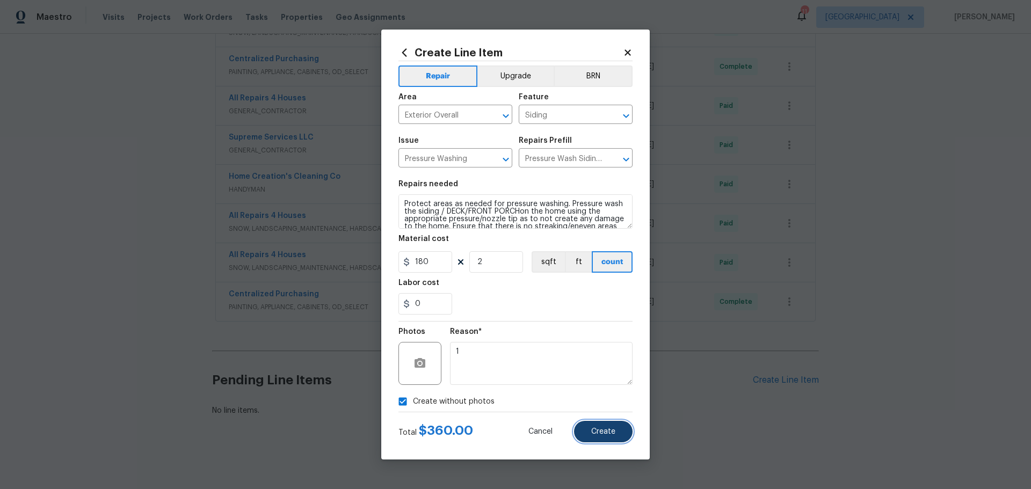
click at [597, 432] on span "Create" at bounding box center [603, 432] width 24 height 8
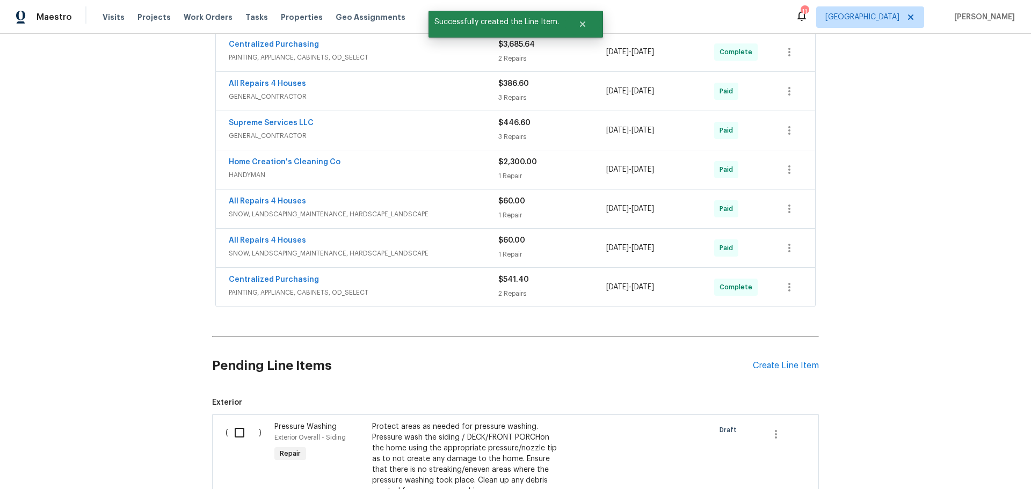
scroll to position [480, 0]
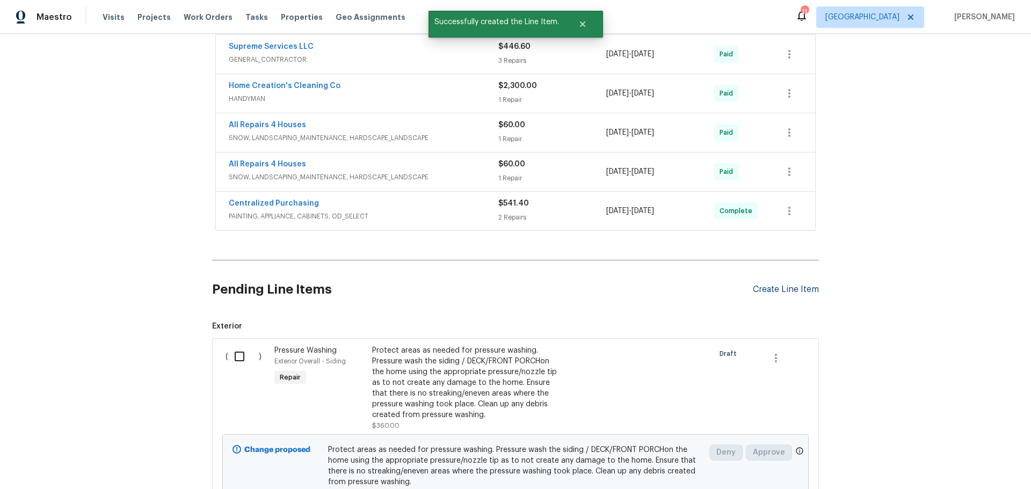
click at [772, 294] on div "Create Line Item" at bounding box center [786, 290] width 66 height 10
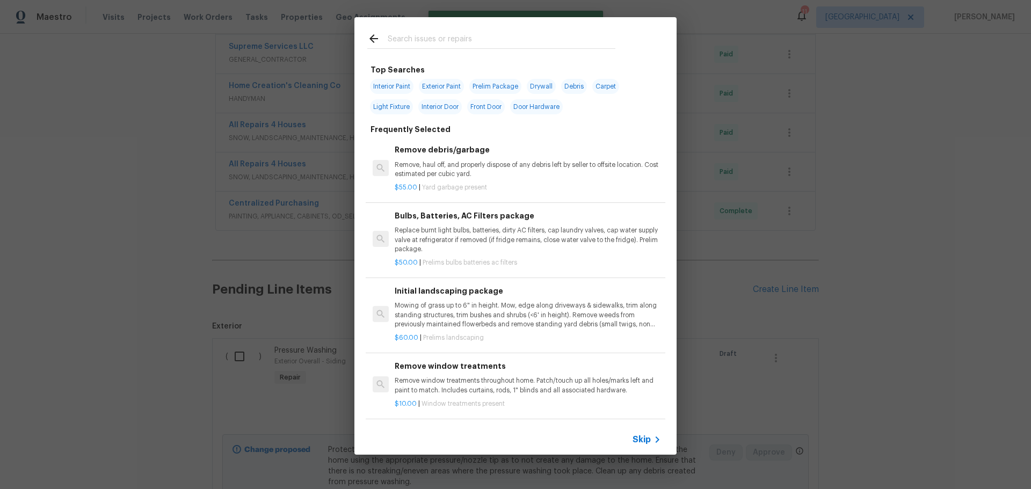
click at [495, 41] on input "text" at bounding box center [502, 40] width 228 height 16
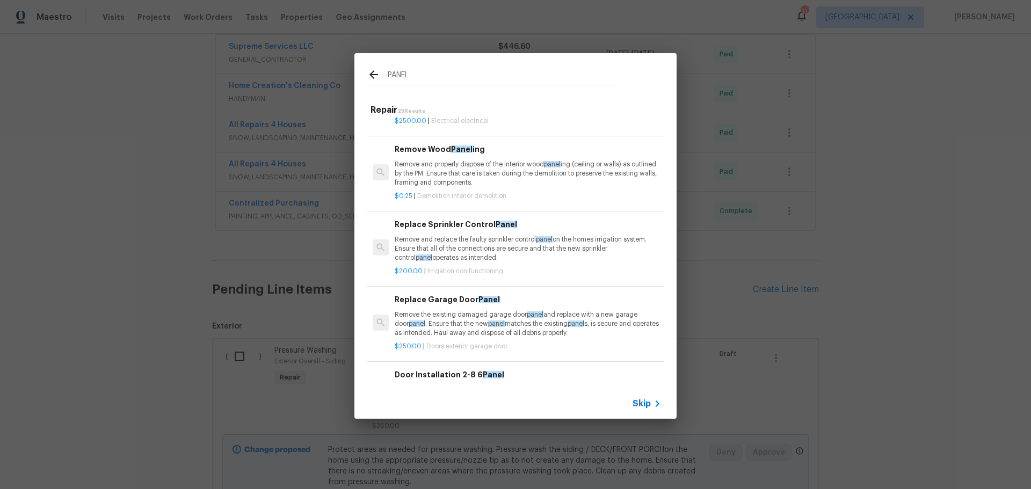
scroll to position [161, 0]
type input "PANEL"
click at [477, 168] on p "Remove and properly dispose of the interior wood panel ing (ceiling or walls) a…" at bounding box center [528, 173] width 266 height 27
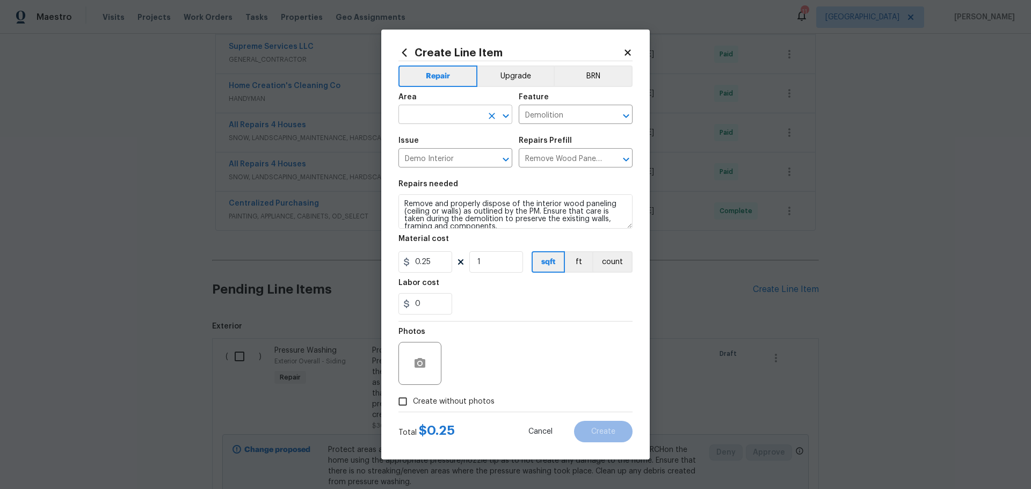
click at [501, 120] on icon "Open" at bounding box center [506, 116] width 13 height 13
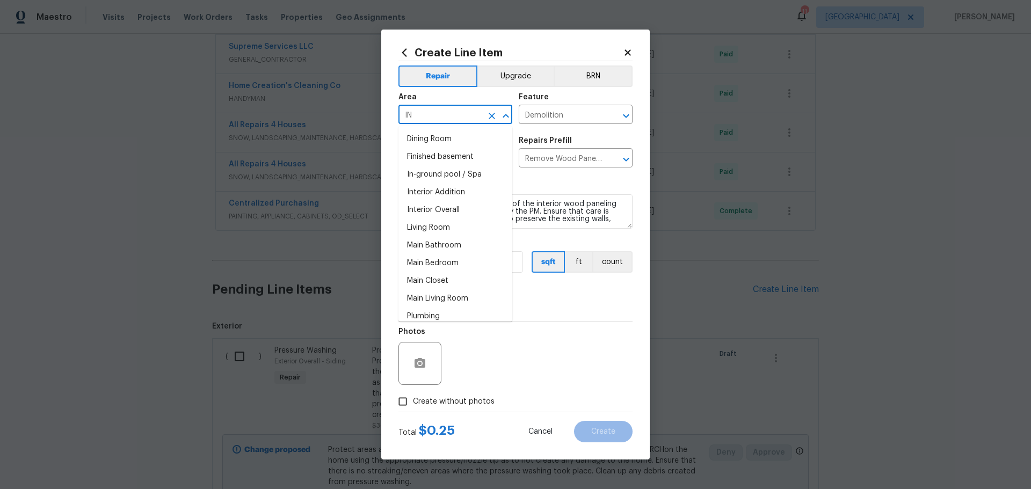
type input "I"
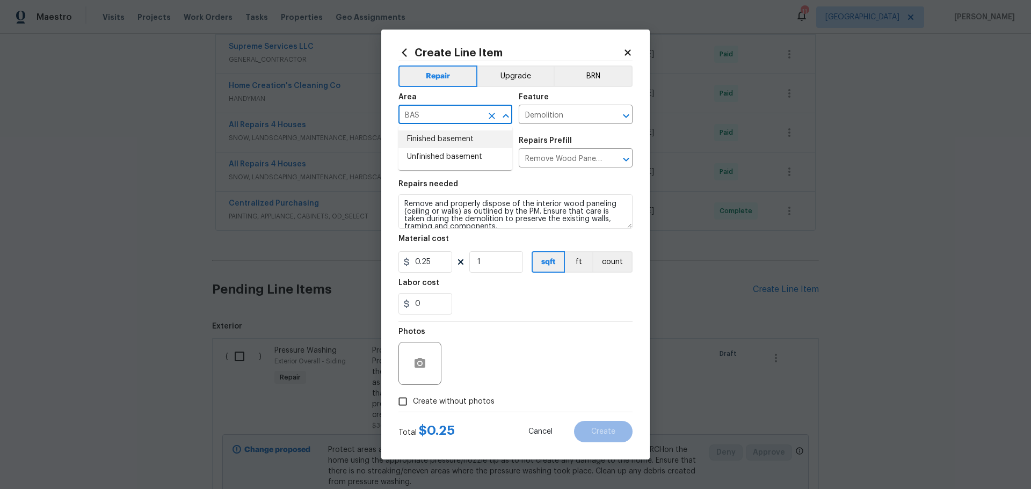
click at [448, 130] on ul "Finished basement Unfinished basement" at bounding box center [456, 148] width 114 height 44
click at [425, 135] on li "Finished basement" at bounding box center [456, 140] width 114 height 18
type input "Finished basement"
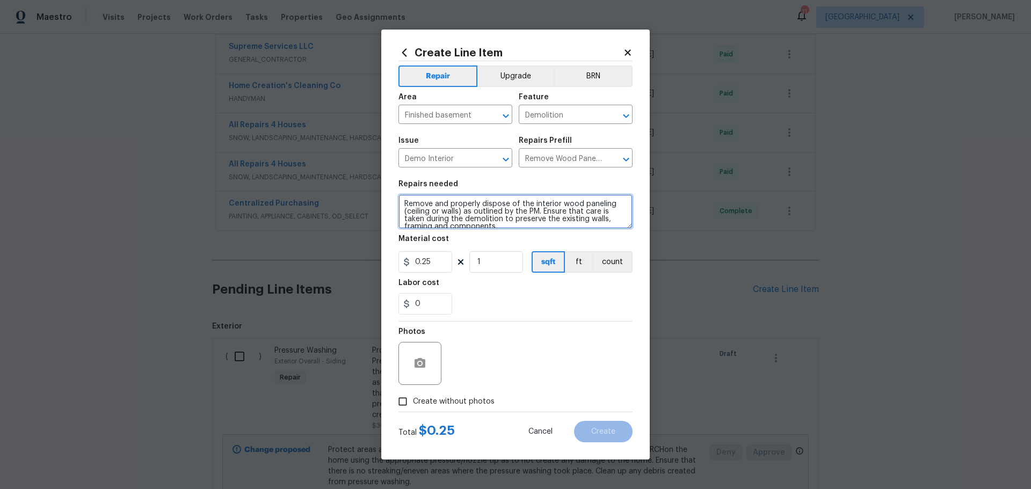
scroll to position [8, 0]
drag, startPoint x: 403, startPoint y: 201, endPoint x: 503, endPoint y: 224, distance: 102.4
click at [503, 224] on textarea "Remove and properly dispose of the interior wood paneling (ceiling or walls) as…" at bounding box center [516, 211] width 234 height 34
type textarea "R"
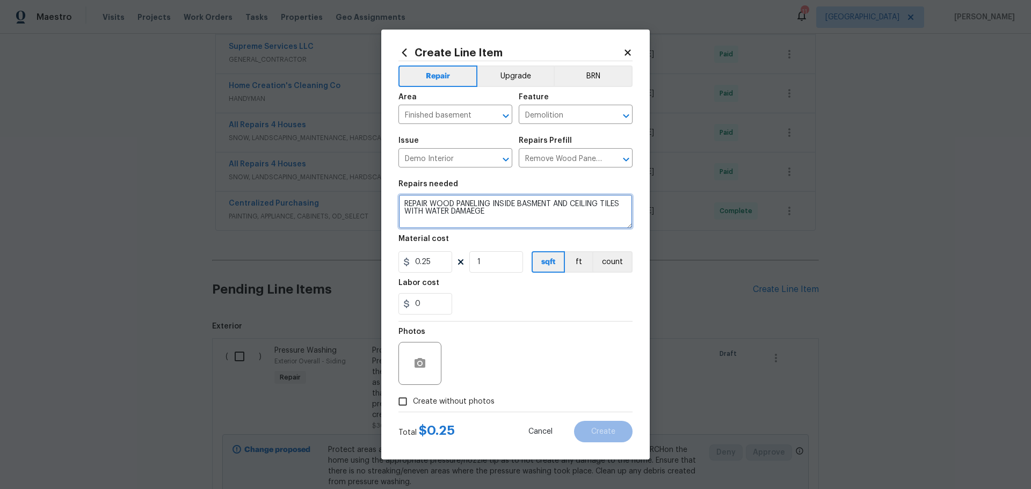
type textarea "REPAIR WOOD PANELING INSIDE BASMENT AND CEILING TILES WITH WATER DAMAEGE"
click at [496, 264] on input "1" at bounding box center [496, 261] width 54 height 21
drag, startPoint x: 437, startPoint y: 265, endPoint x: 377, endPoint y: 250, distance: 62.4
click at [377, 250] on div "Create Line Item Repair Upgrade BRN Area Finished basement ​ Feature Demolition…" at bounding box center [515, 244] width 1031 height 489
type input "1"
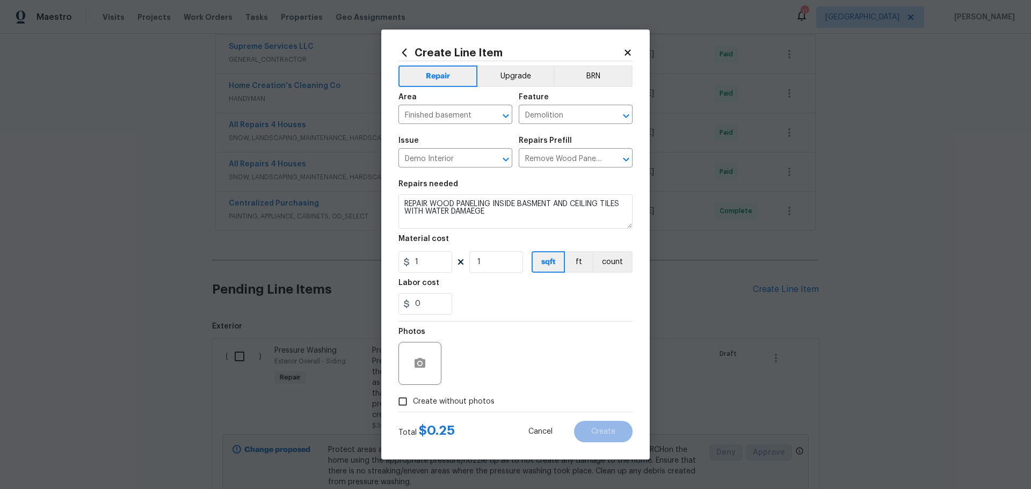
click at [485, 277] on section "Repairs needed REPAIR WOOD PANELING INSIDE BASMENT AND CEILING TILES WITH WATER…" at bounding box center [516, 247] width 234 height 147
click at [485, 255] on input "1" at bounding box center [496, 261] width 54 height 21
click at [481, 262] on input "125" at bounding box center [496, 261] width 54 height 21
type input "25"
click at [497, 284] on div "Labor cost" at bounding box center [516, 286] width 234 height 14
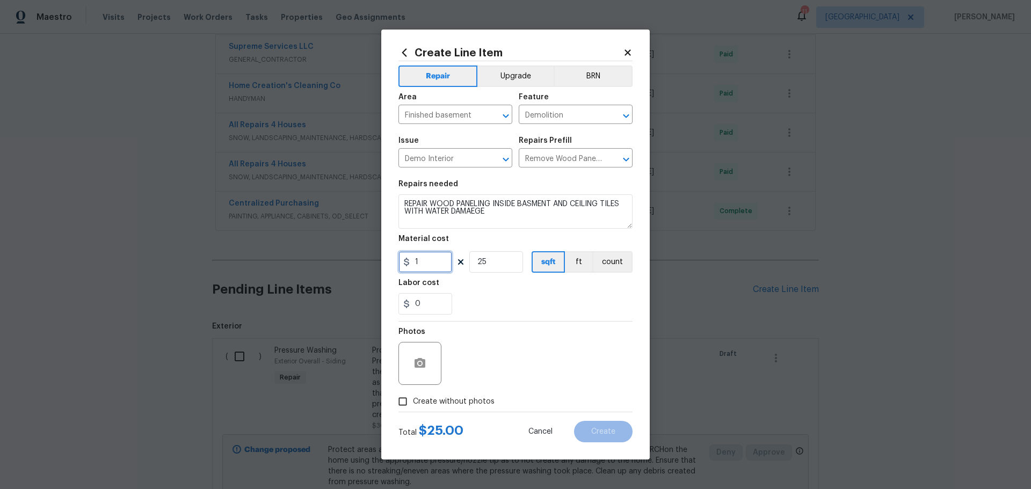
click at [433, 266] on input "1" at bounding box center [426, 261] width 54 height 21
type input "10"
click at [464, 285] on div "Labor cost" at bounding box center [516, 286] width 234 height 14
click at [402, 402] on input "Create without photos" at bounding box center [403, 402] width 20 height 20
checkbox input "true"
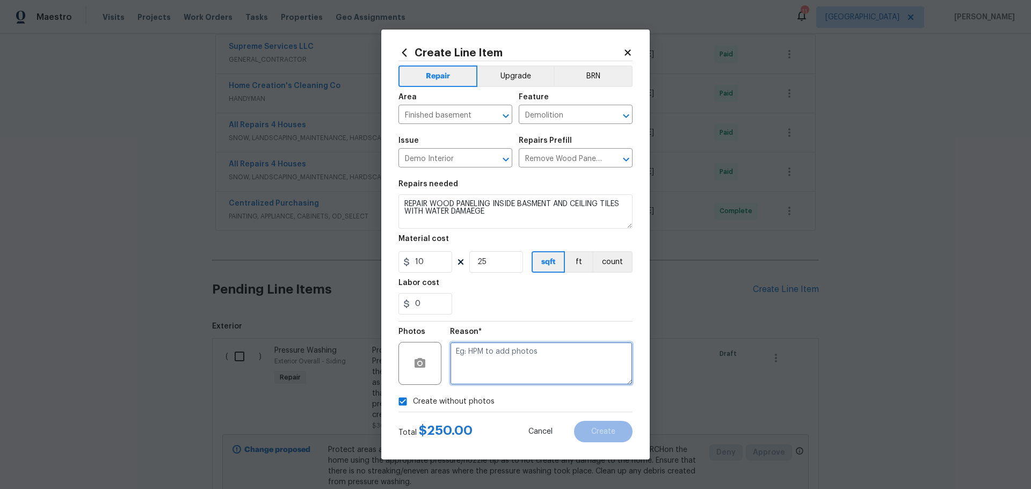
click at [460, 375] on textarea at bounding box center [541, 363] width 183 height 43
type textarea "1"
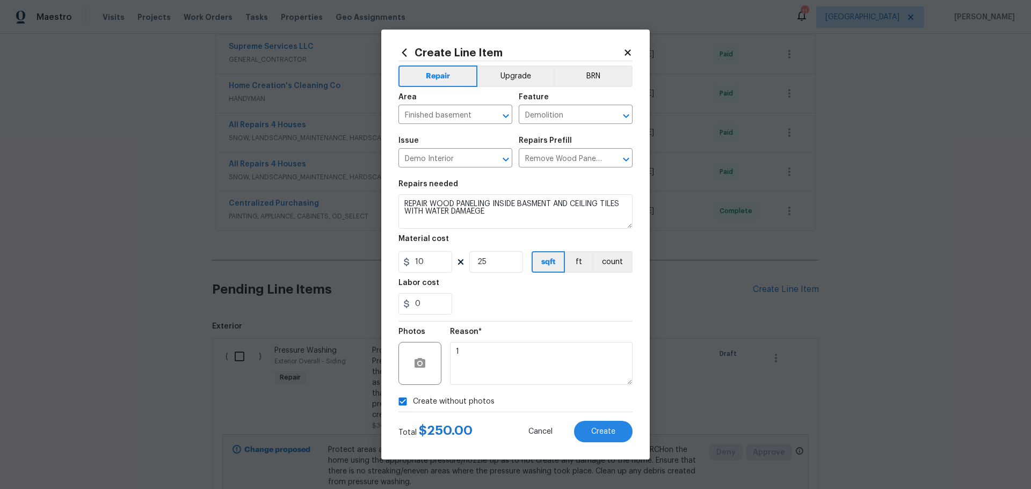
click at [515, 307] on div "0" at bounding box center [516, 303] width 234 height 21
click at [603, 433] on span "Create" at bounding box center [603, 432] width 24 height 8
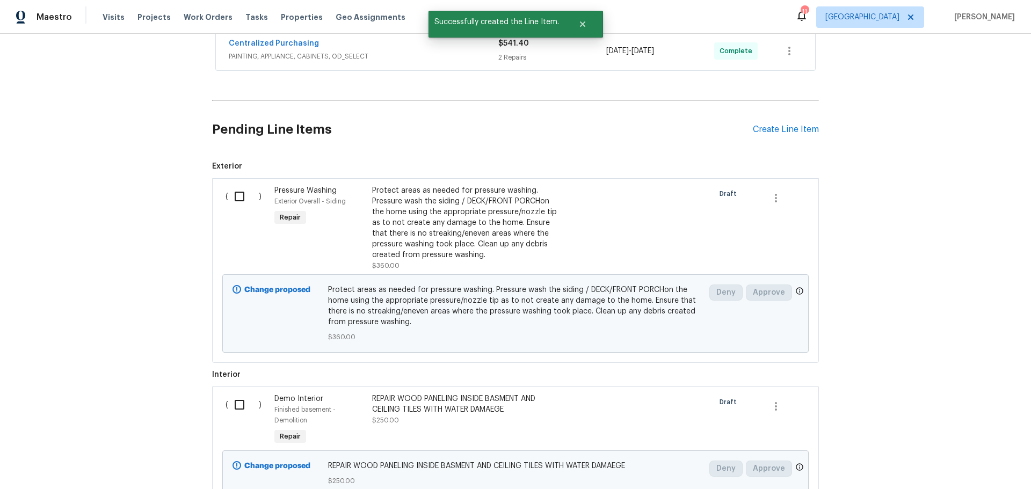
scroll to position [641, 0]
click at [228, 199] on input "checkbox" at bounding box center [243, 195] width 31 height 23
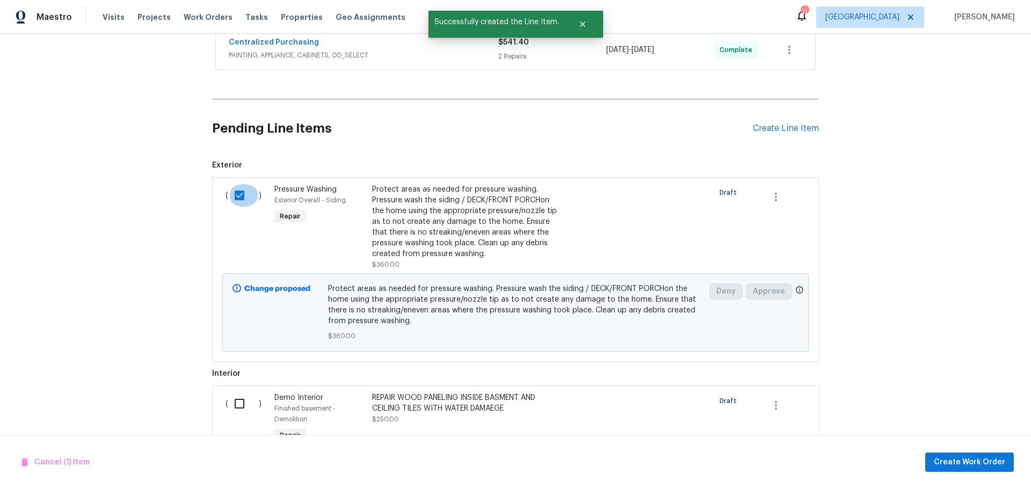
click at [235, 199] on input "checkbox" at bounding box center [243, 195] width 31 height 23
checkbox input "false"
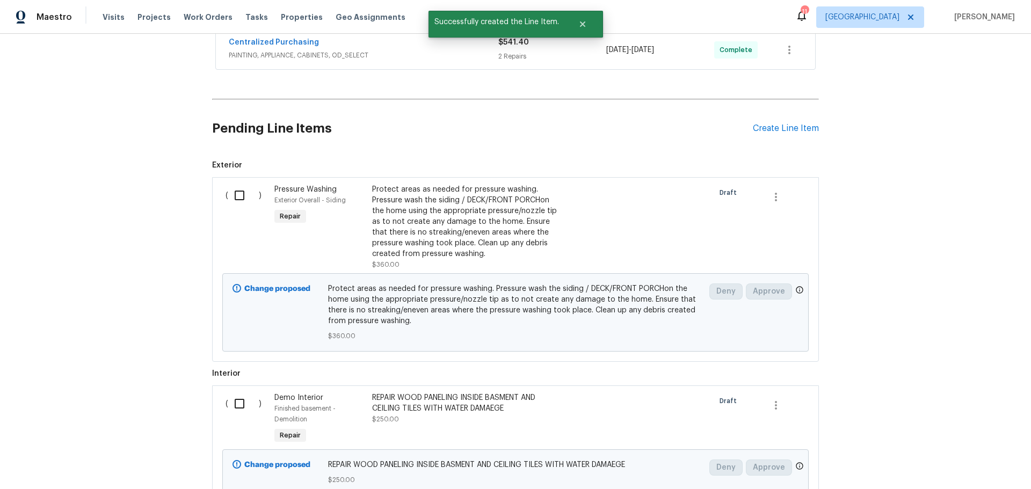
click at [767, 135] on div "Pending Line Items Create Line Item" at bounding box center [515, 129] width 607 height 50
click at [764, 126] on div "Create Line Item" at bounding box center [786, 129] width 66 height 10
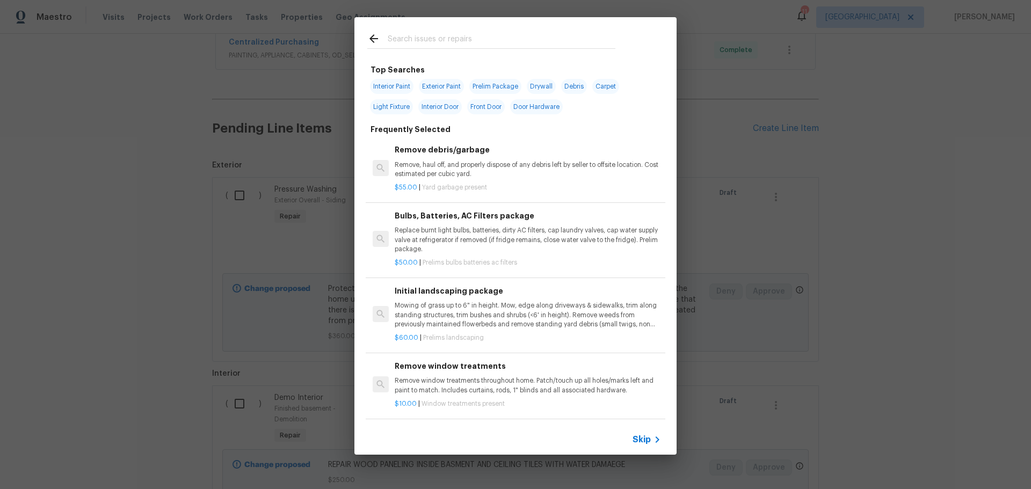
click at [428, 46] on input "text" at bounding box center [502, 40] width 228 height 16
type input "LAND"
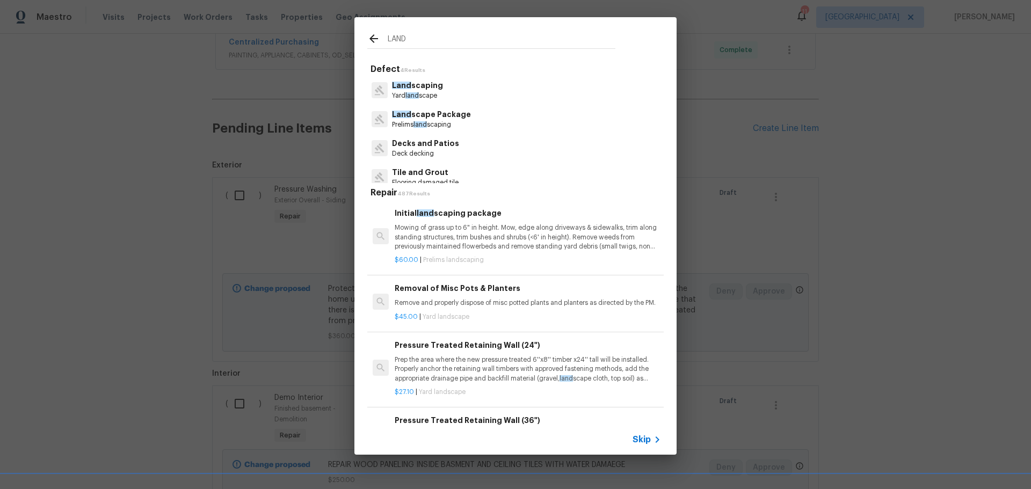
click at [482, 231] on p "Mowing of grass up to 6" in height. Mow, edge along driveways & sidewalks, trim…" at bounding box center [528, 236] width 266 height 27
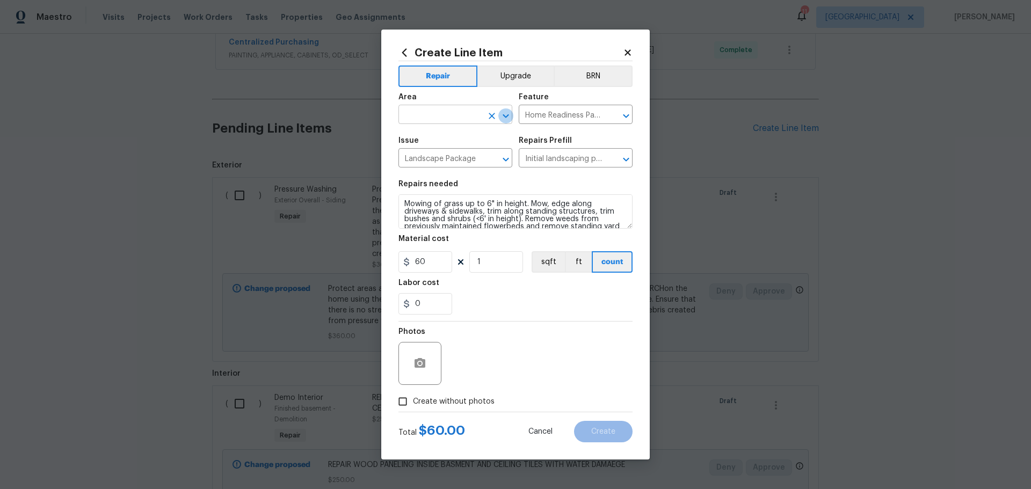
click at [503, 119] on icon "Open" at bounding box center [506, 116] width 13 height 13
click at [456, 157] on li "Exterior Overall" at bounding box center [456, 157] width 114 height 18
type input "Exterior Overall"
drag, startPoint x: 621, startPoint y: 56, endPoint x: 631, endPoint y: 56, distance: 10.2
click at [622, 56] on h2 "Create Line Item" at bounding box center [511, 53] width 225 height 12
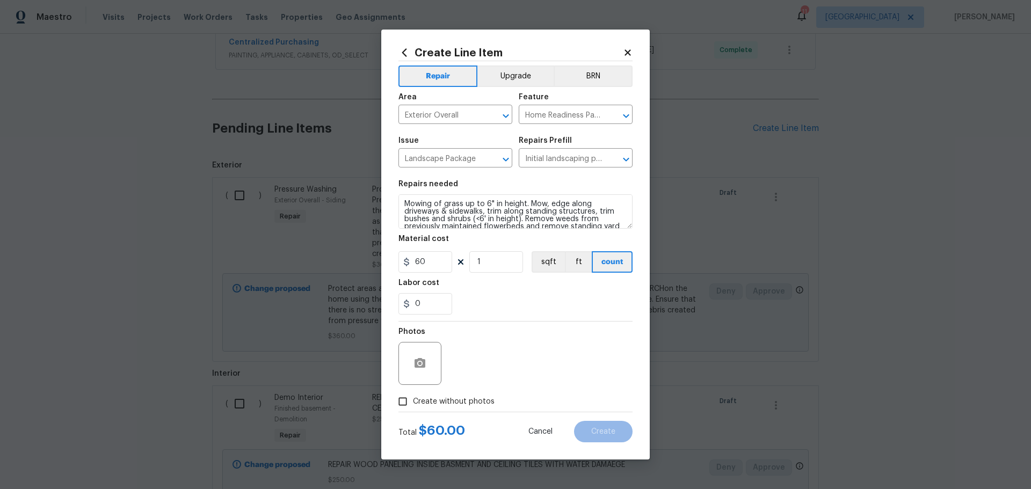
click at [631, 56] on icon at bounding box center [628, 53] width 10 height 10
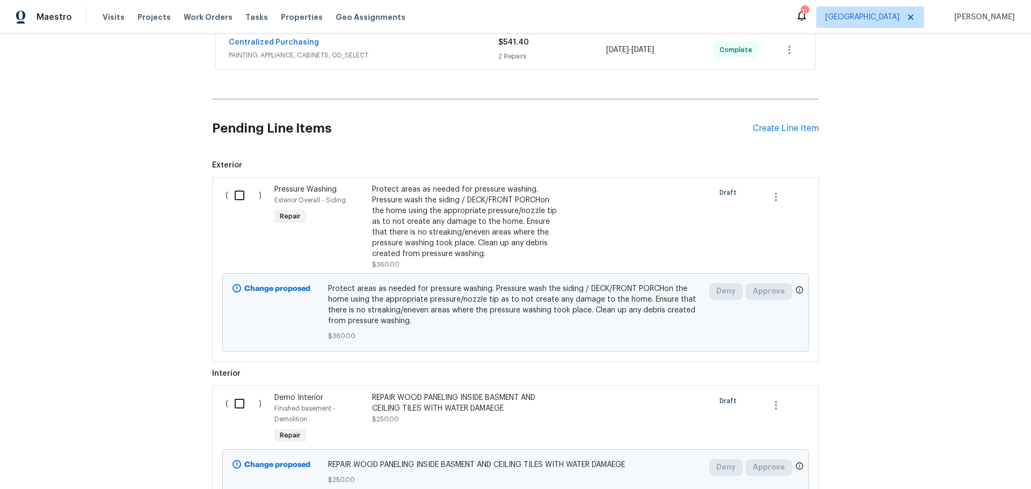
click at [779, 134] on div "Pending Line Items Create Line Item" at bounding box center [515, 129] width 607 height 50
click at [772, 125] on div "Create Line Item" at bounding box center [786, 129] width 66 height 10
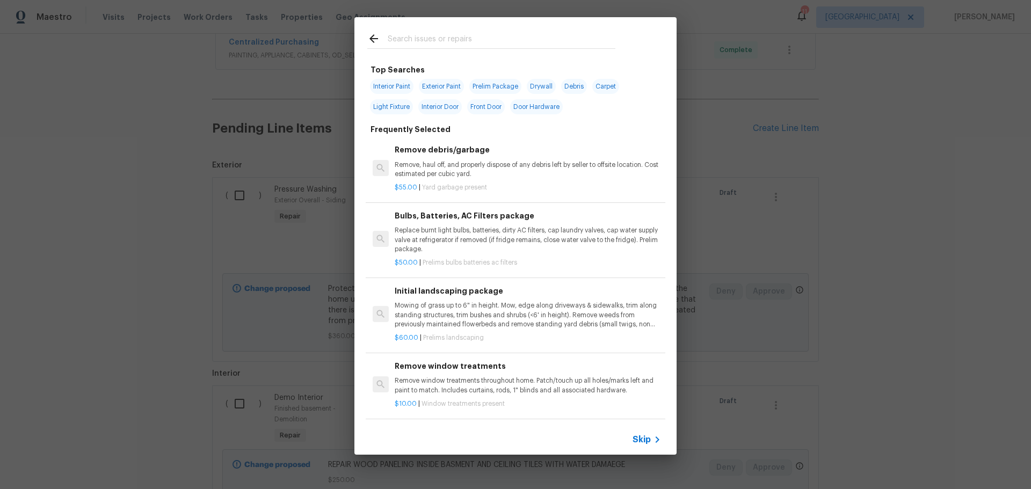
click at [468, 41] on input "text" at bounding box center [502, 40] width 228 height 16
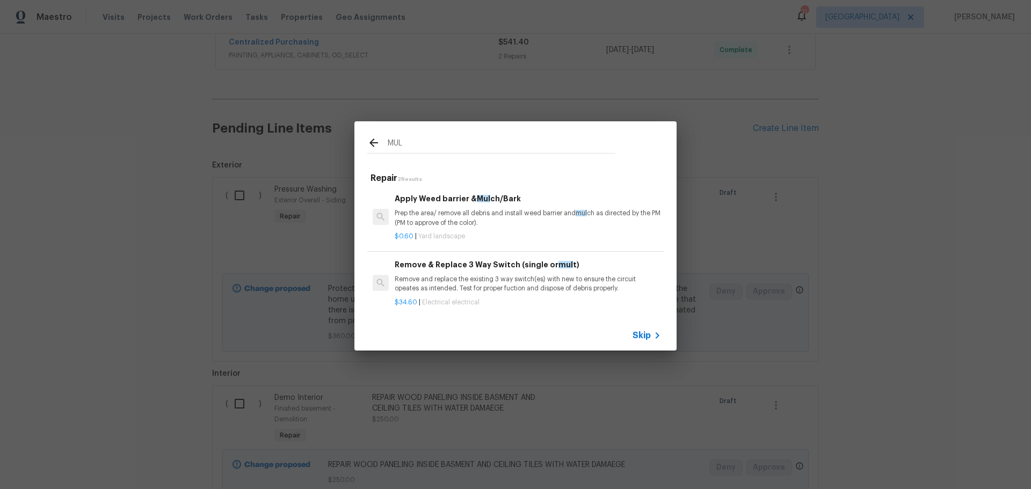
type input "MUL"
click at [463, 213] on p "Prep the area/ remove all debris and install weed barrier and mul ch as directe…" at bounding box center [528, 218] width 266 height 18
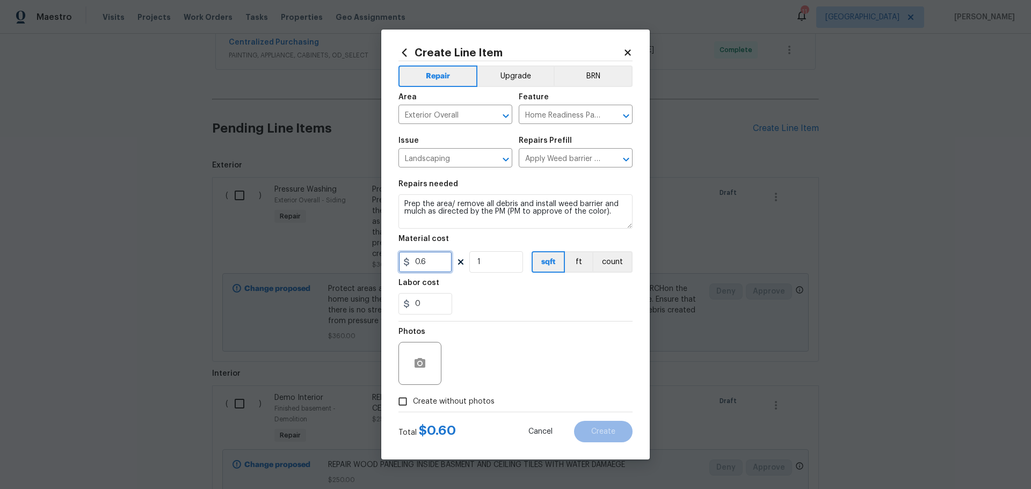
drag, startPoint x: 443, startPoint y: 267, endPoint x: 412, endPoint y: 257, distance: 32.1
click at [414, 265] on input "0.6" at bounding box center [426, 261] width 54 height 21
type input "1"
click at [496, 261] on input "1" at bounding box center [496, 261] width 54 height 21
type input "250"
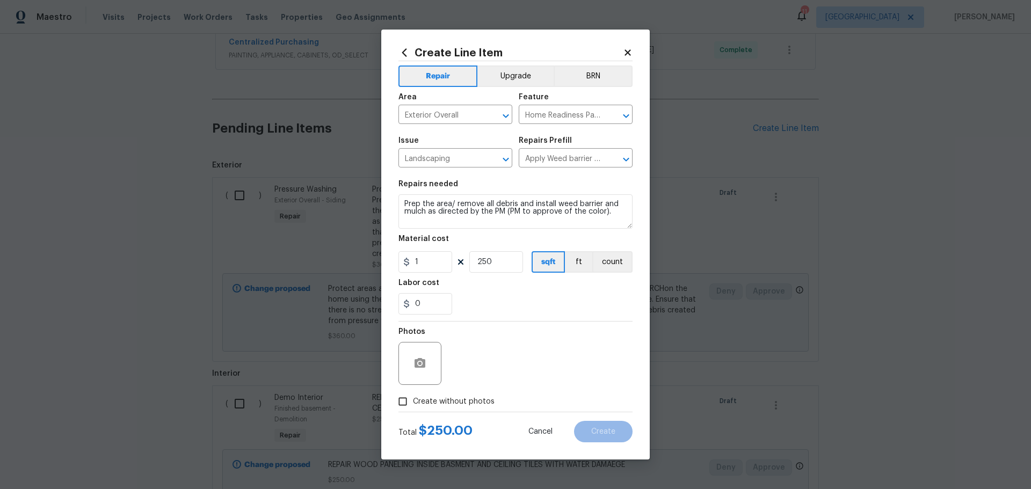
click at [496, 290] on div "Labor cost" at bounding box center [516, 286] width 234 height 14
click at [443, 398] on span "Create without photos" at bounding box center [454, 401] width 82 height 11
click at [413, 398] on input "Create without photos" at bounding box center [403, 402] width 20 height 20
checkbox input "true"
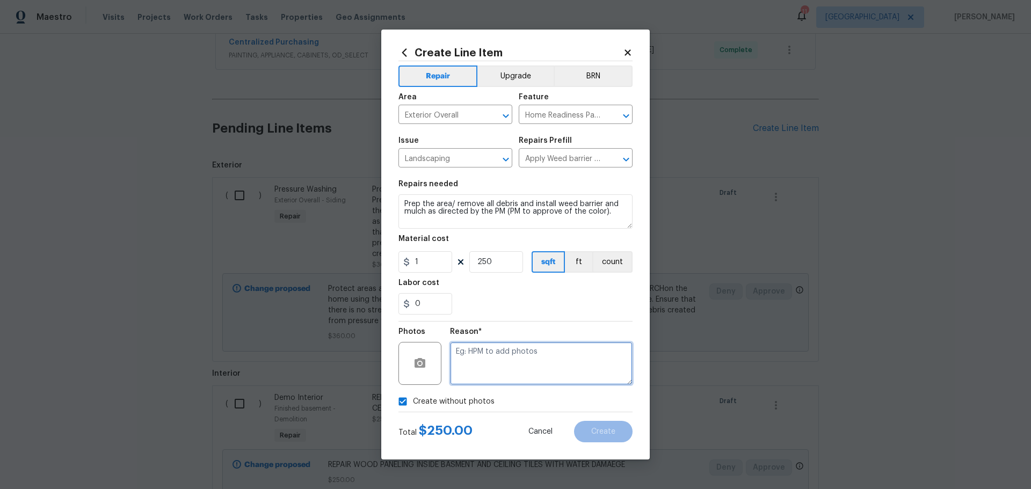
click at [453, 363] on textarea at bounding box center [541, 363] width 183 height 43
type textarea "1"
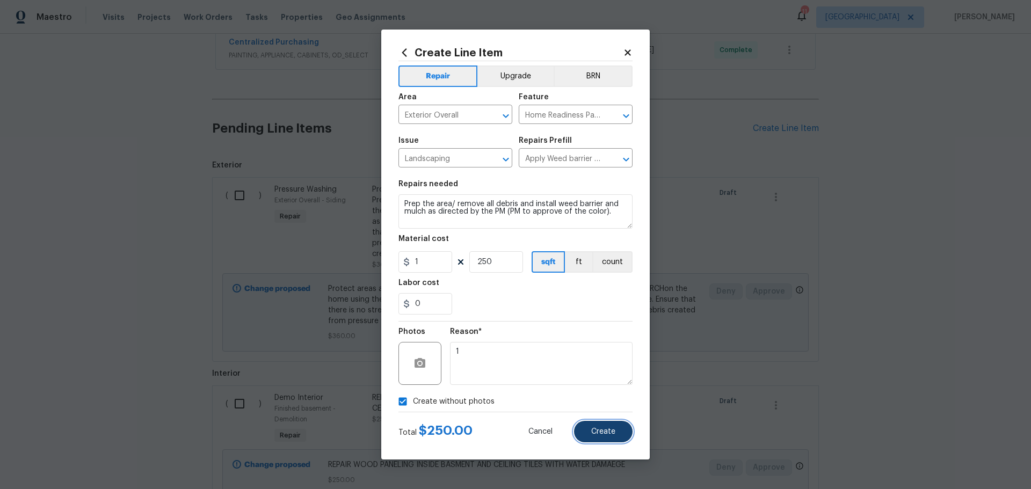
click at [608, 440] on button "Create" at bounding box center [603, 431] width 59 height 21
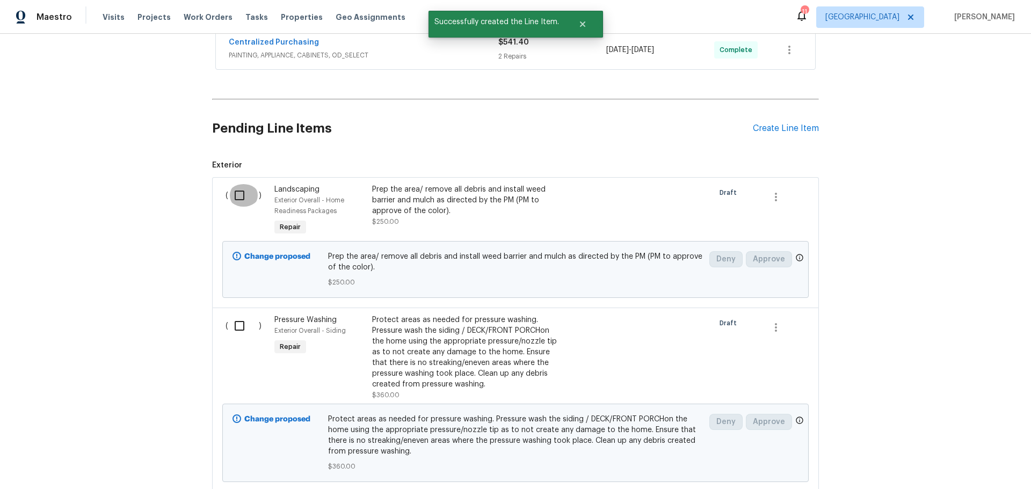
click at [229, 204] on input "checkbox" at bounding box center [243, 195] width 31 height 23
checkbox input "true"
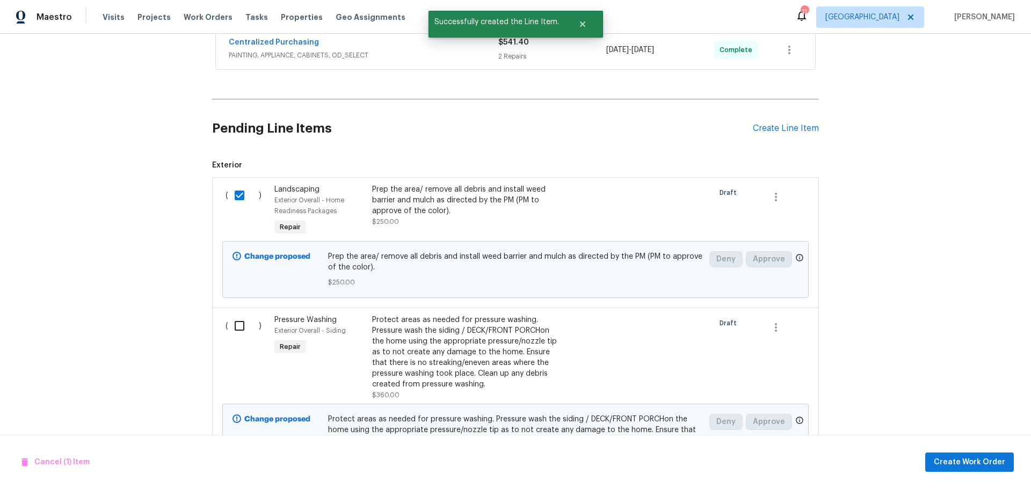
click at [234, 320] on input "checkbox" at bounding box center [243, 326] width 31 height 23
checkbox input "true"
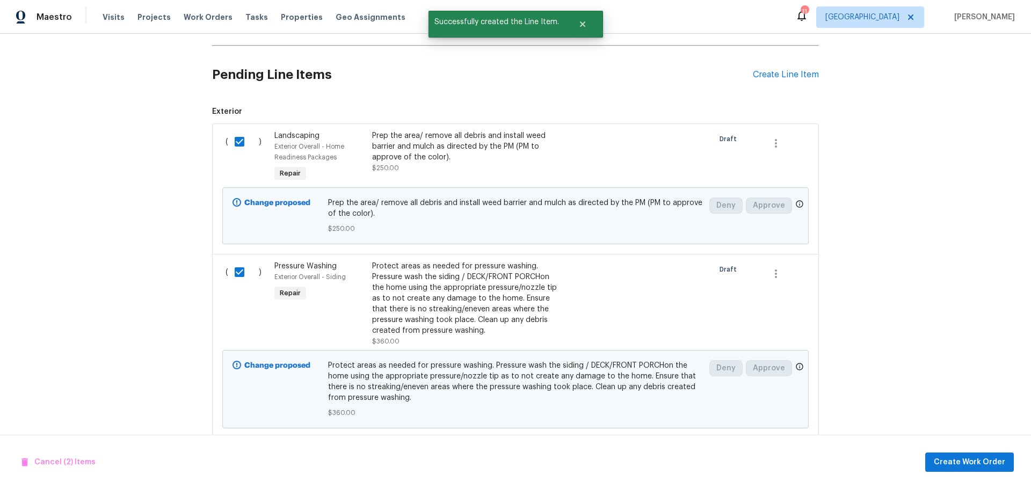
scroll to position [802, 0]
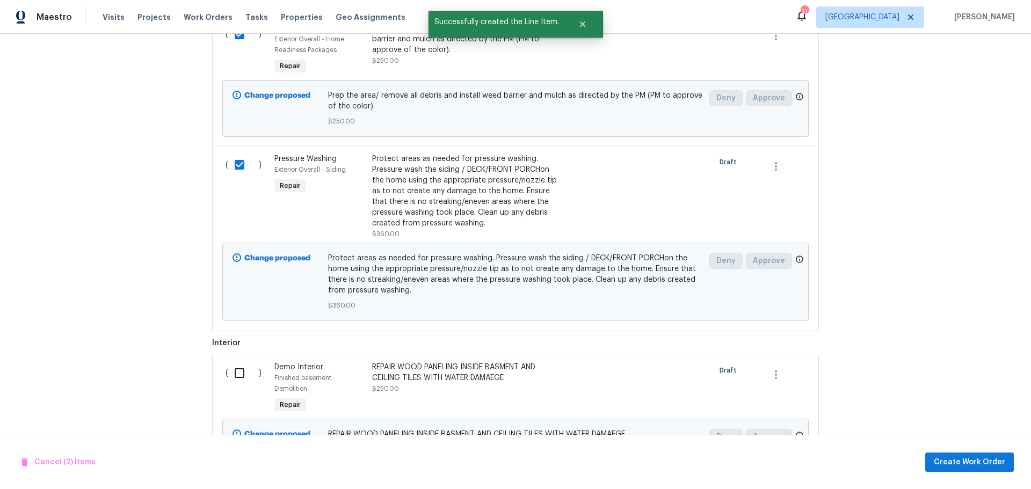
click at [238, 372] on input "checkbox" at bounding box center [243, 373] width 31 height 23
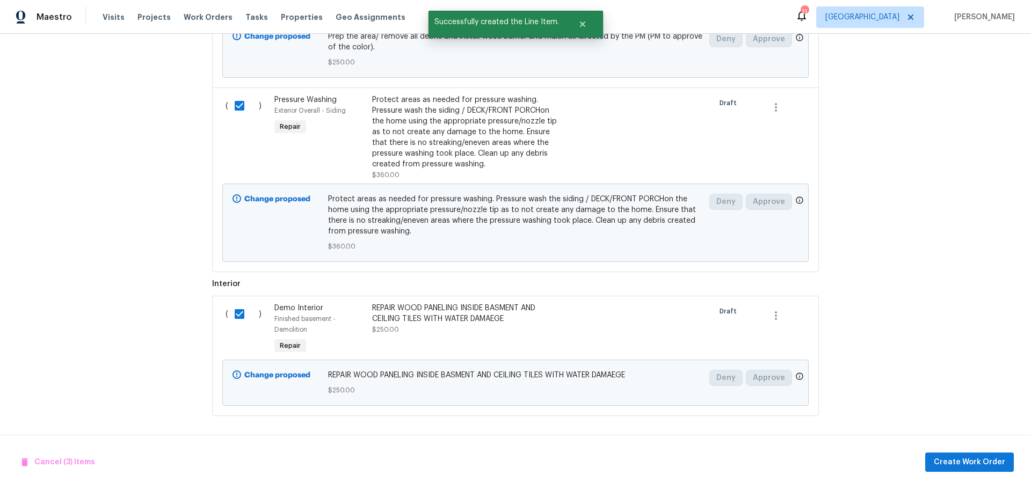
scroll to position [869, 0]
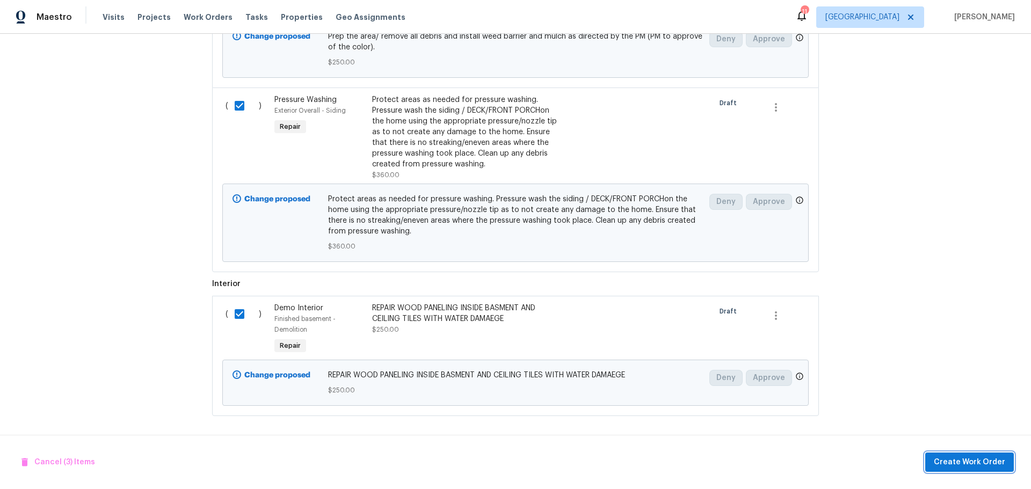
click at [958, 454] on button "Create Work Order" at bounding box center [969, 463] width 89 height 20
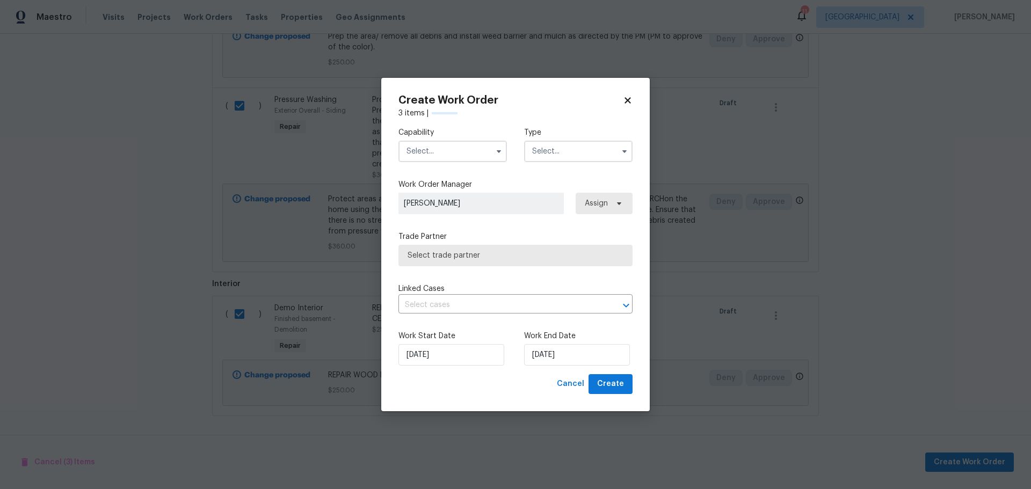
checkbox input "false"
click at [470, 150] on input "text" at bounding box center [453, 151] width 108 height 21
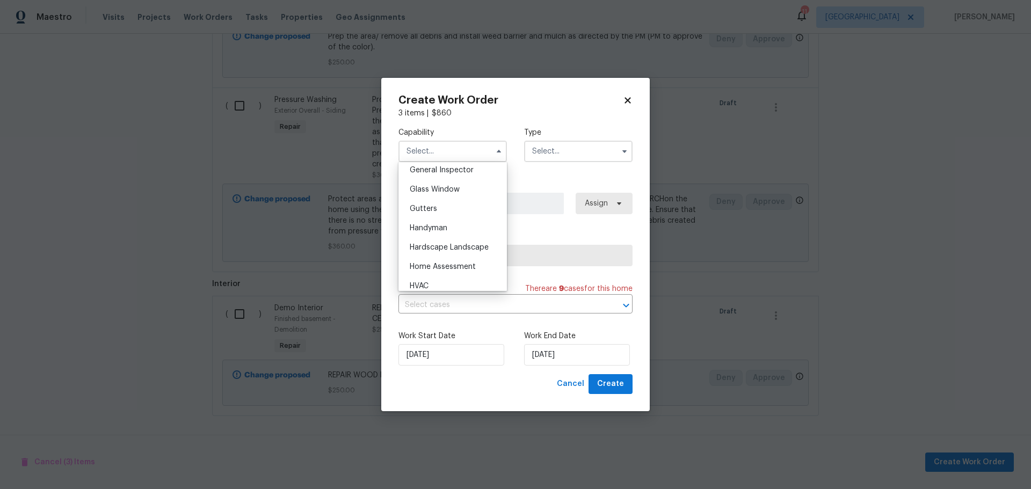
scroll to position [591, 0]
click at [444, 198] on span "Hardscape Landscape" at bounding box center [449, 194] width 79 height 8
type input "Hardscape Landscape"
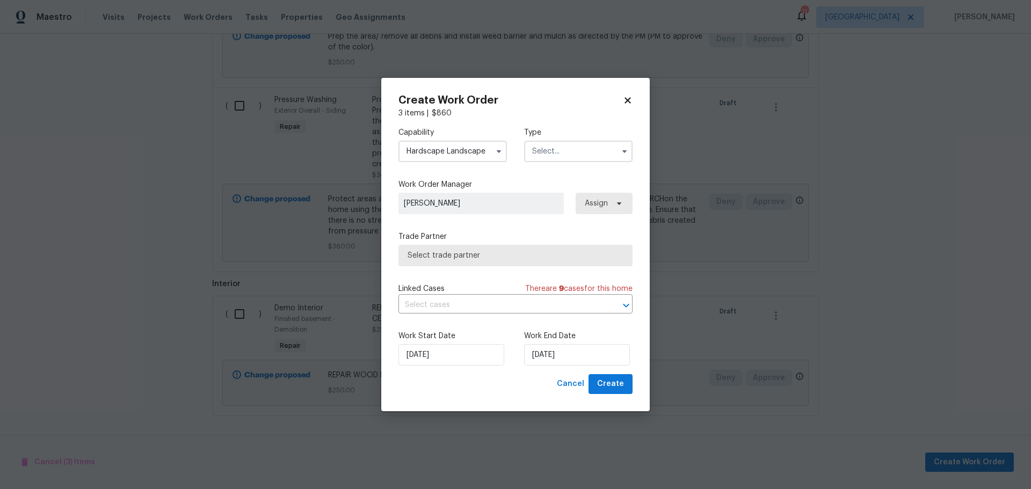
click at [558, 152] on input "text" at bounding box center [578, 151] width 108 height 21
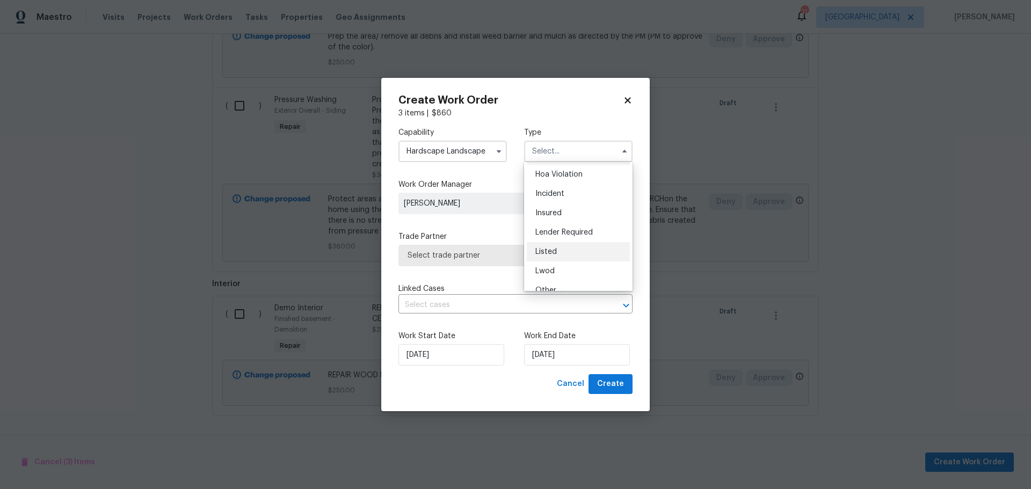
scroll to position [0, 0]
click at [555, 267] on div "Listed" at bounding box center [578, 271] width 103 height 19
type input "Listed"
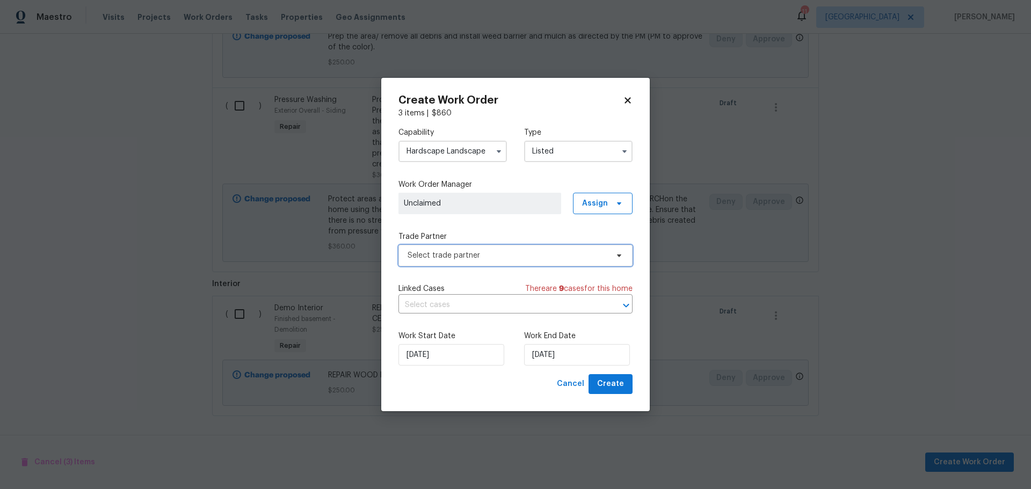
click at [503, 254] on span "Select trade partner" at bounding box center [508, 255] width 200 height 11
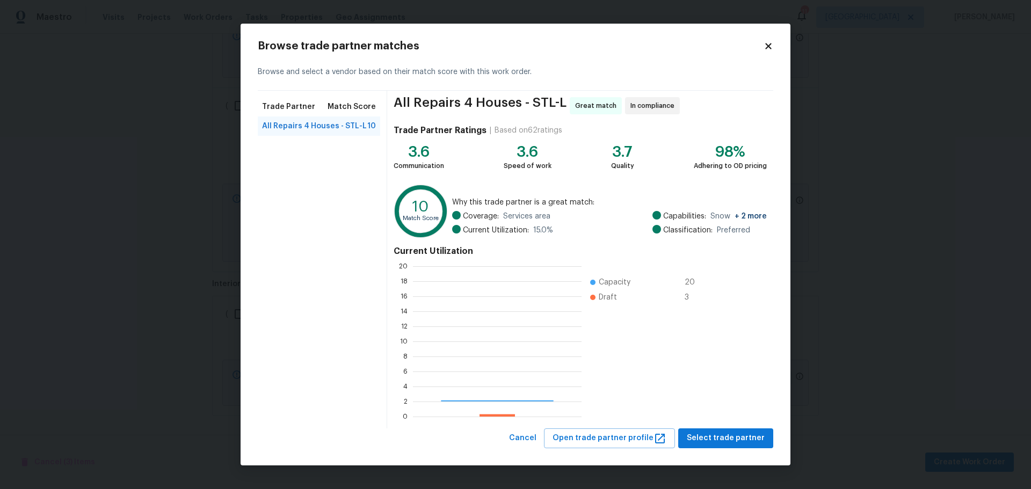
scroll to position [142, 161]
click at [708, 440] on span "Select trade partner" at bounding box center [726, 438] width 78 height 13
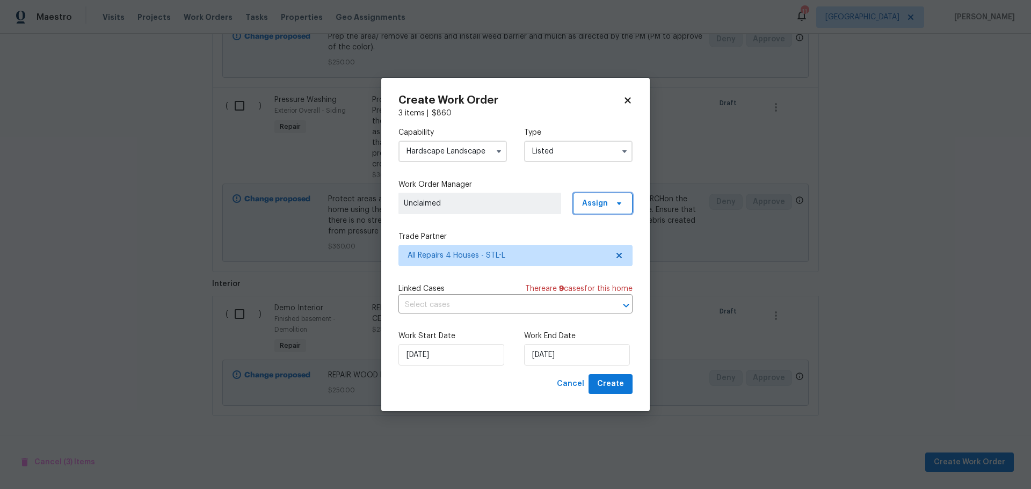
click at [602, 205] on span "Assign" at bounding box center [595, 203] width 26 height 11
click at [596, 262] on div "Assign to me" at bounding box center [604, 264] width 47 height 11
click at [540, 233] on label "Trade Partner" at bounding box center [516, 236] width 234 height 11
click at [556, 361] on input "[DATE]" at bounding box center [577, 354] width 106 height 21
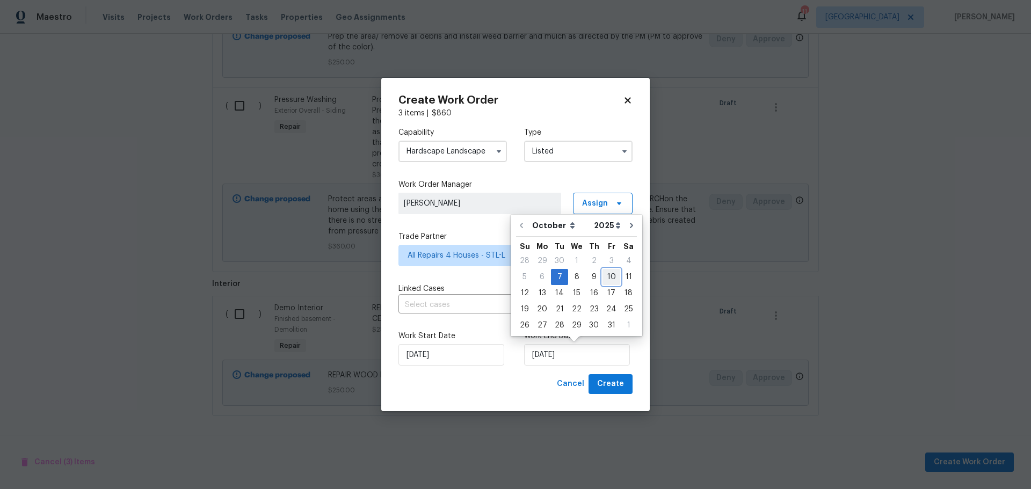
click at [609, 278] on div "10" at bounding box center [612, 277] width 18 height 15
type input "[DATE]"
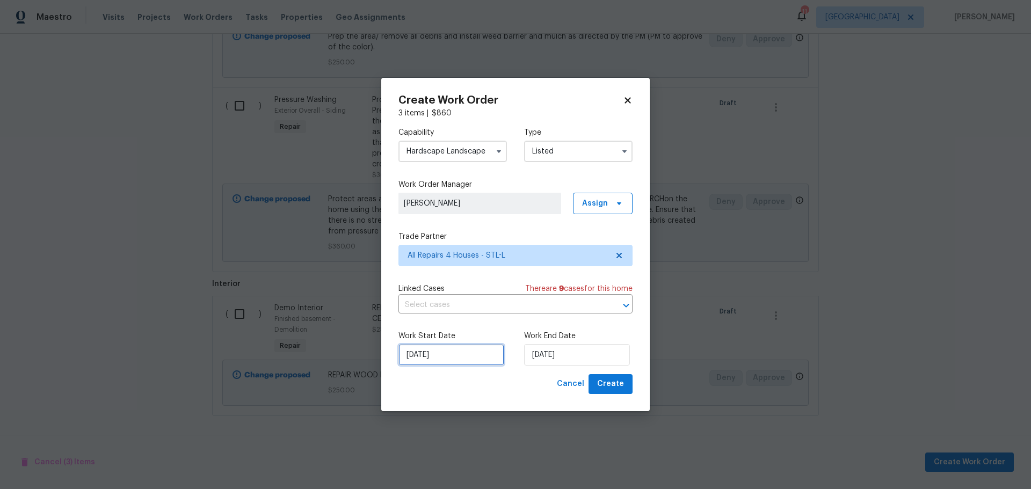
click at [490, 358] on input "[DATE]" at bounding box center [452, 354] width 106 height 21
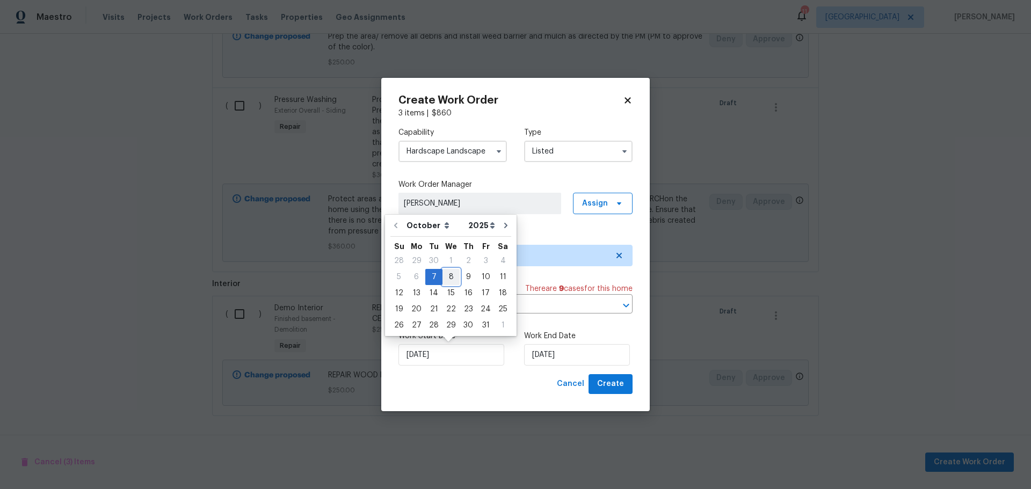
click at [450, 279] on div "8" at bounding box center [451, 277] width 17 height 15
type input "[DATE]"
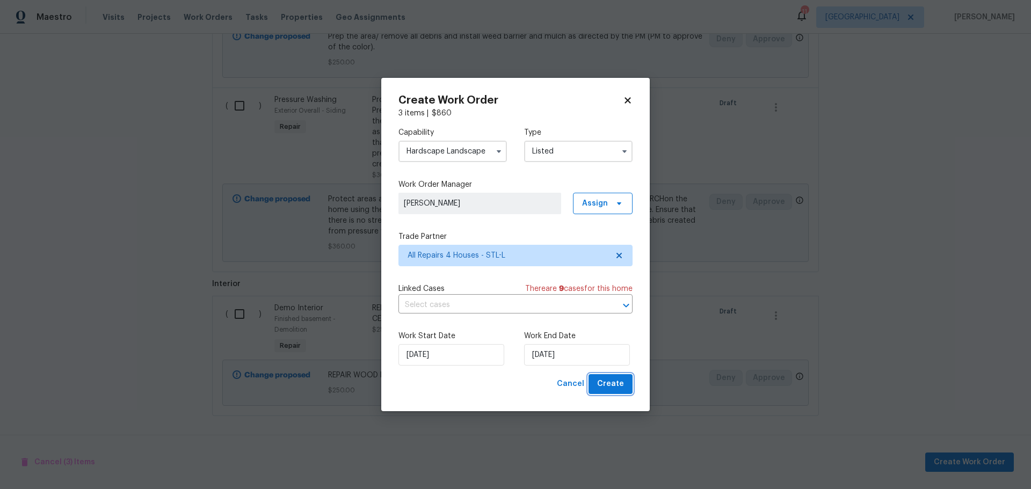
click at [606, 381] on span "Create" at bounding box center [610, 384] width 27 height 13
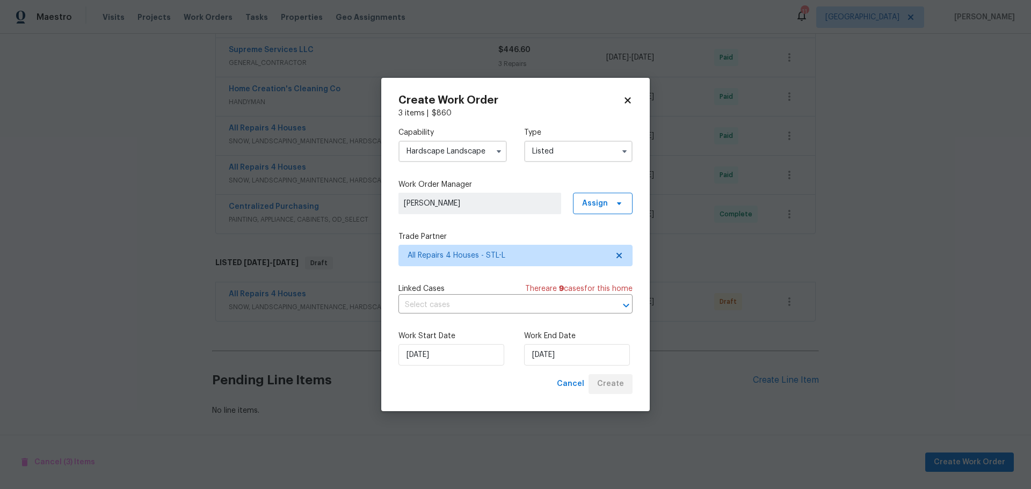
scroll to position [484, 0]
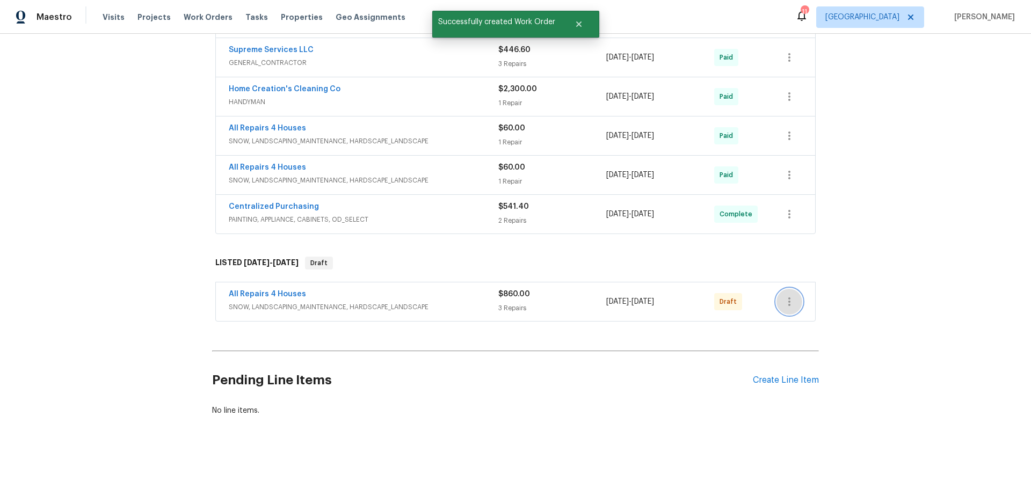
click at [792, 289] on button "button" at bounding box center [790, 302] width 26 height 26
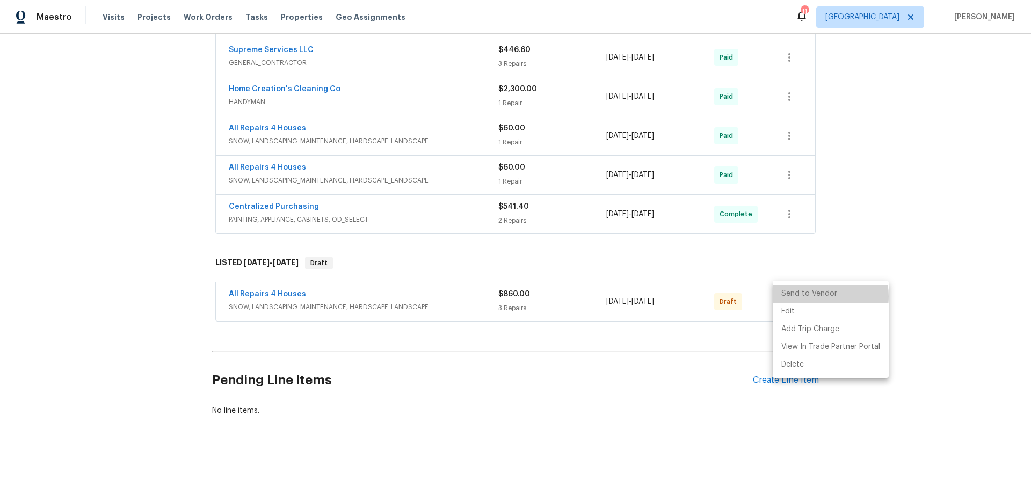
click at [816, 296] on li "Send to Vendor" at bounding box center [831, 294] width 116 height 18
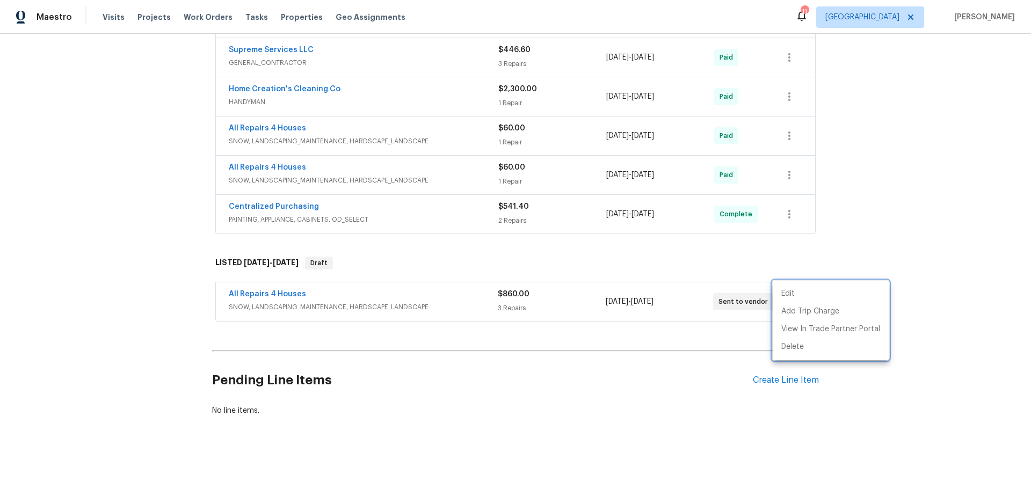
click at [865, 242] on div at bounding box center [515, 244] width 1031 height 489
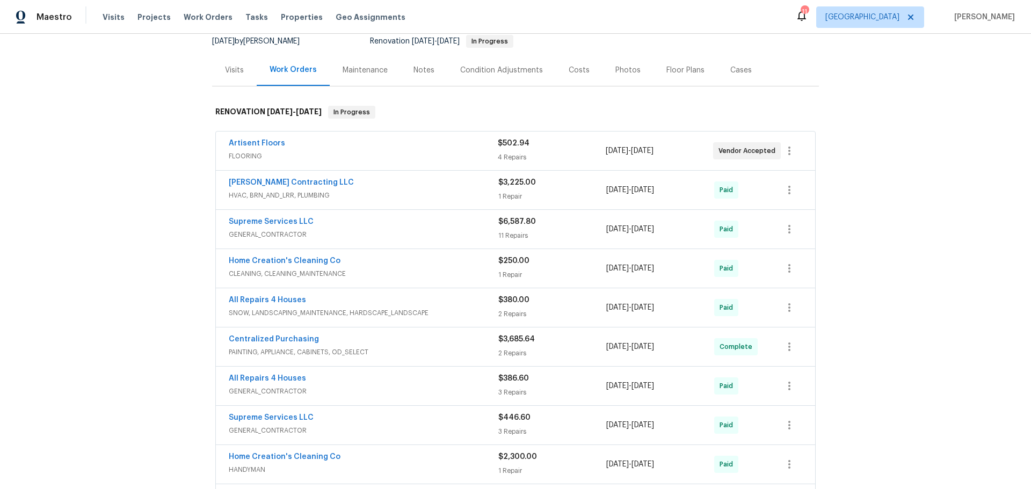
scroll to position [0, 0]
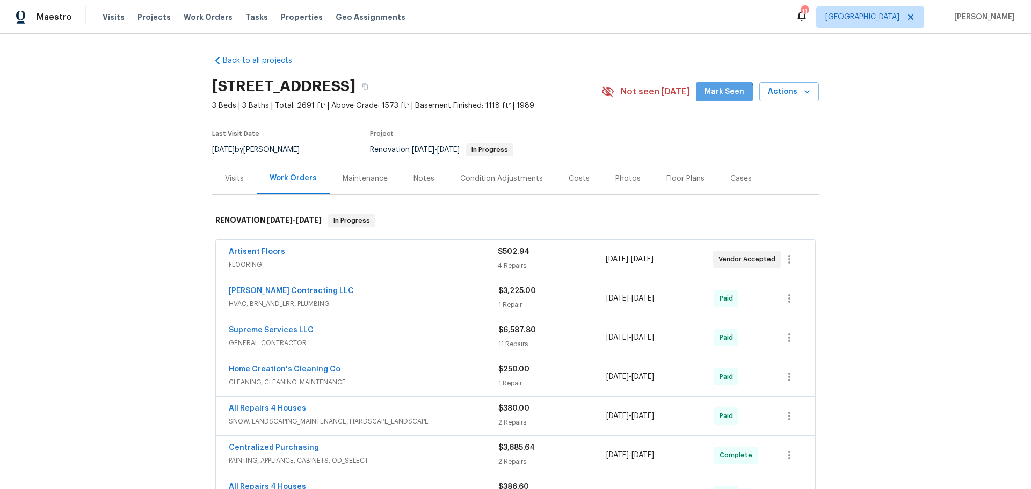
click at [713, 98] on span "Mark Seen" at bounding box center [725, 91] width 40 height 13
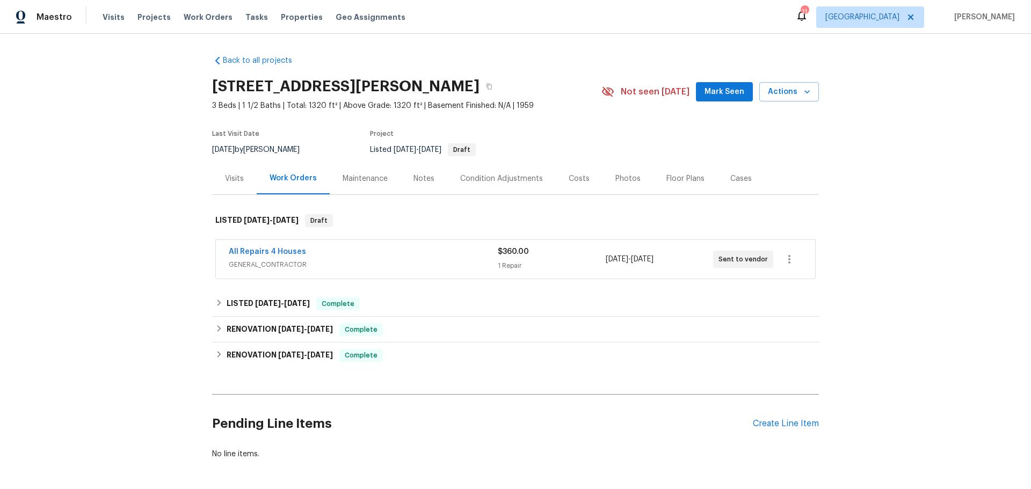
click at [722, 99] on button "Mark Seen" at bounding box center [724, 92] width 57 height 20
click at [296, 251] on link "All Repairs 4 Houses" at bounding box center [267, 252] width 77 height 8
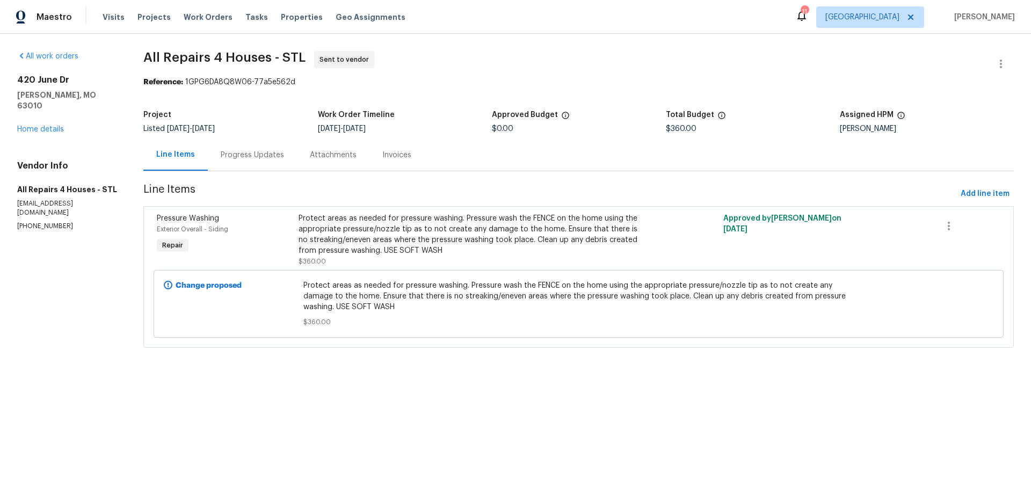
click at [259, 156] on div "Progress Updates" at bounding box center [252, 155] width 63 height 11
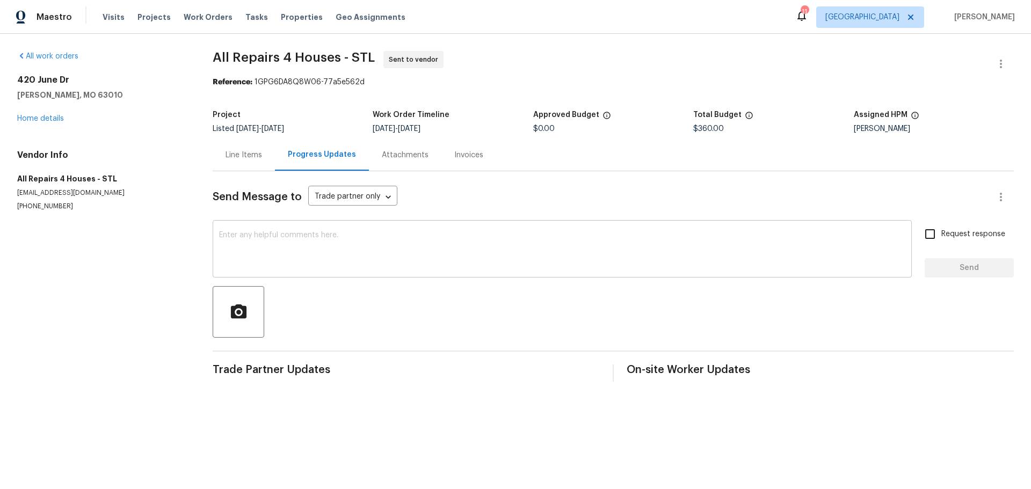
click at [309, 258] on textarea at bounding box center [562, 250] width 686 height 38
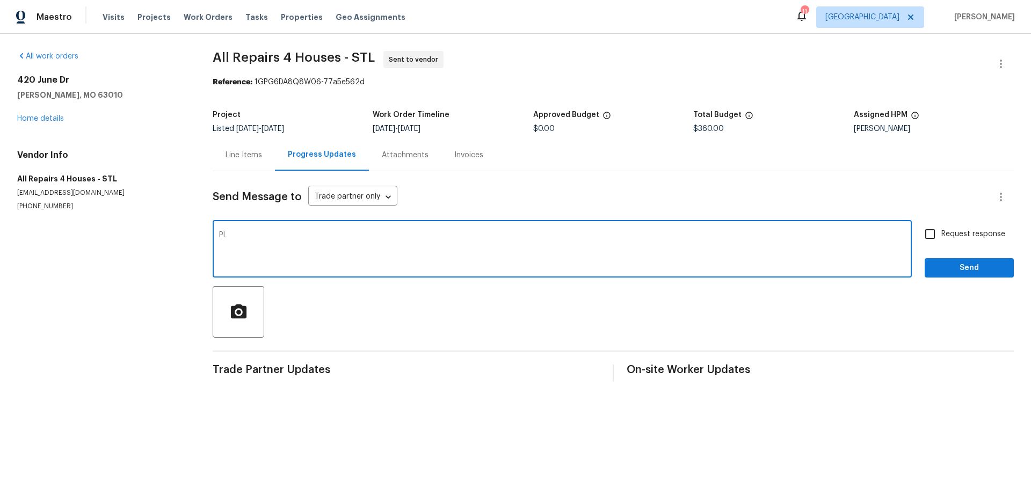
type textarea "P"
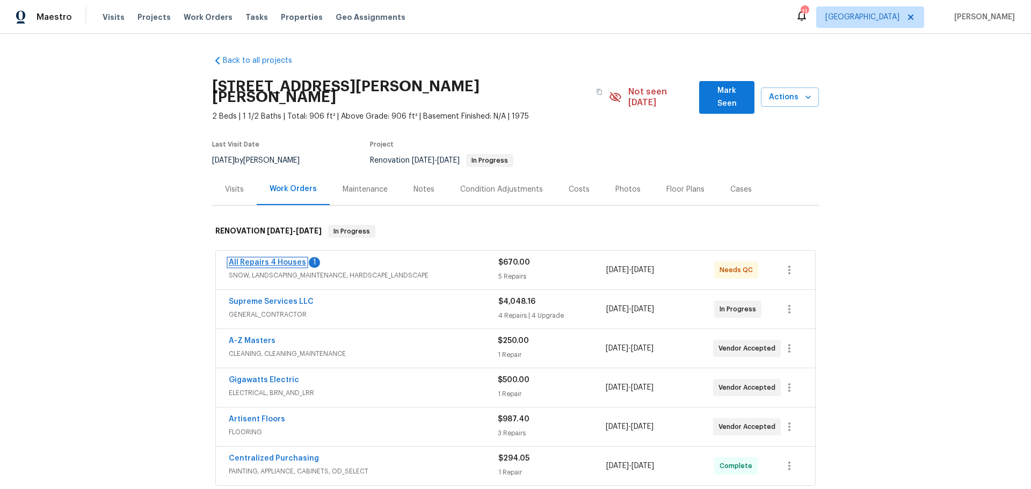
click at [285, 259] on link "All Repairs 4 Houses" at bounding box center [267, 263] width 77 height 8
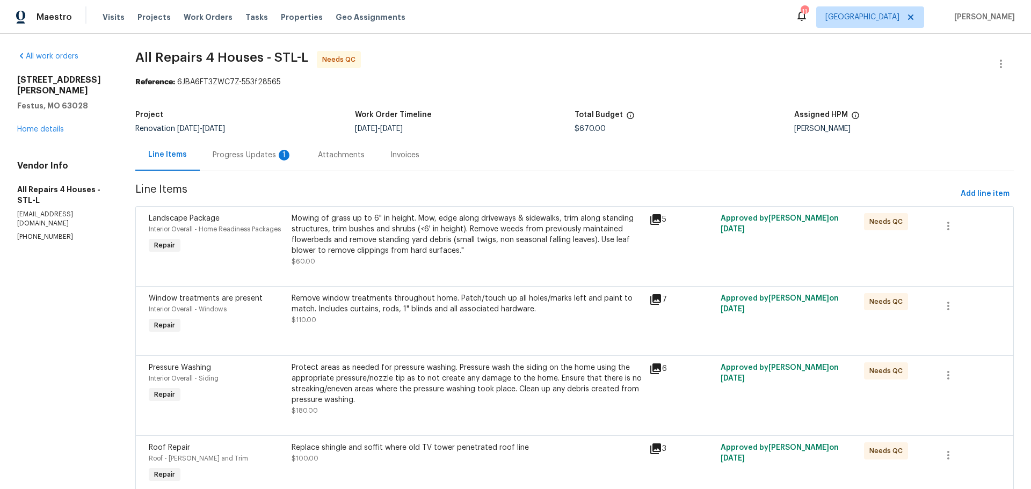
click at [266, 158] on div "Progress Updates 1" at bounding box center [252, 155] width 79 height 11
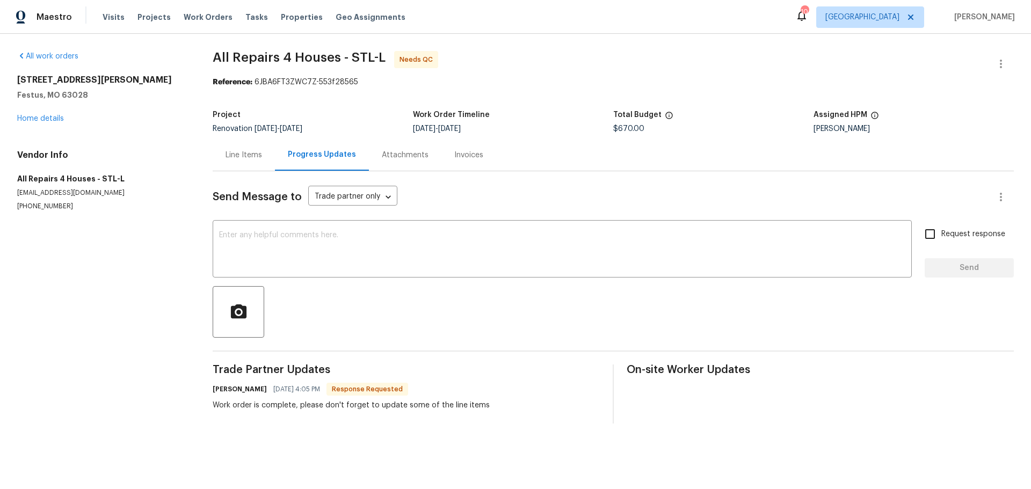
click at [238, 155] on div "Line Items" at bounding box center [244, 155] width 37 height 11
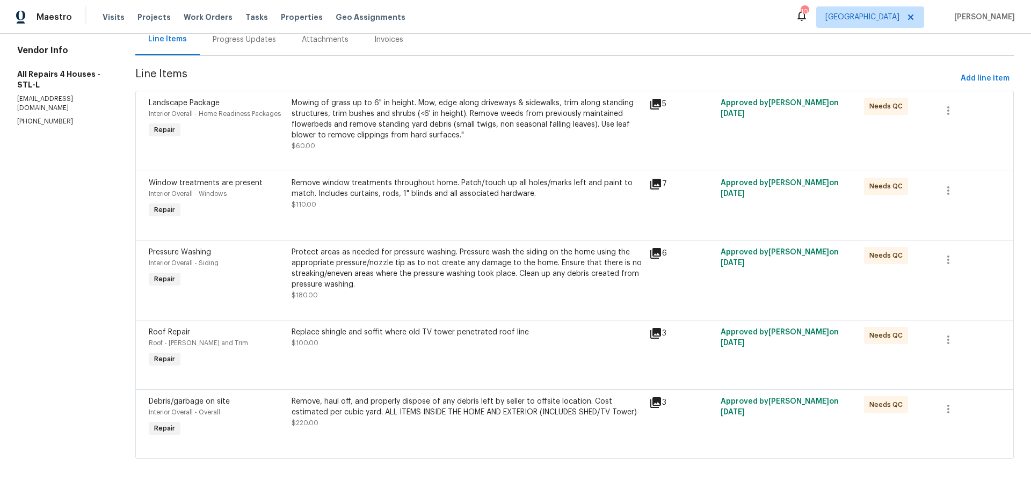
scroll to position [124, 0]
click at [386, 279] on div "Protect areas as needed for pressure washing. Pressure wash the siding on the h…" at bounding box center [467, 268] width 351 height 43
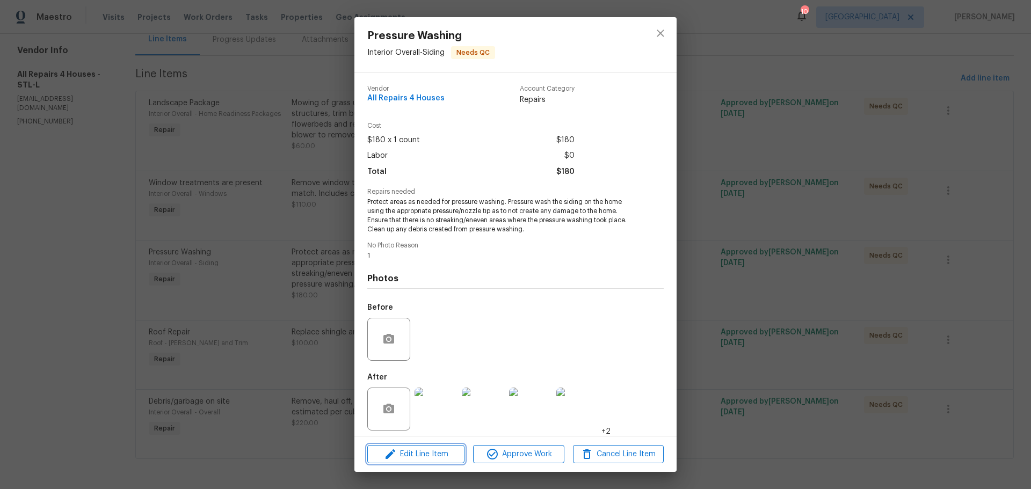
click at [429, 448] on span "Edit Line Item" at bounding box center [416, 454] width 91 height 13
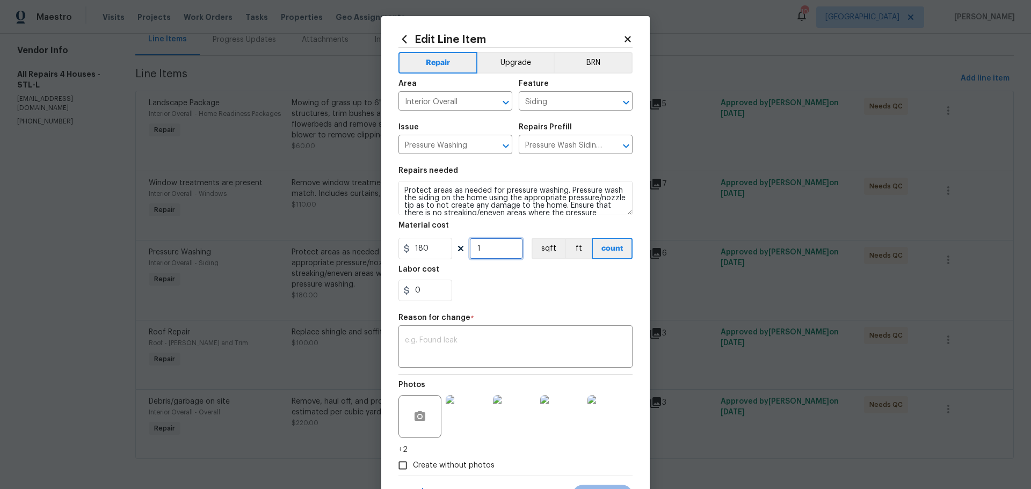
click at [479, 250] on input "1" at bounding box center [496, 248] width 54 height 21
type input "2"
click at [420, 342] on textarea at bounding box center [515, 348] width 221 height 23
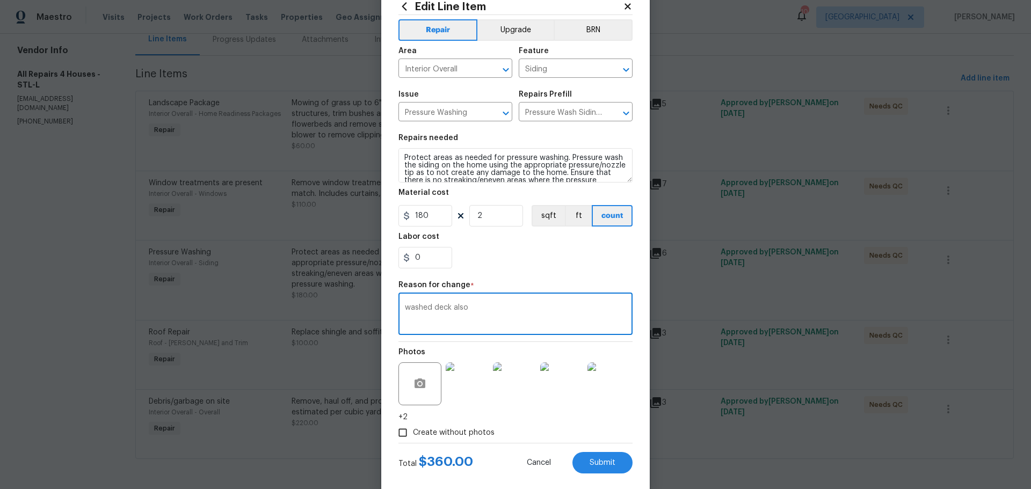
scroll to position [50, 0]
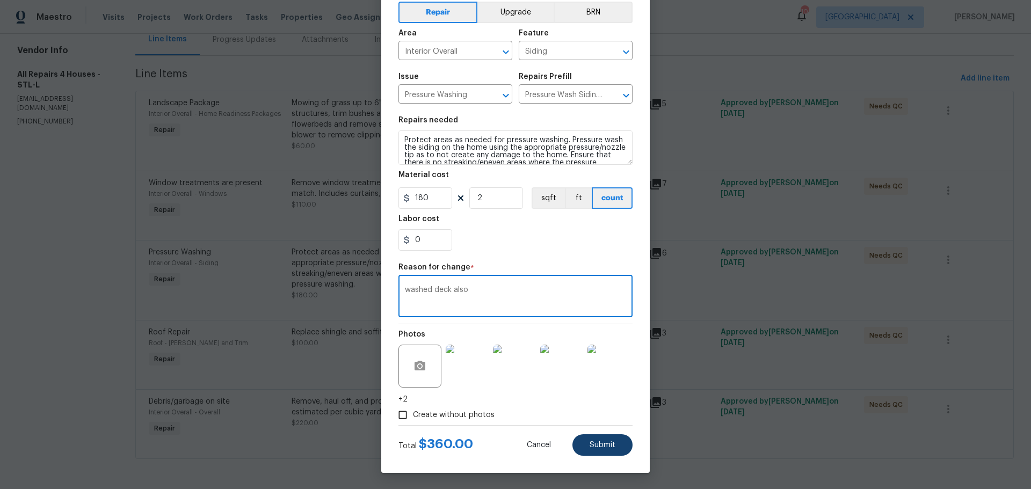
type textarea "washed deck also"
click at [584, 444] on button "Submit" at bounding box center [603, 445] width 60 height 21
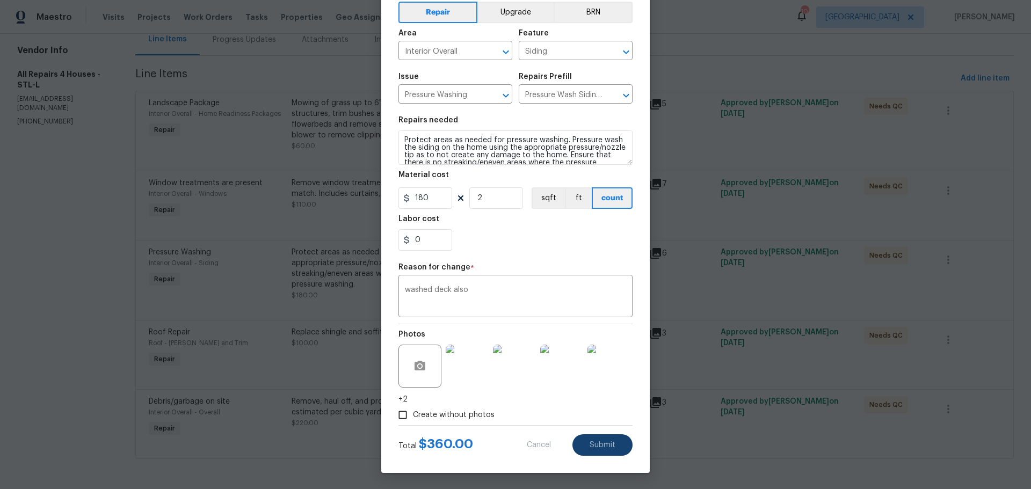
type input "1"
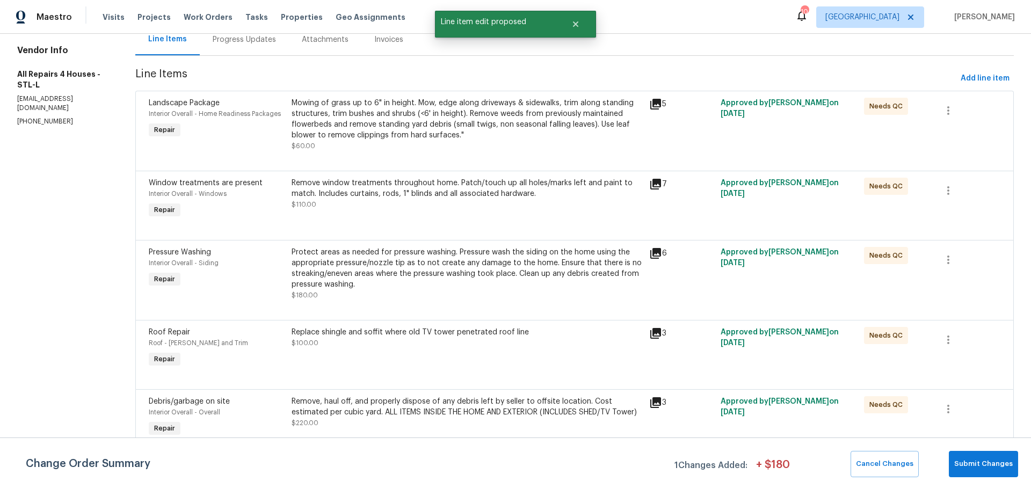
scroll to position [0, 0]
click at [397, 410] on div "Remove, haul off, and properly dispose of any debris left by seller to offsite …" at bounding box center [467, 406] width 351 height 21
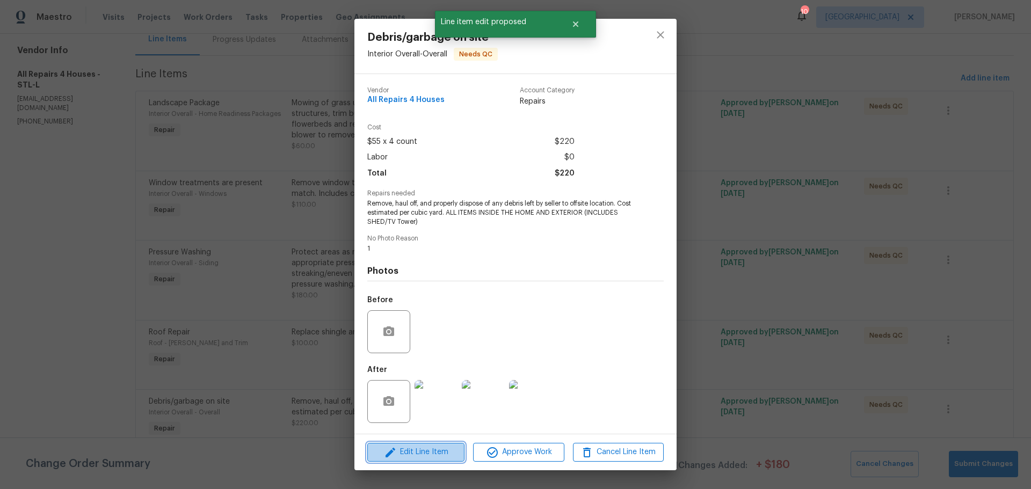
click at [425, 452] on span "Edit Line Item" at bounding box center [416, 452] width 91 height 13
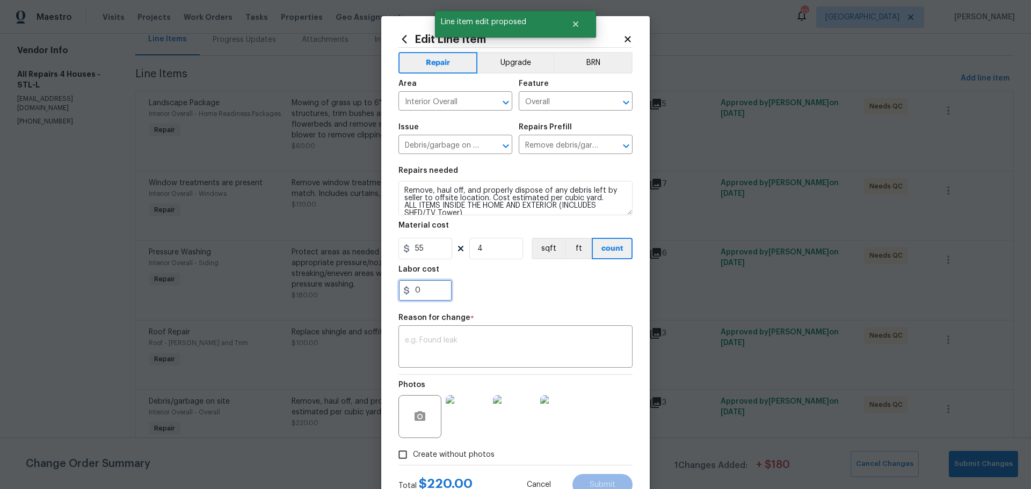
click at [418, 292] on input "0" at bounding box center [426, 290] width 54 height 21
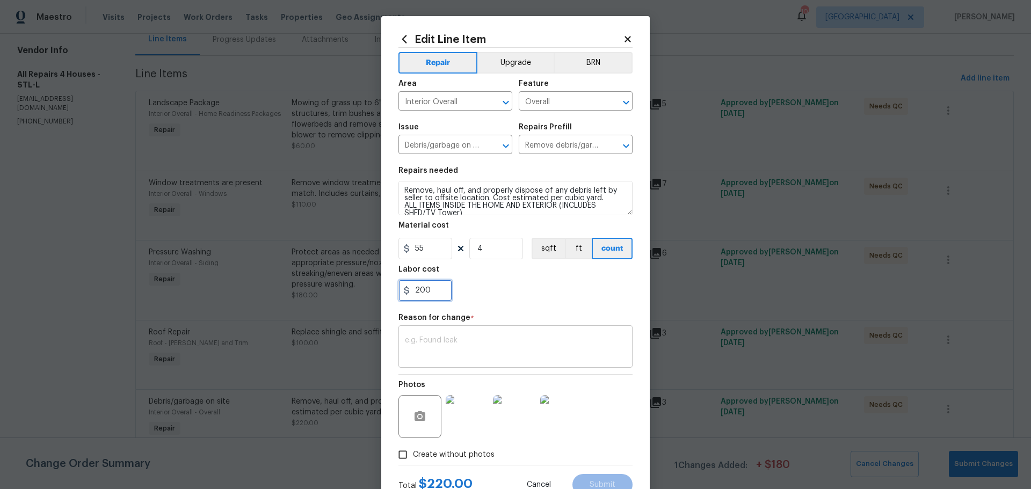
type input "200"
click at [440, 347] on textarea at bounding box center [515, 348] width 221 height 23
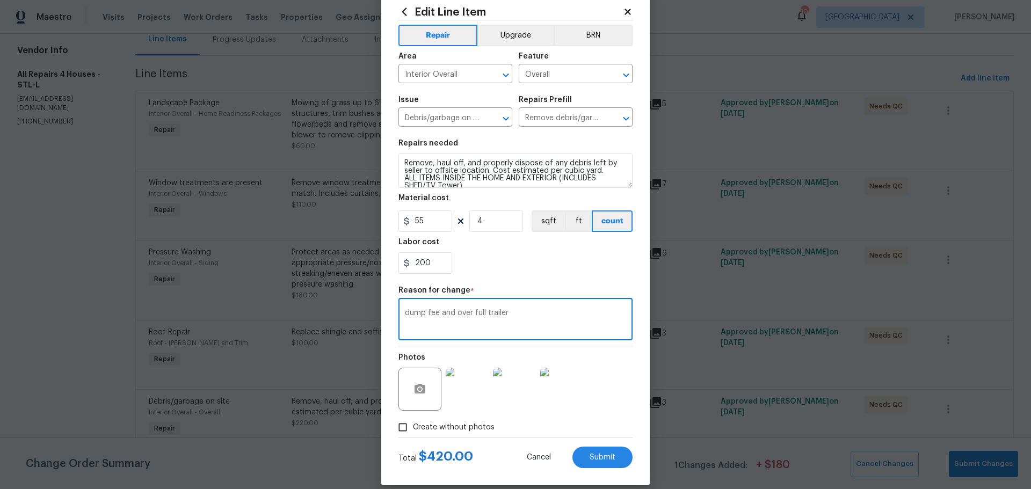
scroll to position [40, 0]
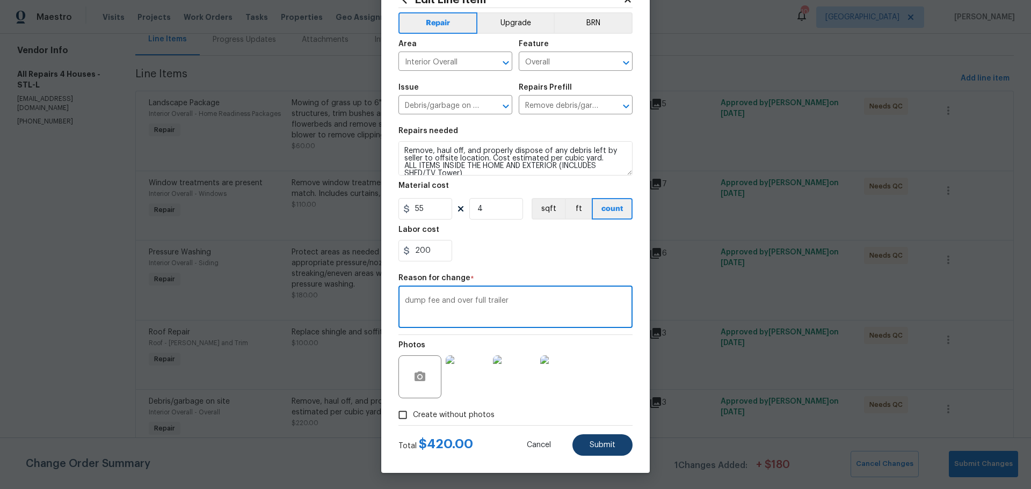
type textarea "dump fee and over full trailer"
click at [584, 448] on button "Submit" at bounding box center [603, 445] width 60 height 21
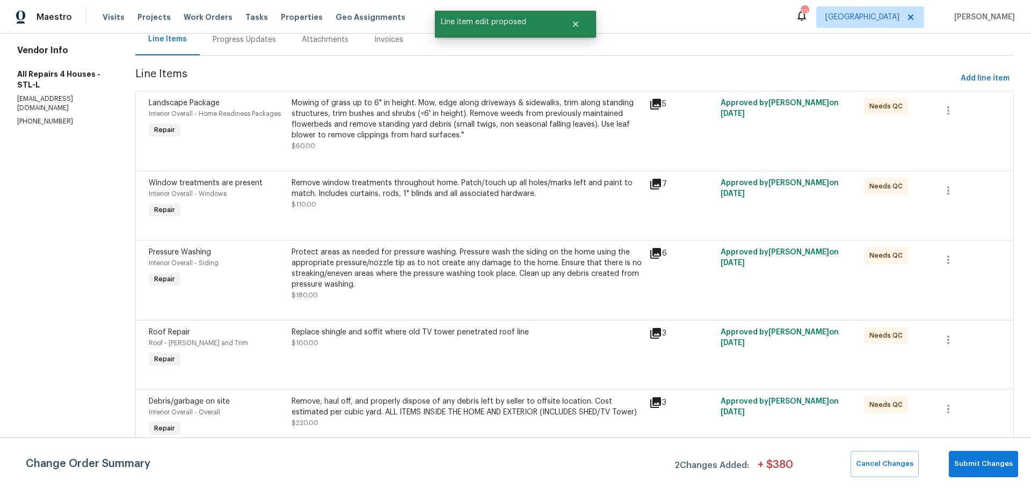
scroll to position [0, 0]
click at [974, 475] on button "Submit Changes" at bounding box center [983, 464] width 69 height 26
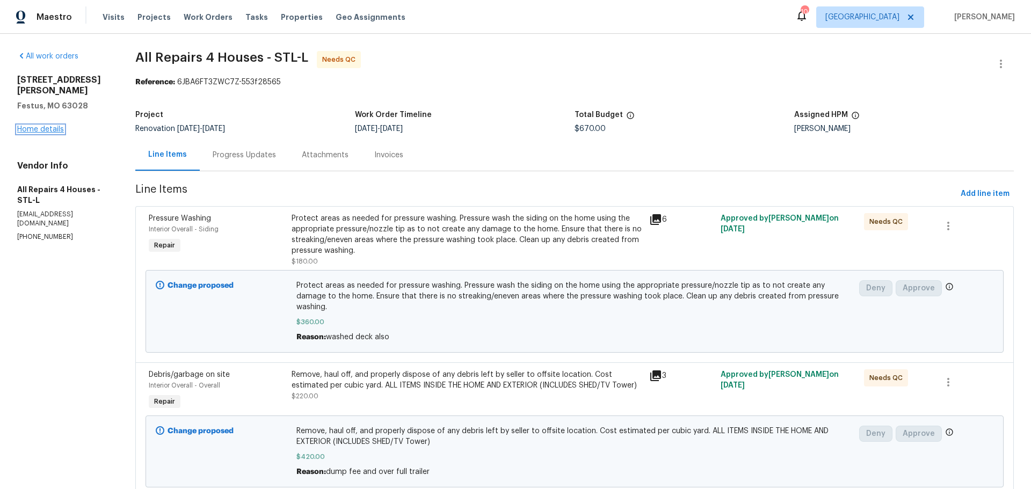
click at [46, 126] on link "Home details" at bounding box center [40, 130] width 47 height 8
